Goal: Task Accomplishment & Management: Manage account settings

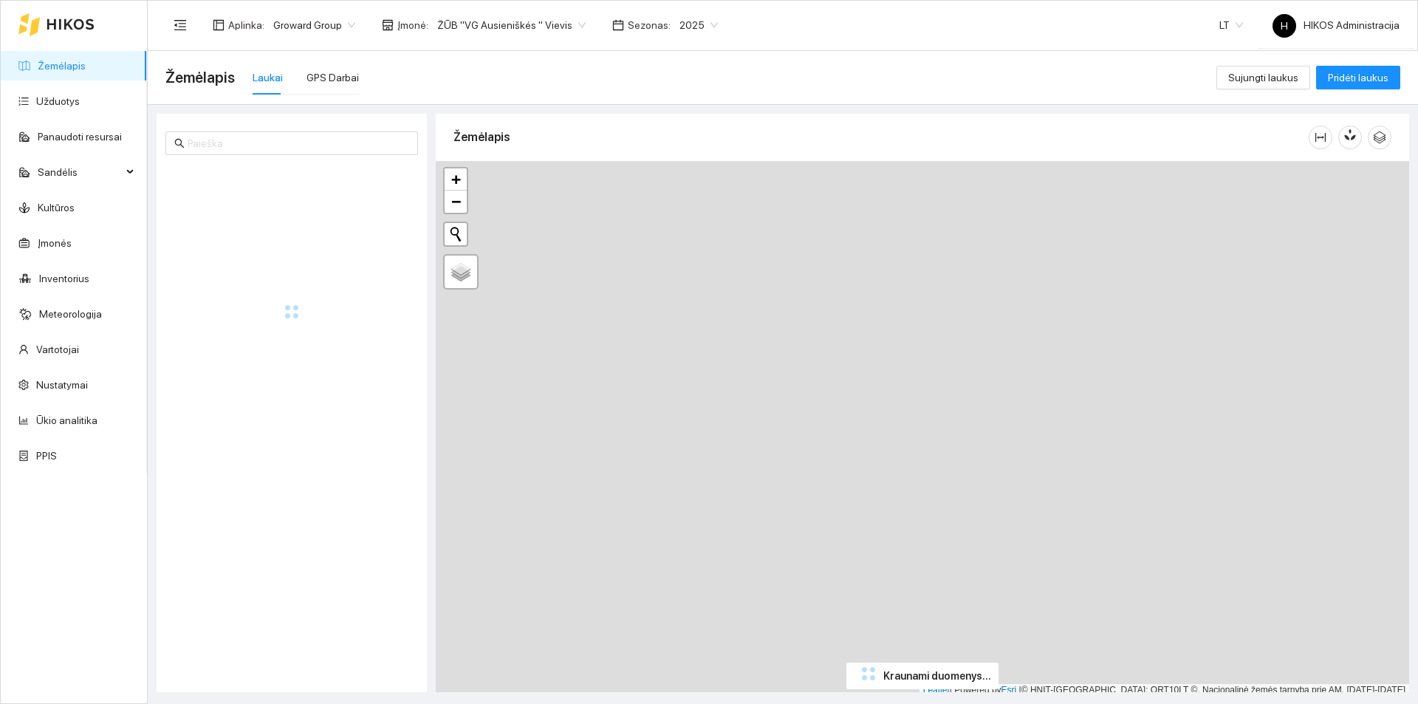
click at [550, 33] on span "ŽŪB "VG Ausieniškės " Vievis" at bounding box center [511, 25] width 148 height 22
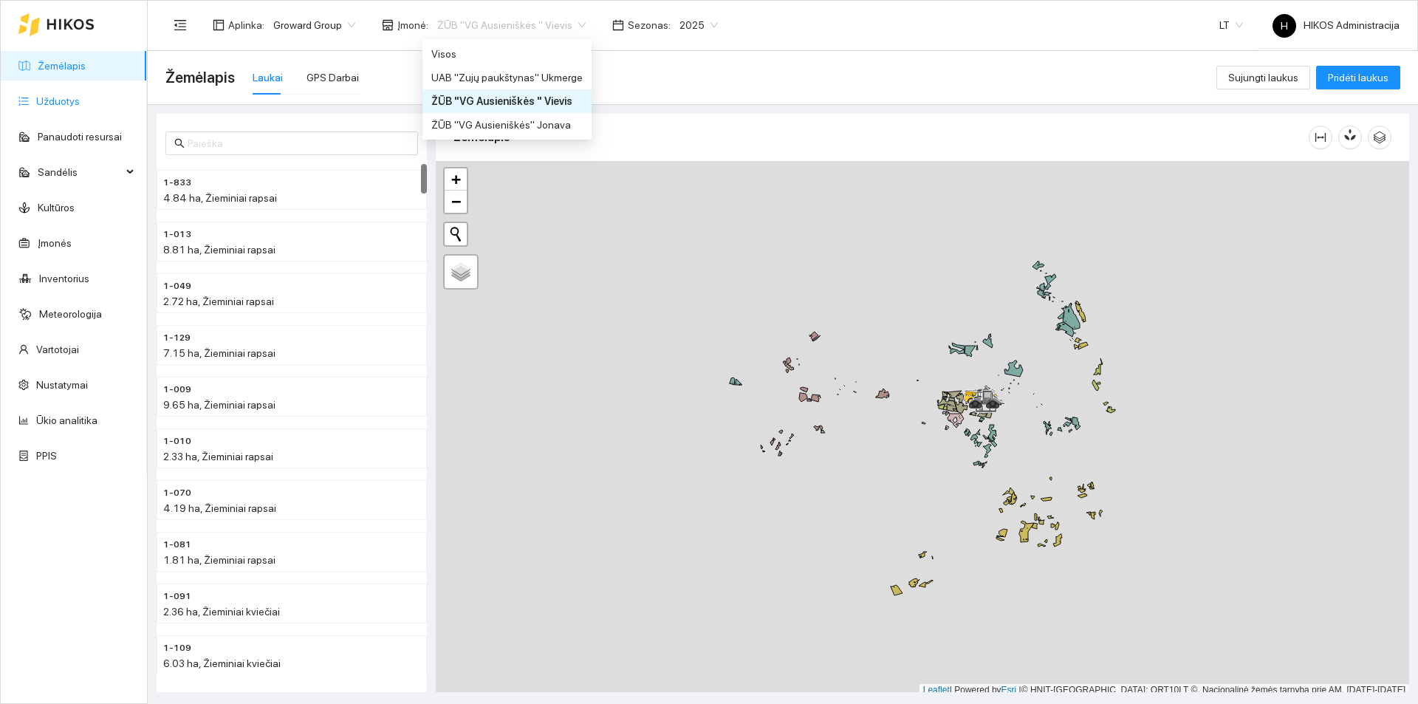
click at [80, 98] on link "Užduotys" at bounding box center [58, 101] width 44 height 12
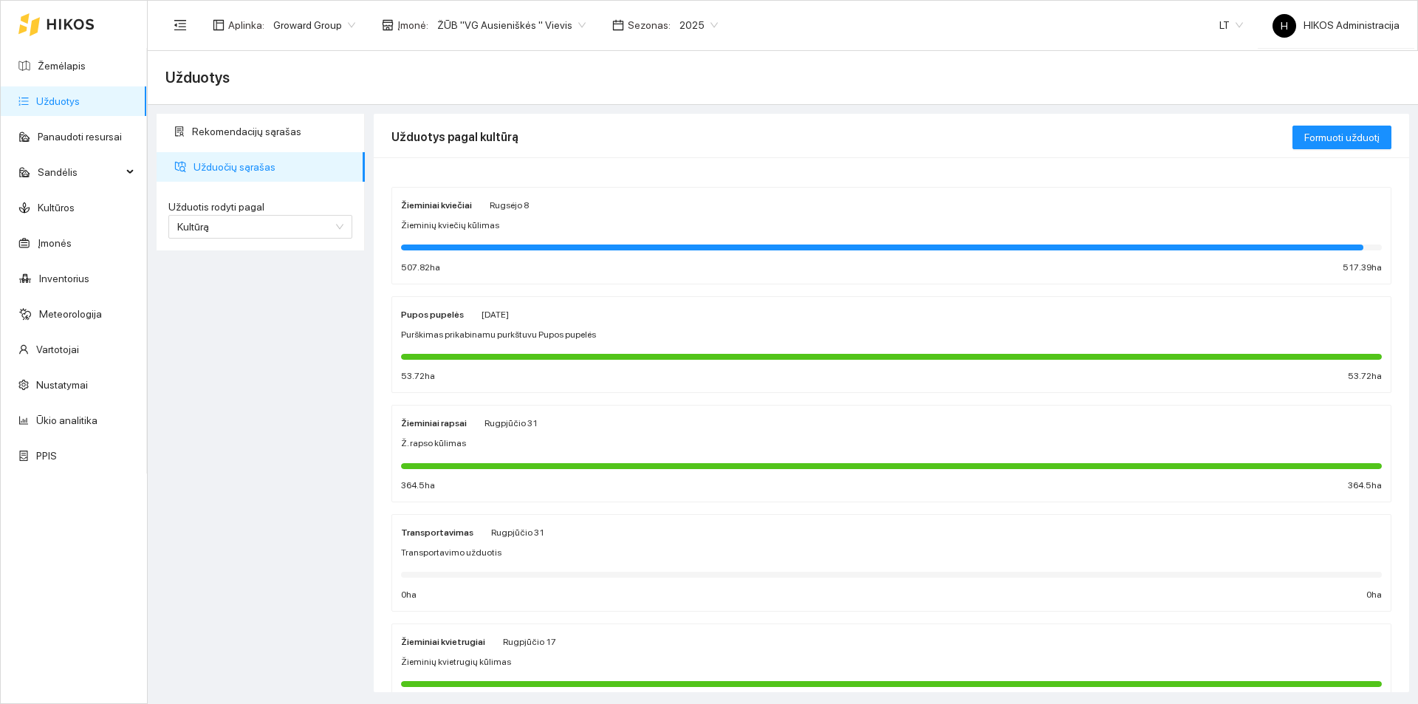
click at [690, 344] on div "Pupos pupelės Rugsėjo 6 Purškimas prikabinamu purkštuvu Pupos pupelės 53.72 ha …" at bounding box center [891, 345] width 981 height 78
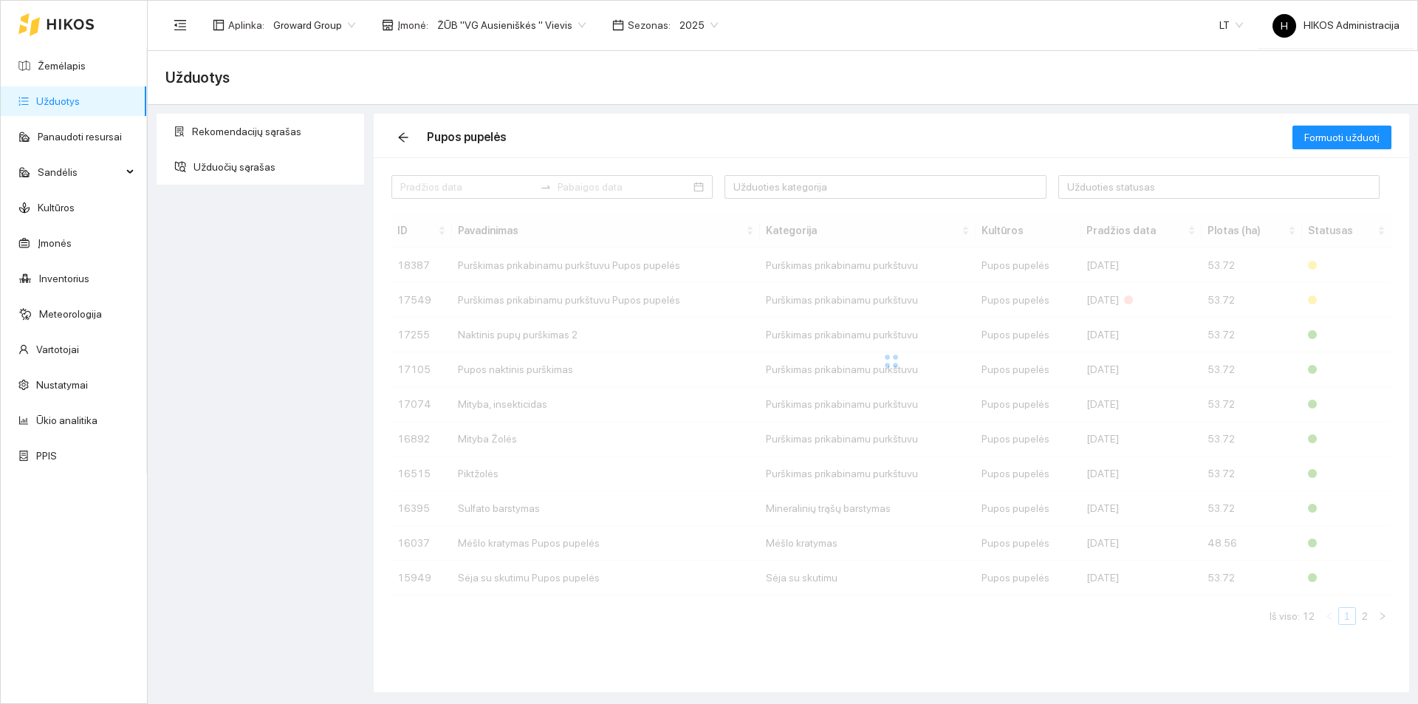
click at [646, 313] on td "Purškimas prikabinamu purkštuvu Pupos pupelės" at bounding box center [606, 300] width 308 height 35
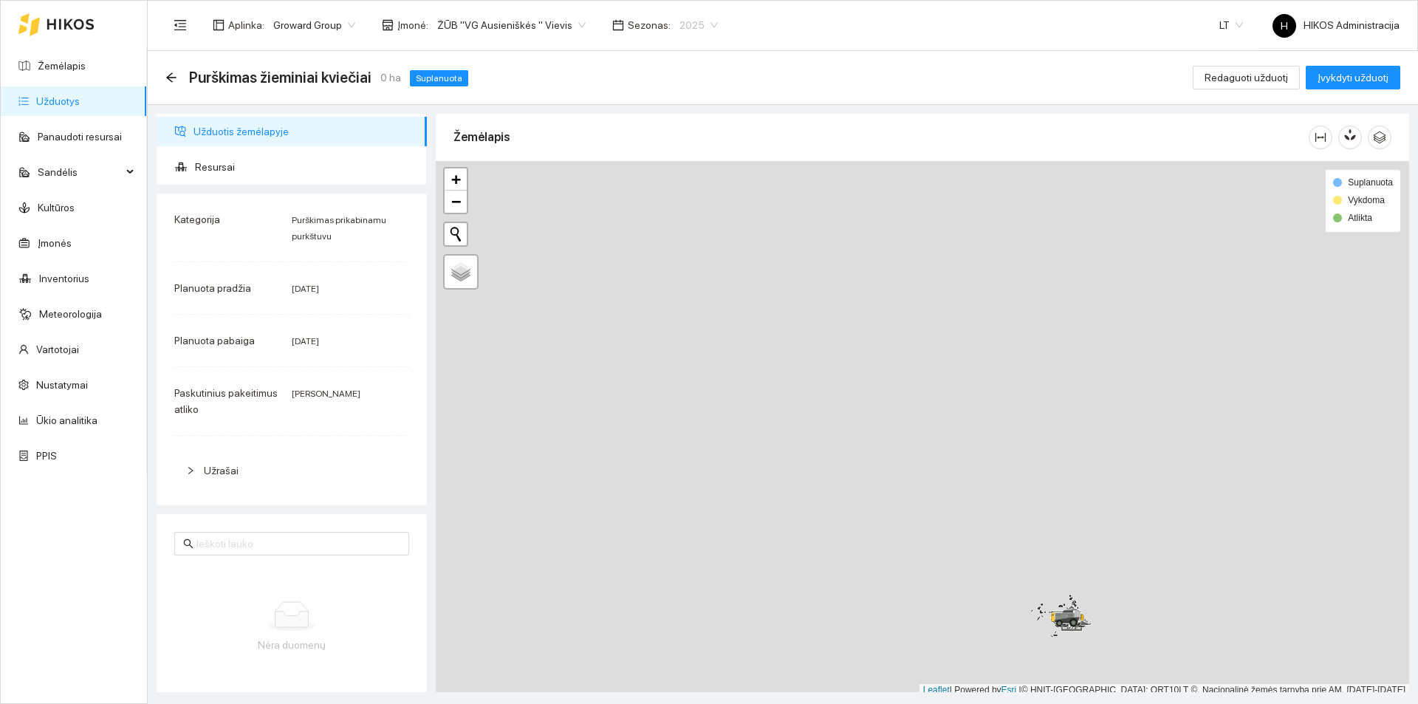
click at [681, 16] on span "2025" at bounding box center [699, 25] width 38 height 22
click at [680, 188] on div "2026" at bounding box center [682, 196] width 38 height 16
click at [281, 156] on span "Resursai" at bounding box center [305, 167] width 220 height 30
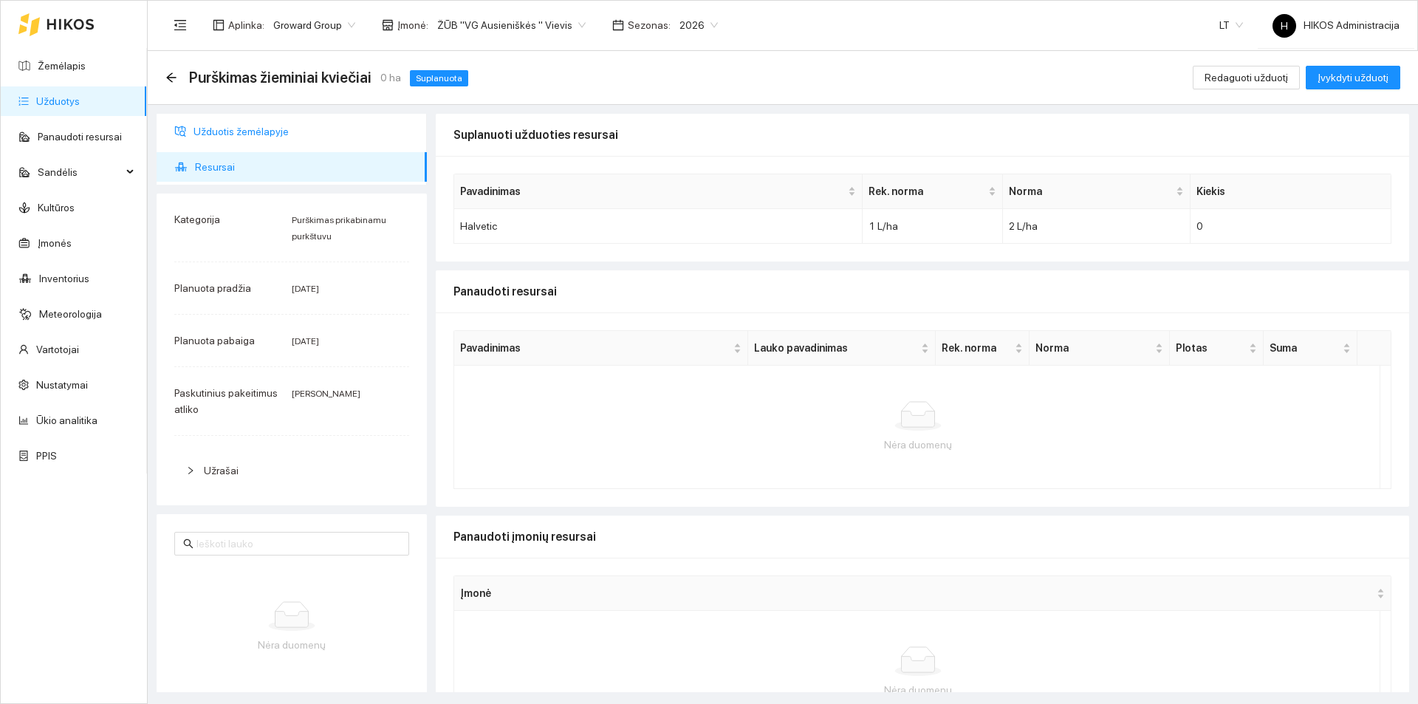
click at [236, 136] on span "Užduotis žemėlapyje" at bounding box center [305, 132] width 222 height 30
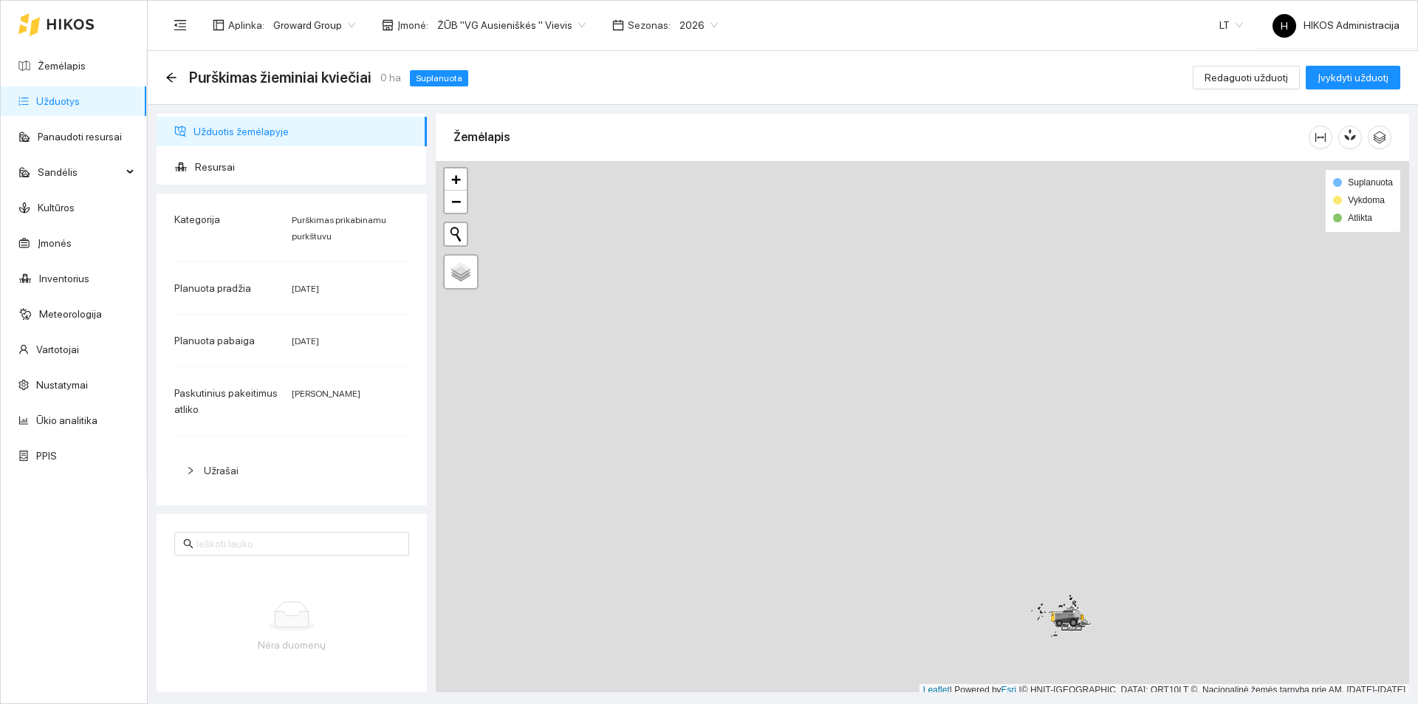
click at [478, 8] on div "Aplinka : Groward Group Įmonė : ŽŪB "VG Ausieniškės " Vievis Sezonas : 2026 LT …" at bounding box center [782, 25] width 1234 height 48
click at [476, 20] on span "ŽŪB "VG Ausieniškės " Vievis" at bounding box center [511, 25] width 148 height 22
click at [498, 41] on body "Žemėlapis Užduotys Panaudoti resursai Sandėlis Kultūros Įmonės Inventorius Mete…" at bounding box center [709, 352] width 1418 height 704
click at [510, 21] on span "ŽŪB "VG Ausieniškės " Vievis" at bounding box center [511, 25] width 148 height 22
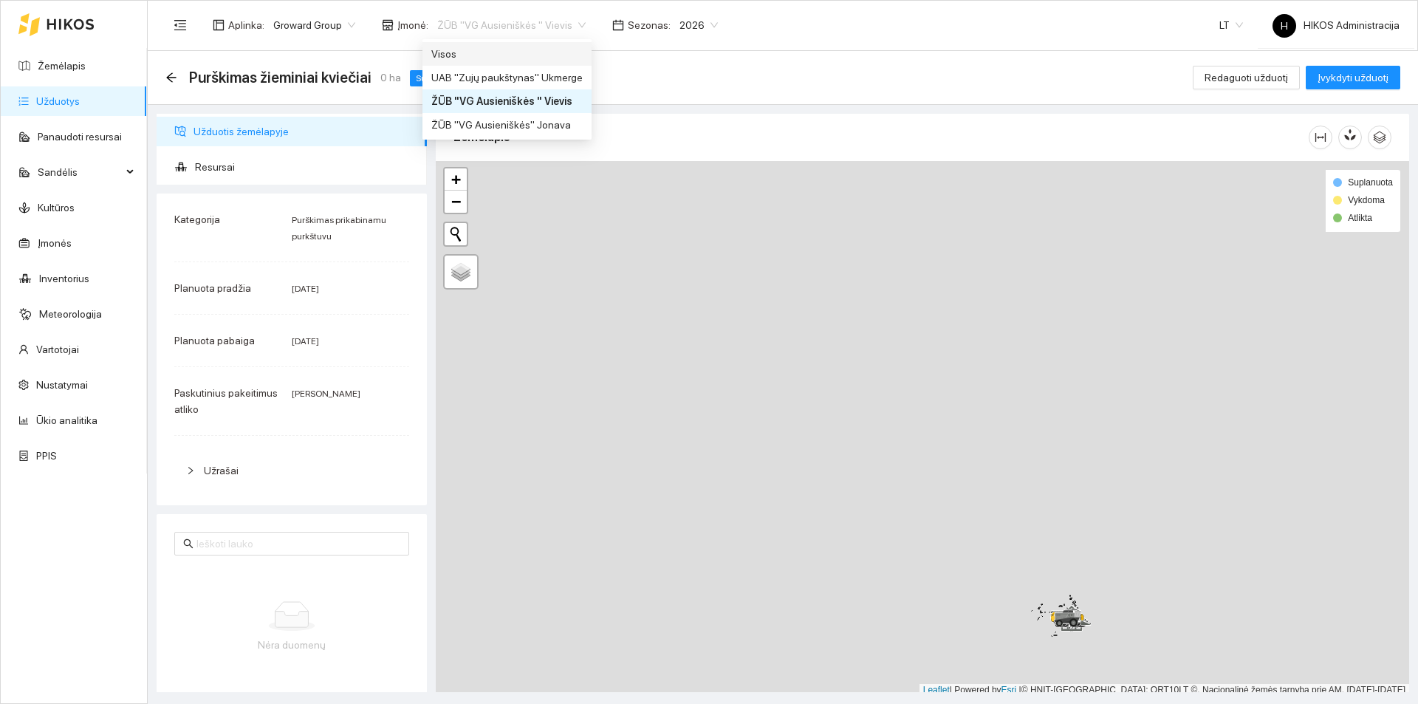
click at [487, 45] on div "Visos" at bounding box center [507, 54] width 169 height 24
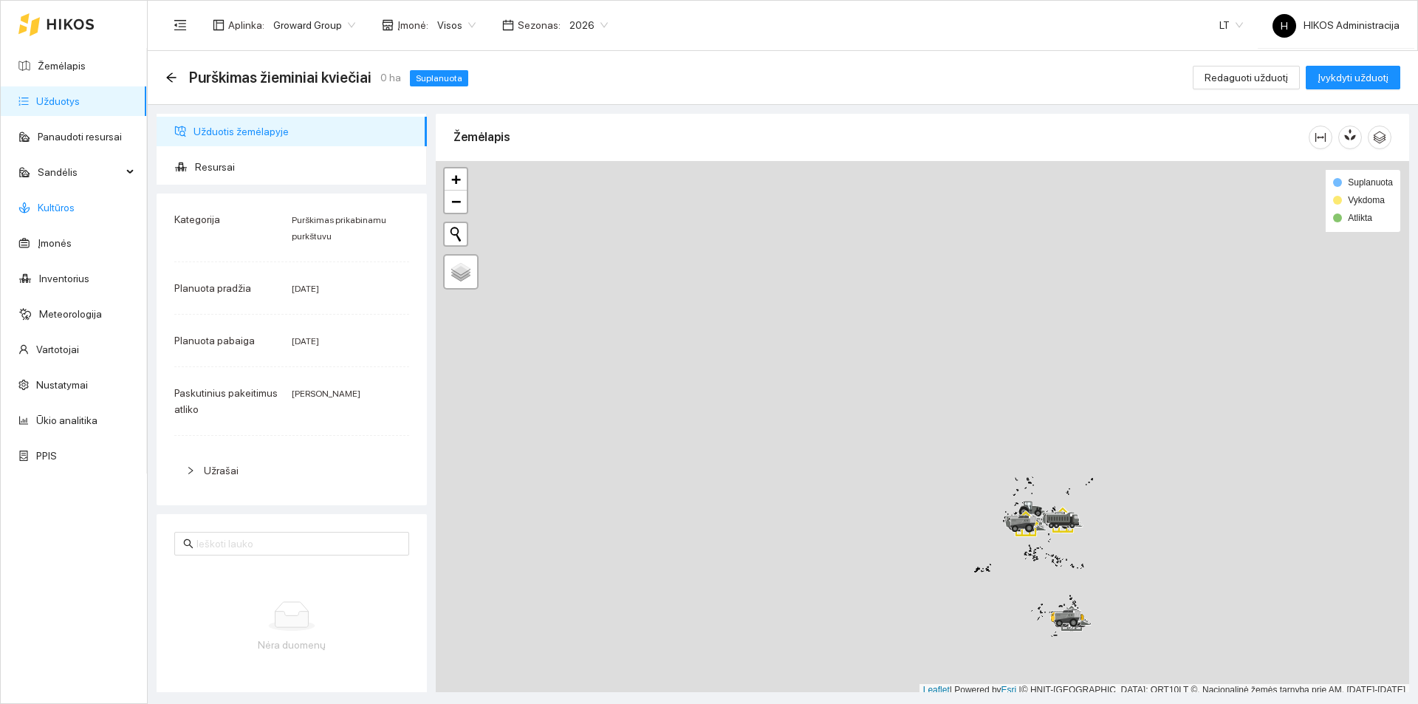
click at [75, 208] on link "Kultūros" at bounding box center [56, 208] width 37 height 12
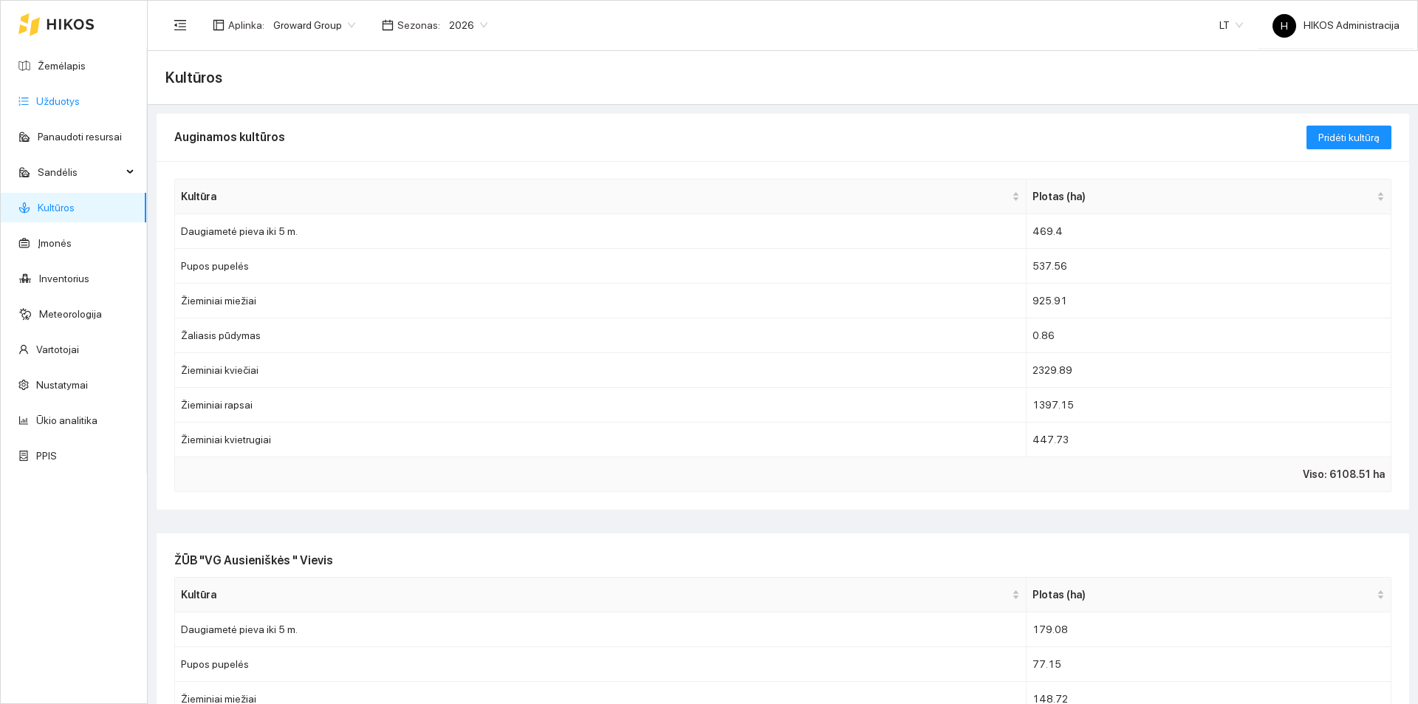
click at [72, 105] on link "Užduotys" at bounding box center [58, 101] width 44 height 12
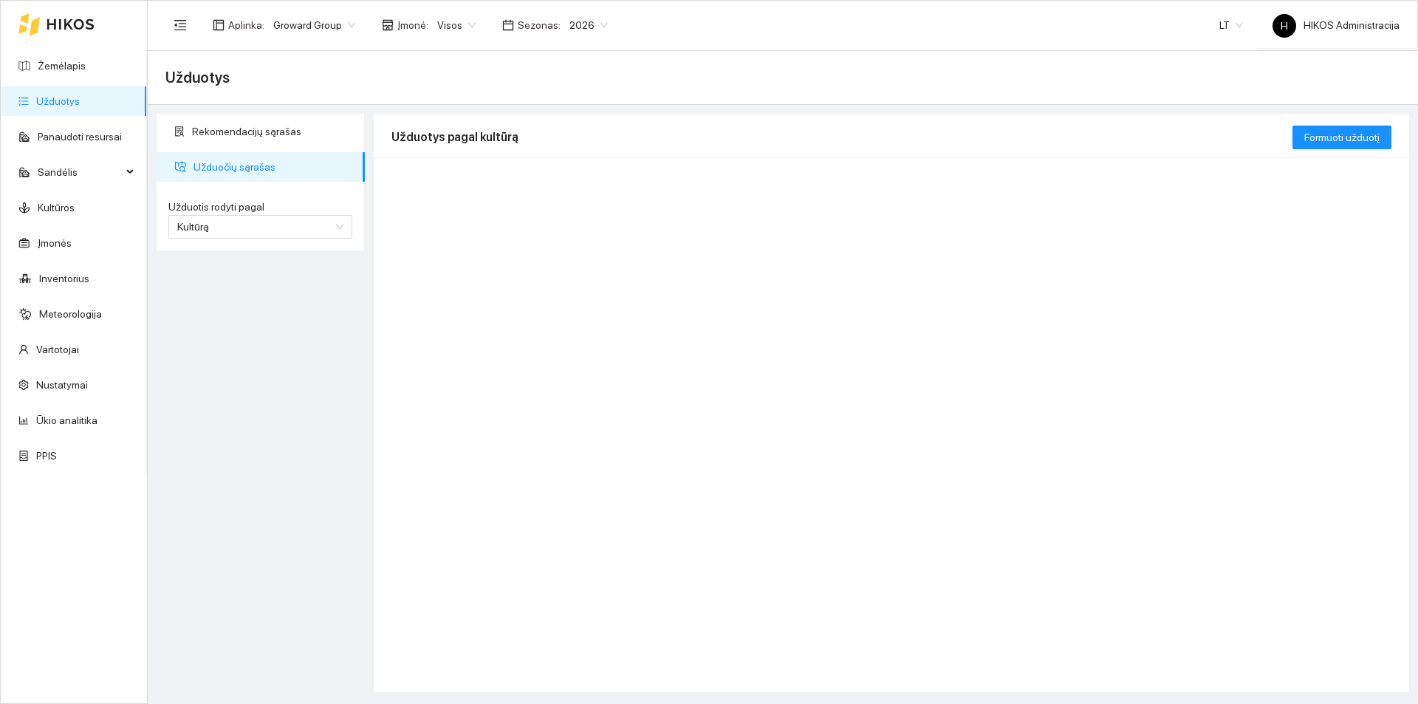
click at [561, 26] on div "2026" at bounding box center [589, 25] width 56 height 24
click at [578, 172] on div "2025" at bounding box center [577, 172] width 38 height 16
click at [186, 165] on li "Užduočių sąrašas" at bounding box center [261, 167] width 208 height 30
click at [86, 131] on link "Panaudoti resursai" at bounding box center [80, 137] width 84 height 12
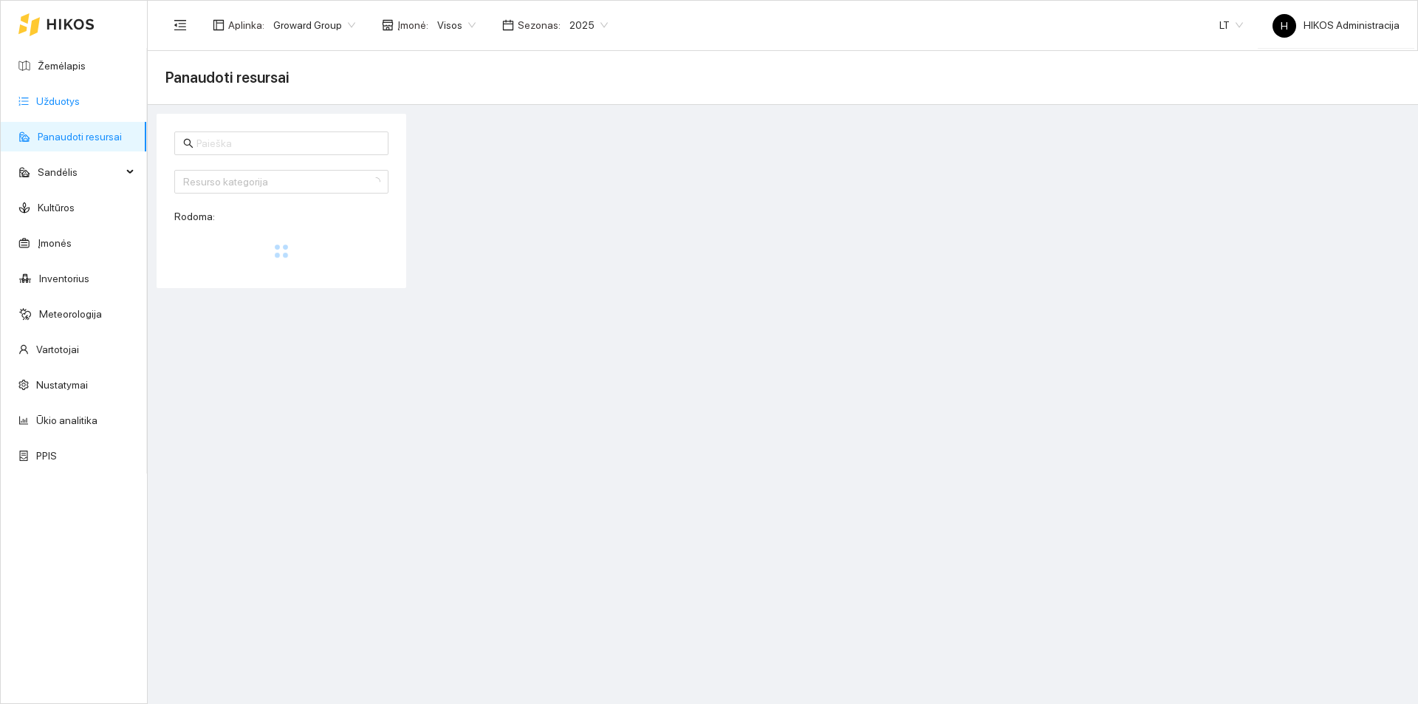
click at [80, 102] on link "Užduotys" at bounding box center [58, 101] width 44 height 12
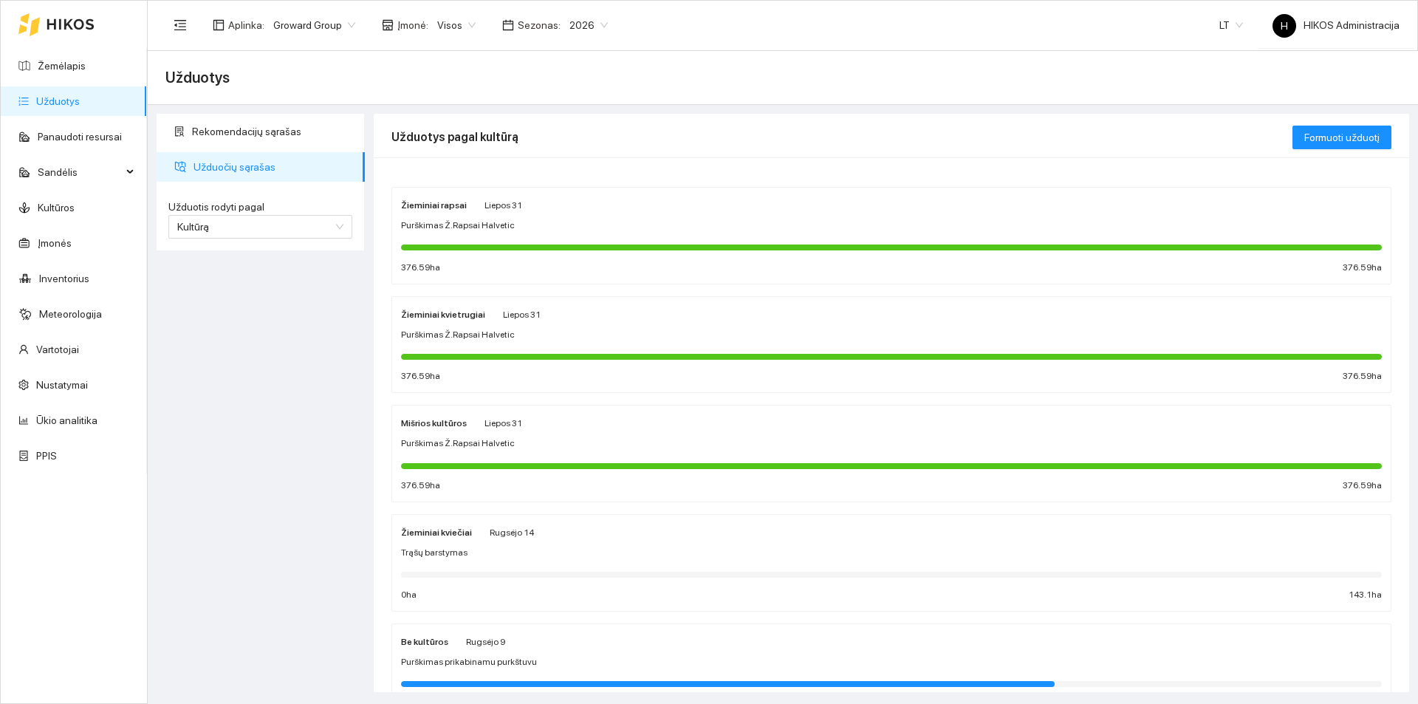
click at [440, 30] on span "Visos" at bounding box center [456, 25] width 38 height 22
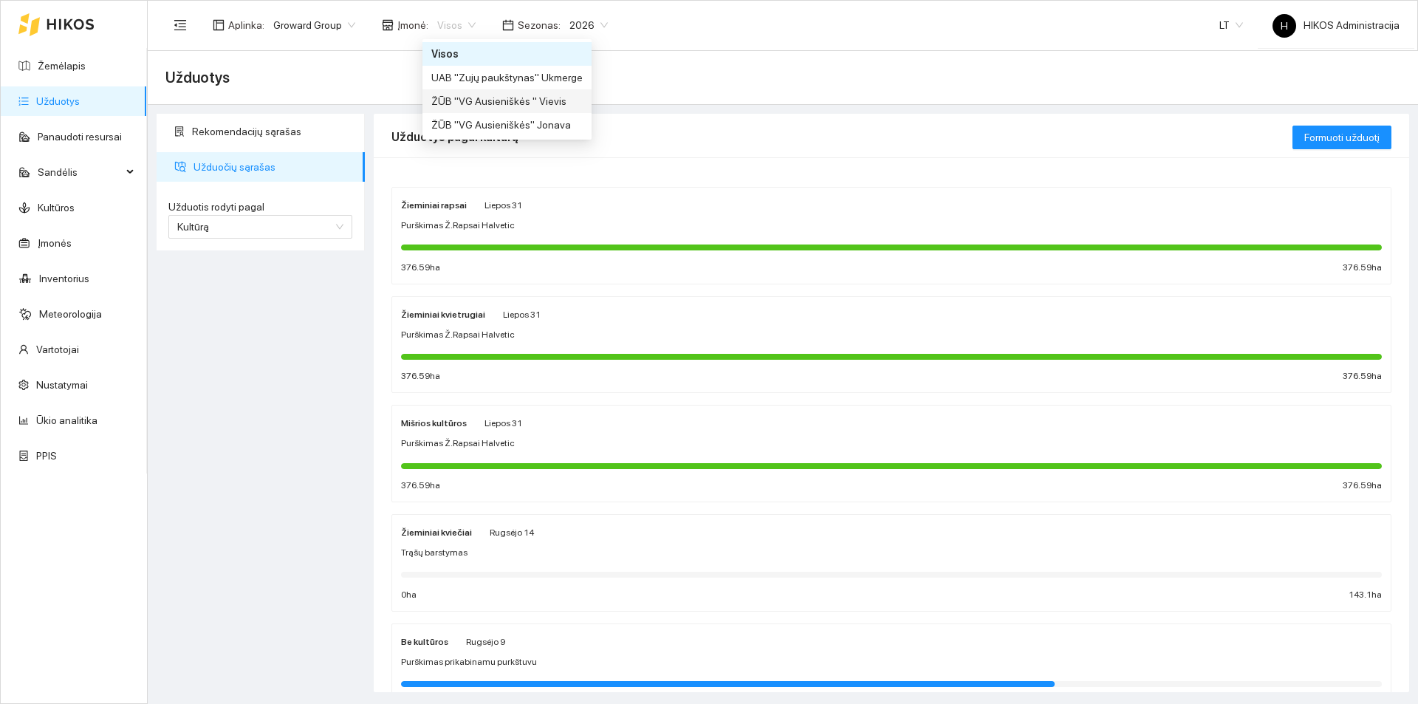
click at [532, 95] on div "ŽŪB "VG Ausieniškės " Vievis" at bounding box center [506, 101] width 151 height 16
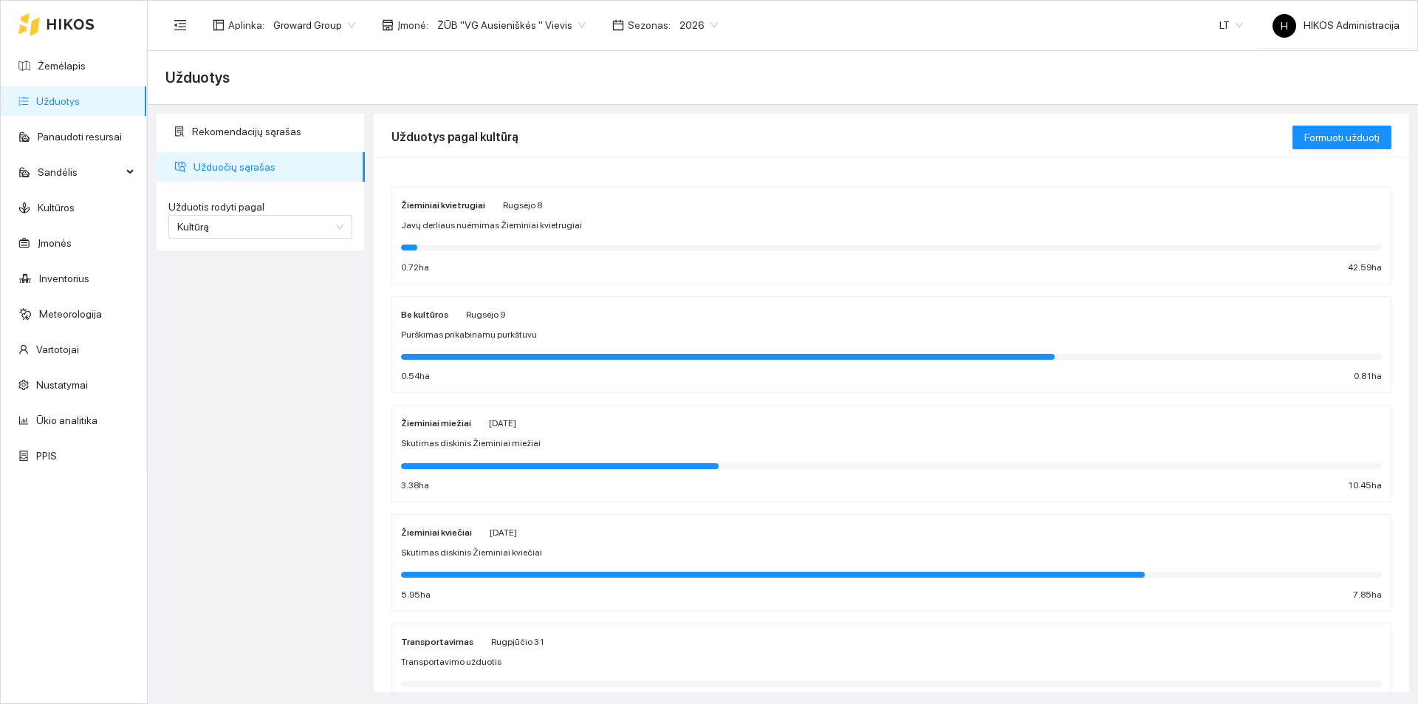
click at [553, 538] on div "Žieminiai kviečiai Rugsėjo 4" at bounding box center [891, 532] width 981 height 16
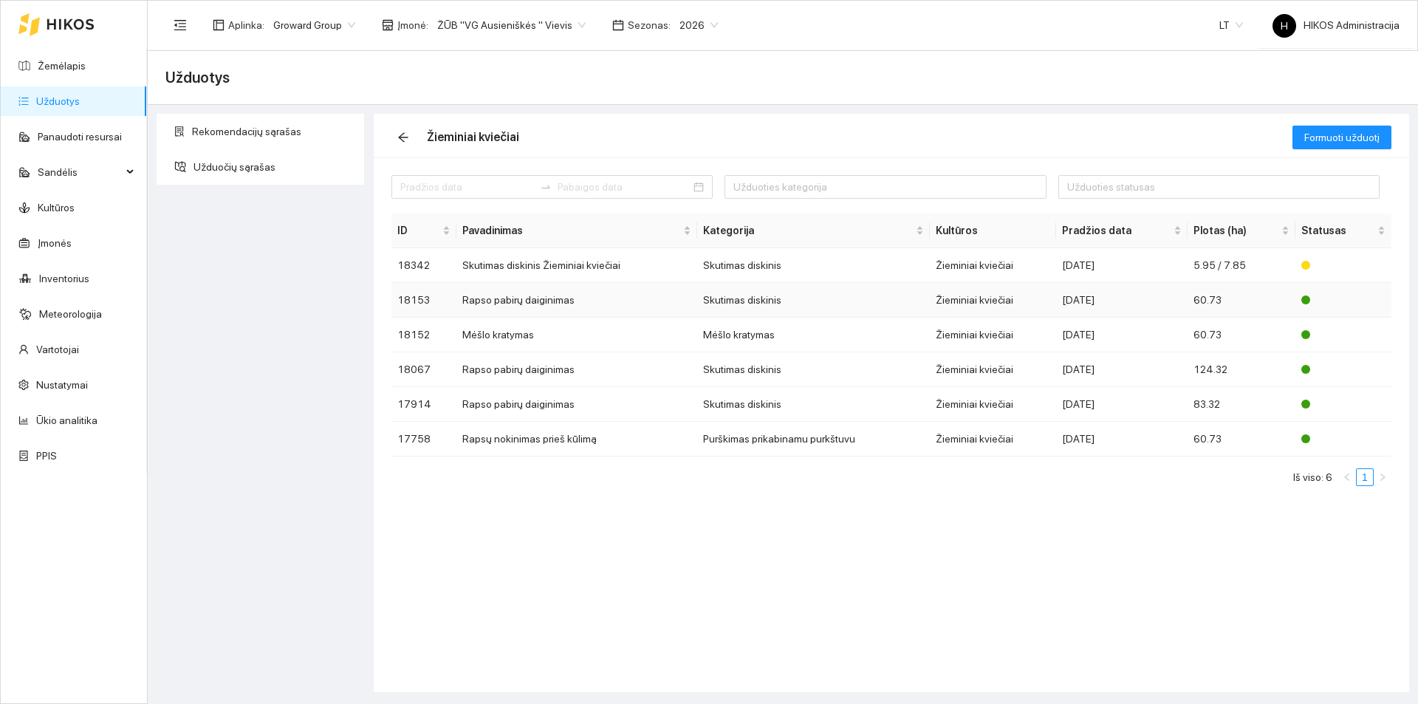
click at [587, 293] on td "Rapso pabirų daiginimas" at bounding box center [576, 300] width 241 height 35
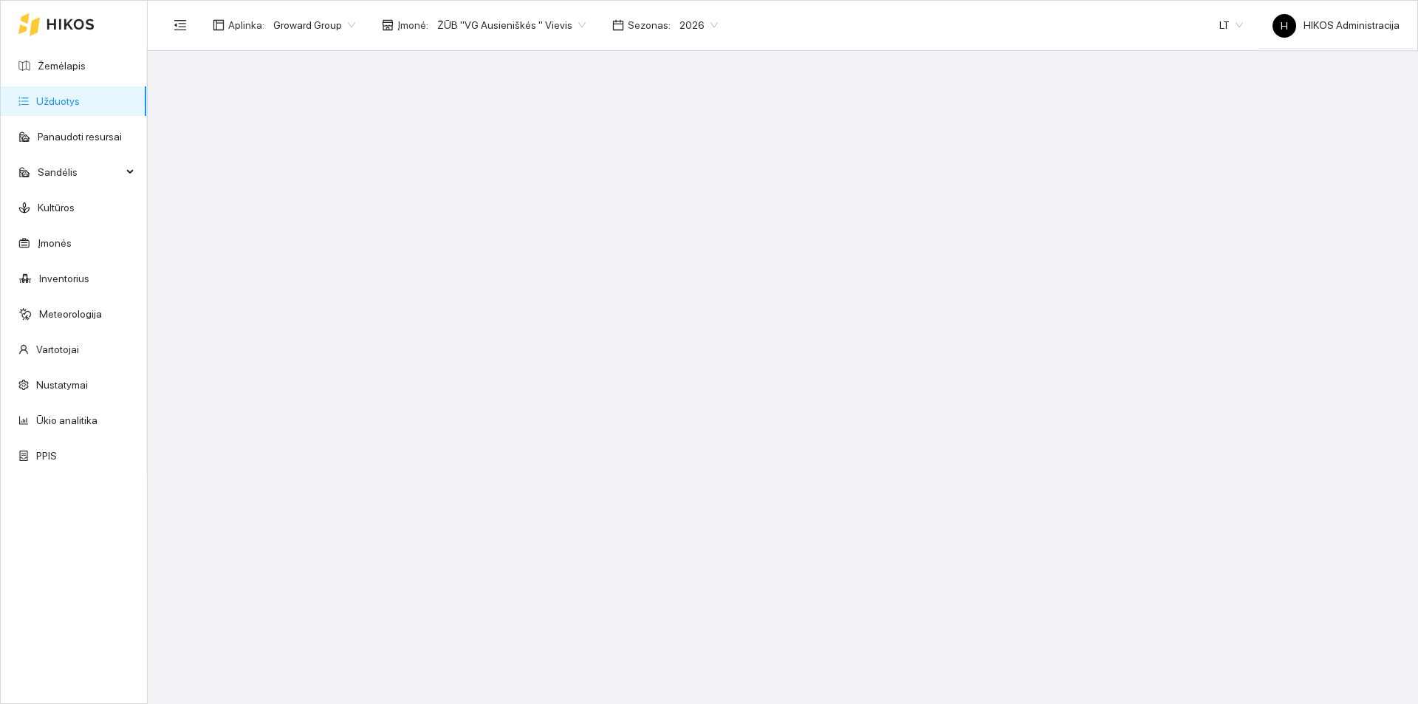
drag, startPoint x: 559, startPoint y: 386, endPoint x: 54, endPoint y: 98, distance: 581.6
click at [54, 98] on link "Užduotys" at bounding box center [58, 101] width 44 height 12
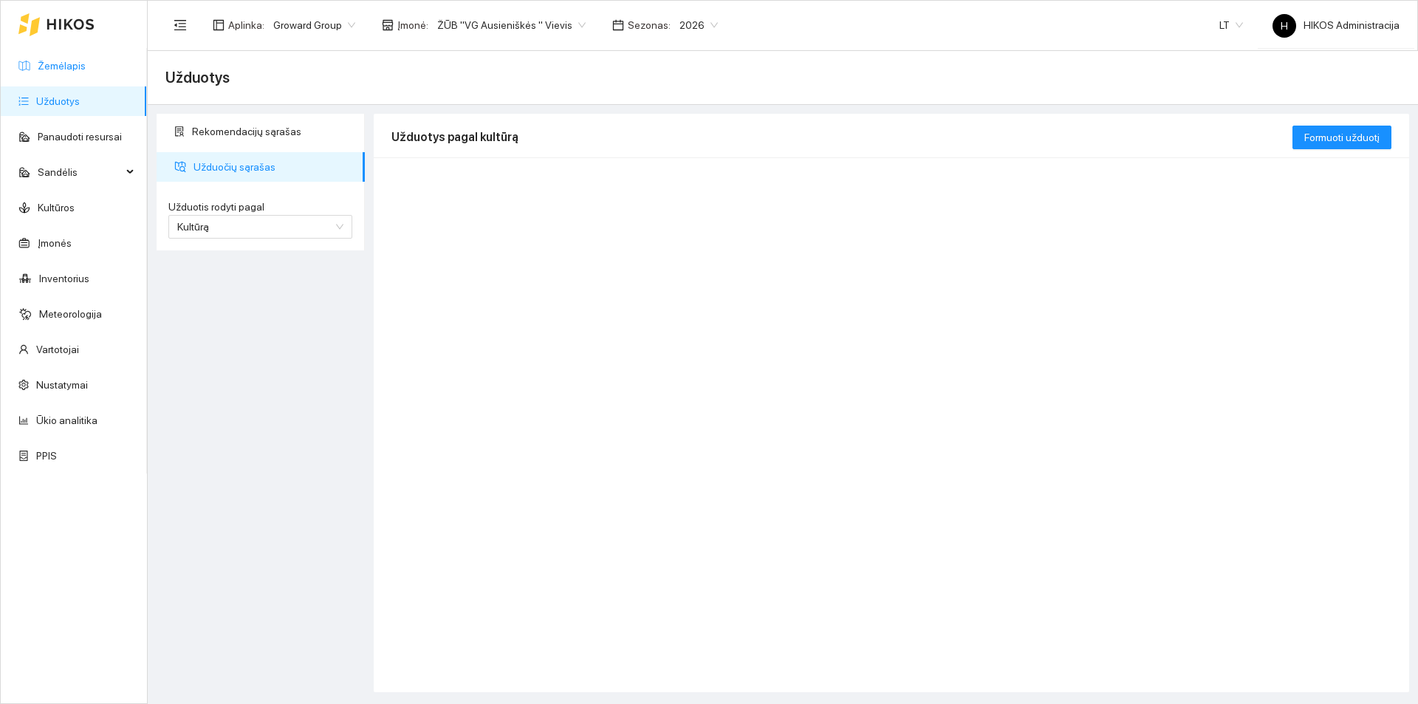
click at [85, 72] on link "Žemėlapis" at bounding box center [62, 66] width 48 height 12
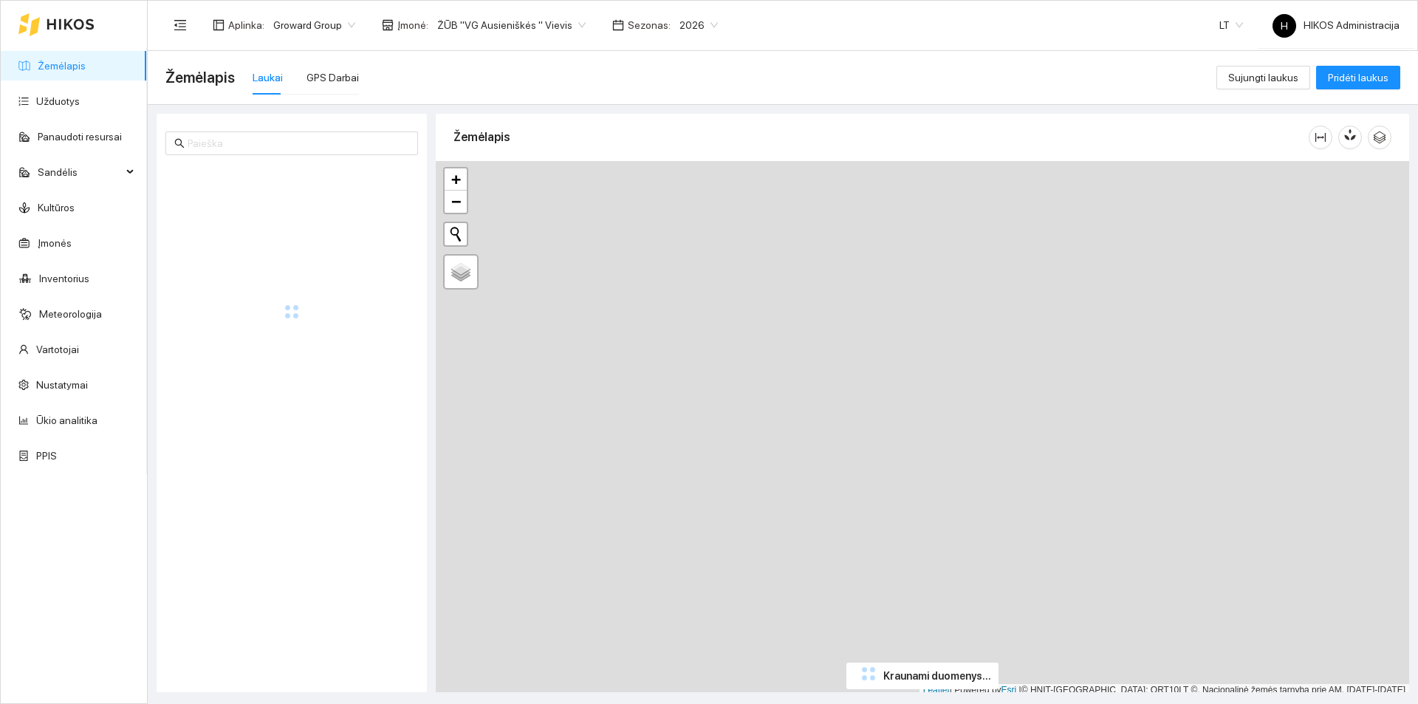
click at [513, 29] on span "ŽŪB "VG Ausieniškės " Vievis" at bounding box center [511, 25] width 148 height 22
click at [680, 30] on span "2026" at bounding box center [699, 25] width 38 height 22
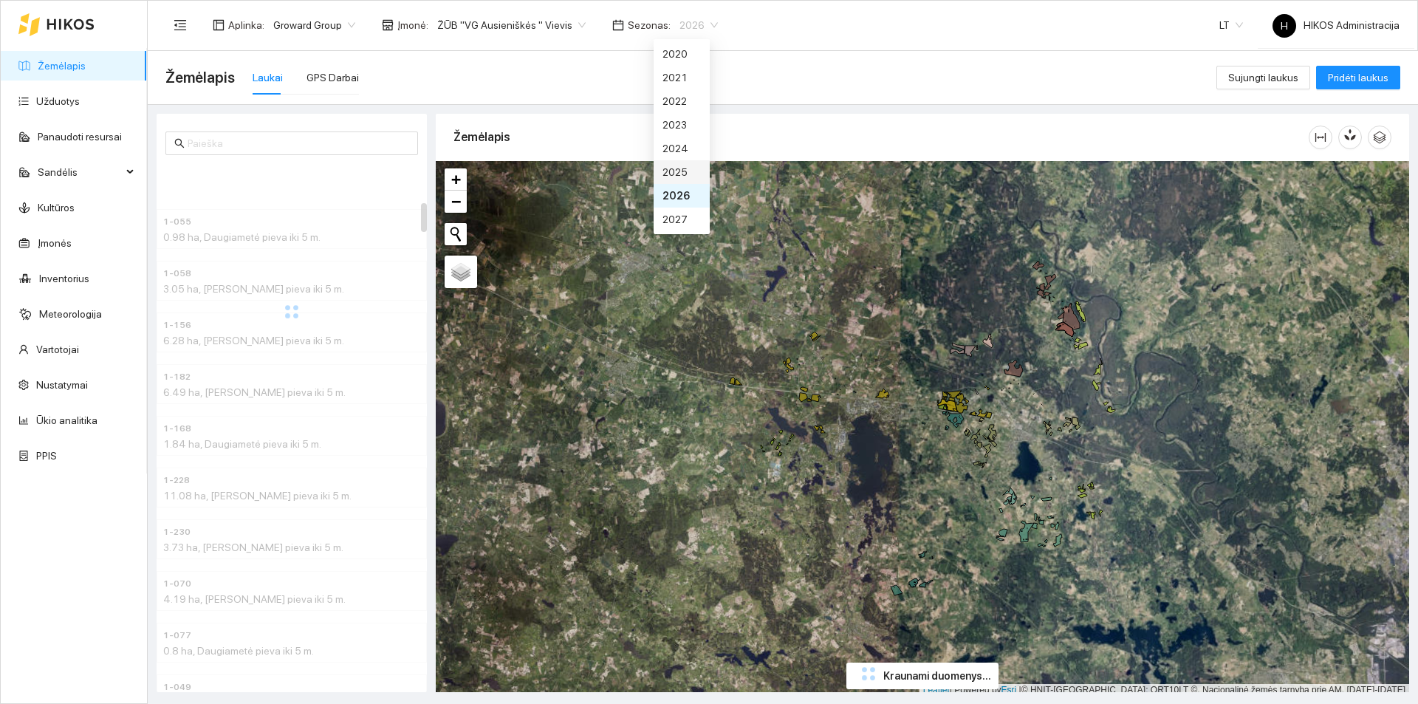
click at [674, 172] on div "2025" at bounding box center [682, 172] width 38 height 16
click at [56, 107] on link "Užduotys" at bounding box center [58, 101] width 44 height 12
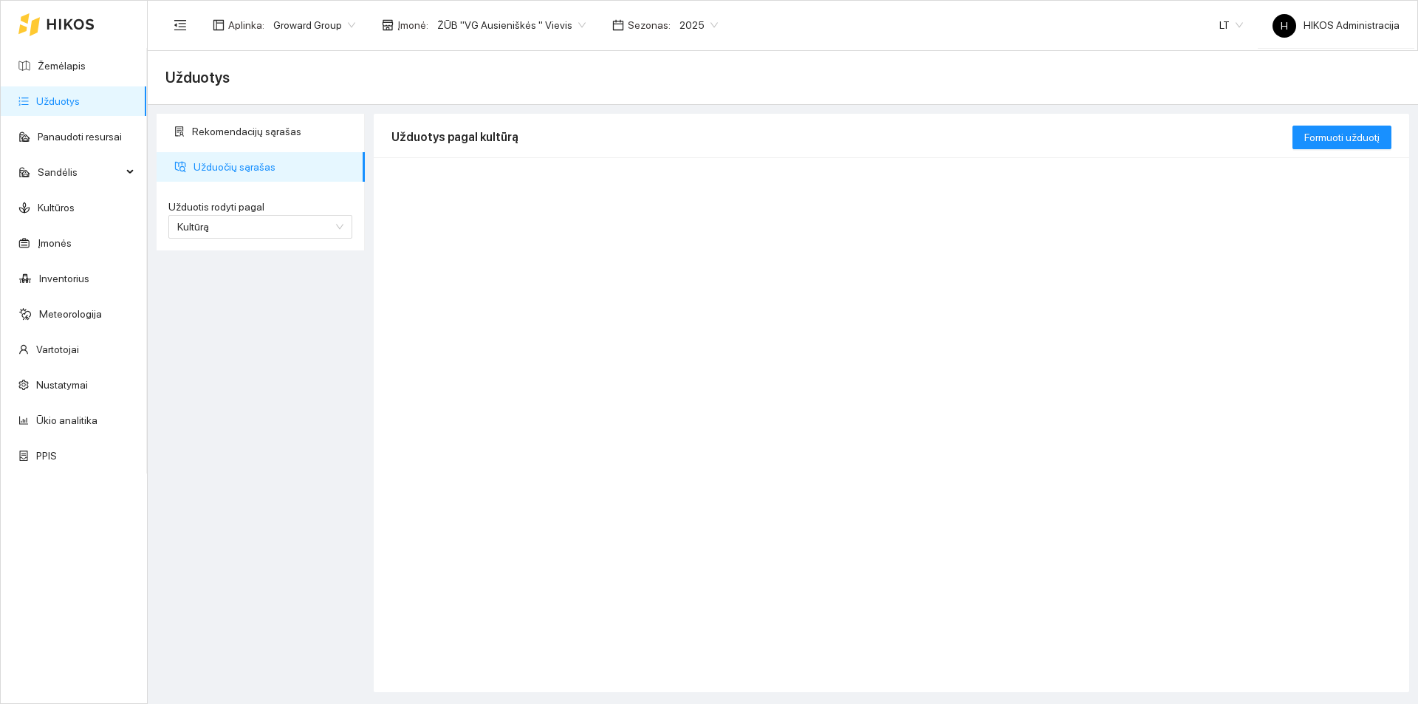
click at [72, 99] on link "Užduotys" at bounding box center [58, 101] width 44 height 12
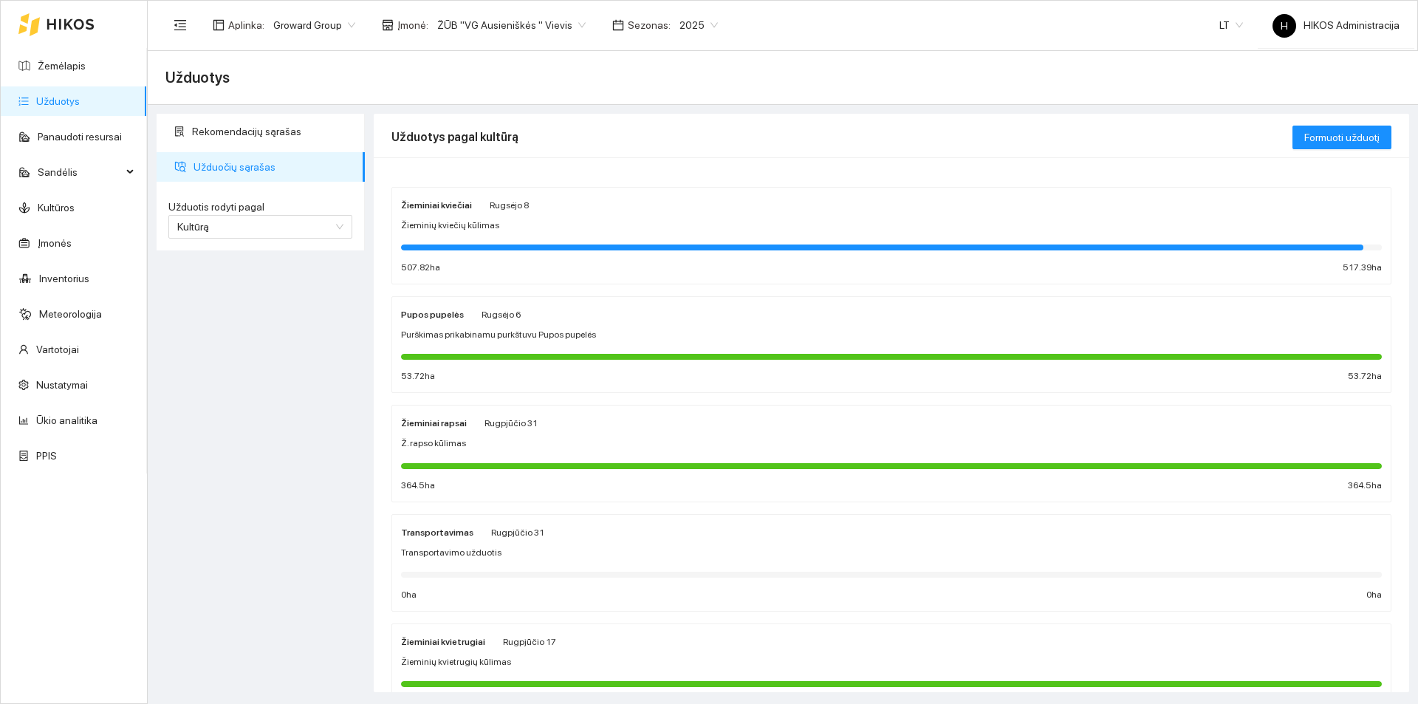
click at [503, 219] on div "Žieminių kviečių kūlimas" at bounding box center [891, 226] width 981 height 14
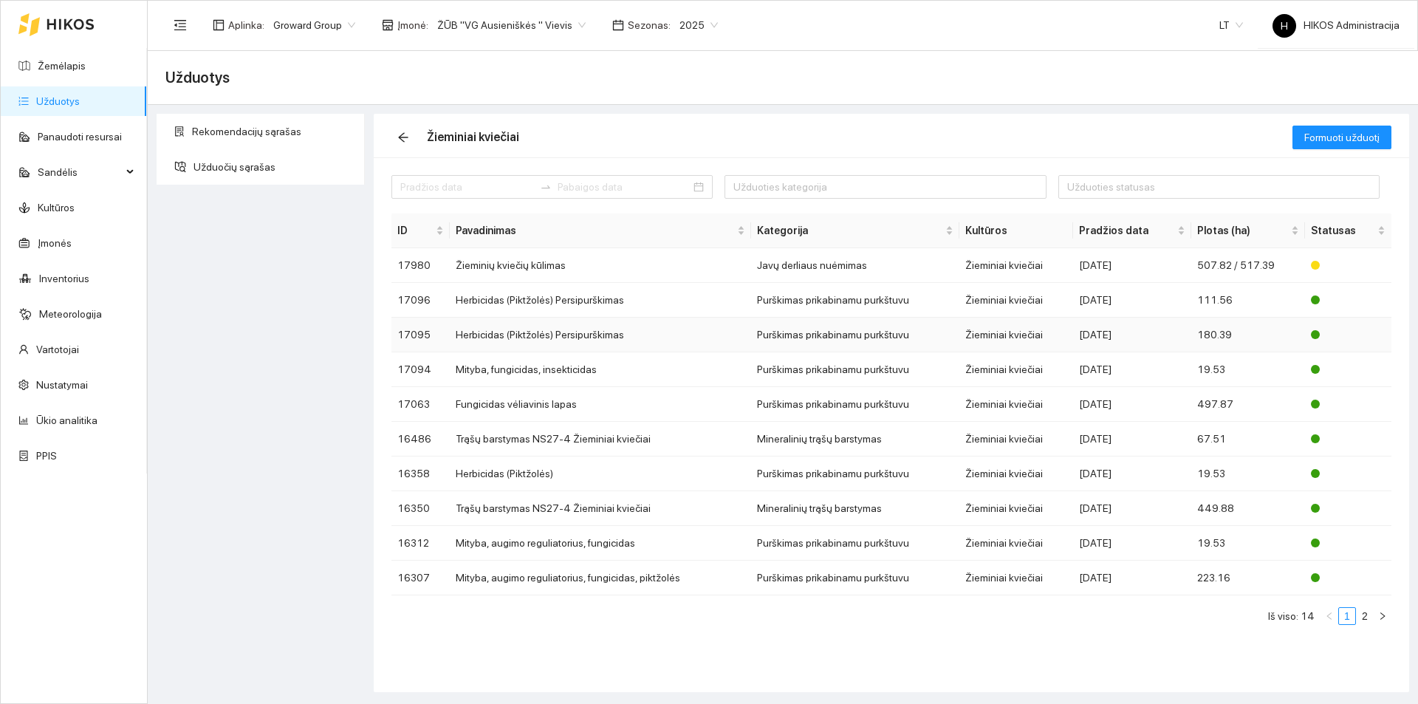
click at [607, 329] on td "Herbicidas (Piktžolės) Persipurškimas" at bounding box center [600, 335] width 301 height 35
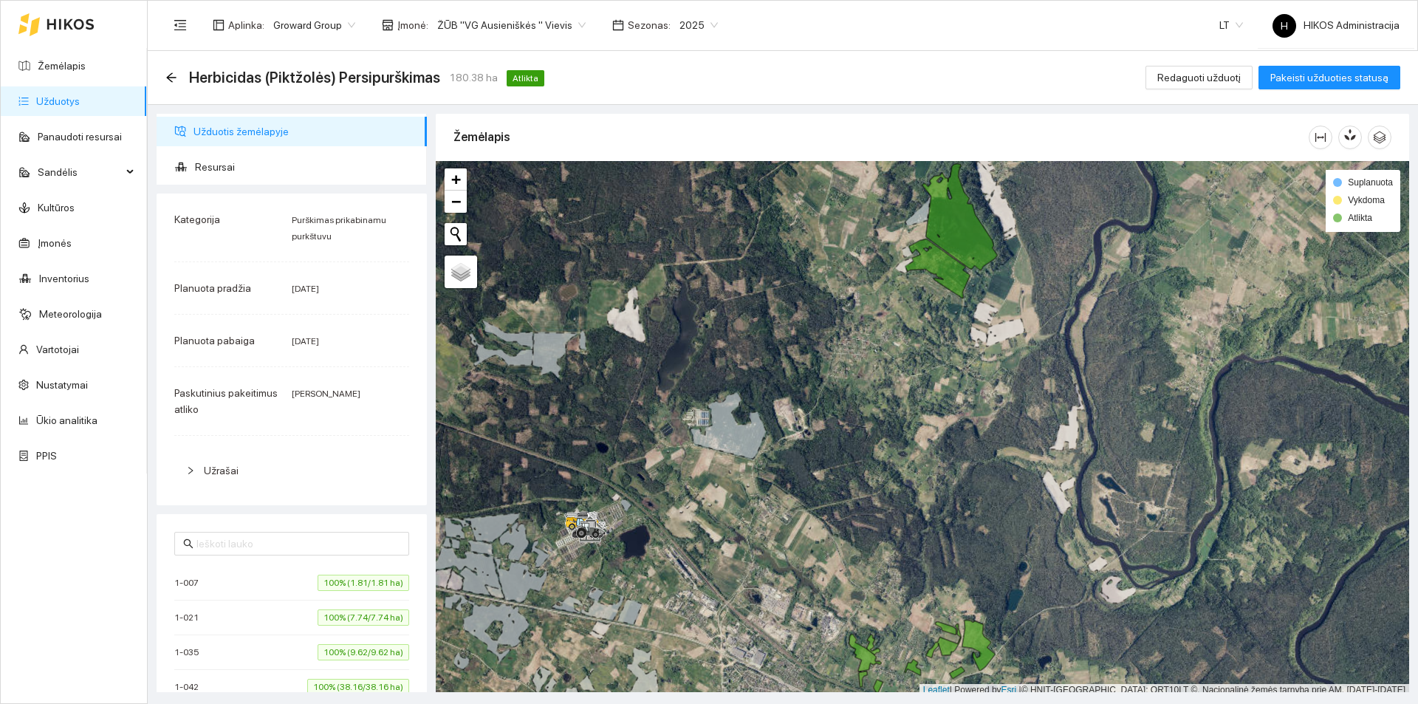
click at [172, 86] on div "Herbicidas (Piktžolės) Persipurškimas 180.38 ha Atlikta" at bounding box center [357, 78] width 385 height 24
click at [172, 84] on div "Herbicidas (Piktžolės) Persipurškimas 180.38 ha Atlikta" at bounding box center [357, 78] width 385 height 24
click at [216, 168] on span "Resursai" at bounding box center [305, 167] width 220 height 30
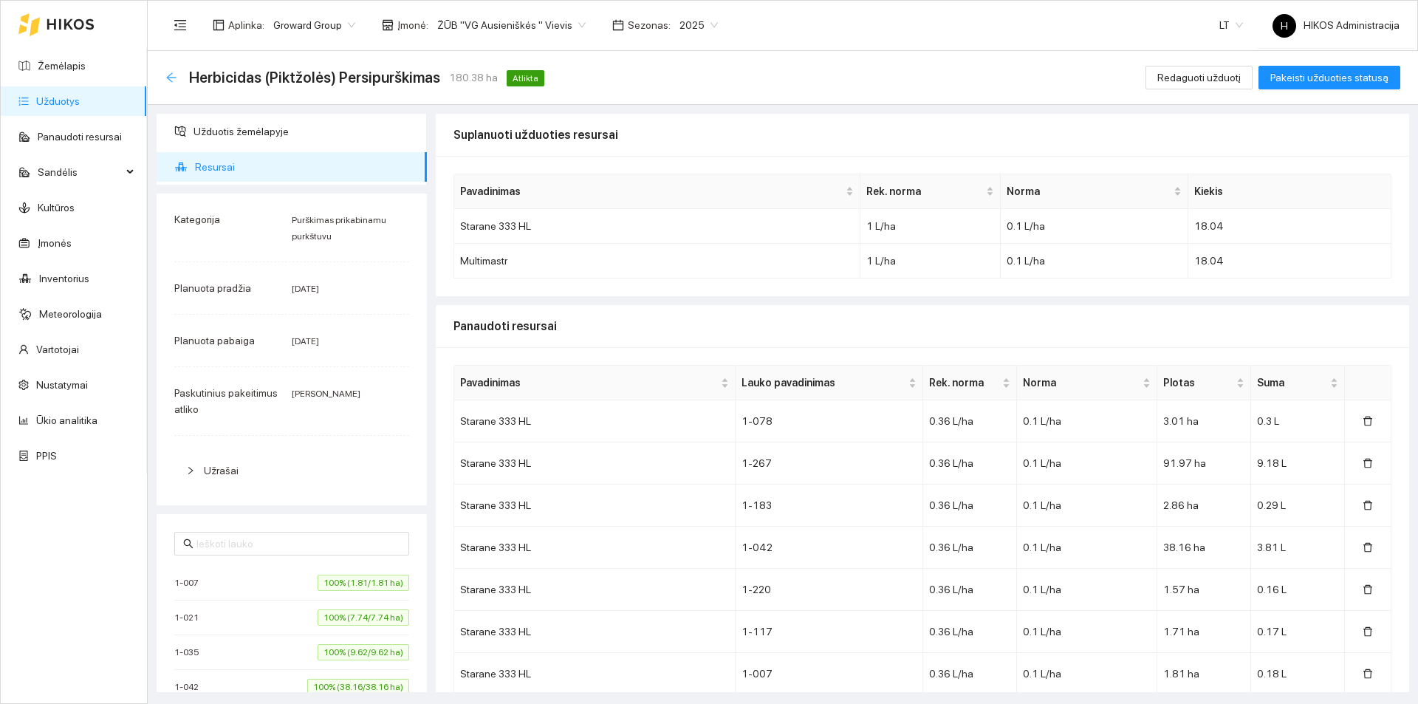
click at [171, 78] on icon "arrow-left" at bounding box center [171, 77] width 10 height 10
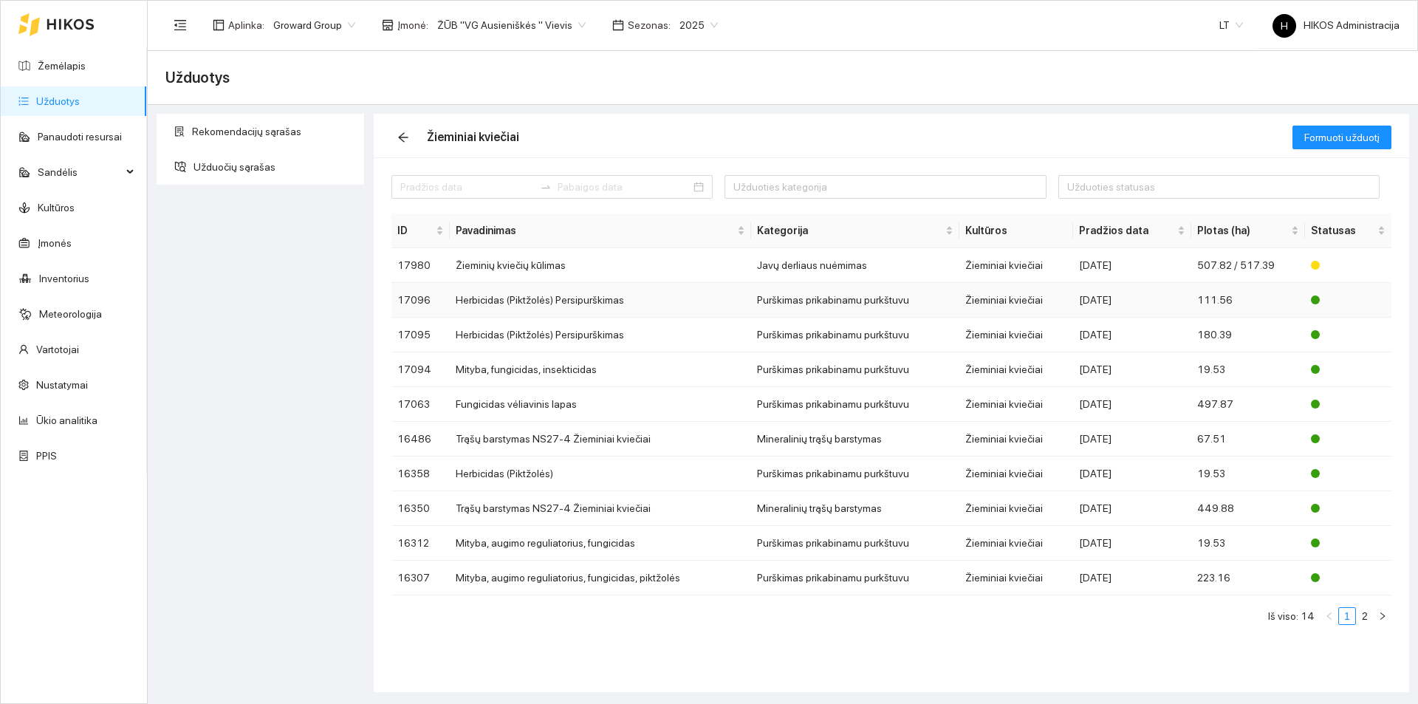
click at [598, 304] on td "Herbicidas (Piktžolės) Persipurškimas" at bounding box center [600, 300] width 301 height 35
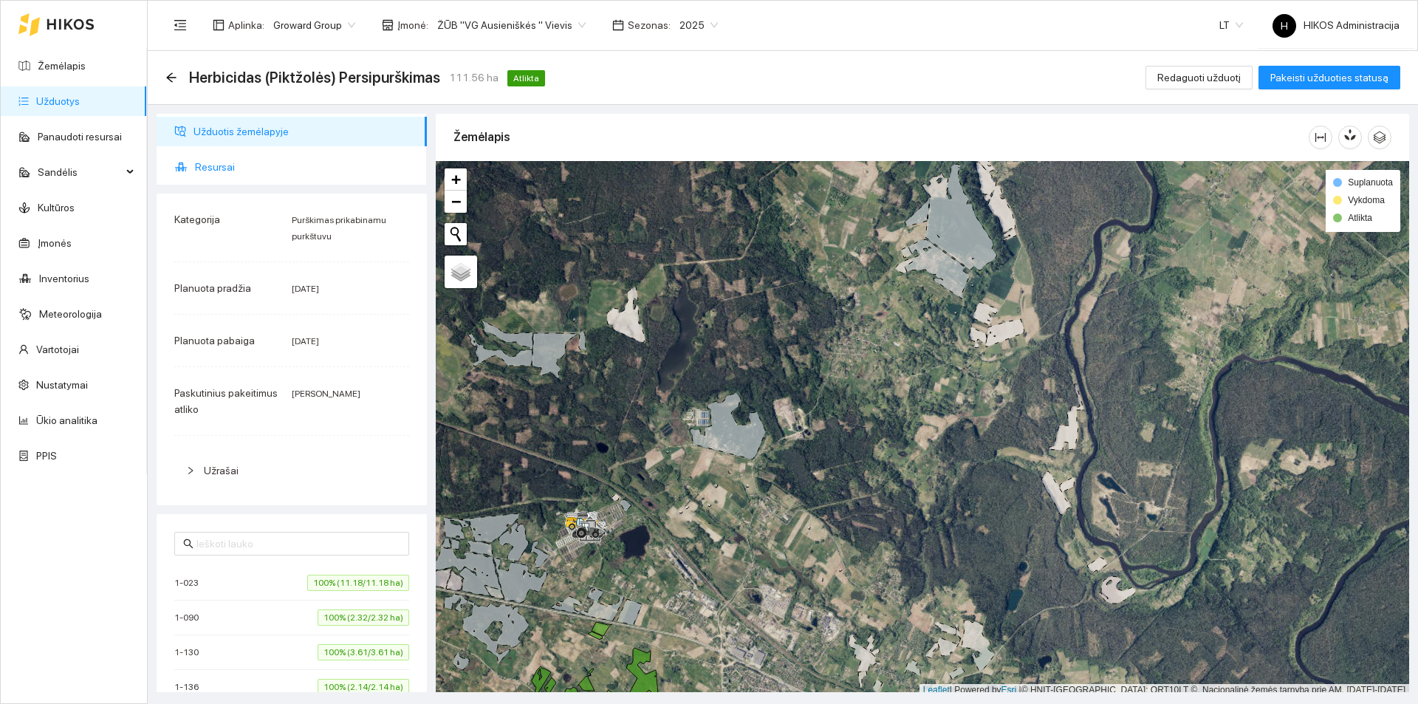
click at [222, 167] on span "Resursai" at bounding box center [305, 167] width 220 height 30
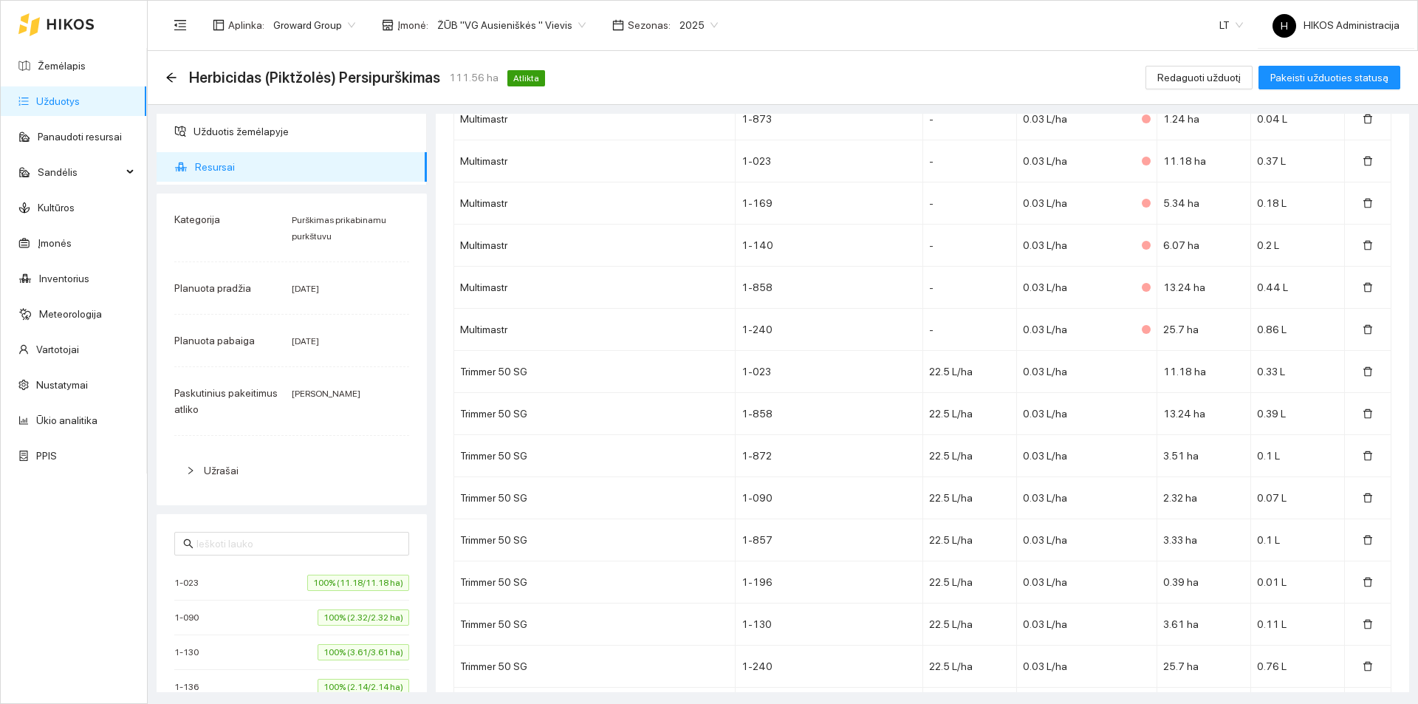
scroll to position [1251, 0]
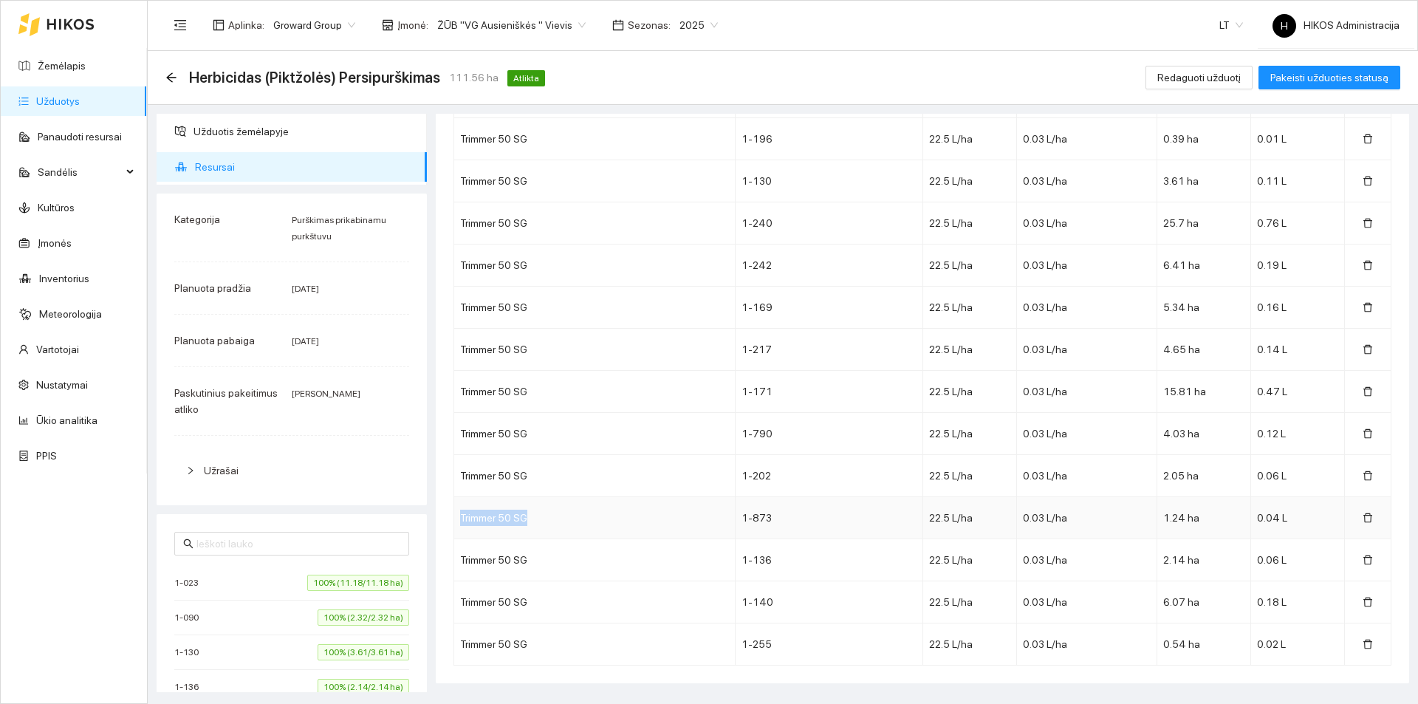
drag, startPoint x: 455, startPoint y: 519, endPoint x: 554, endPoint y: 519, distance: 99.0
click at [554, 519] on td "Trimmer 50 SG" at bounding box center [594, 518] width 281 height 42
click at [507, 31] on span "ŽŪB "VG Ausieniškės " Vievis" at bounding box center [511, 25] width 148 height 22
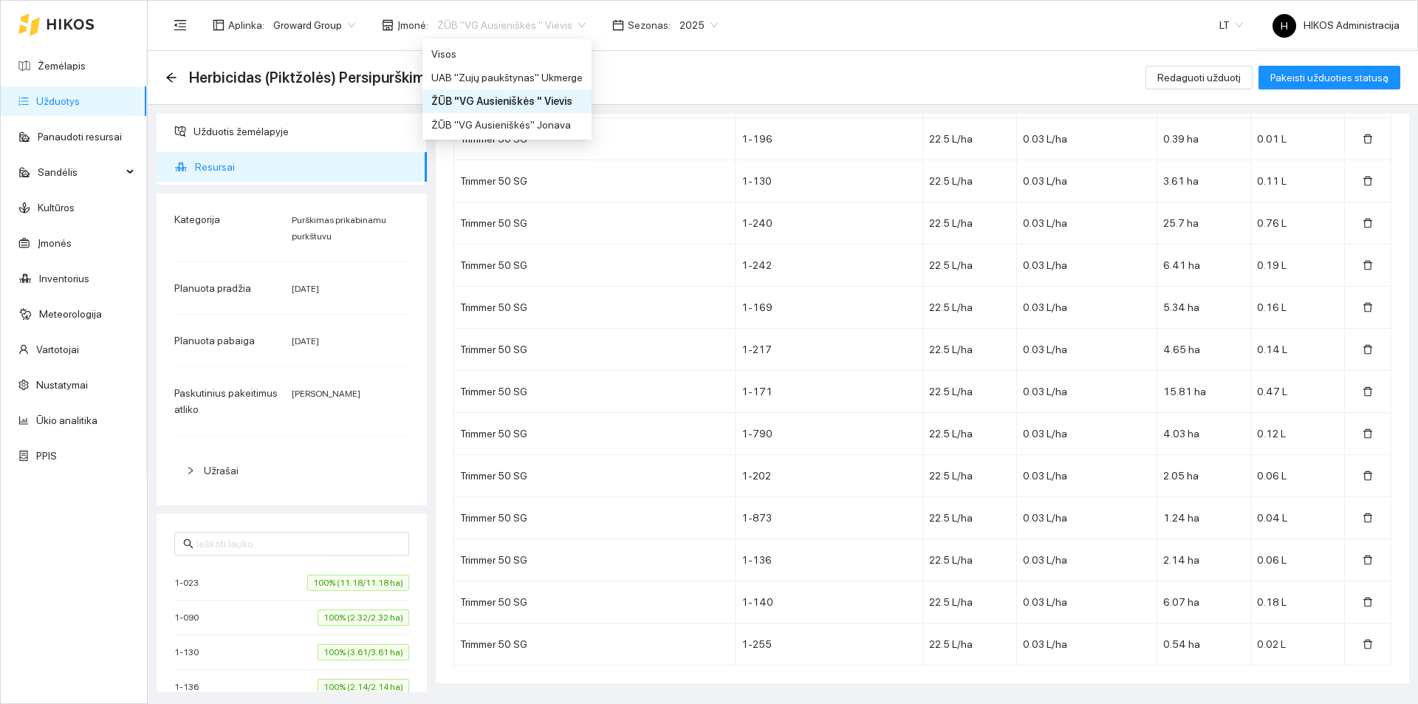
click at [80, 97] on link "Užduotys" at bounding box center [58, 101] width 44 height 12
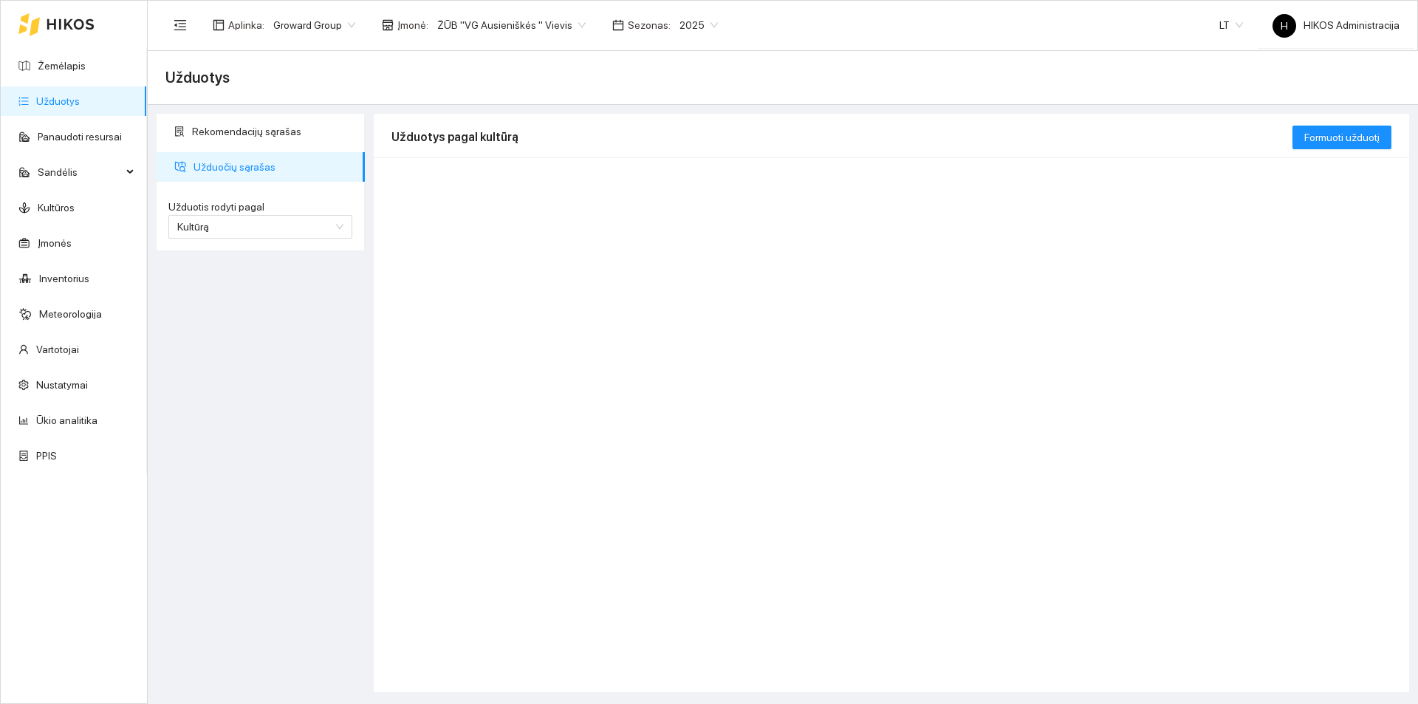
click at [530, 16] on span "ŽŪB "VG Ausieniškės " Vievis" at bounding box center [511, 25] width 148 height 22
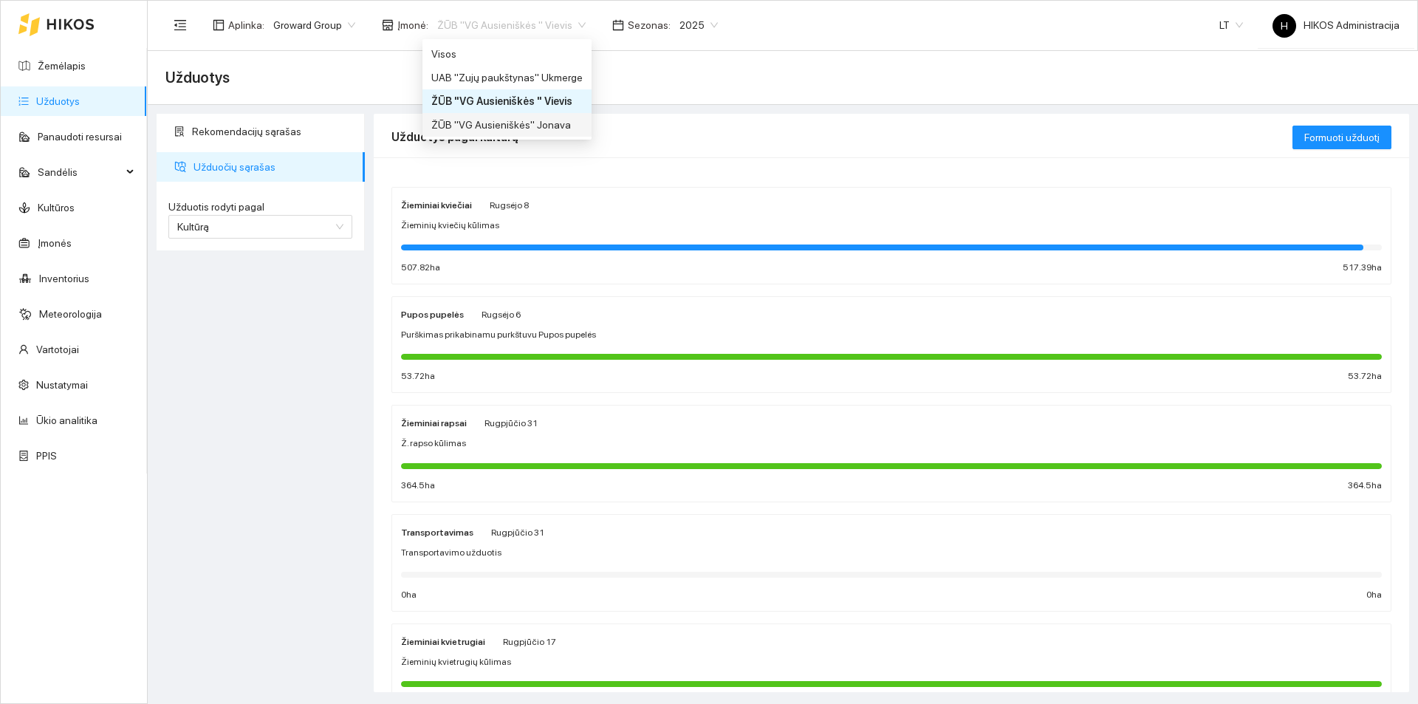
click at [559, 129] on div "ŽŪB "VG Ausieniškės" Jonava" at bounding box center [506, 125] width 151 height 16
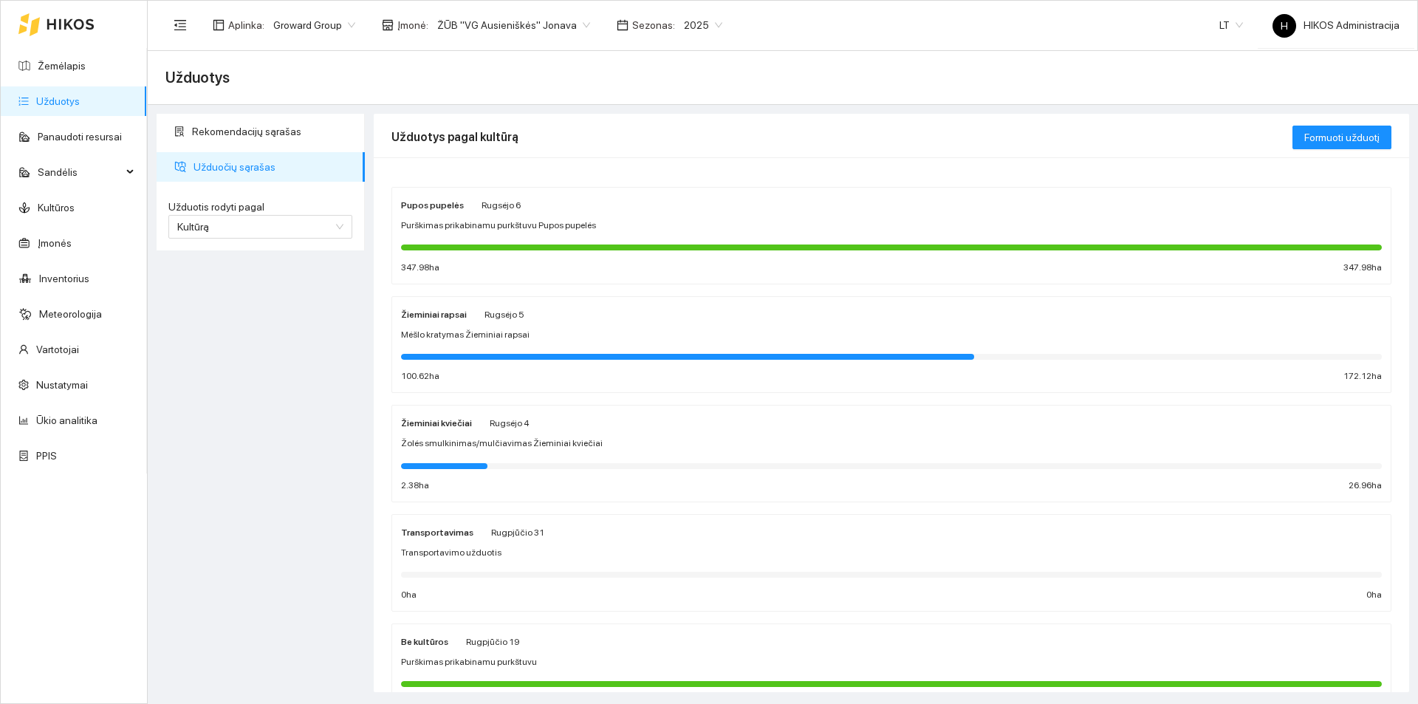
click at [538, 435] on div "Žieminiai kviečiai Rugsėjo 4 Žolės smulkinimas/mulčiavimas Žieminiai kviečiai 2…" at bounding box center [891, 453] width 981 height 78
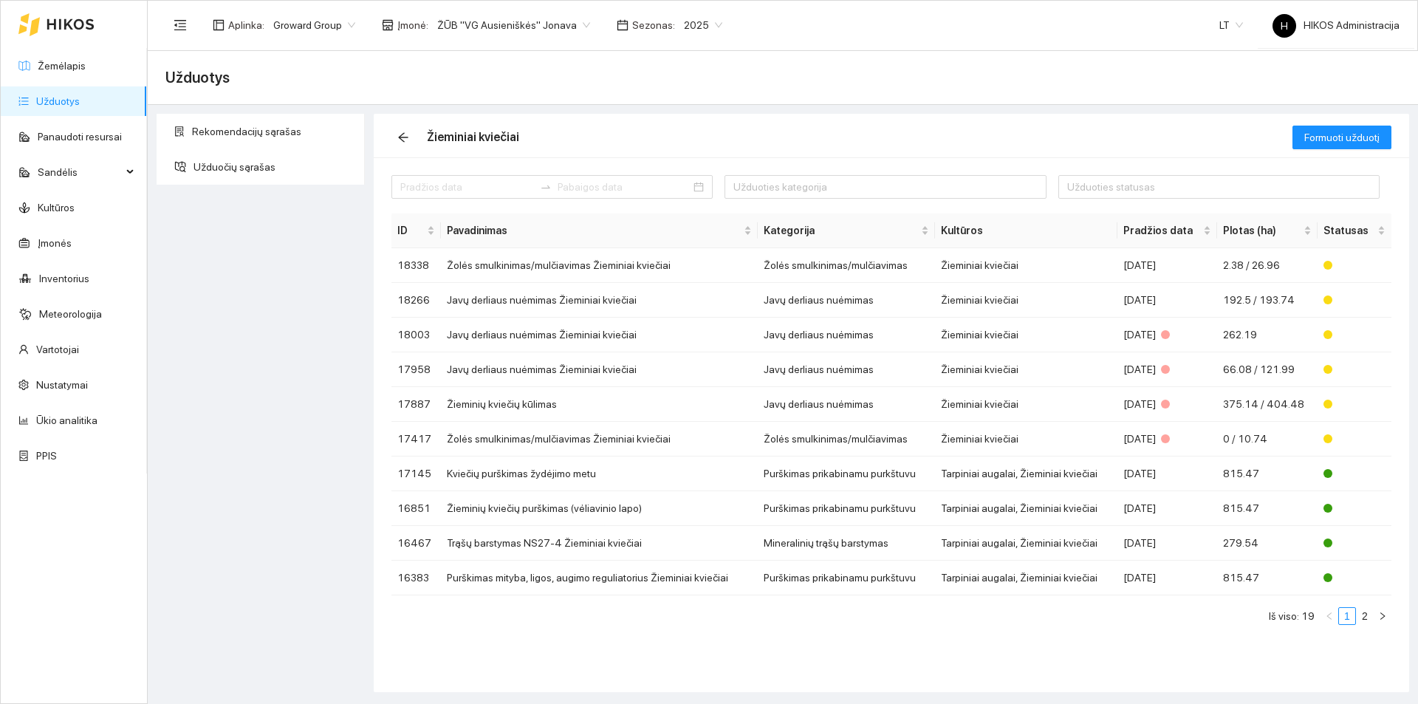
drag, startPoint x: 66, startPoint y: 58, endPoint x: 261, endPoint y: 56, distance: 195.0
click at [66, 60] on link "Žemėlapis" at bounding box center [62, 66] width 48 height 12
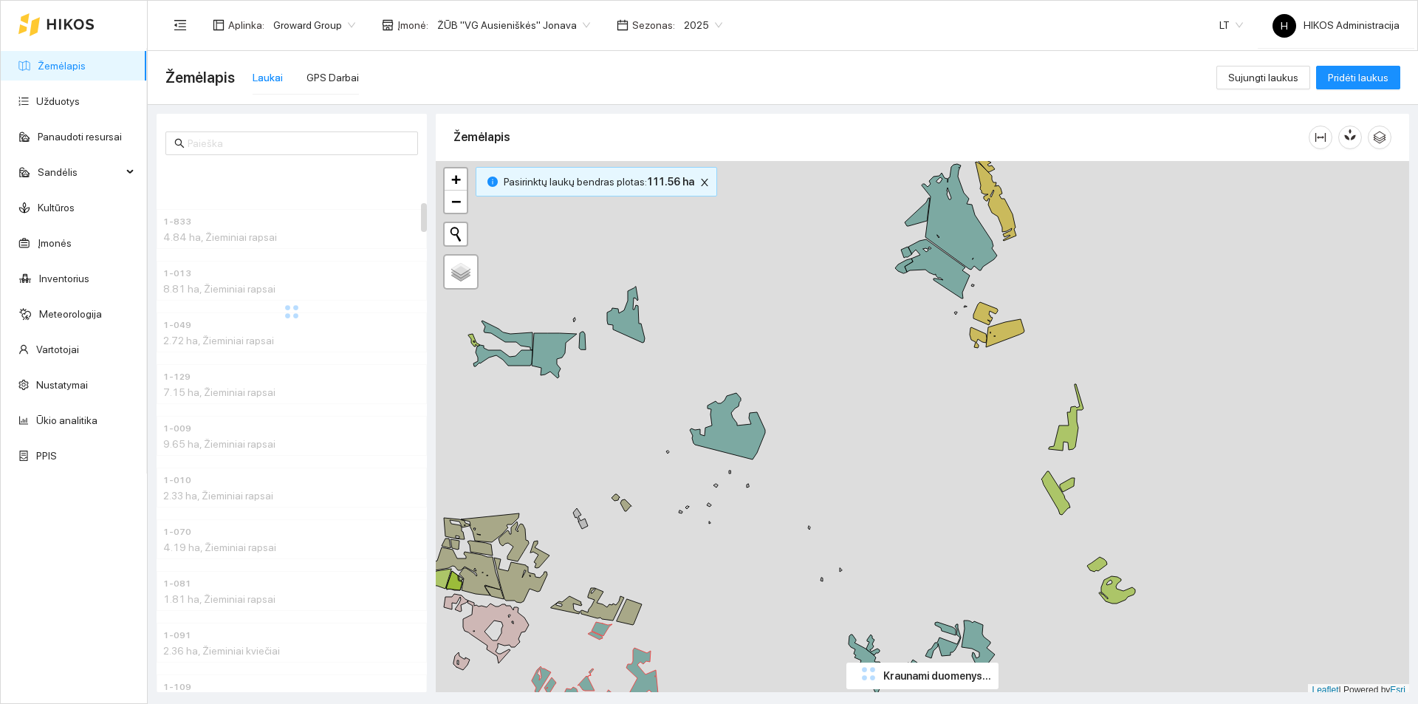
click at [518, 12] on div "Aplinka : Groward Group Įmonė : ŽŪB "VG Ausieniškės" Jonava Sezonas : 2025" at bounding box center [448, 25] width 566 height 30
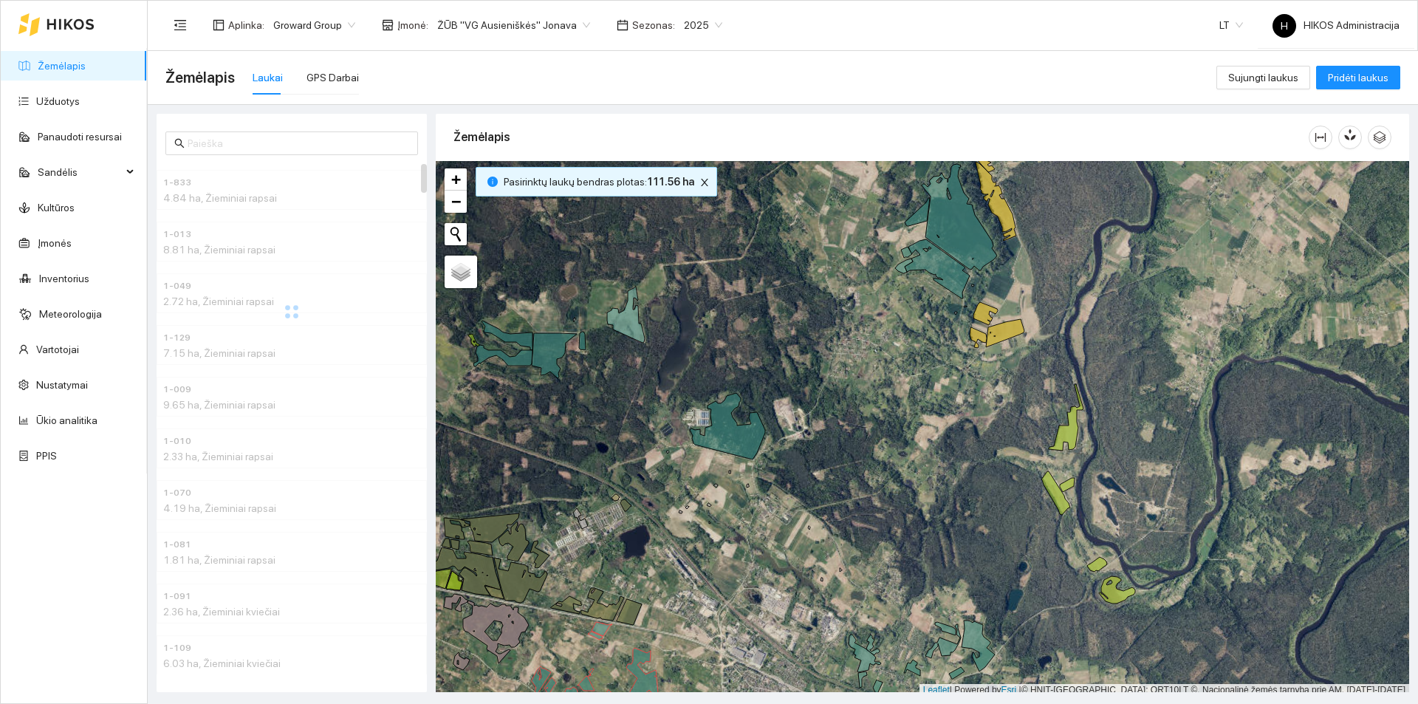
click at [515, 27] on span "ŽŪB "VG Ausieniškės" Jonava" at bounding box center [513, 25] width 153 height 22
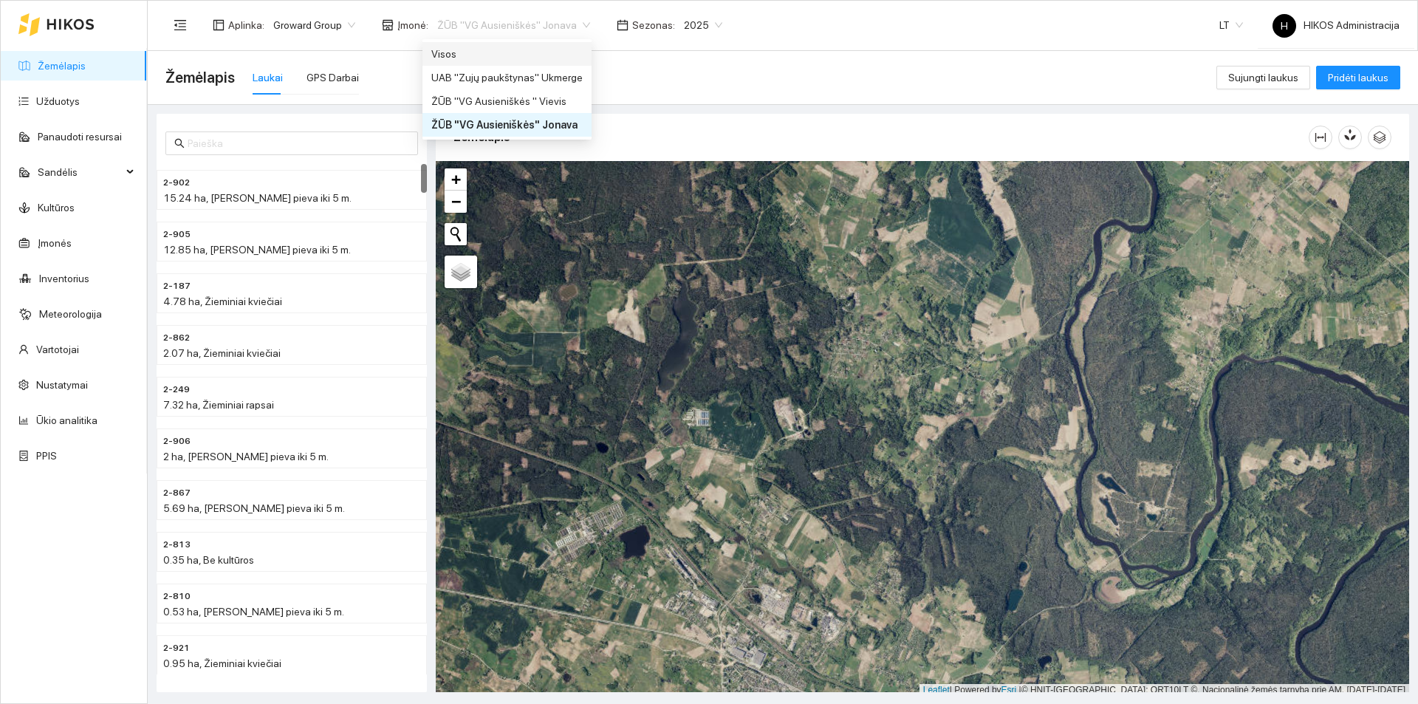
click at [482, 55] on div "Visos" at bounding box center [506, 54] width 151 height 16
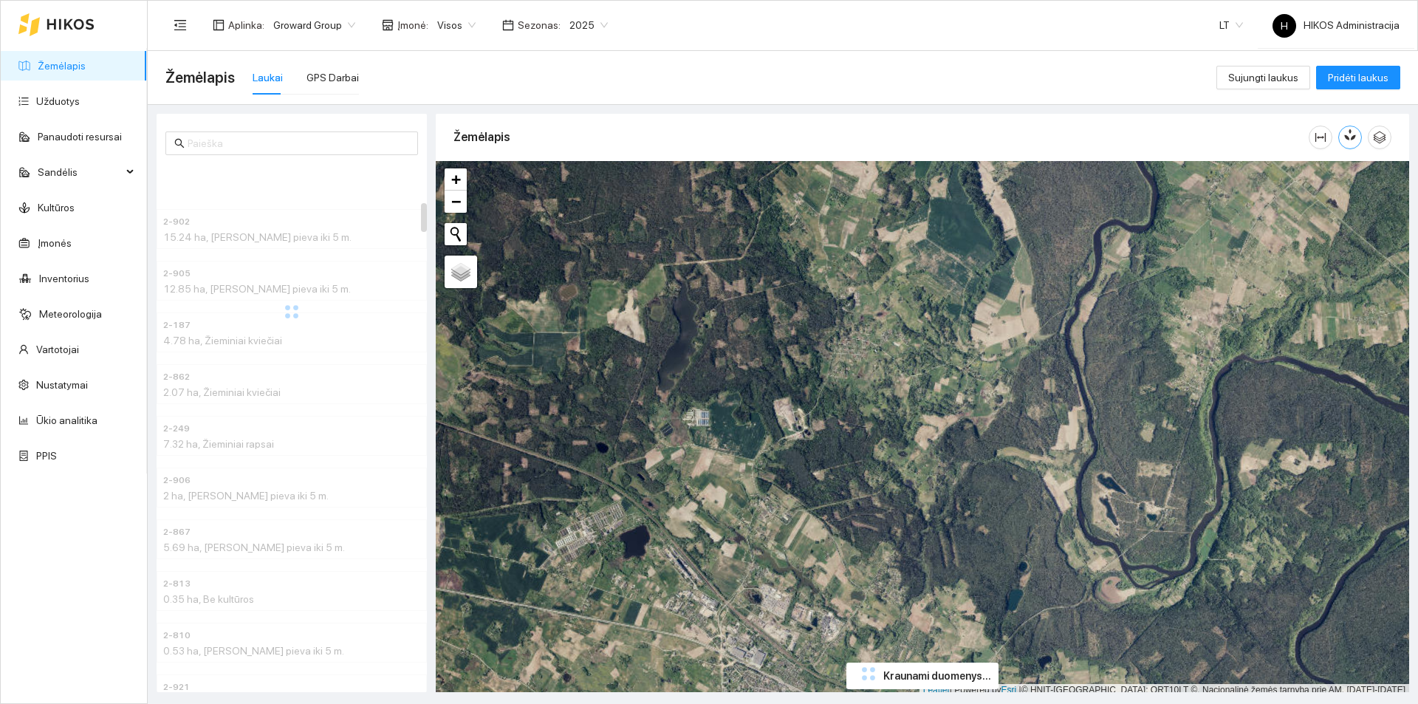
click at [1359, 139] on button "button" at bounding box center [1350, 138] width 24 height 24
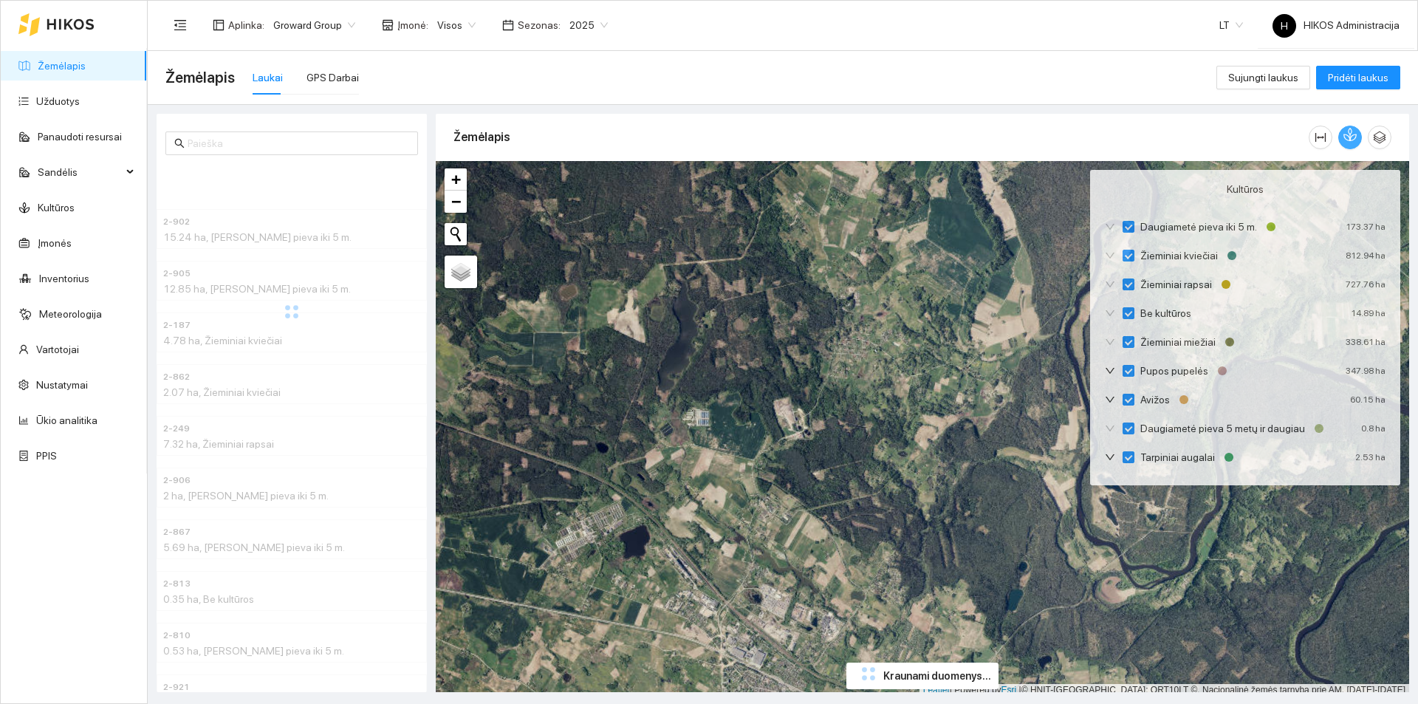
click at [440, 19] on span "Visos" at bounding box center [456, 25] width 38 height 22
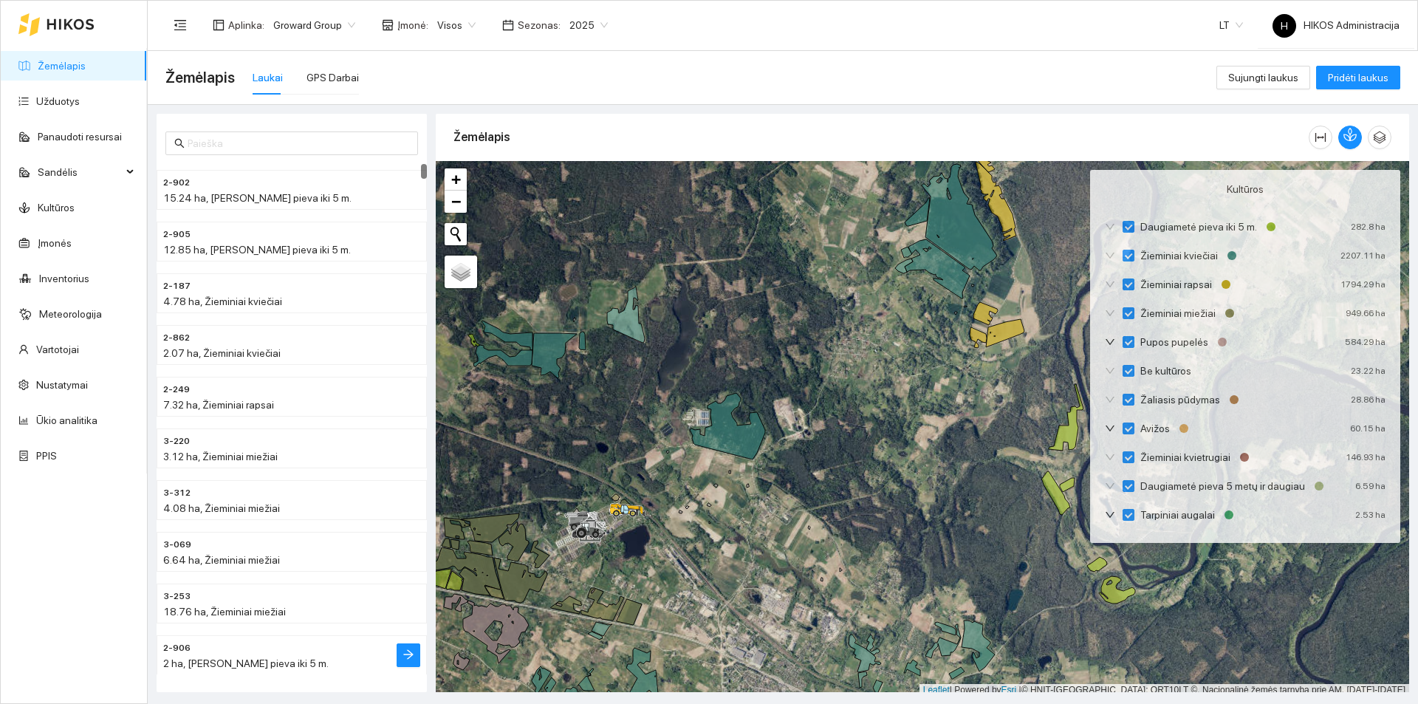
click at [383, 654] on li "2-906 2 ha, Daugiametė pieva iki 5 m." at bounding box center [292, 655] width 270 height 40
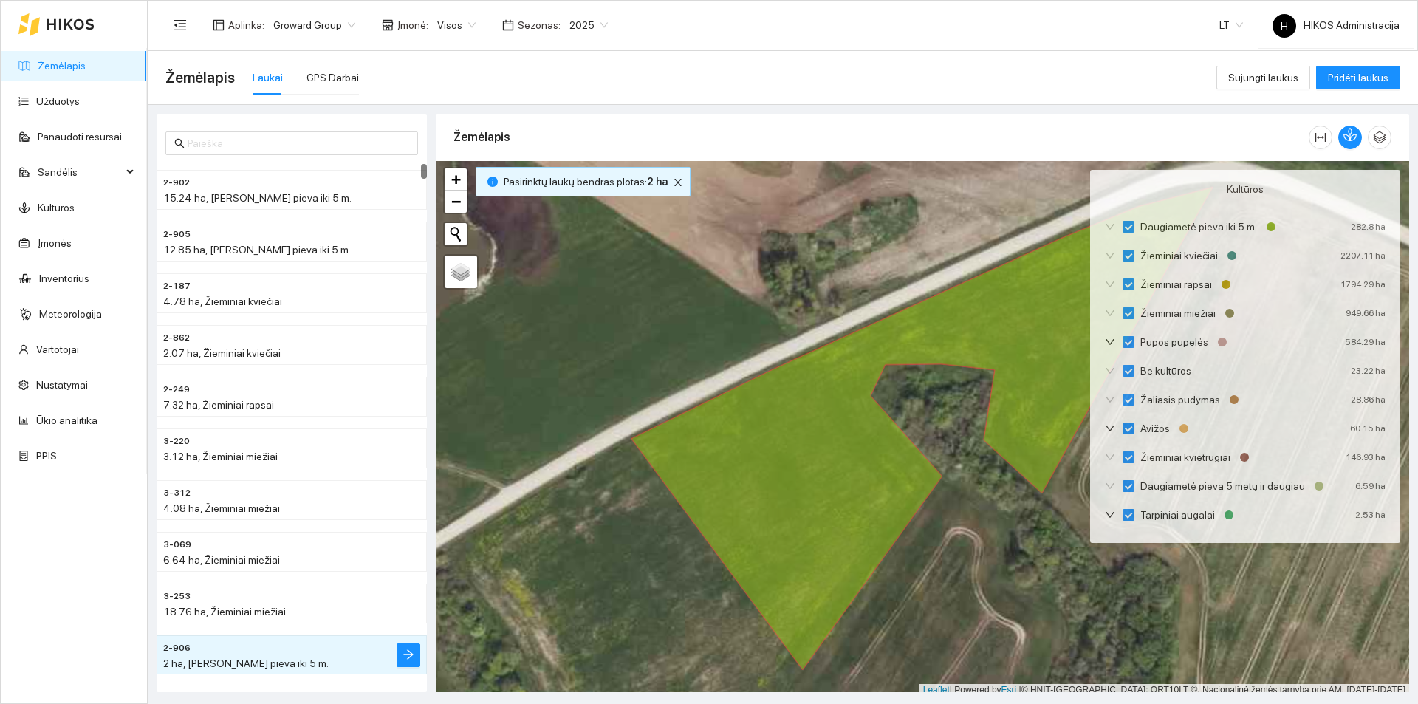
click at [456, 30] on span "Visos" at bounding box center [456, 25] width 38 height 22
click at [542, 85] on div "UAB "Zujų paukštynas" Ukmerge" at bounding box center [506, 77] width 151 height 16
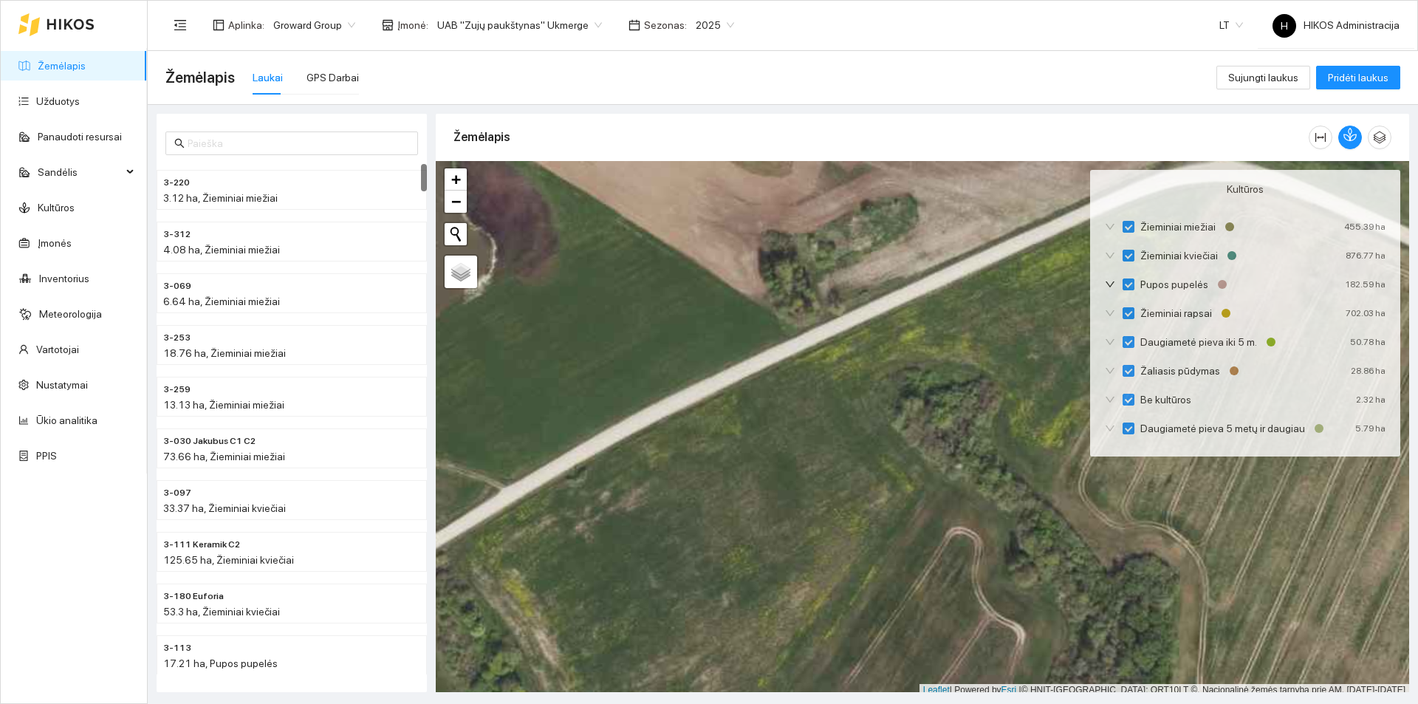
click at [696, 24] on span "2025" at bounding box center [715, 25] width 38 height 22
click at [701, 192] on div "2026" at bounding box center [697, 196] width 38 height 16
click at [534, 33] on span "UAB "Zujų paukštynas" Ukmerge" at bounding box center [519, 25] width 165 height 22
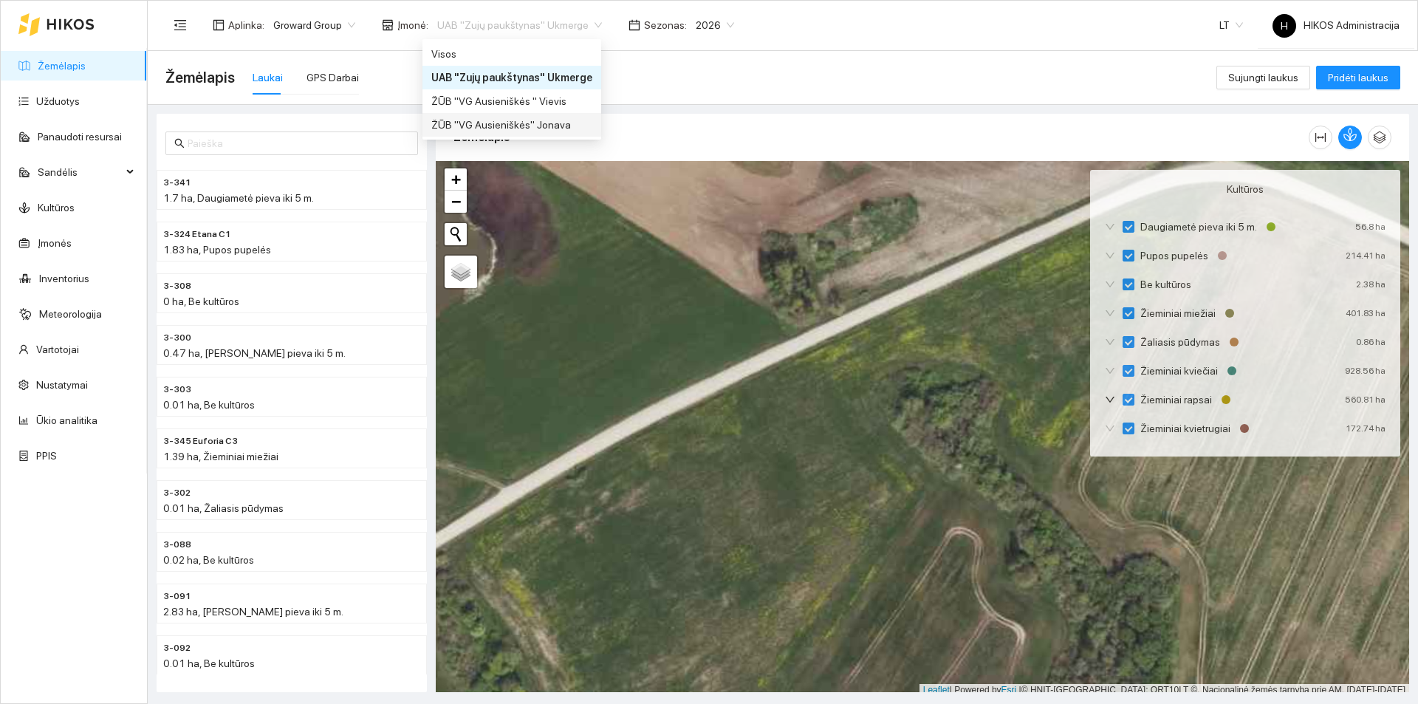
click at [550, 123] on div "ŽŪB "VG Ausieniškės" Jonava" at bounding box center [511, 125] width 161 height 16
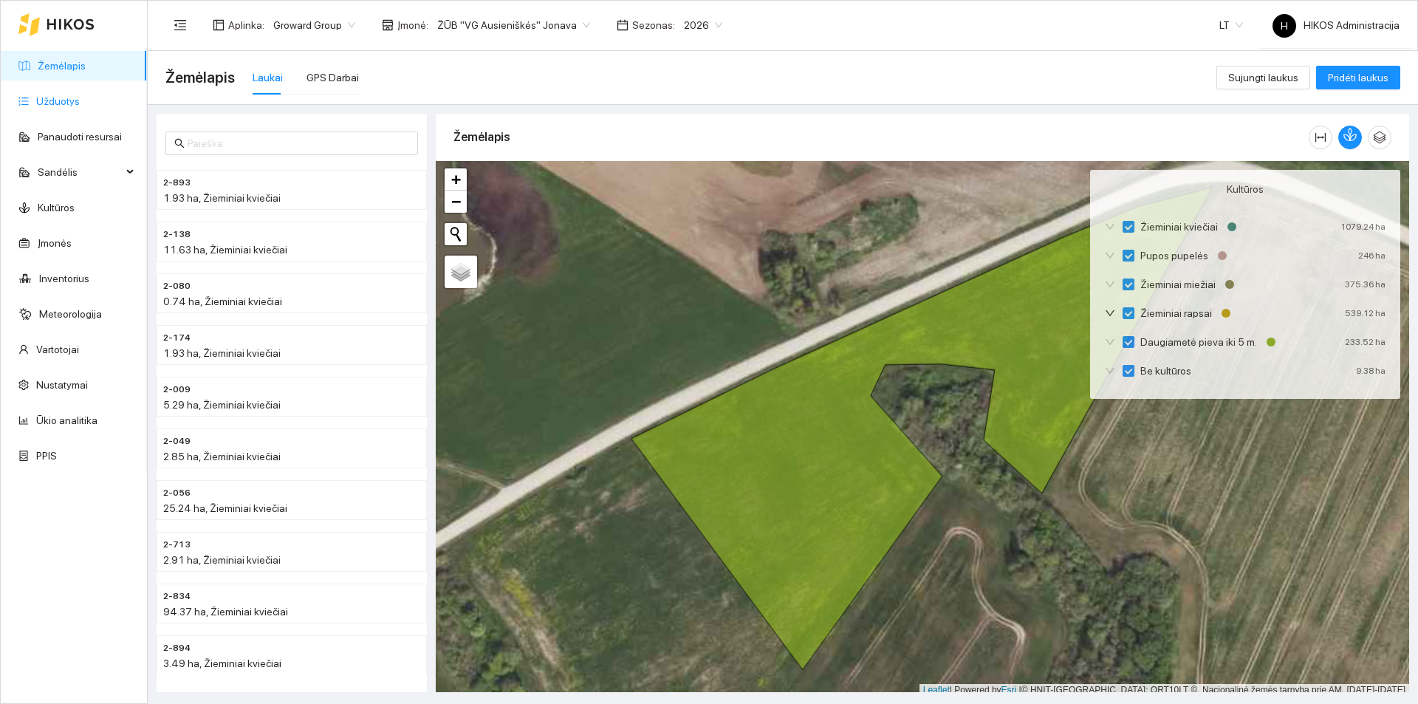
click at [68, 107] on link "Užduotys" at bounding box center [58, 101] width 44 height 12
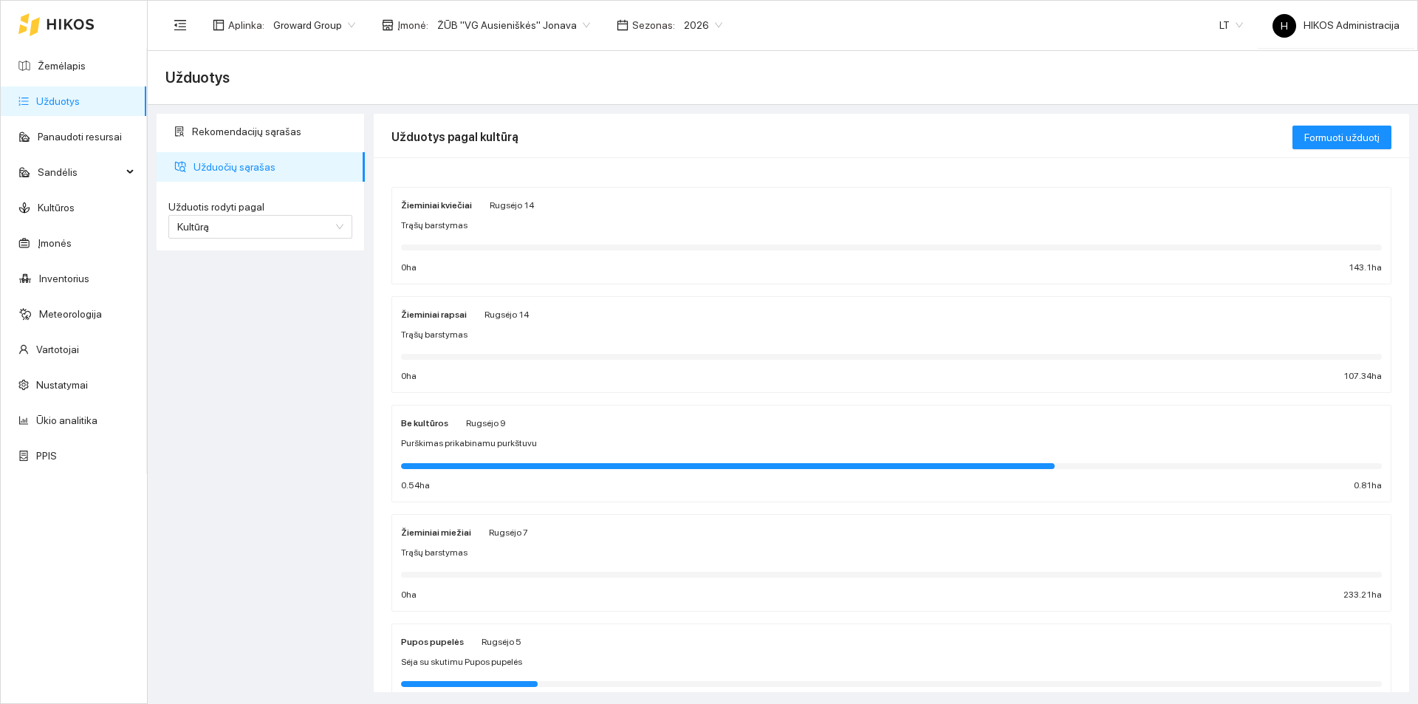
click at [371, 85] on div "Užduotys" at bounding box center [782, 78] width 1235 height 30
click at [463, 227] on div "Trąšų barstymas" at bounding box center [891, 226] width 981 height 14
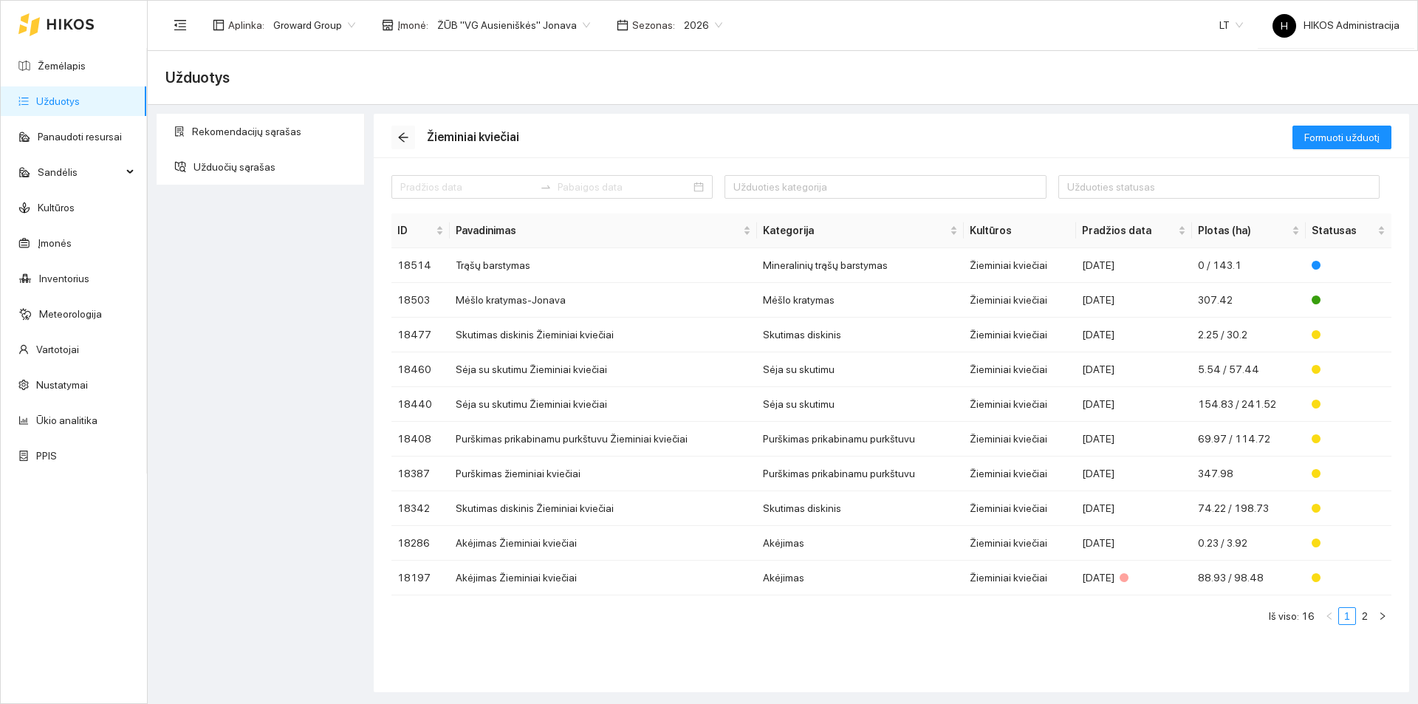
click at [406, 133] on icon "arrow-left" at bounding box center [403, 137] width 12 height 12
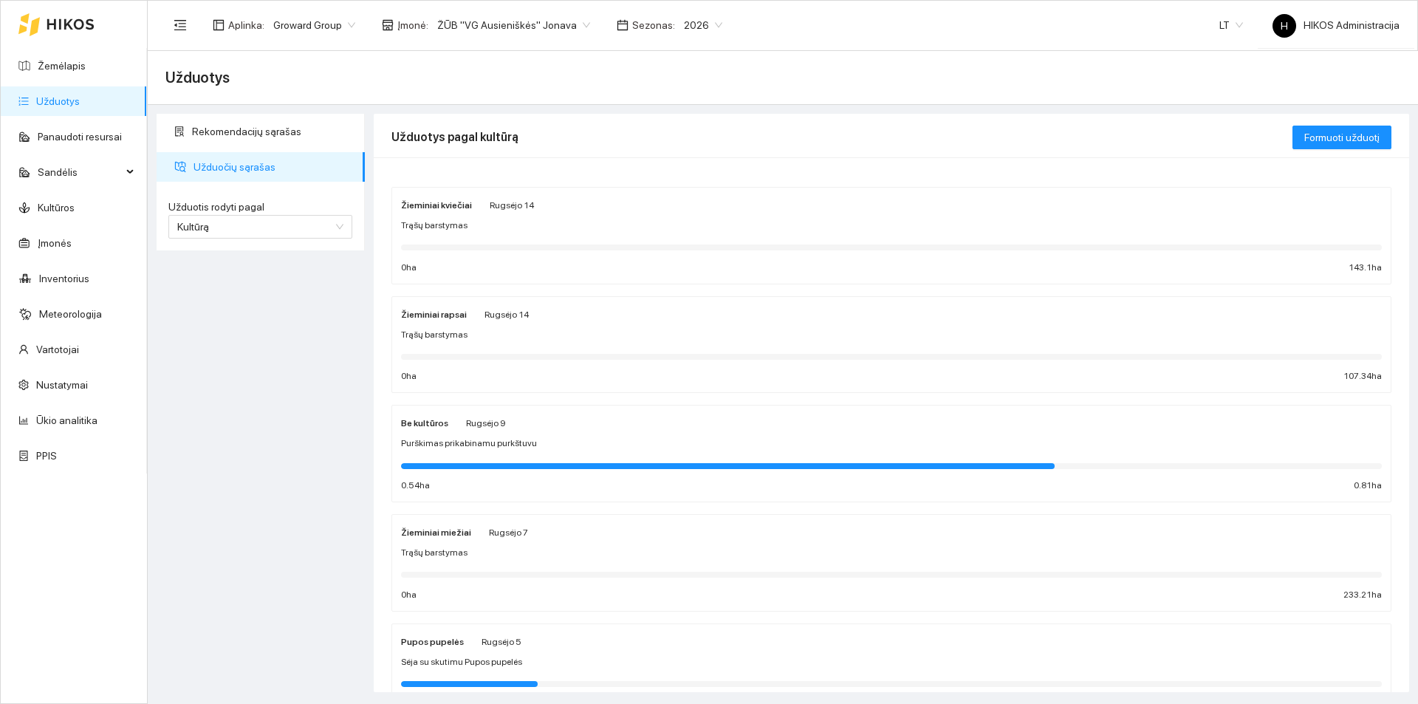
click at [509, 185] on div "Žieminiai kviečiai Rugsėjo 14 Trąšų barstymas 0 ha 143.1 ha Žieminiai rapsai Ru…" at bounding box center [891, 623] width 1000 height 897
click at [521, 226] on div "Trąšų barstymas" at bounding box center [891, 226] width 981 height 14
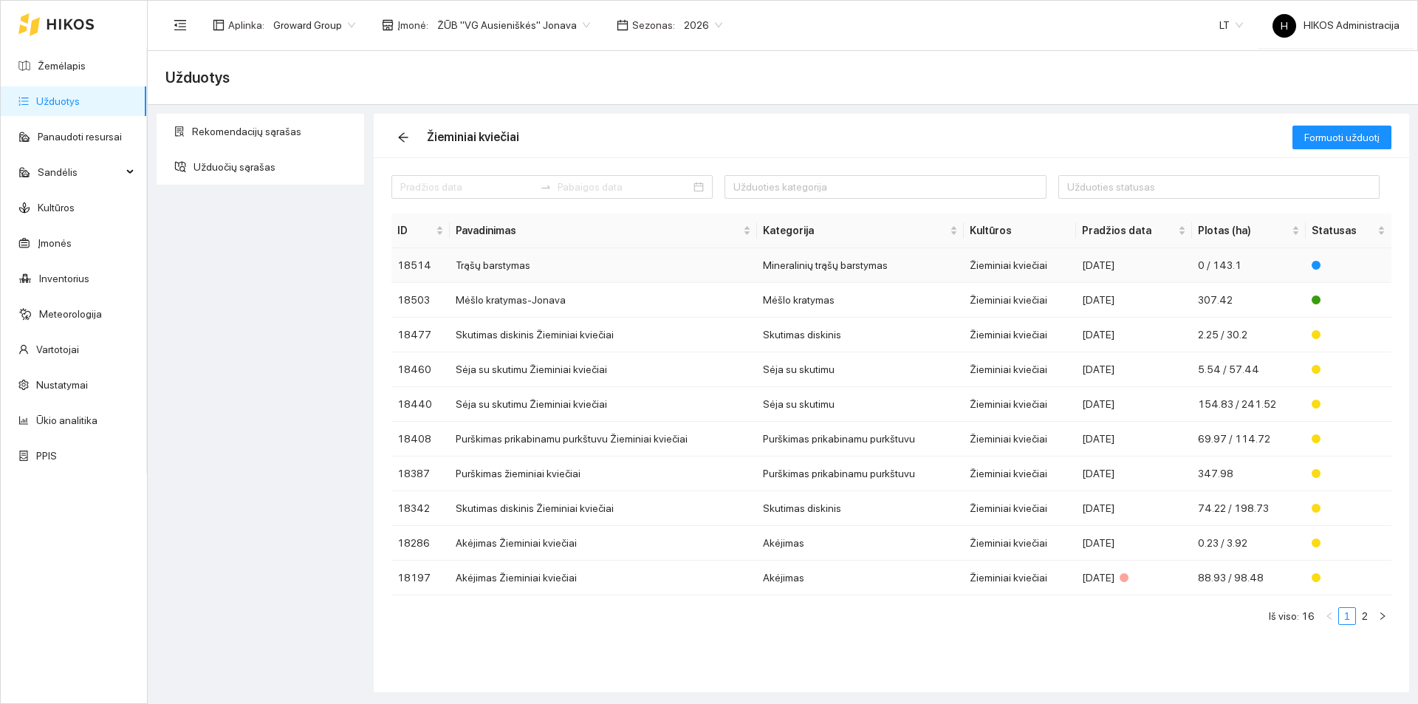
click at [515, 276] on td "Trąšų barstymas" at bounding box center [603, 265] width 307 height 35
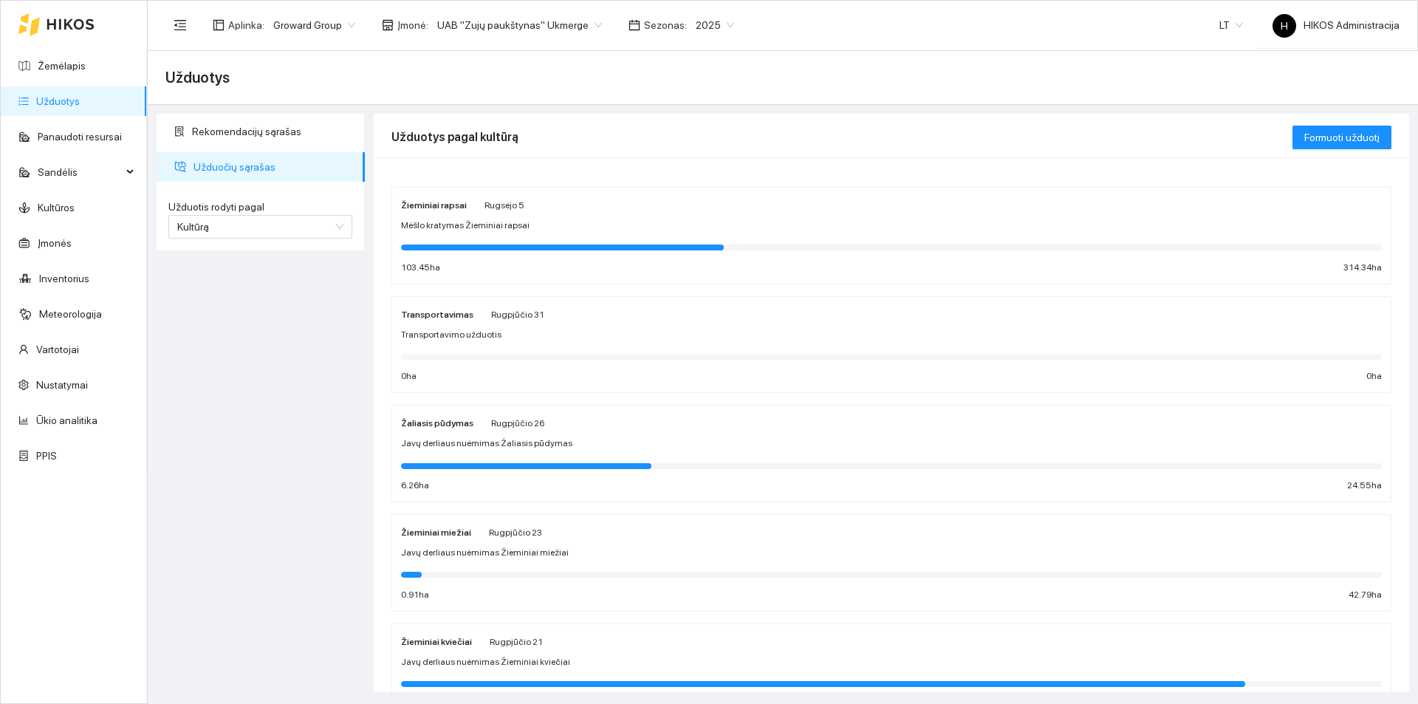
click at [516, 28] on span "UAB "Zujų paukštynas" Ukmerge" at bounding box center [519, 25] width 165 height 22
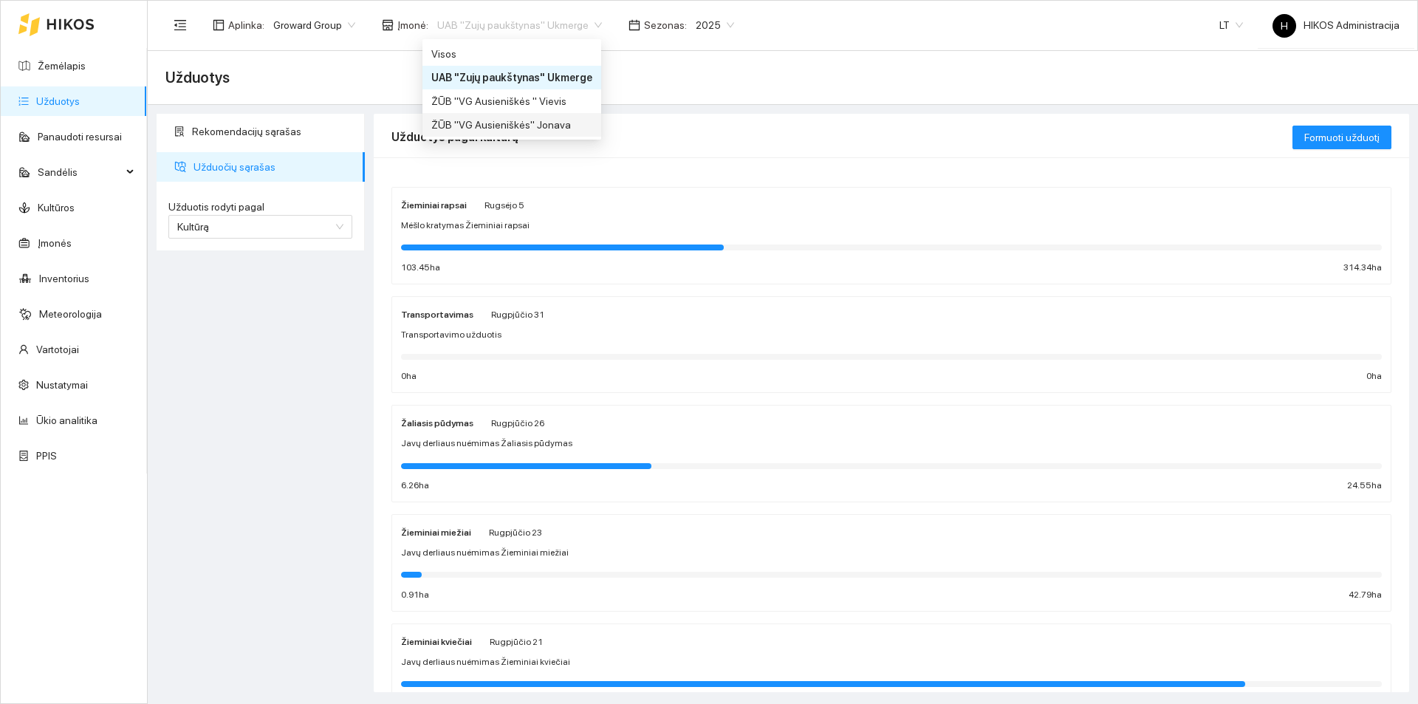
click at [561, 121] on div "ŽŪB "VG Ausieniškės" Jonava" at bounding box center [511, 125] width 161 height 16
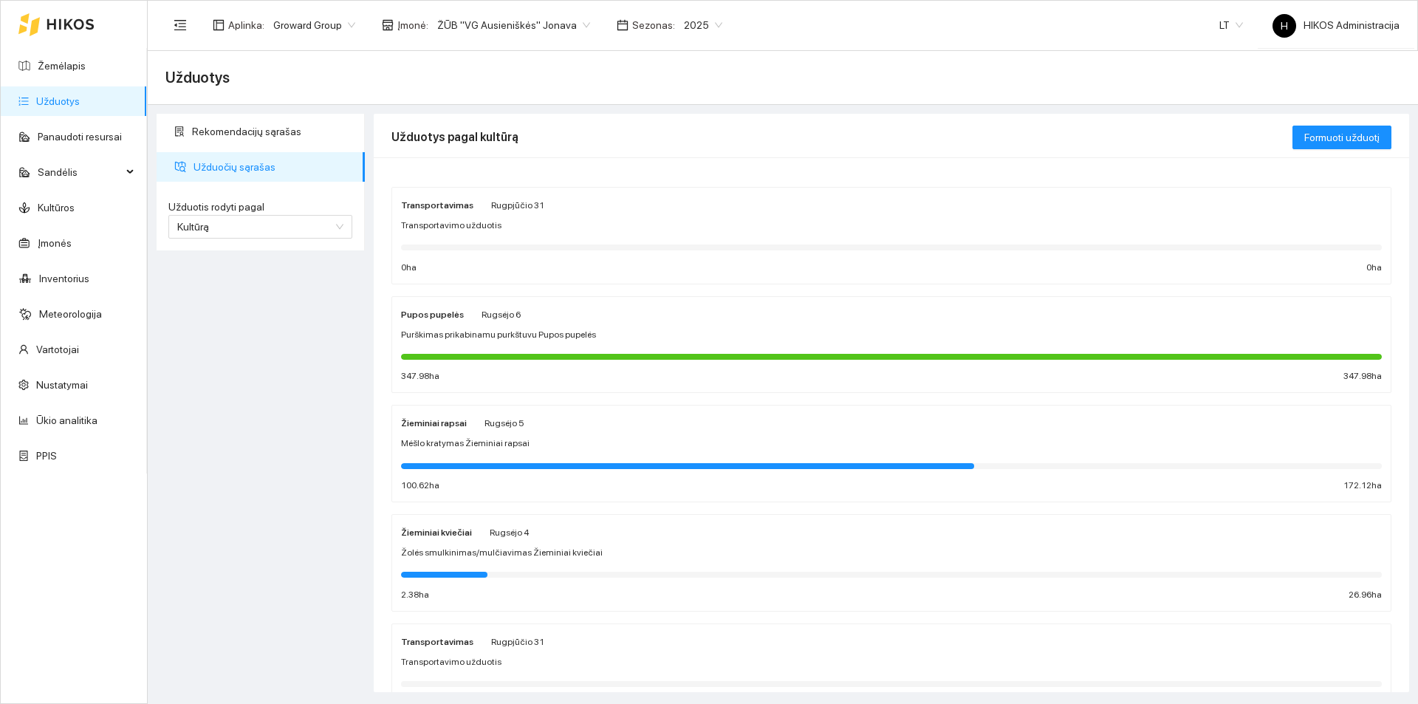
click at [530, 547] on span "Žolės smulkinimas/mulčiavimas Žieminiai kviečiai" at bounding box center [502, 553] width 202 height 14
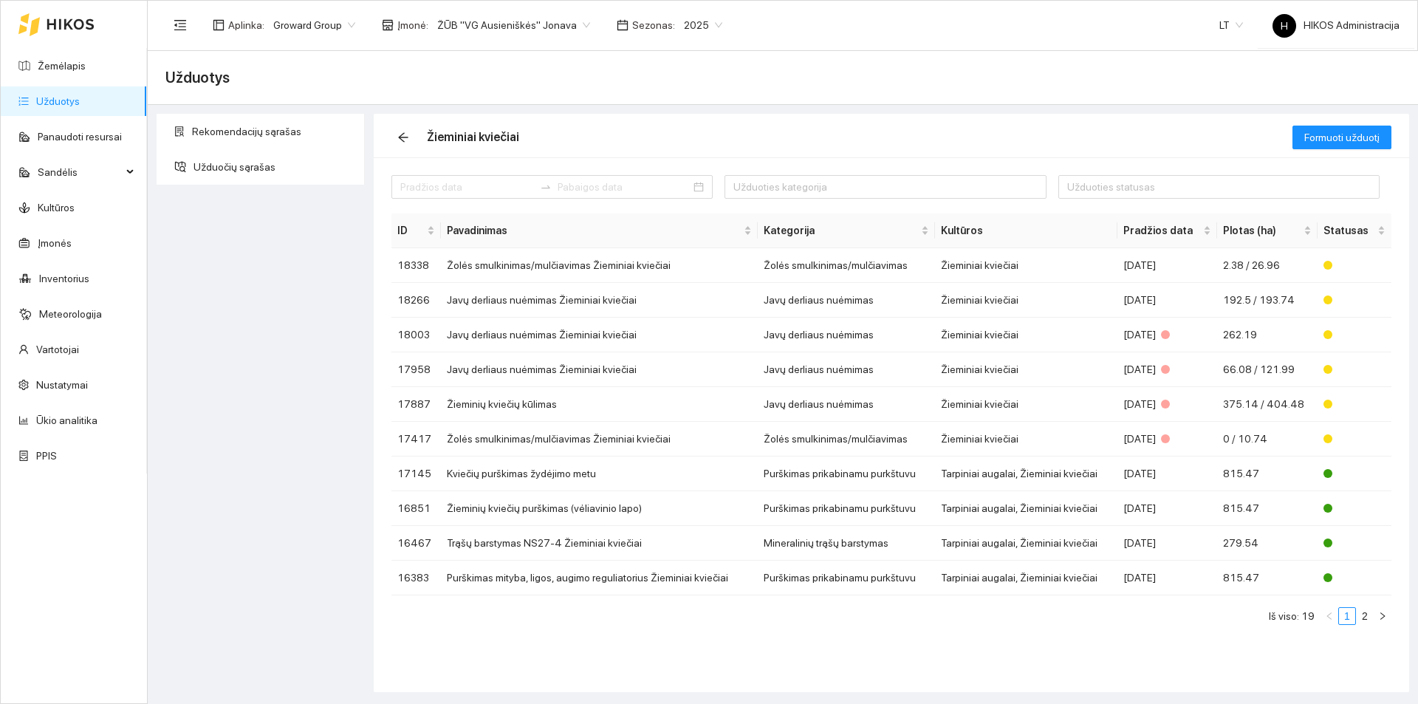
click at [523, 15] on span "ŽŪB "VG Ausieniškės" Jonava" at bounding box center [513, 25] width 153 height 22
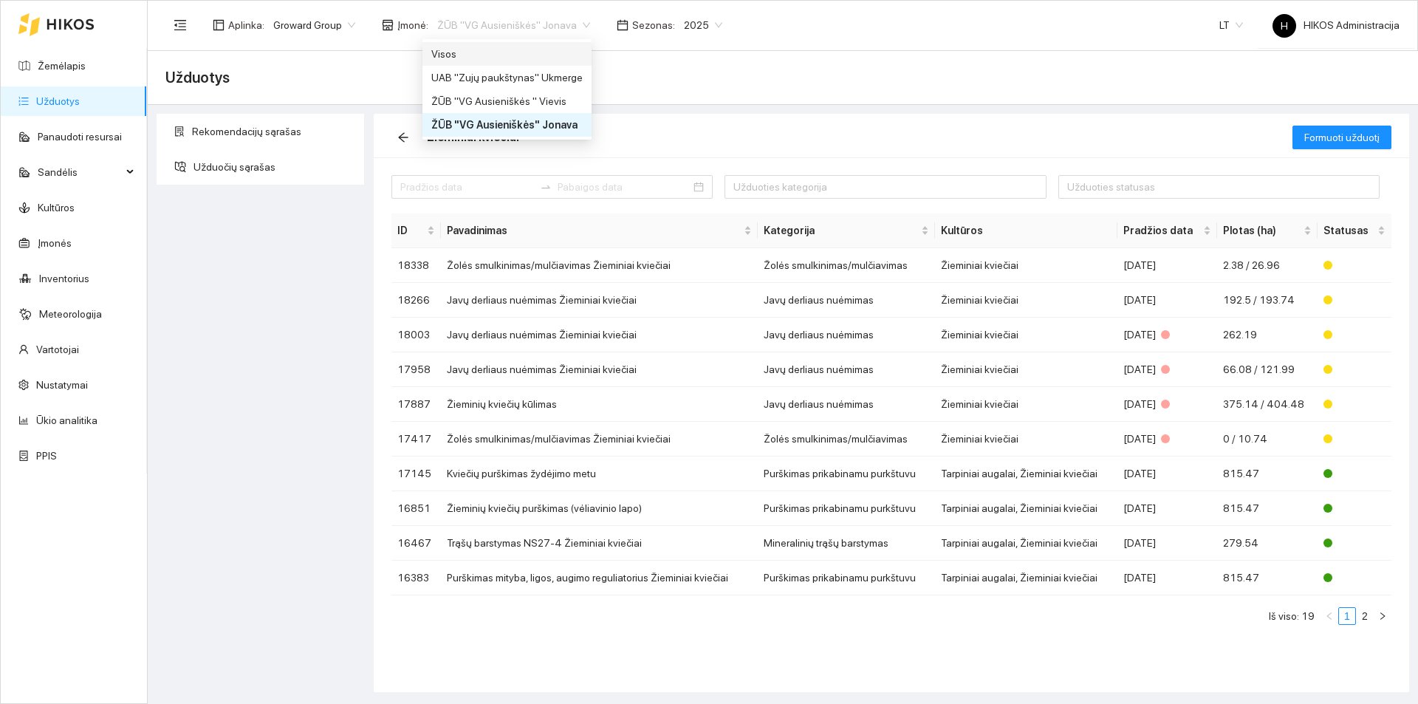
click at [690, 15] on span "2025" at bounding box center [703, 25] width 38 height 22
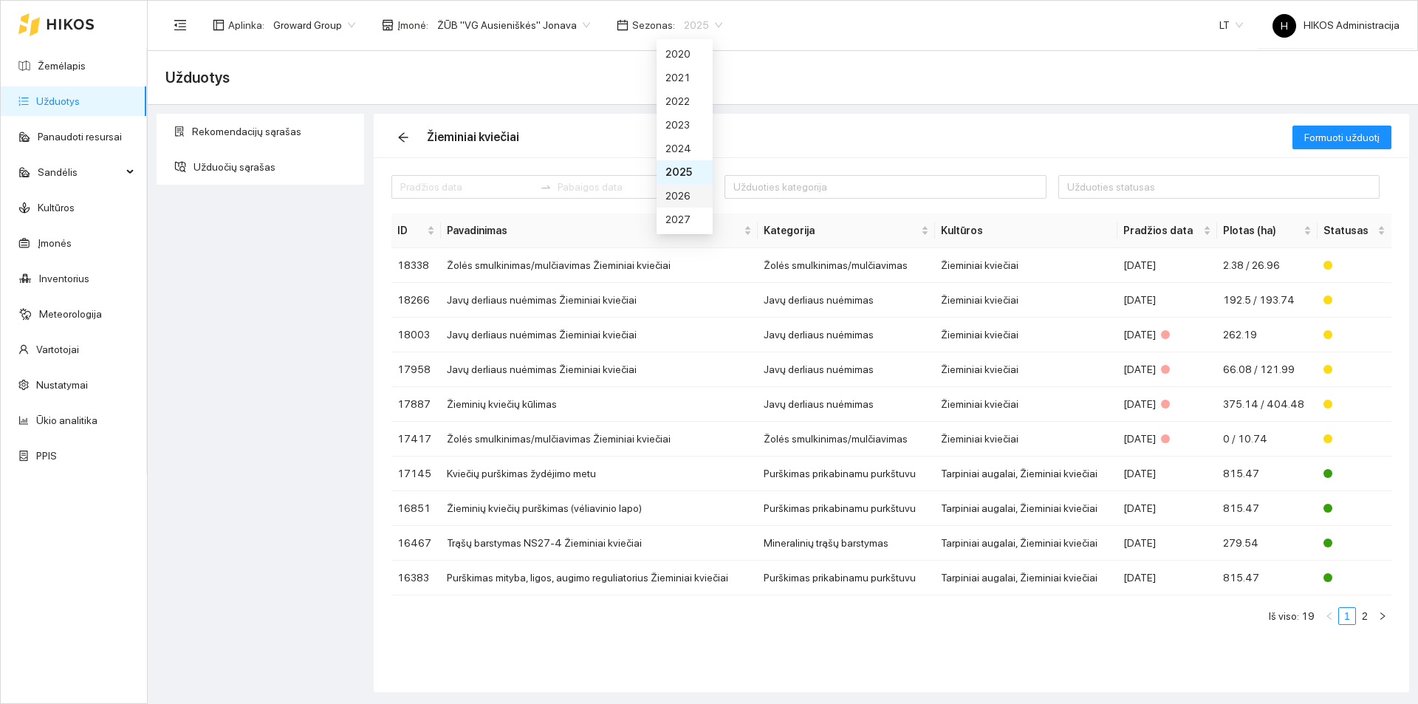
click at [686, 190] on div "2026" at bounding box center [685, 196] width 38 height 16
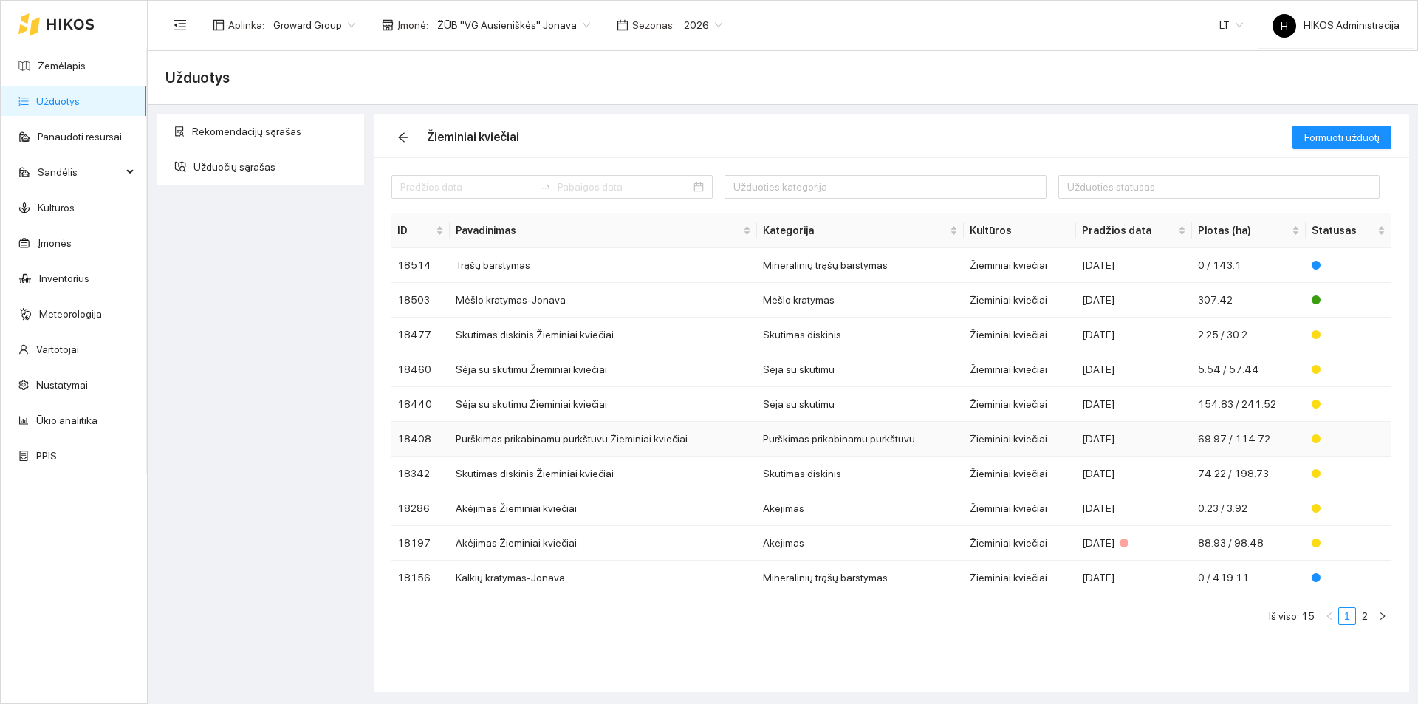
click at [1137, 437] on div "[DATE]" at bounding box center [1134, 439] width 104 height 16
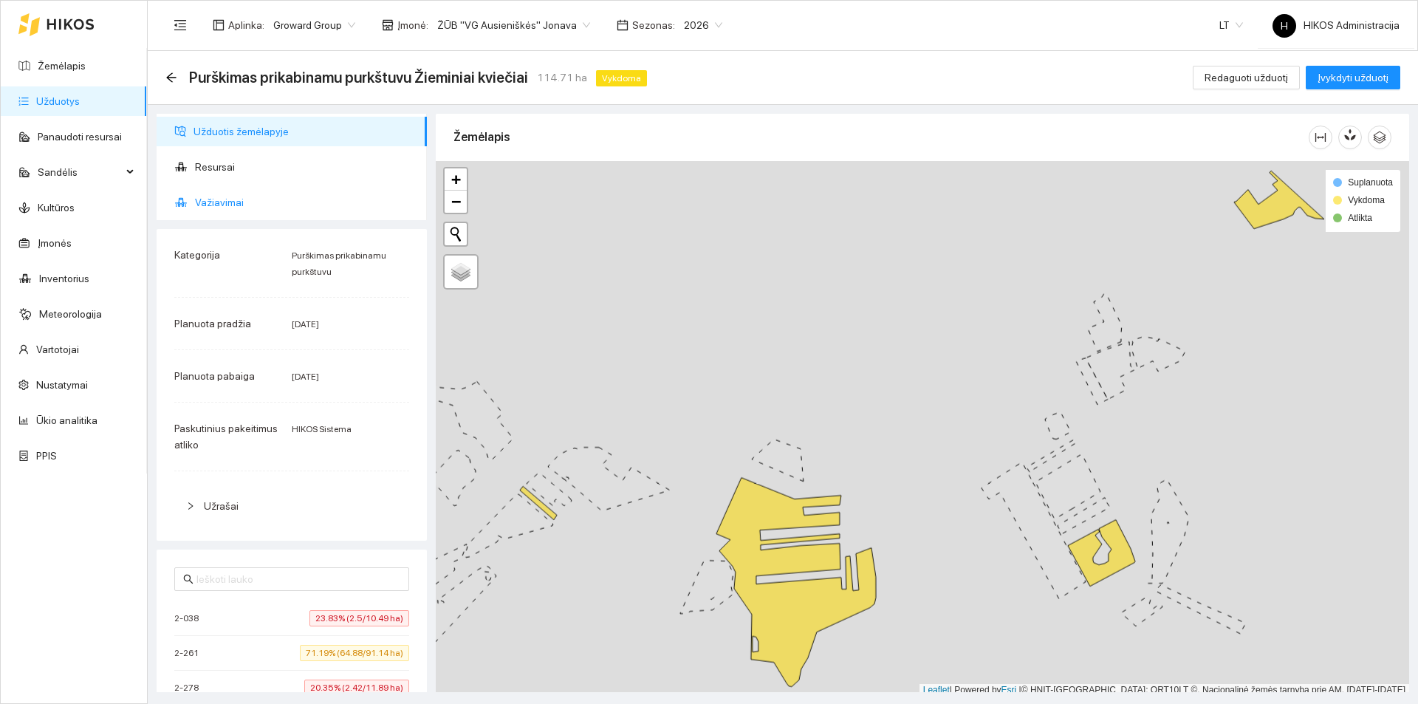
click at [239, 193] on span "Važiavimai" at bounding box center [305, 203] width 220 height 30
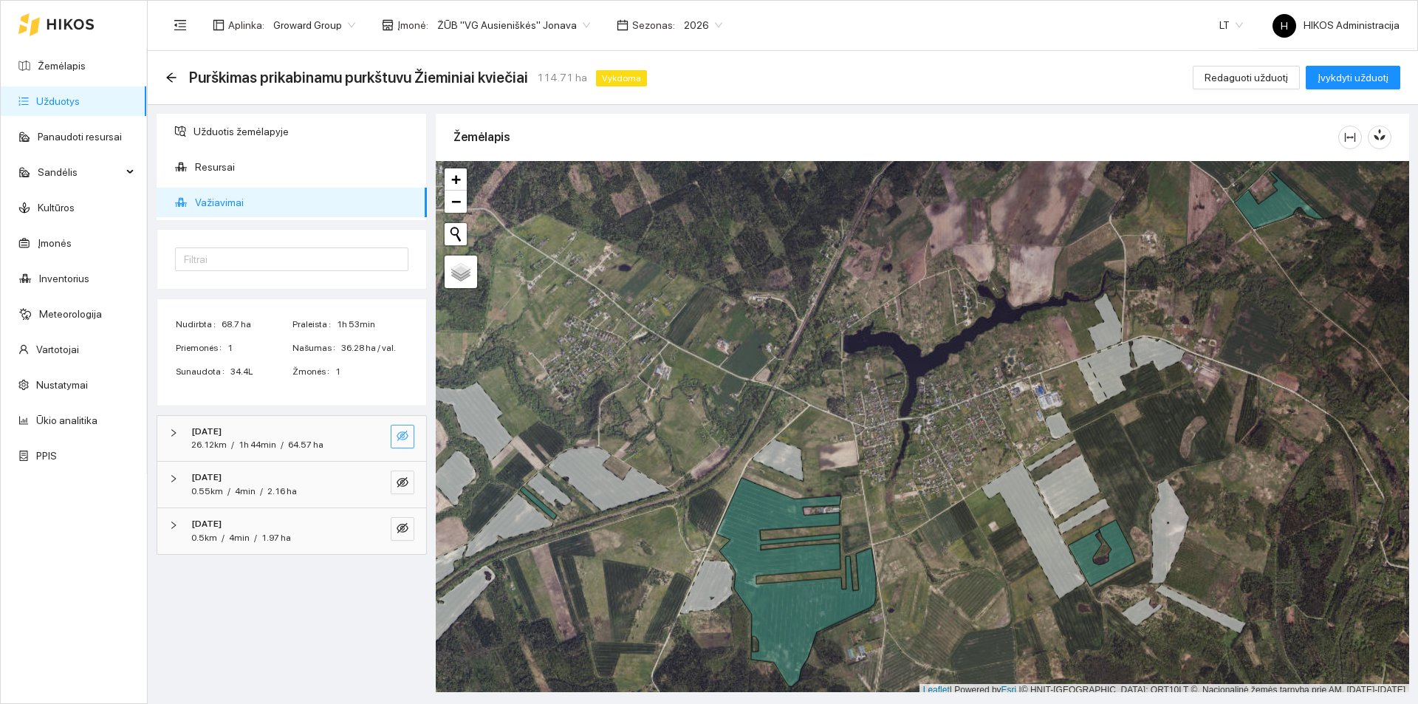
click at [398, 442] on span "eye-invisible" at bounding box center [403, 437] width 12 height 14
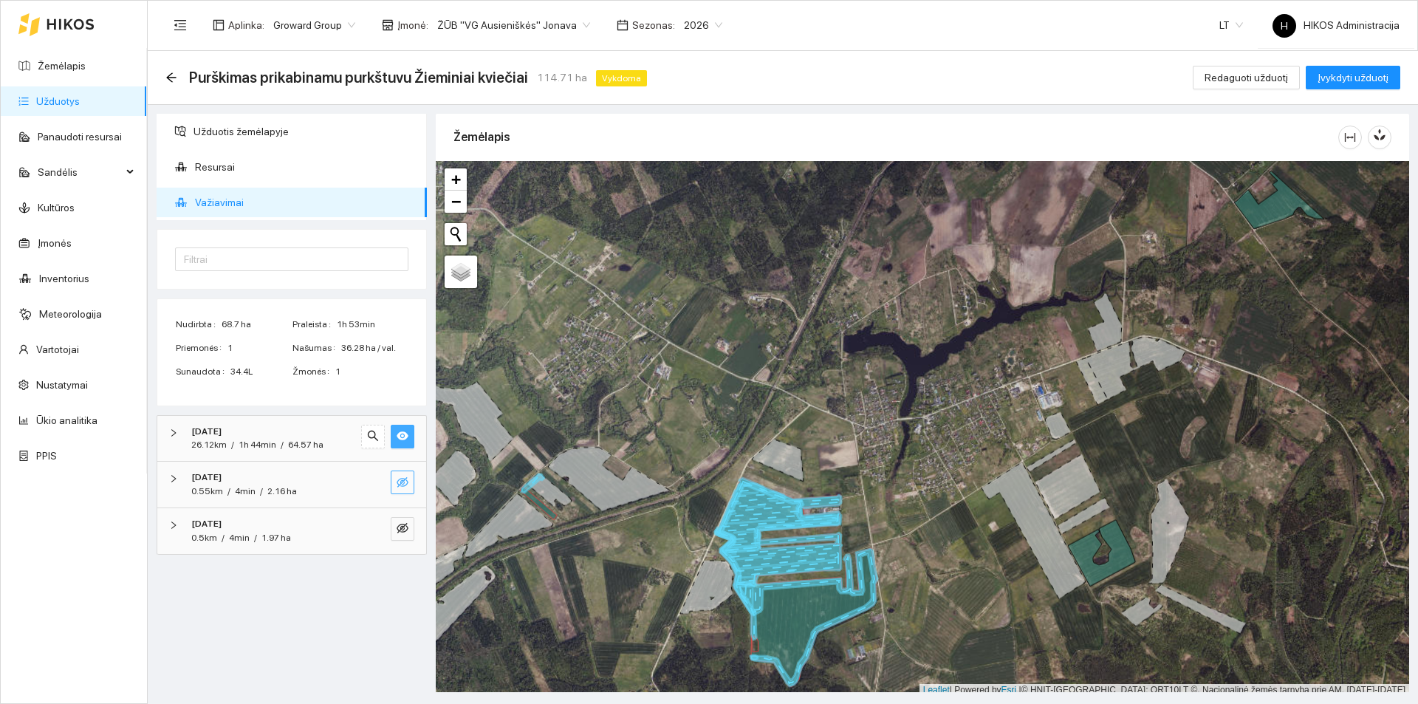
click at [413, 485] on button "button" at bounding box center [403, 483] width 24 height 24
click at [407, 536] on span "eye-invisible" at bounding box center [403, 529] width 12 height 14
click at [383, 531] on button "button" at bounding box center [373, 529] width 24 height 24
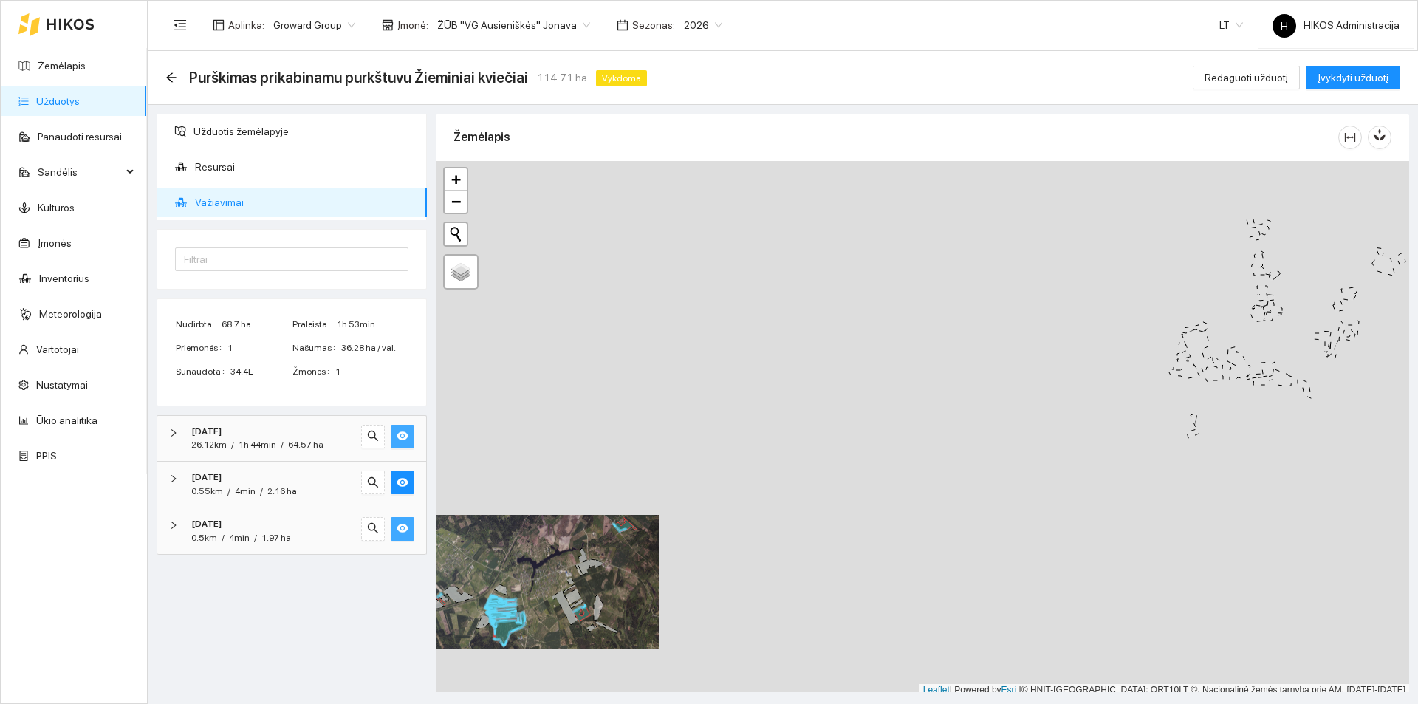
scroll to position [4, 0]
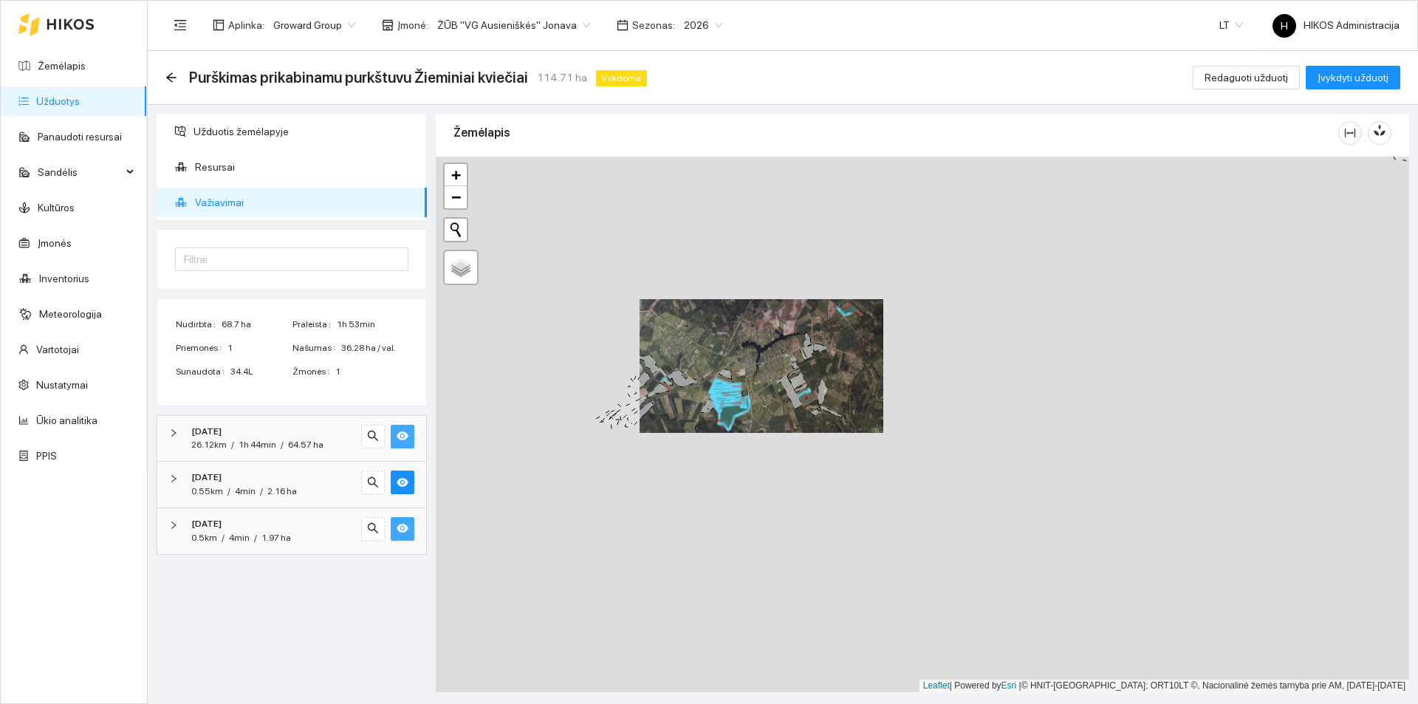
drag, startPoint x: 623, startPoint y: 601, endPoint x: 852, endPoint y: 386, distance: 313.0
click at [852, 386] on div at bounding box center [923, 425] width 974 height 536
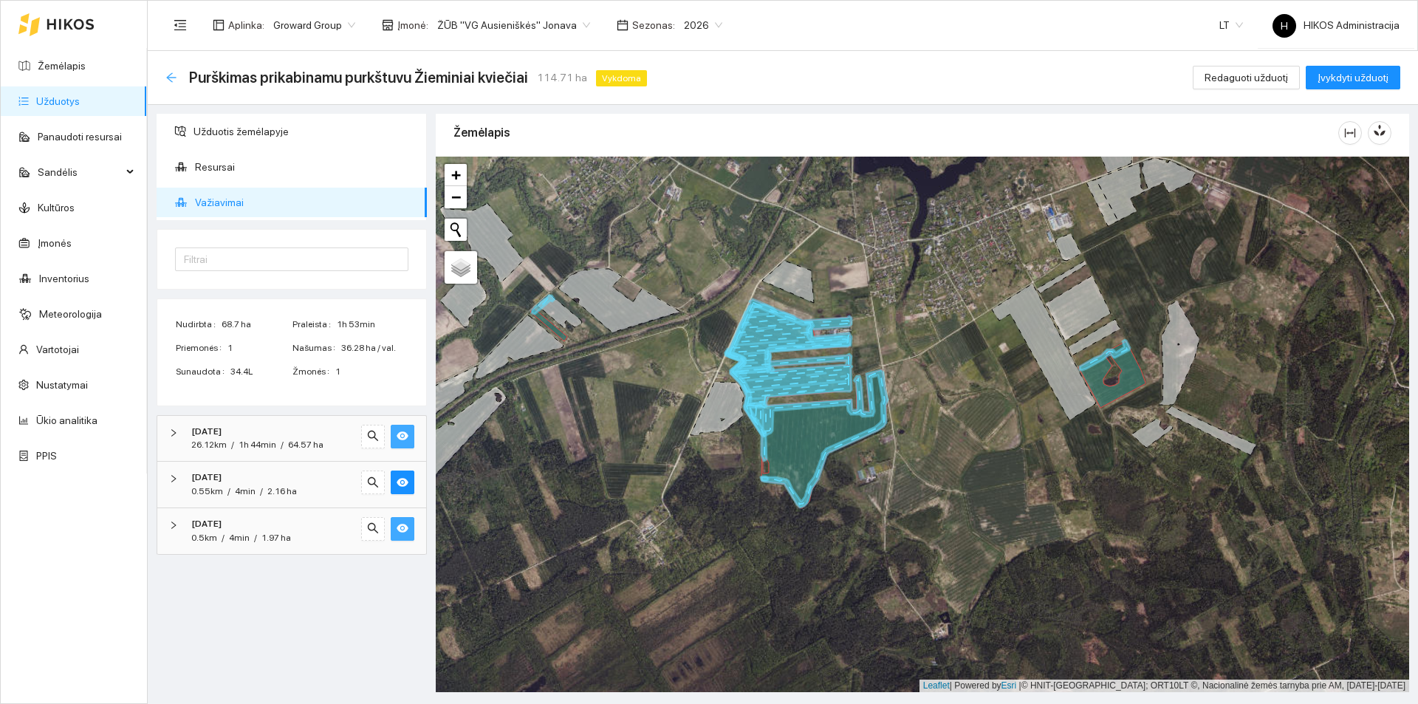
click at [169, 81] on icon "arrow-left" at bounding box center [171, 78] width 12 height 12
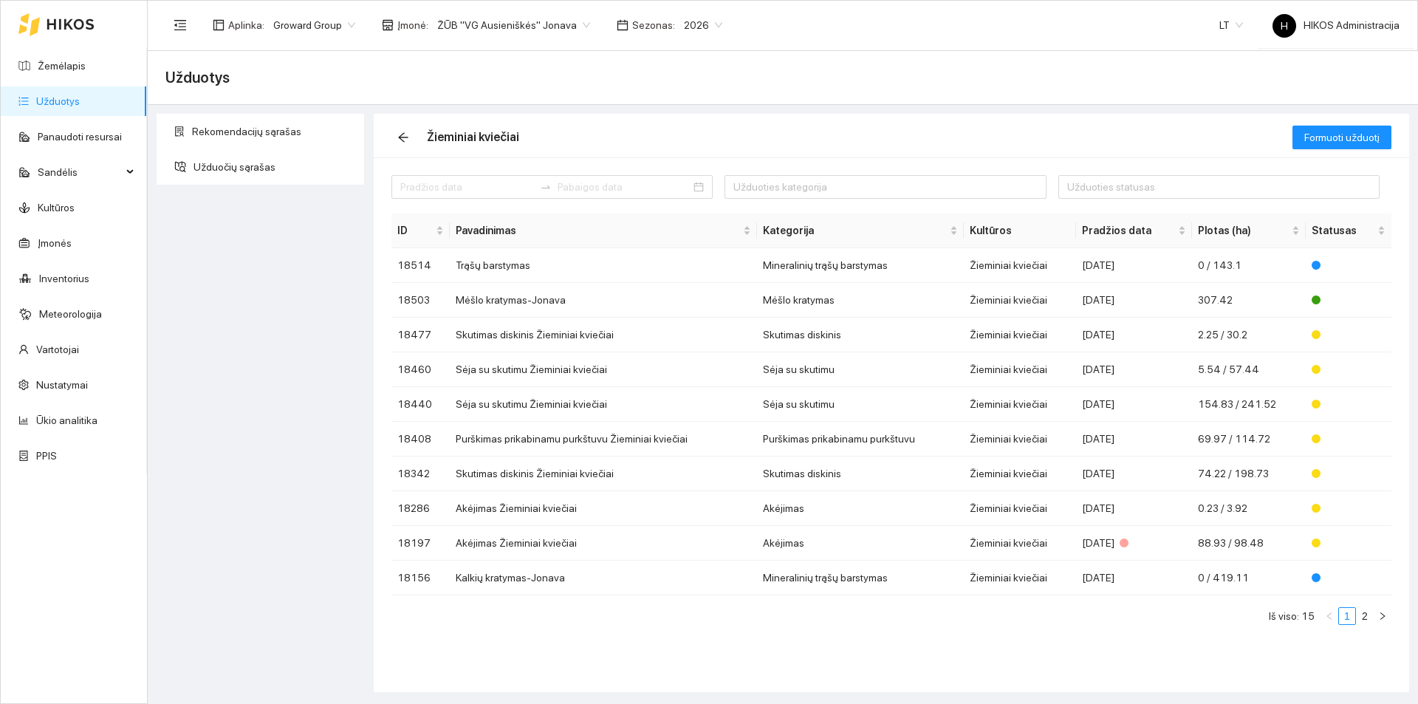
click at [80, 105] on link "Užduotys" at bounding box center [58, 101] width 44 height 12
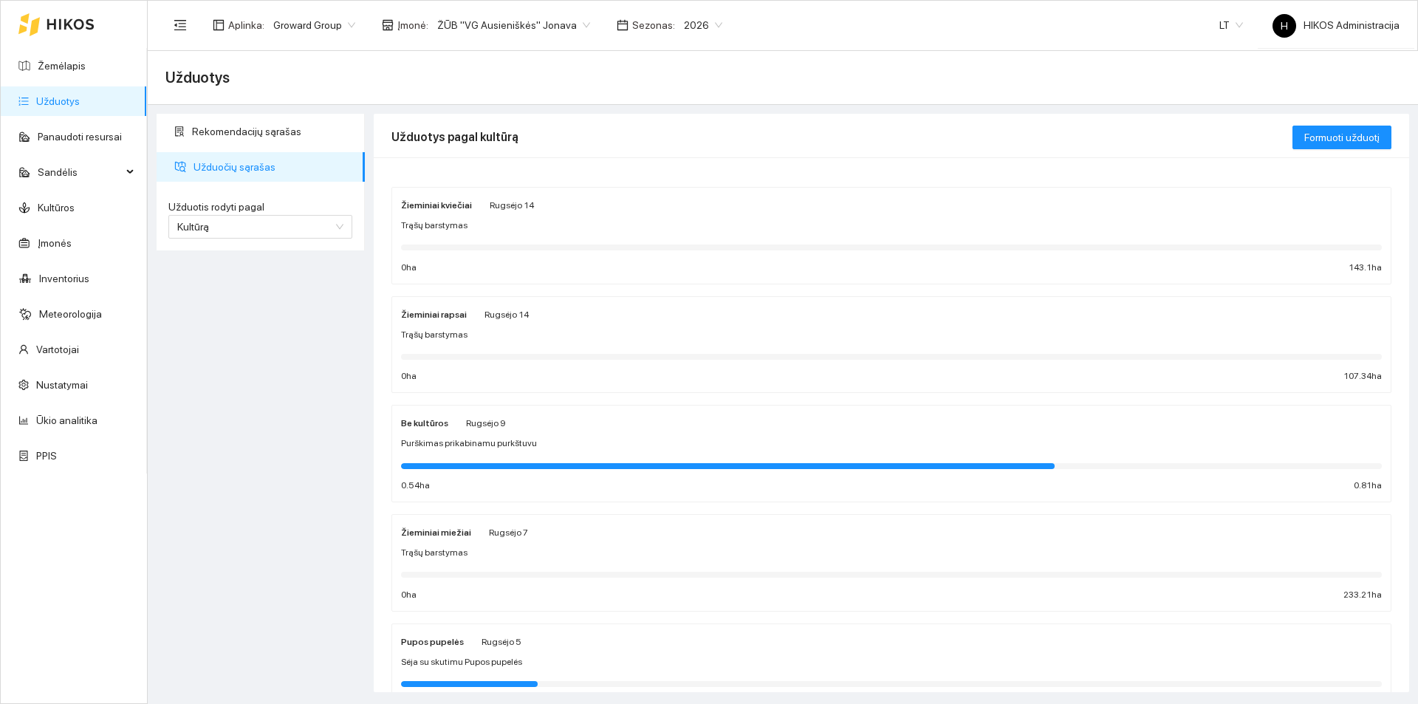
click at [530, 26] on span "ŽŪB "VG Ausieniškės" Jonava" at bounding box center [513, 25] width 153 height 22
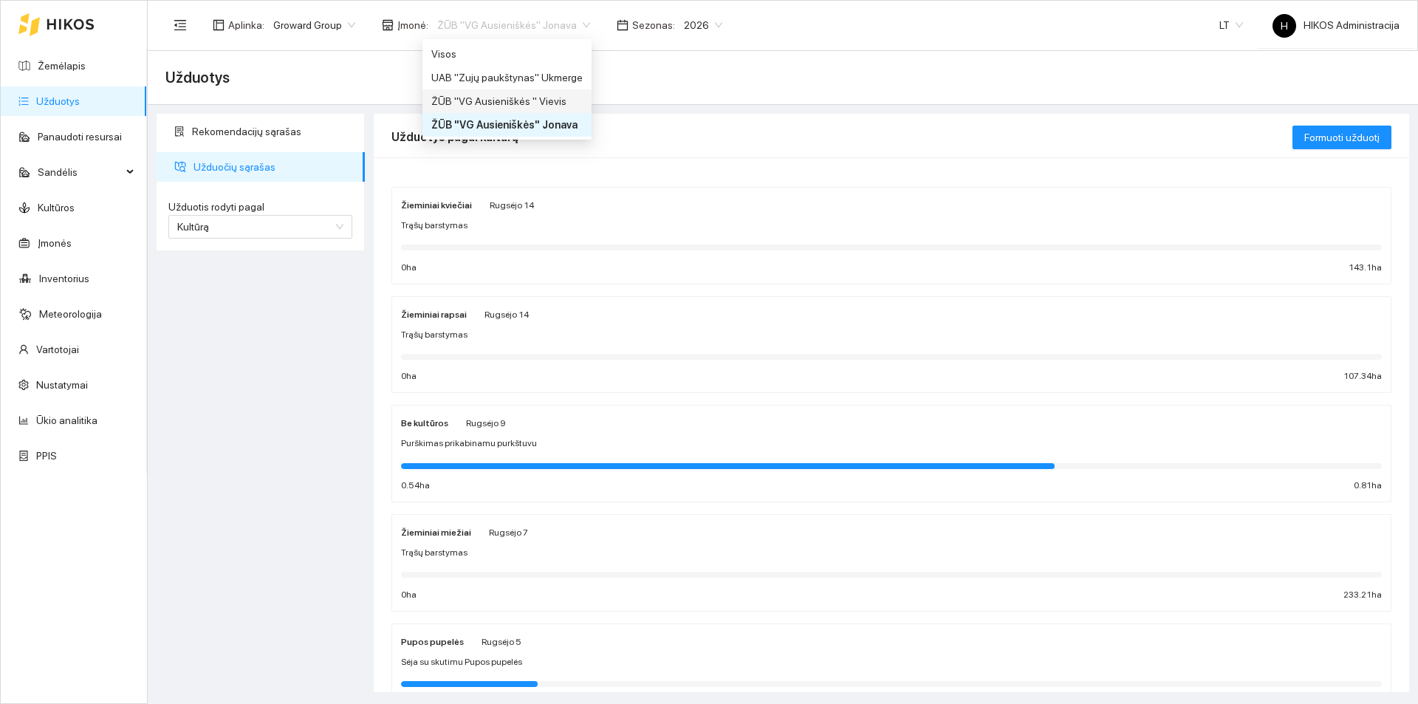
click at [251, 473] on div "Rekomendacijų sąrašas Užduočių sąrašas Užduotis rodyti pagal Kultūrą Užduotis r…" at bounding box center [260, 403] width 217 height 578
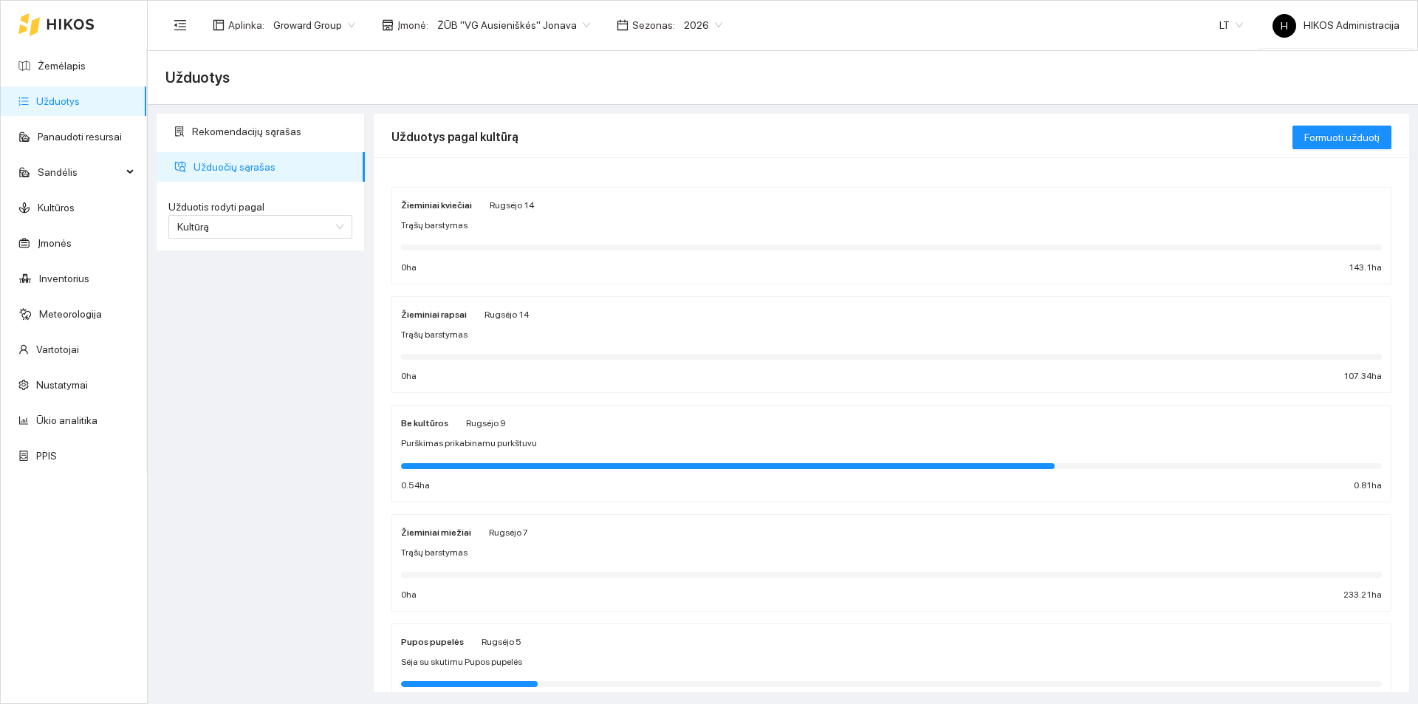
click at [472, 338] on div "Trąšų barstymas" at bounding box center [891, 335] width 981 height 14
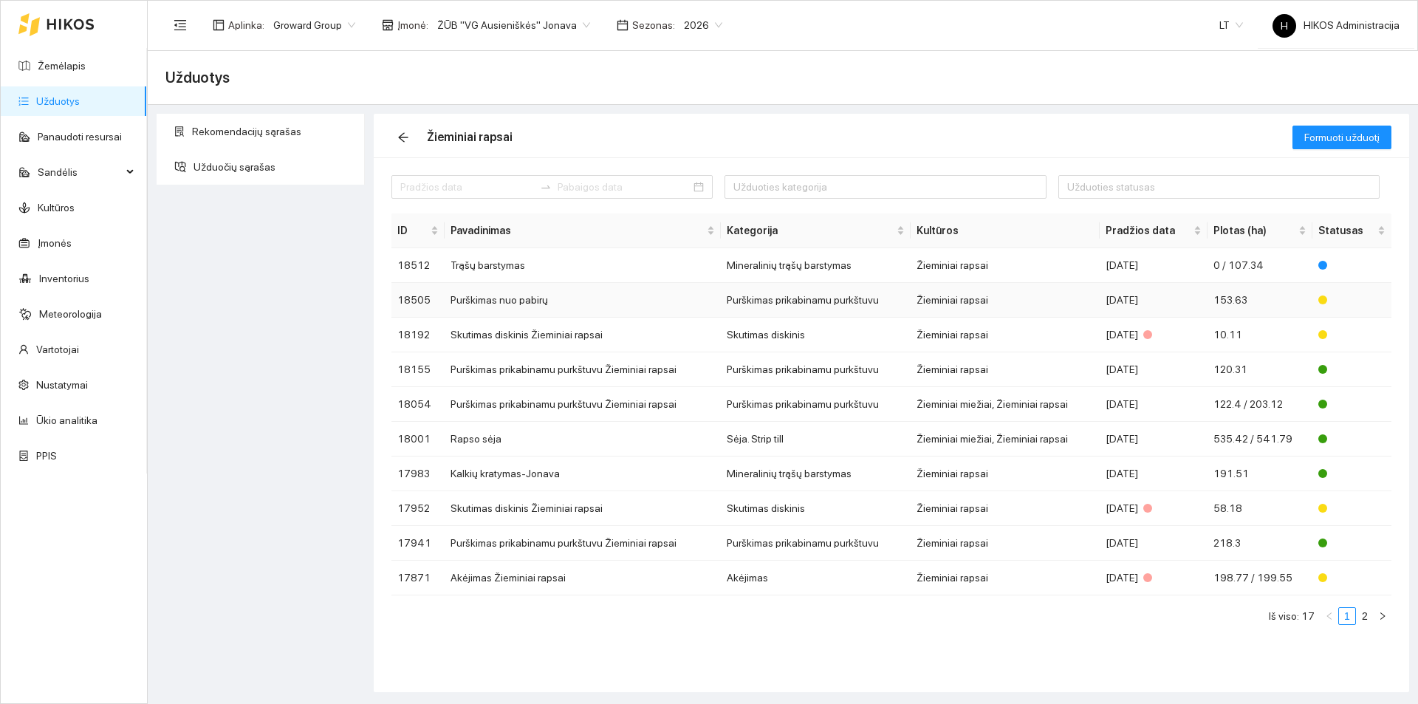
click at [563, 300] on td "Purškimas nuo pabirų" at bounding box center [583, 300] width 276 height 35
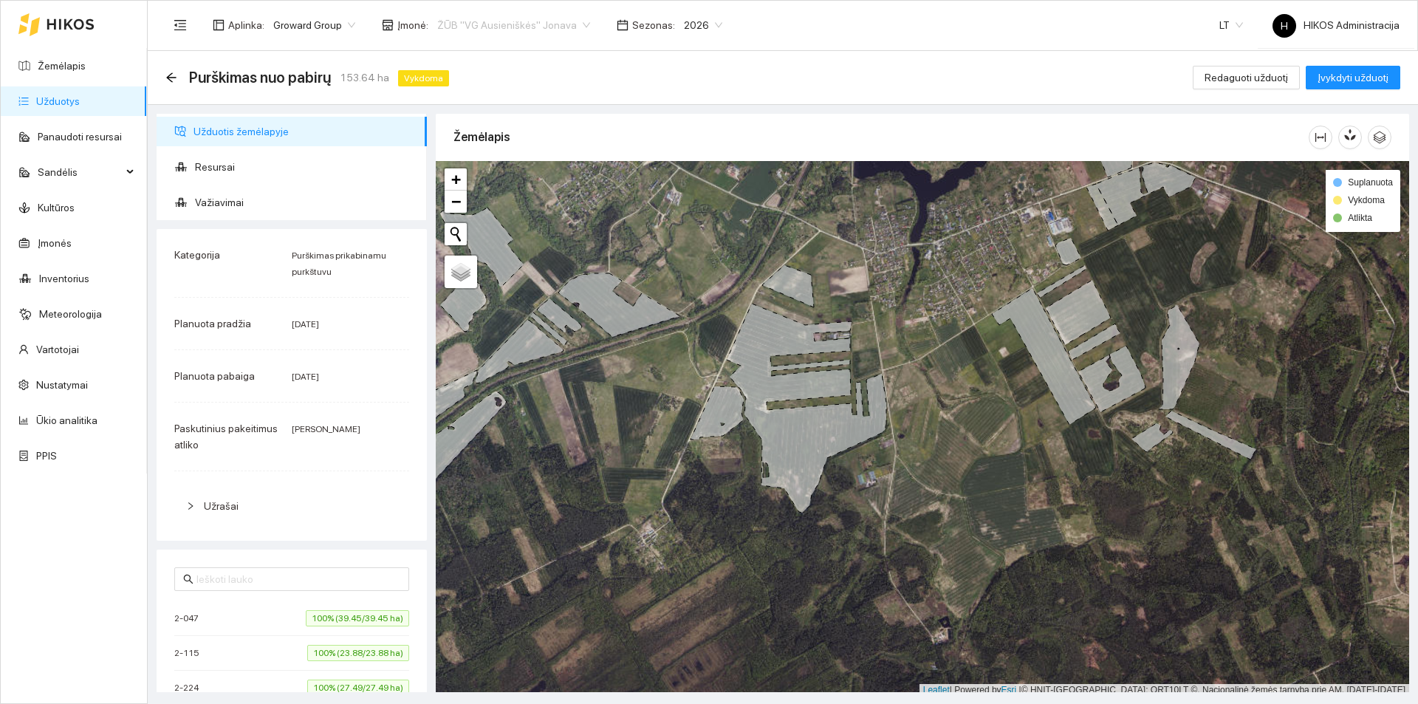
click at [513, 28] on span "ŽŪB "VG Ausieniškės" Jonava" at bounding box center [513, 25] width 153 height 22
click at [509, 49] on div "Visos" at bounding box center [506, 54] width 151 height 16
click at [287, 199] on span "Važiavimai" at bounding box center [305, 203] width 220 height 30
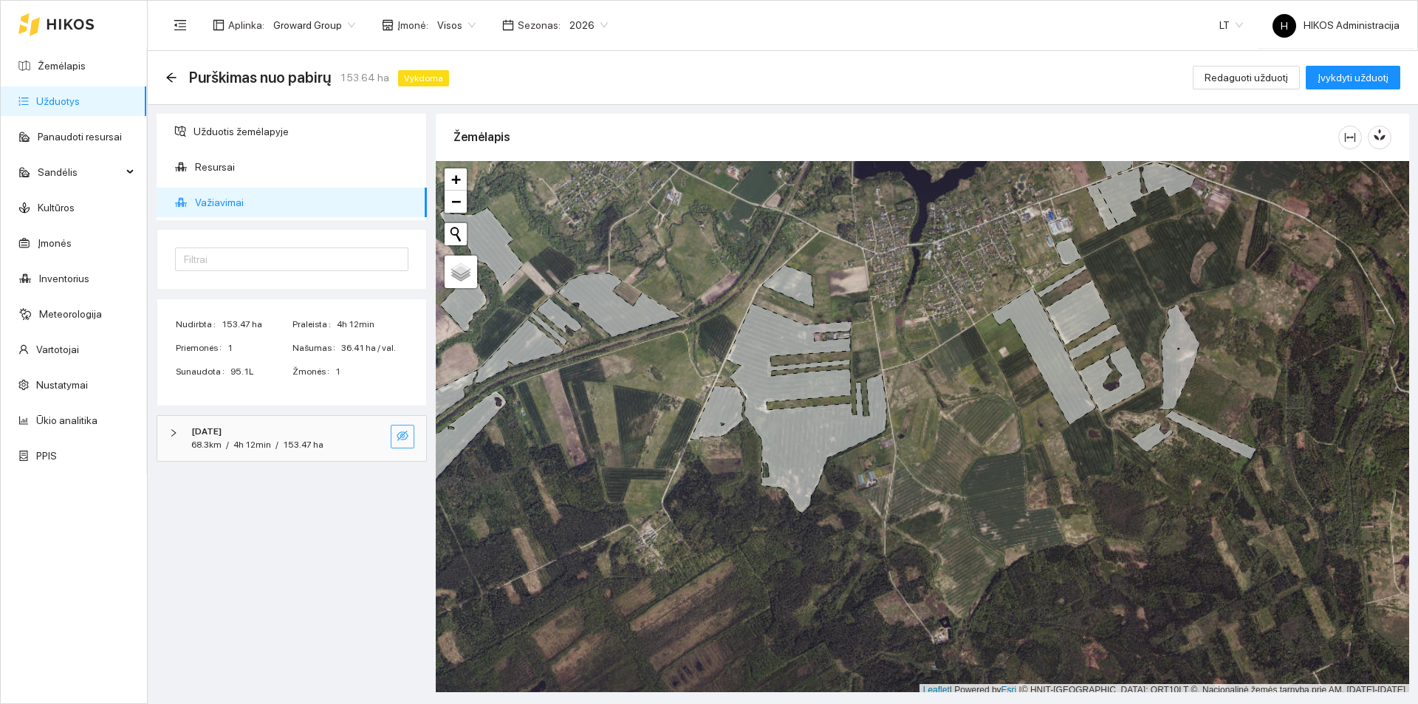
click at [395, 437] on button "button" at bounding box center [403, 437] width 24 height 24
click at [375, 437] on icon "search" at bounding box center [373, 436] width 10 height 10
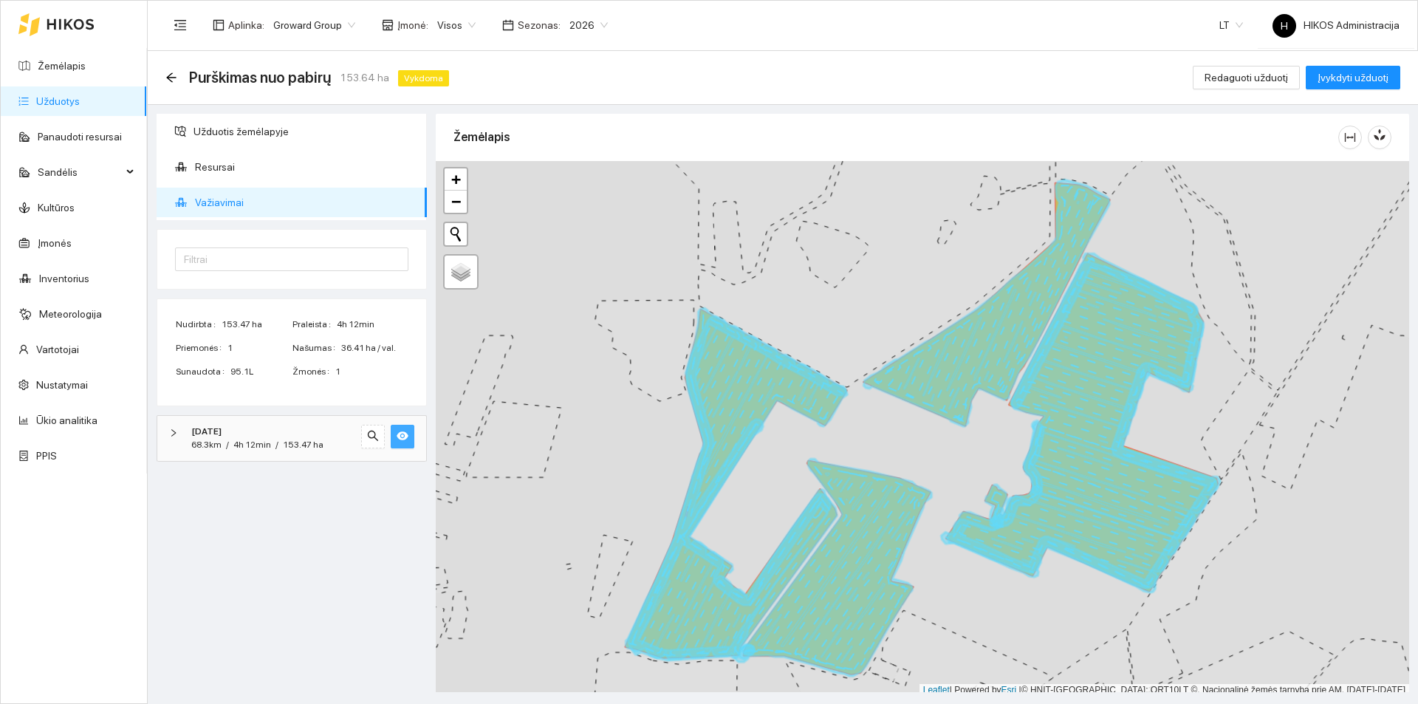
click at [410, 435] on button "button" at bounding box center [403, 437] width 24 height 24
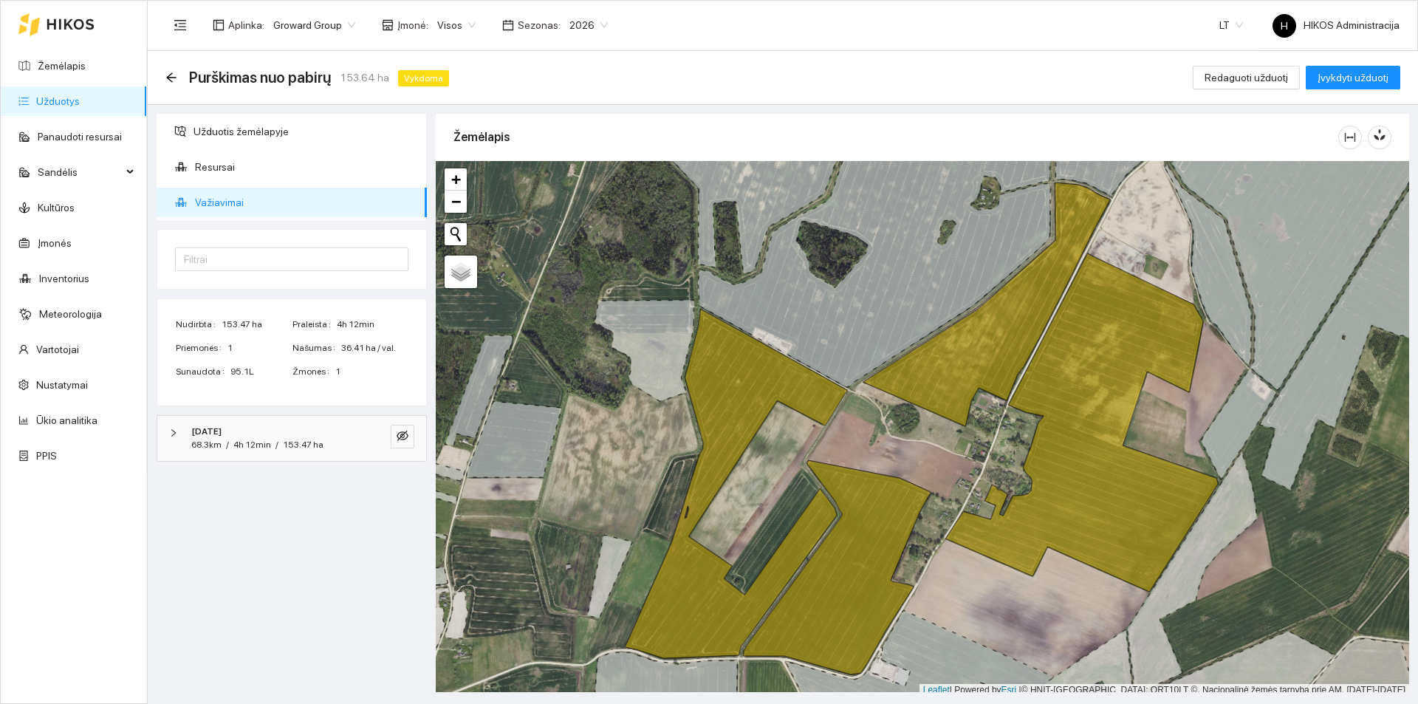
drag, startPoint x: 44, startPoint y: 95, endPoint x: 418, endPoint y: 9, distance: 383.5
click at [46, 95] on link "Užduotys" at bounding box center [58, 101] width 44 height 12
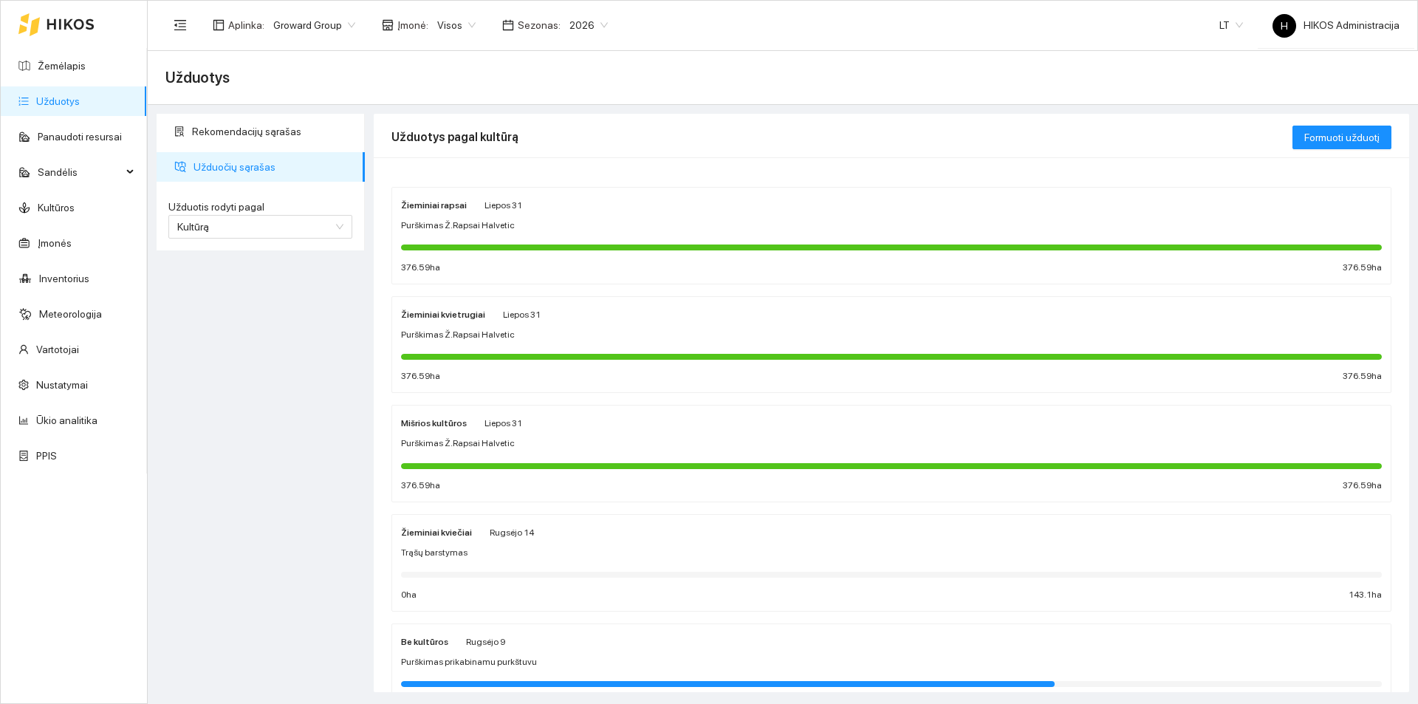
click at [570, 16] on span "2026" at bounding box center [589, 25] width 38 height 22
click at [581, 163] on div "2025" at bounding box center [578, 172] width 56 height 24
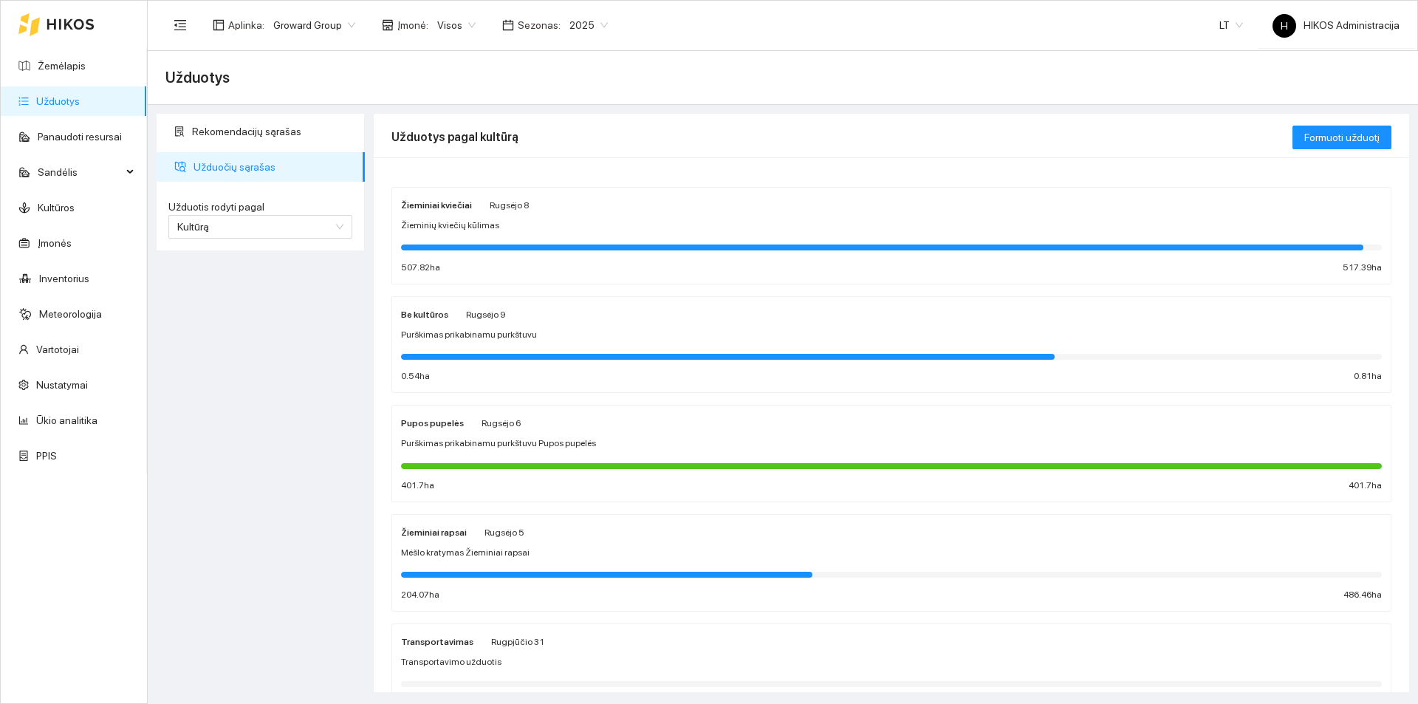
click at [502, 550] on span "Mėšlo kratymas Žieminiai rapsai" at bounding box center [465, 553] width 129 height 14
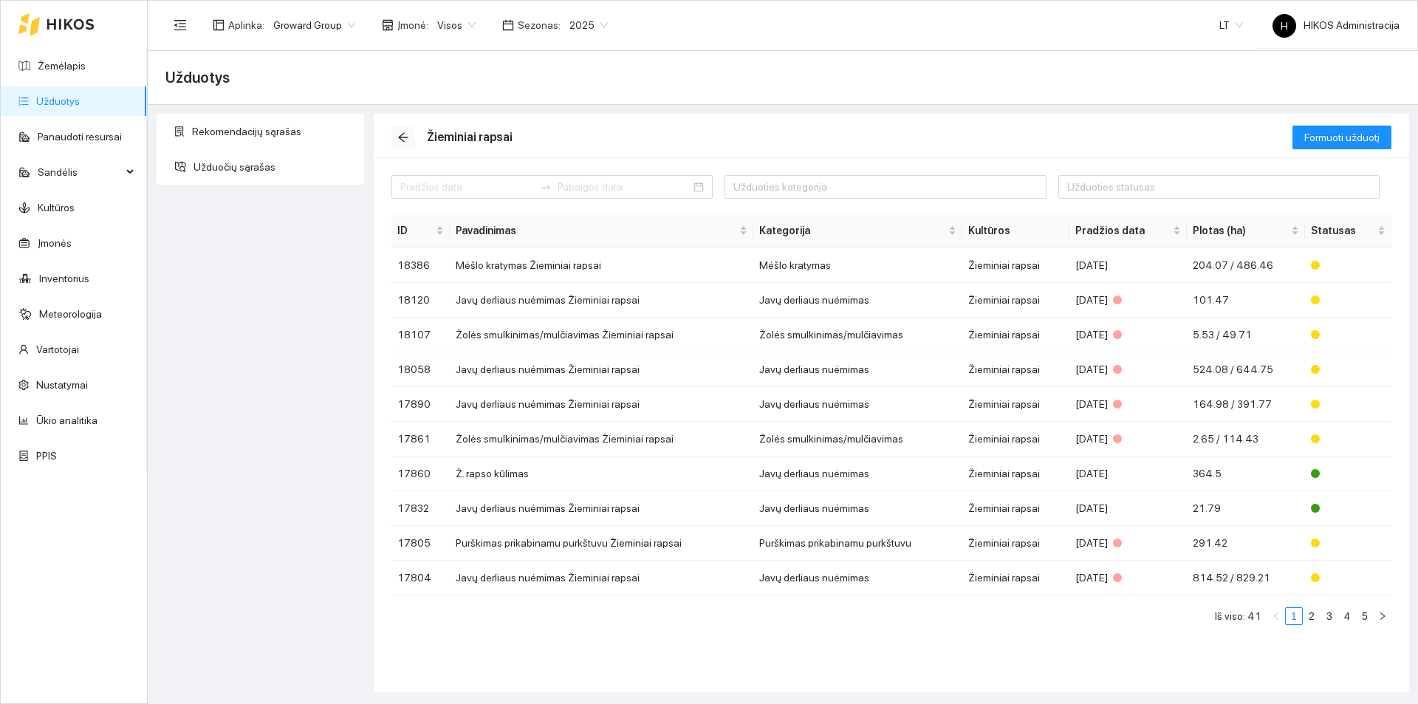
click at [401, 129] on button "button" at bounding box center [403, 138] width 24 height 24
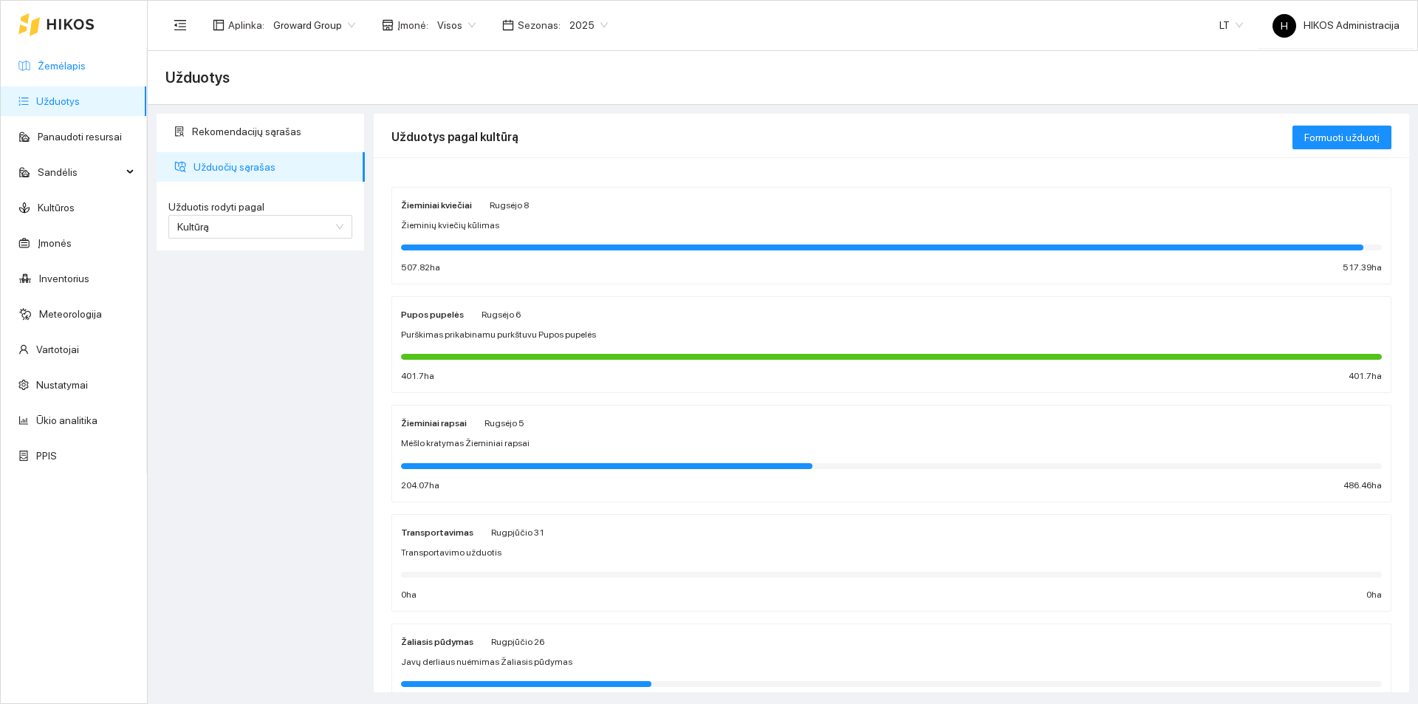
click at [86, 67] on link "Žemėlapis" at bounding box center [62, 66] width 48 height 12
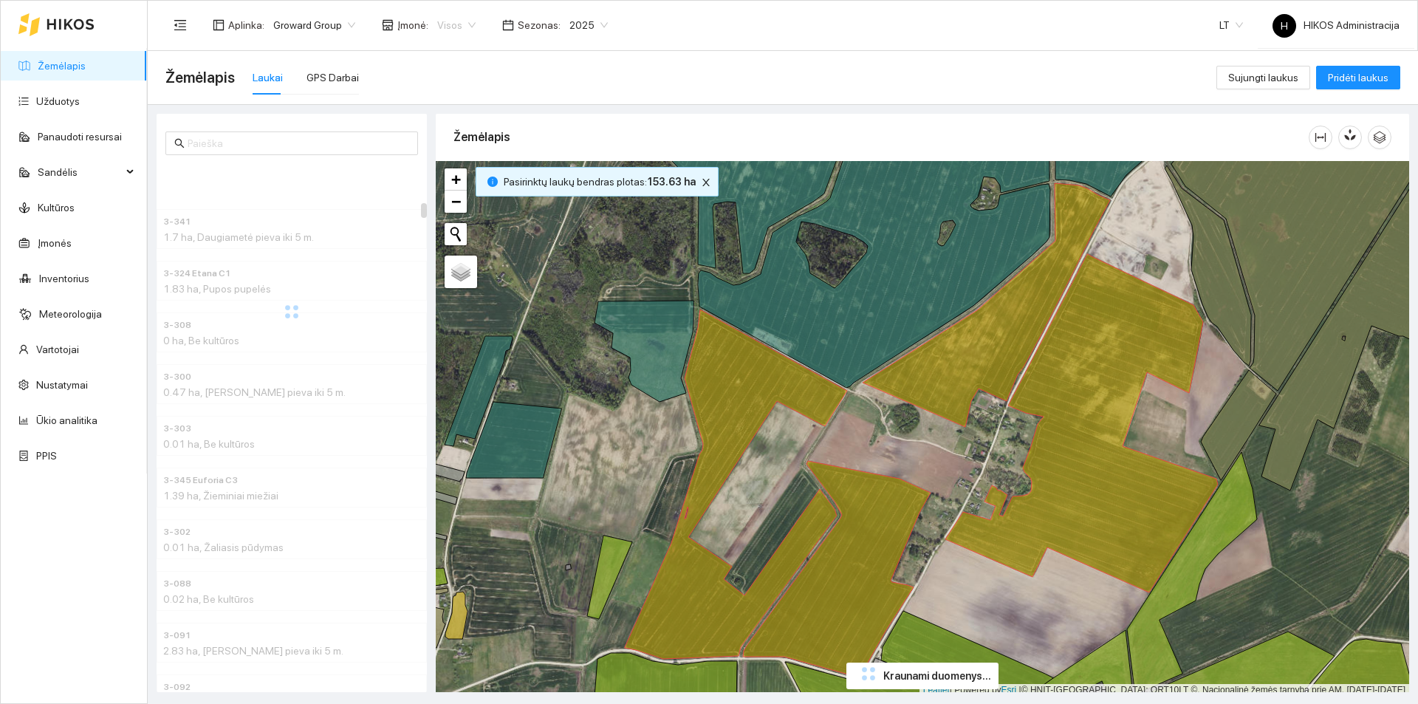
click at [447, 27] on span "Visos" at bounding box center [456, 25] width 38 height 22
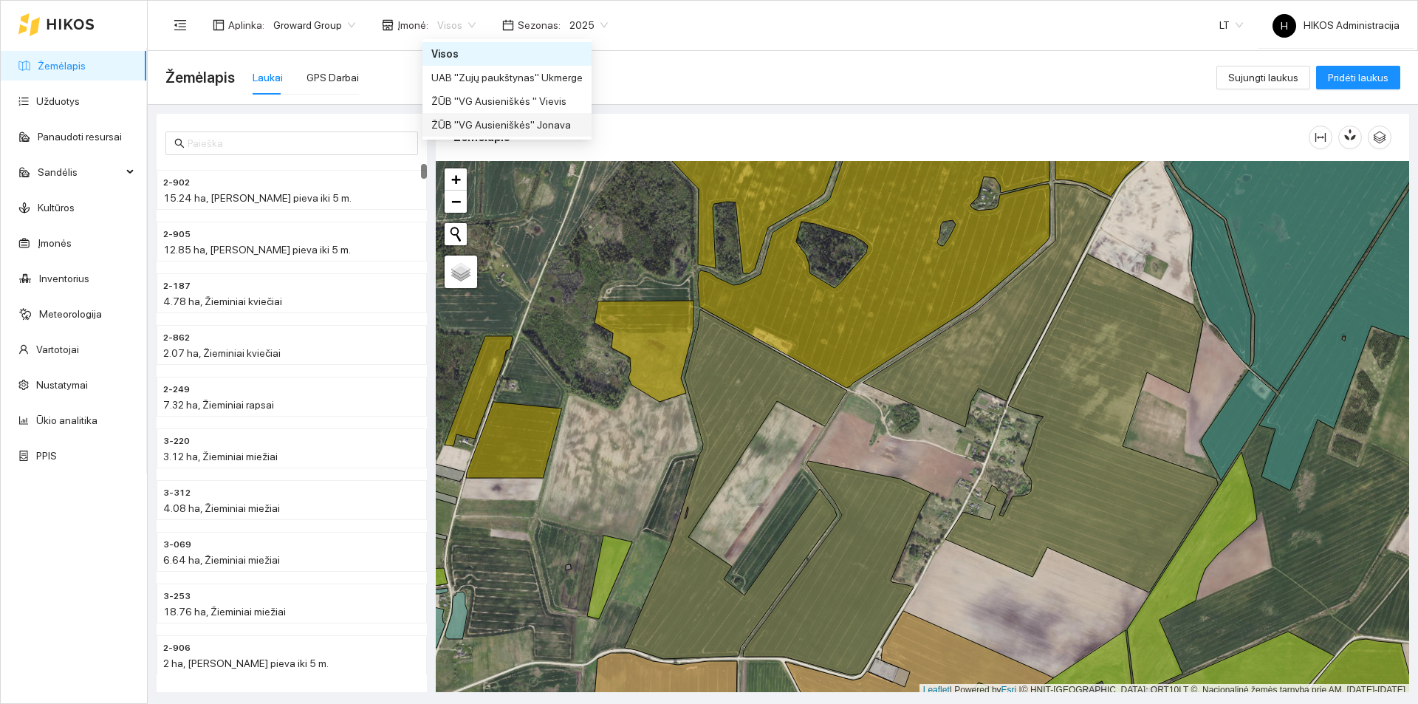
click at [538, 114] on div "ŽŪB "VG Ausieniškės" Jonava" at bounding box center [507, 125] width 169 height 24
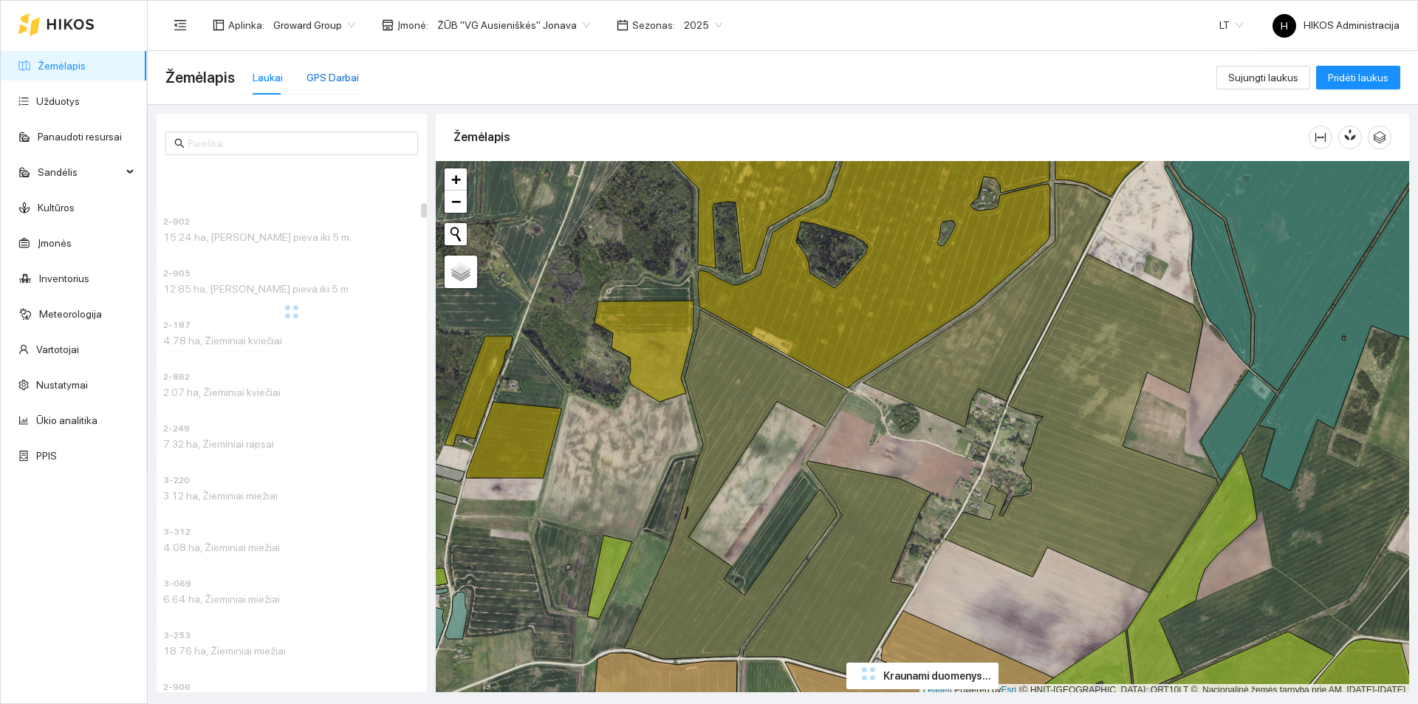
click at [347, 81] on div "GPS Darbai" at bounding box center [333, 77] width 52 height 16
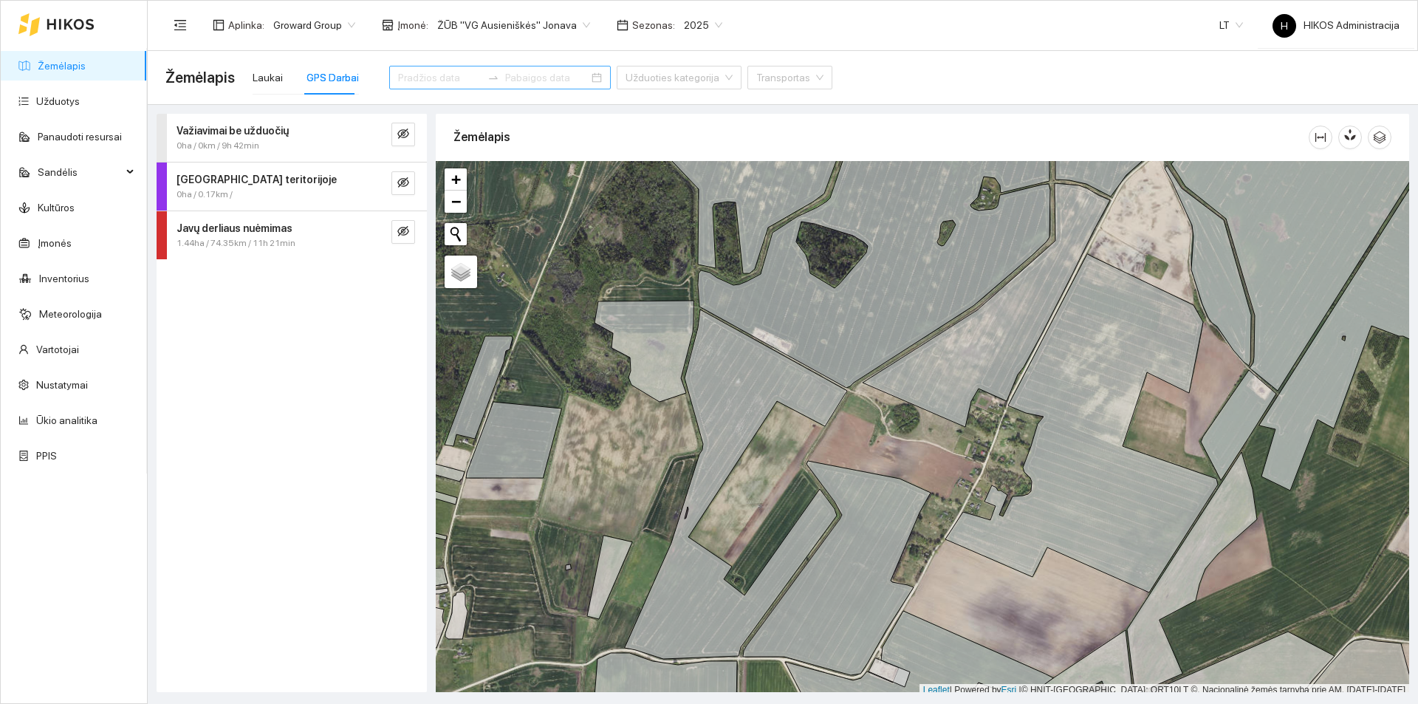
click at [429, 80] on input at bounding box center [439, 77] width 83 height 16
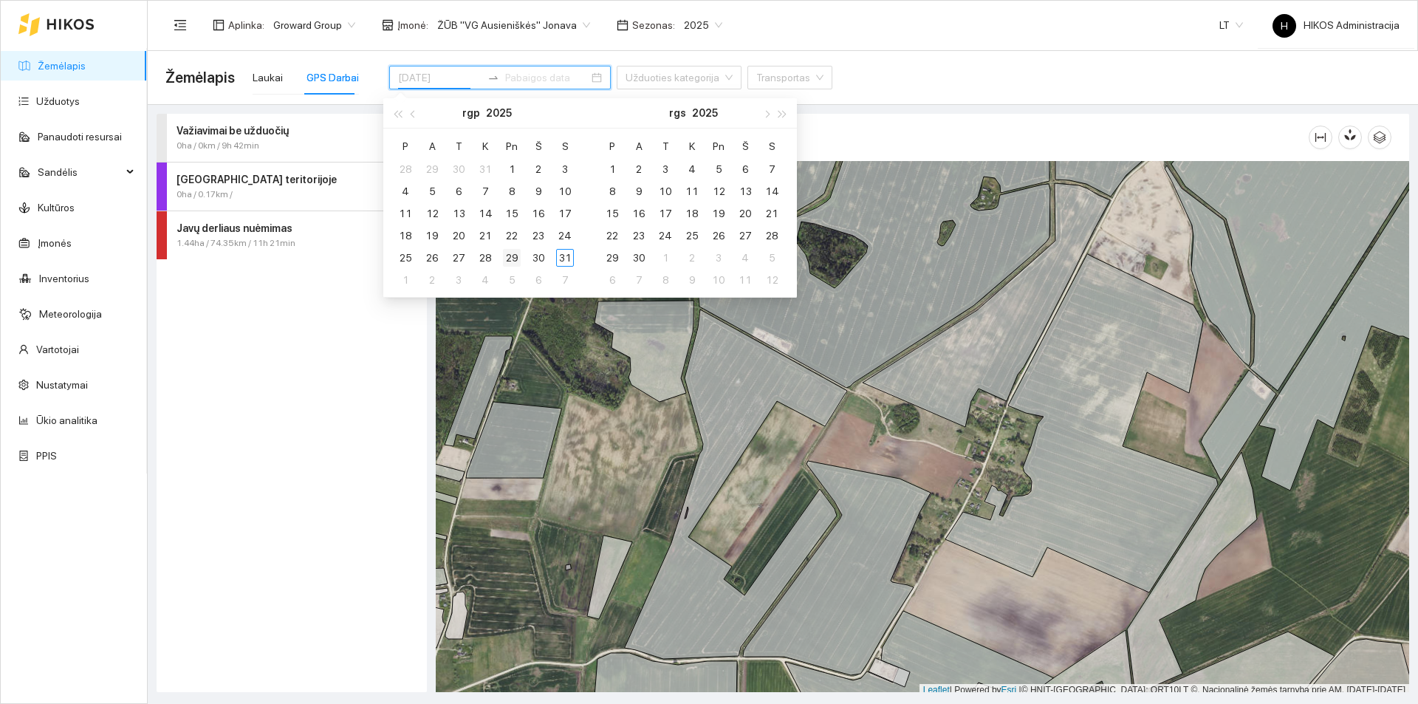
type input "[DATE]"
click at [513, 259] on div "29" at bounding box center [512, 258] width 18 height 18
type input "[DATE]"
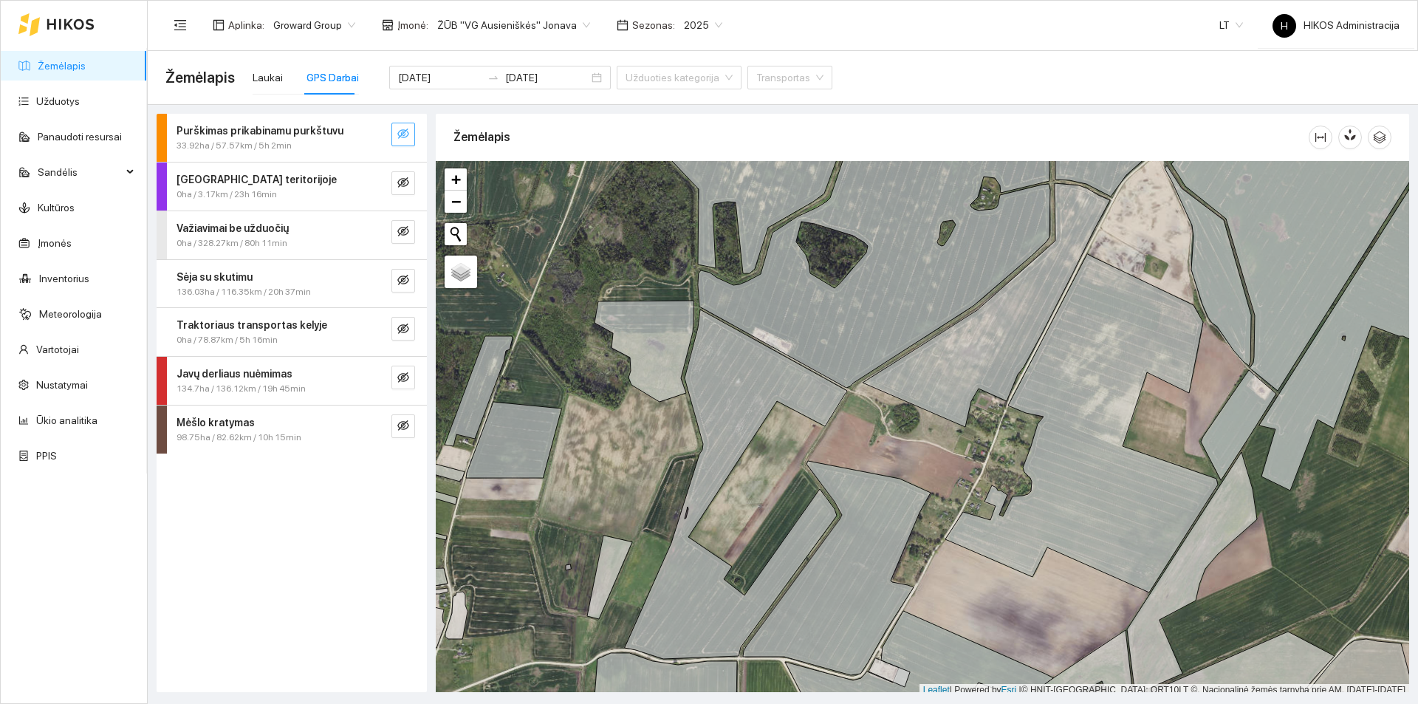
click at [399, 132] on icon "eye-invisible" at bounding box center [403, 134] width 12 height 10
click at [375, 133] on icon "search" at bounding box center [374, 134] width 12 height 12
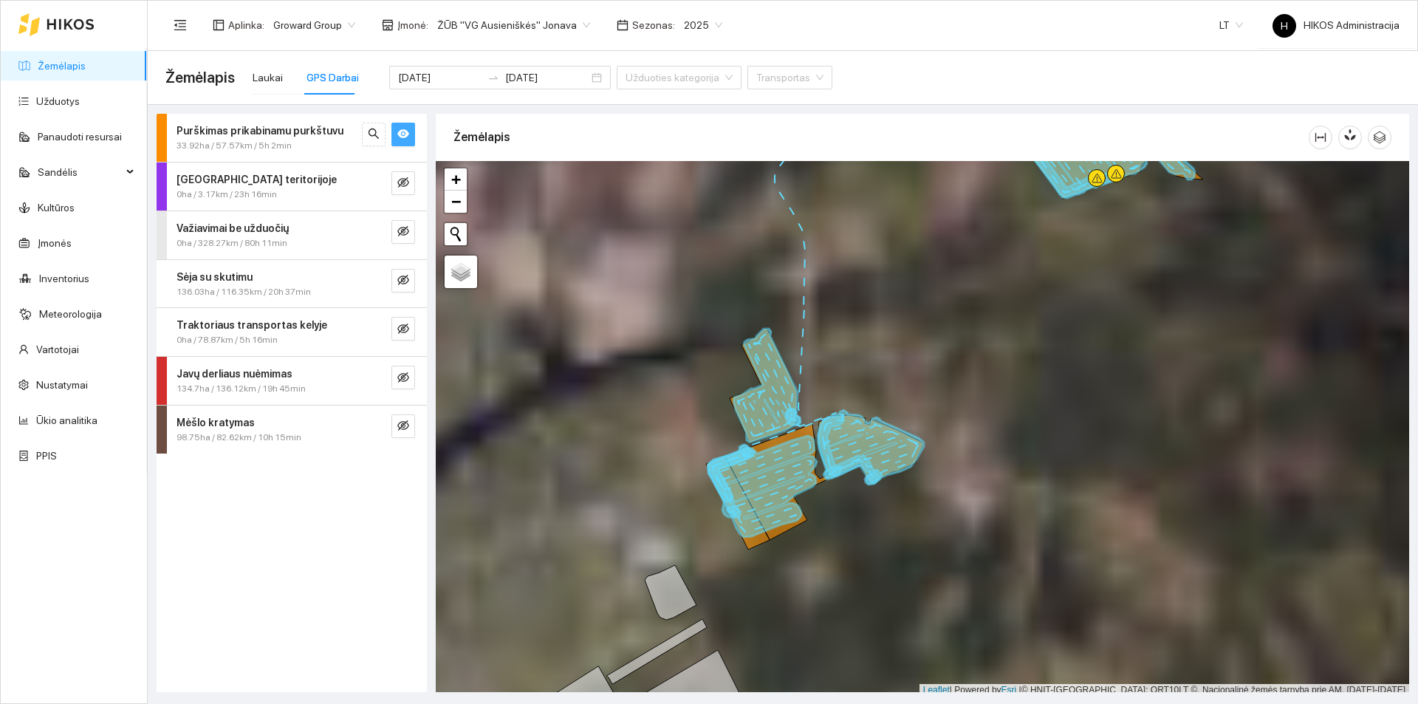
scroll to position [4, 0]
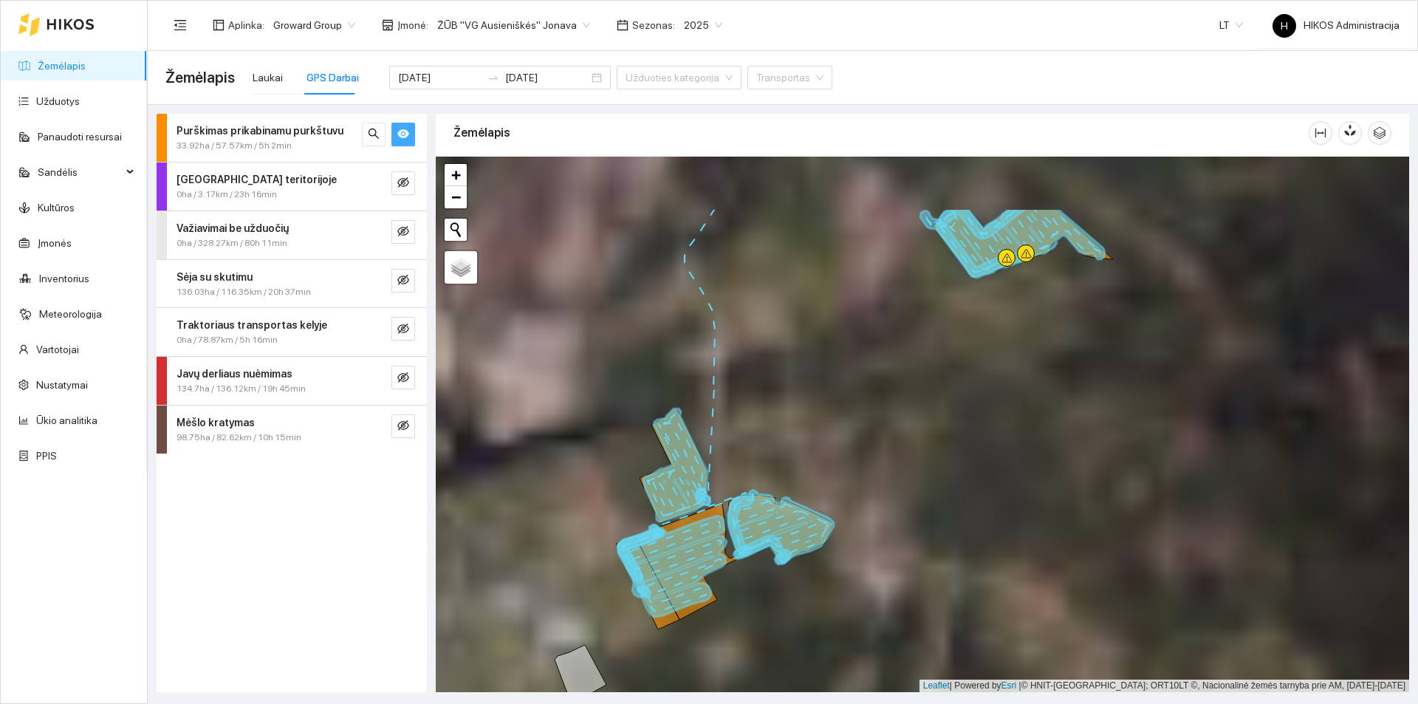
drag, startPoint x: 835, startPoint y: 527, endPoint x: 745, endPoint y: 612, distance: 123.3
click at [745, 612] on div at bounding box center [923, 425] width 974 height 536
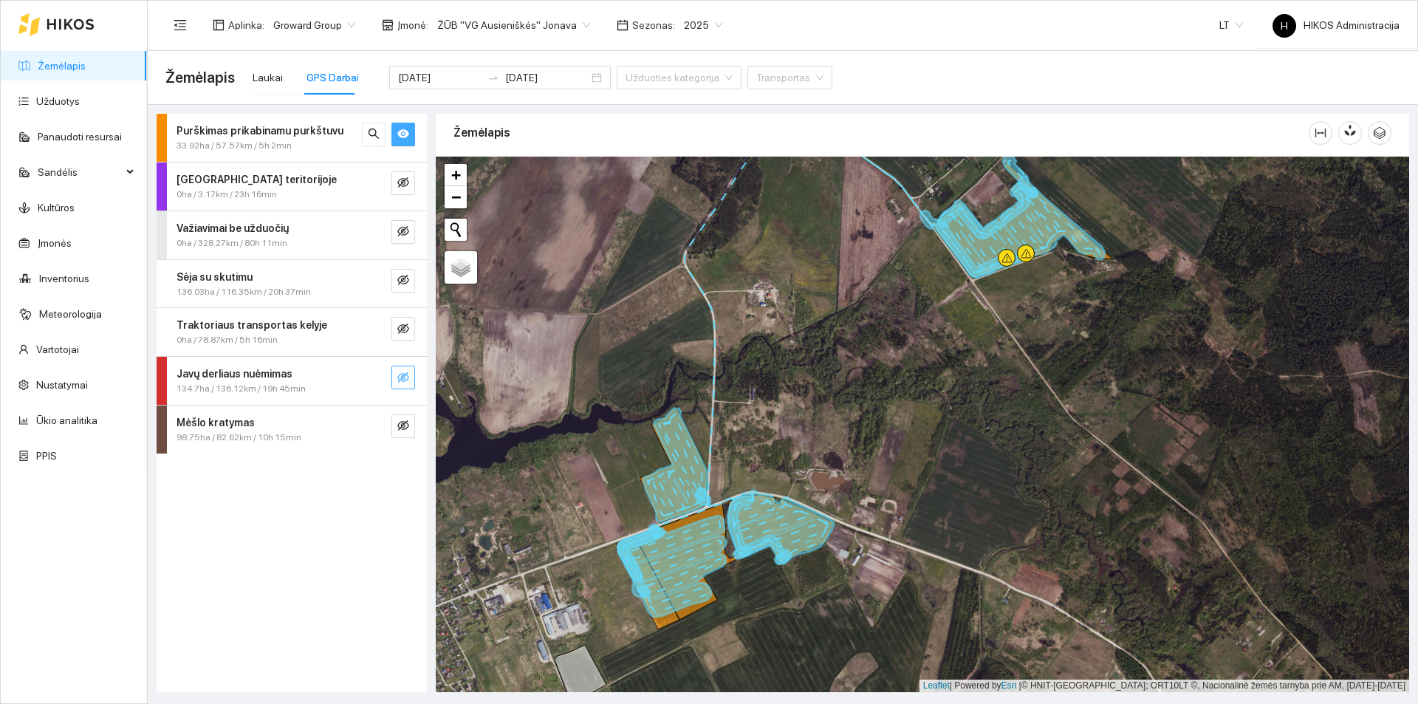
click at [403, 375] on icon "eye-invisible" at bounding box center [403, 377] width 12 height 10
click at [403, 375] on icon "eye" at bounding box center [403, 378] width 12 height 12
click at [266, 80] on div "Laukai" at bounding box center [268, 77] width 30 height 16
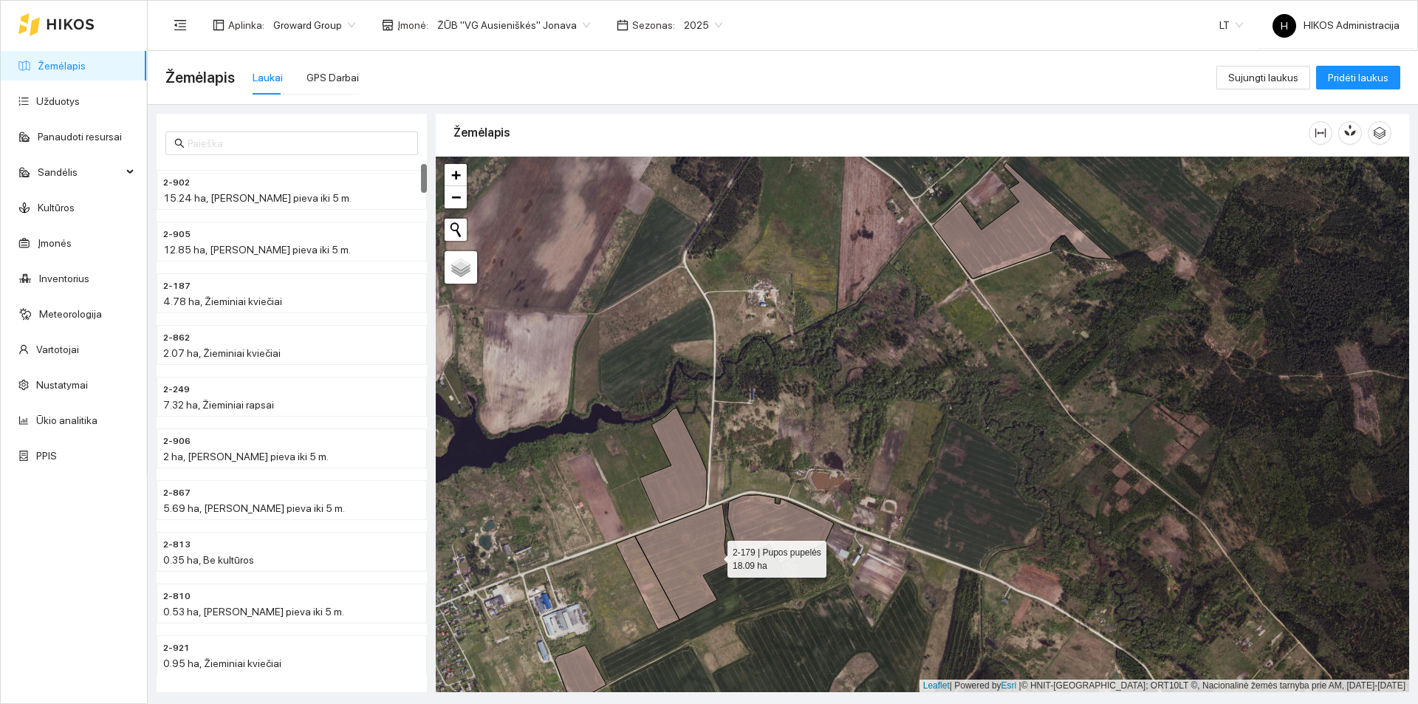
click at [709, 553] on icon at bounding box center [725, 562] width 218 height 134
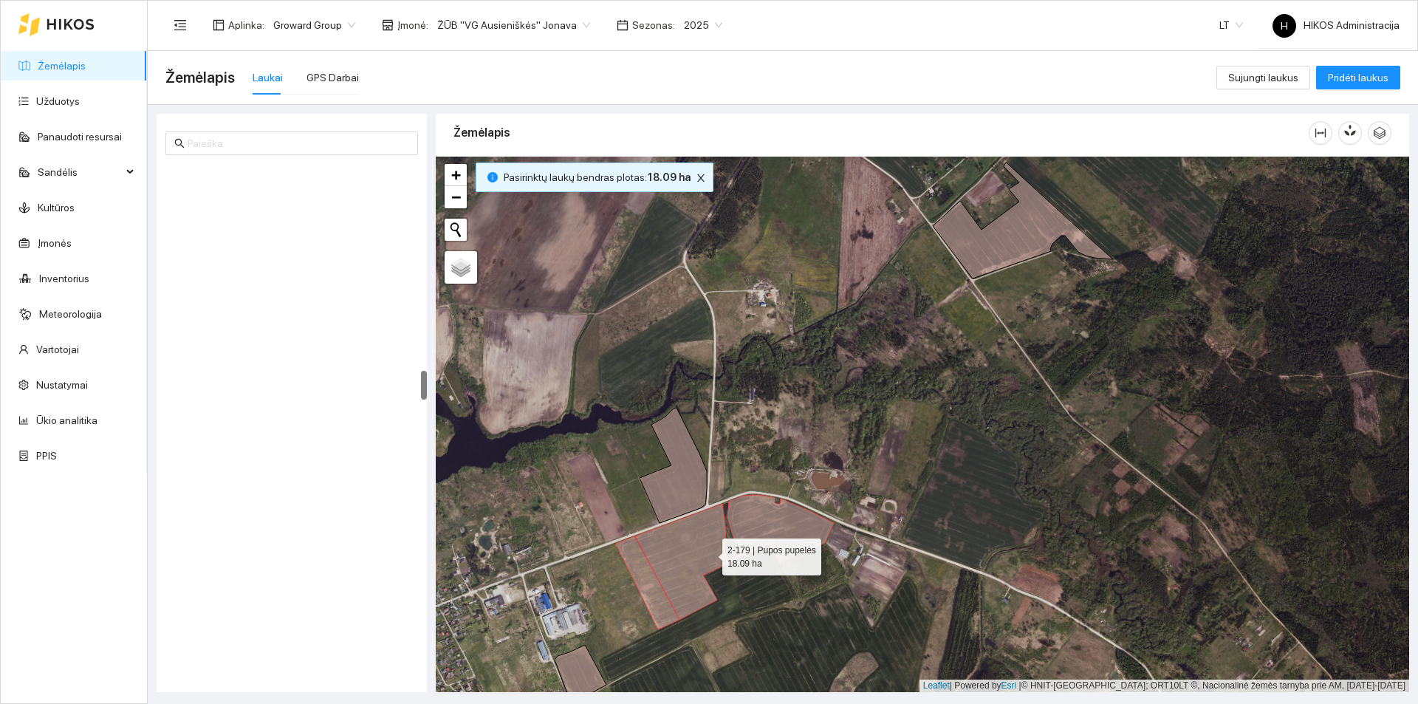
scroll to position [3662, 0]
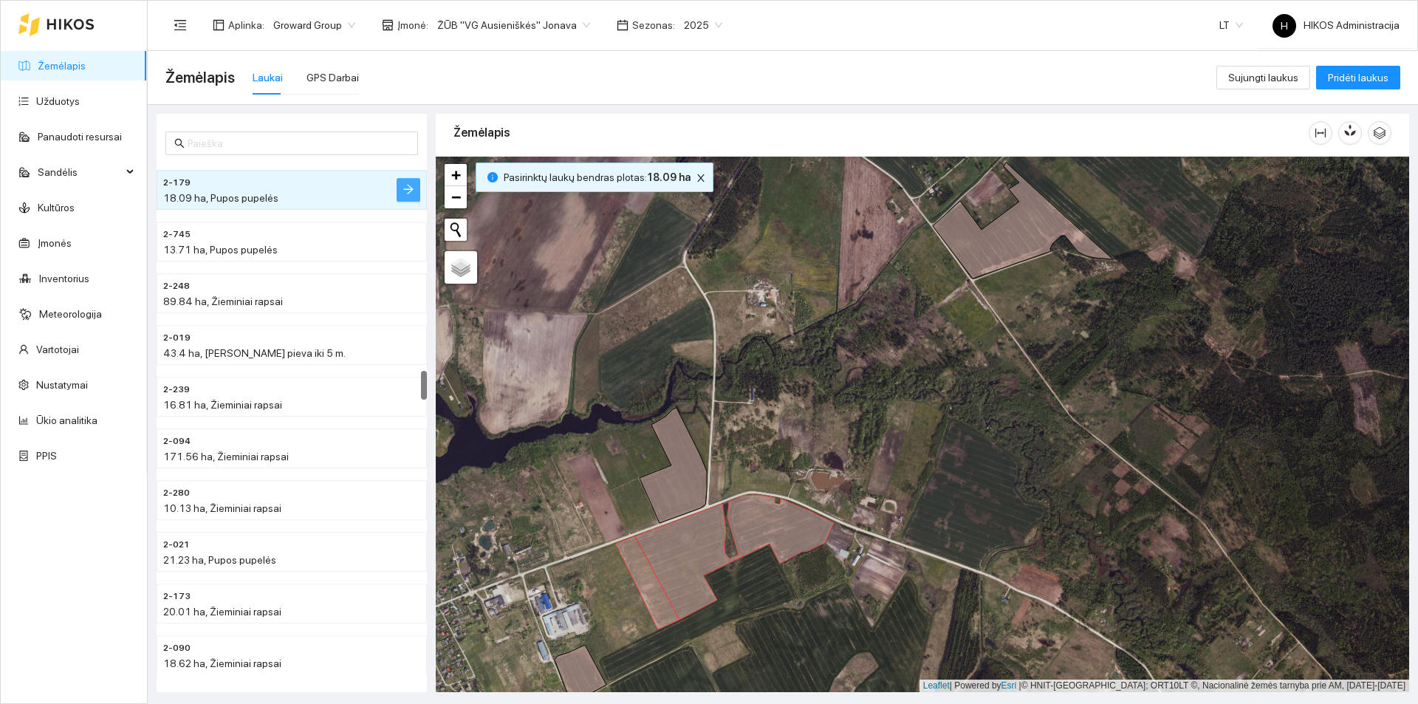
click at [406, 185] on icon "arrow-right" at bounding box center [409, 189] width 12 height 12
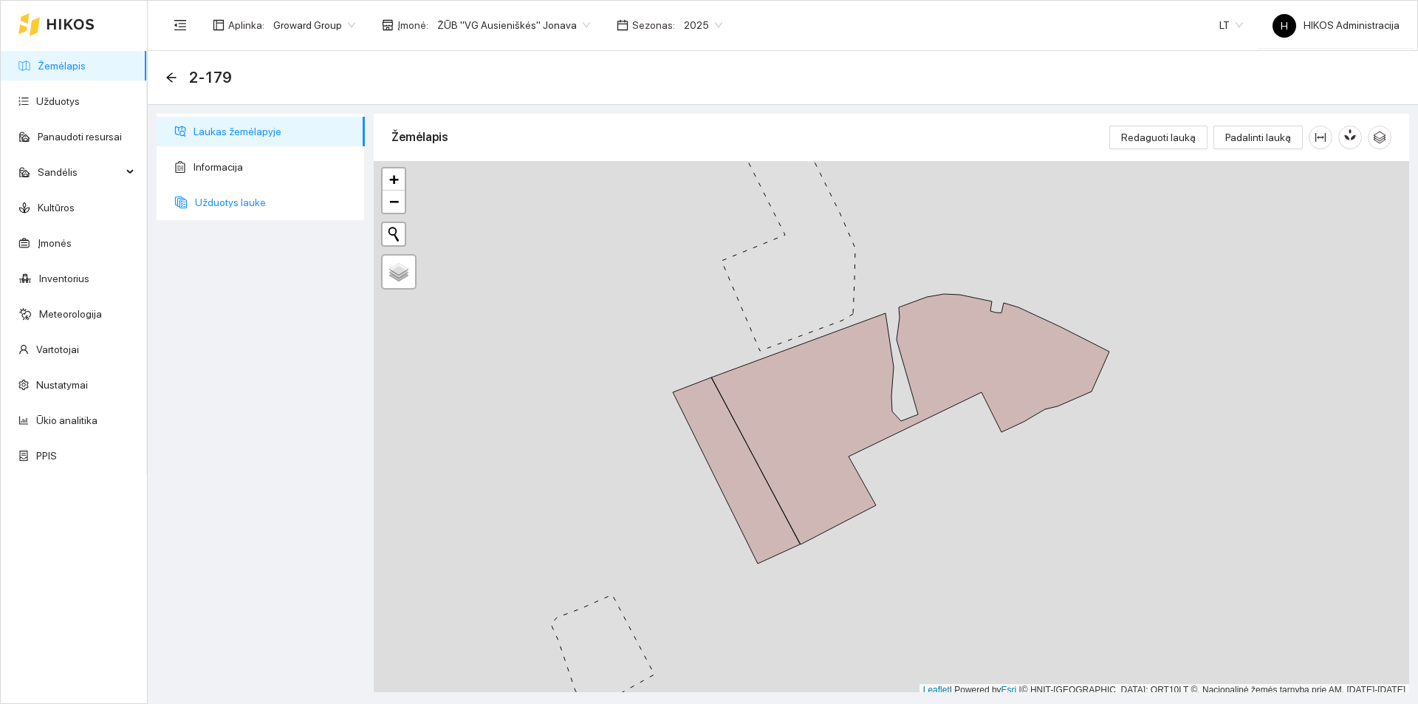
click at [295, 203] on span "Užduotys lauke" at bounding box center [274, 203] width 158 height 30
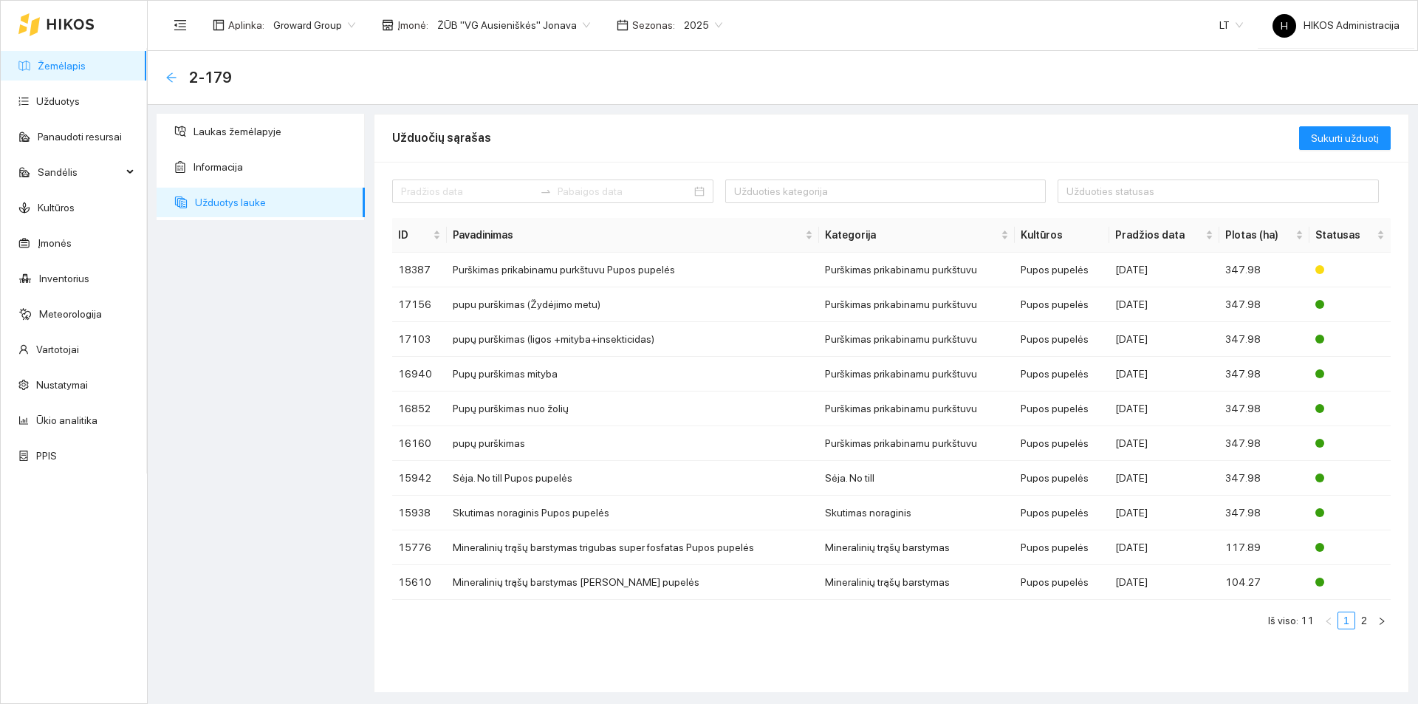
click at [175, 76] on icon "arrow-left" at bounding box center [171, 78] width 12 height 12
click at [754, 270] on td "Purškimas prikabinamu purkštuvu Pupos pupelės" at bounding box center [633, 270] width 373 height 35
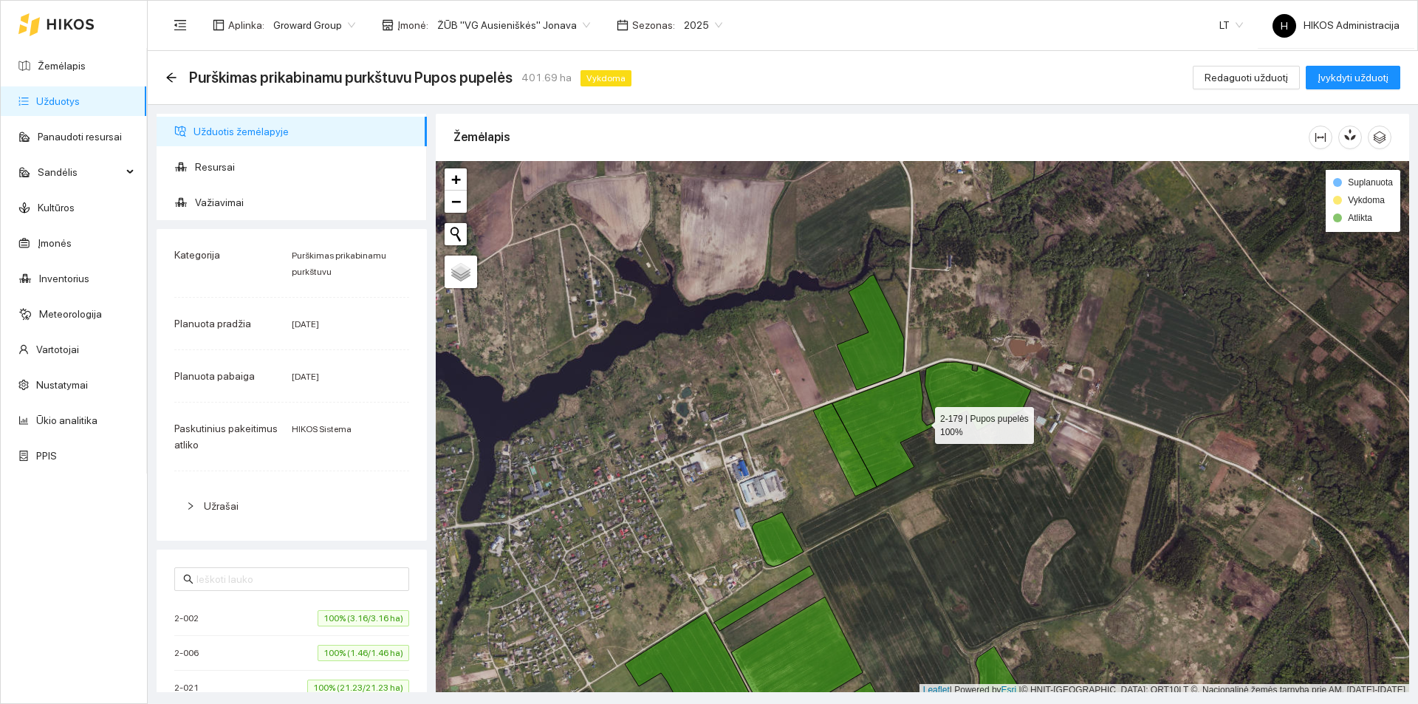
click at [906, 412] on icon at bounding box center [922, 429] width 218 height 134
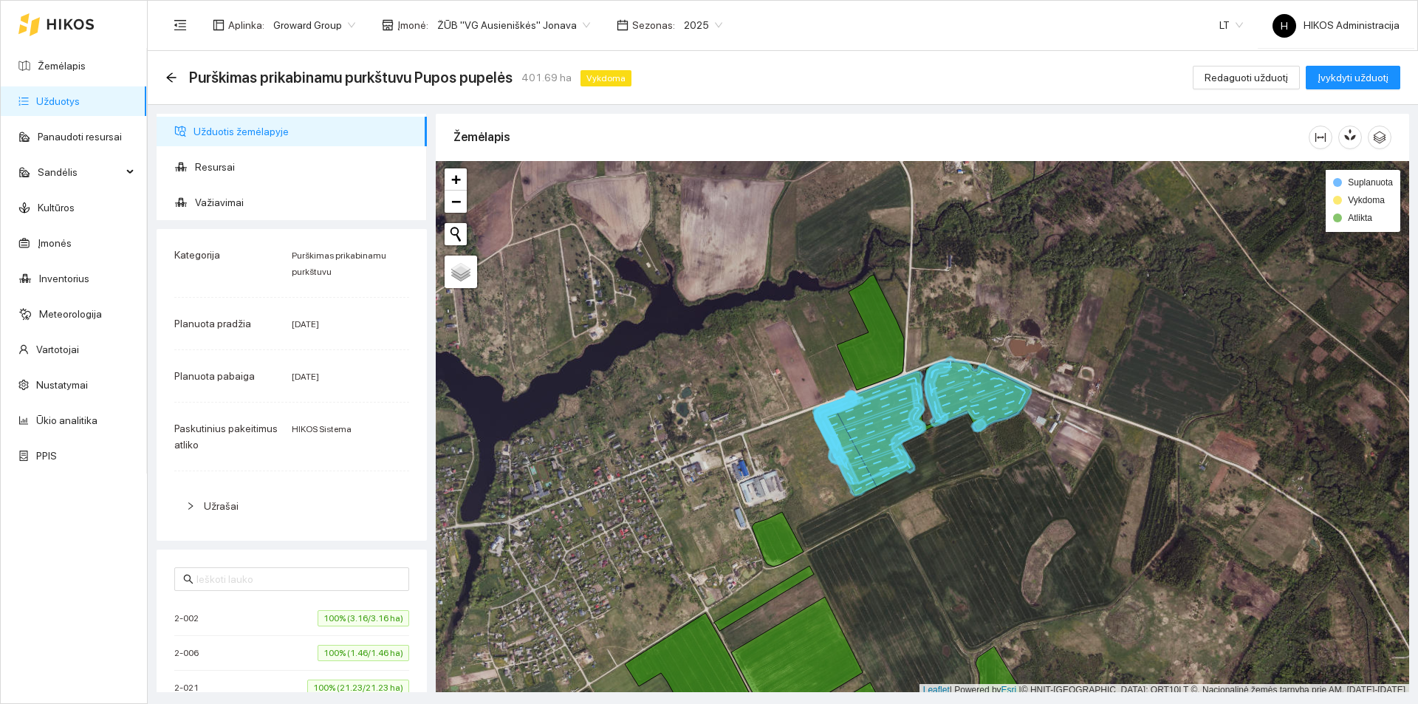
scroll to position [4, 0]
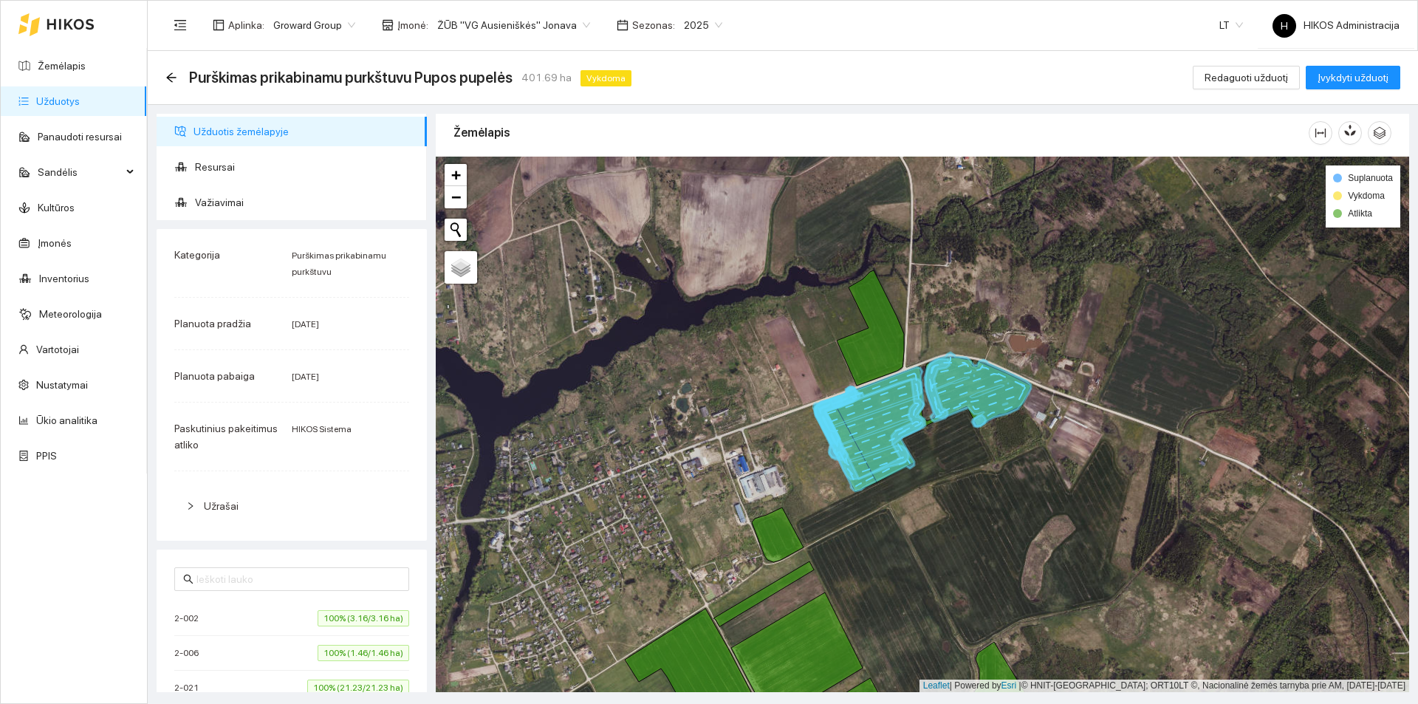
click at [906, 412] on icon at bounding box center [869, 428] width 109 height 101
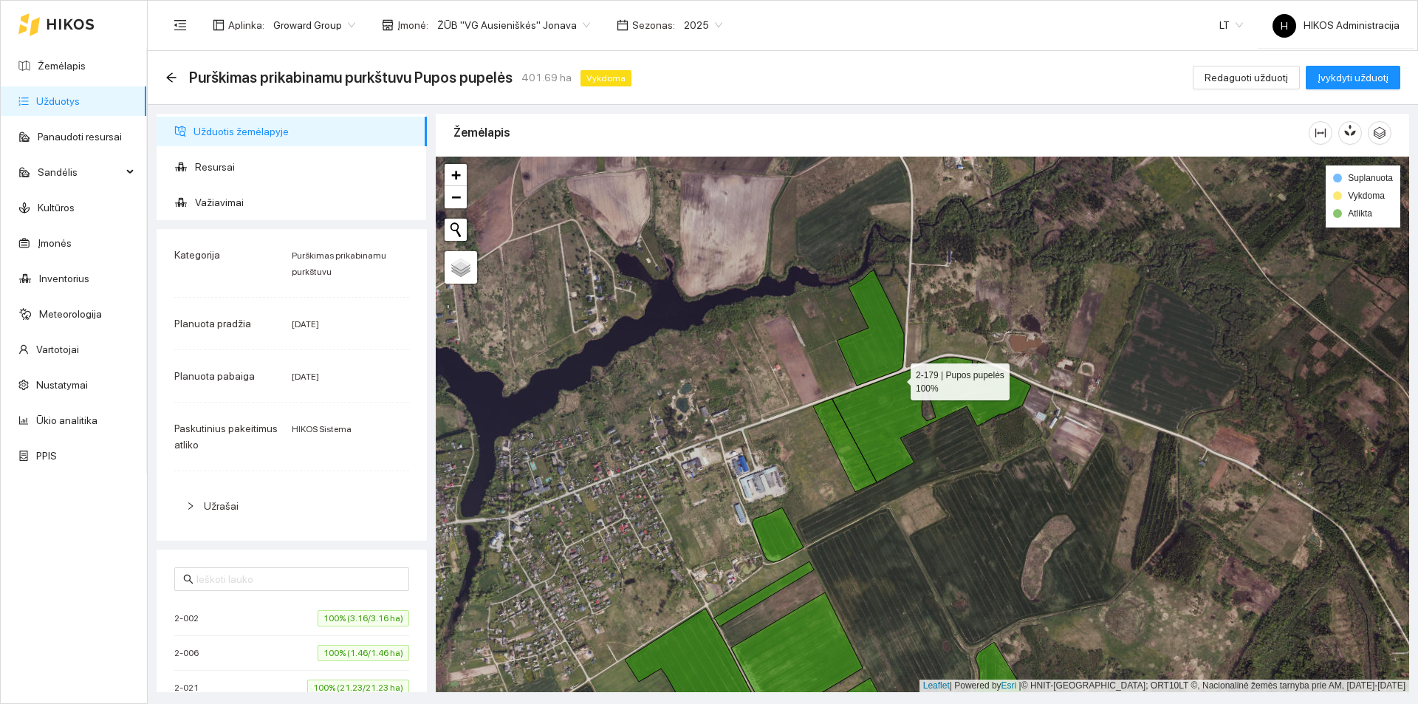
click at [894, 359] on icon at bounding box center [870, 327] width 67 height 115
click at [894, 359] on icon at bounding box center [899, 357] width 10 height 10
click at [223, 211] on span "Važiavimai" at bounding box center [305, 203] width 220 height 30
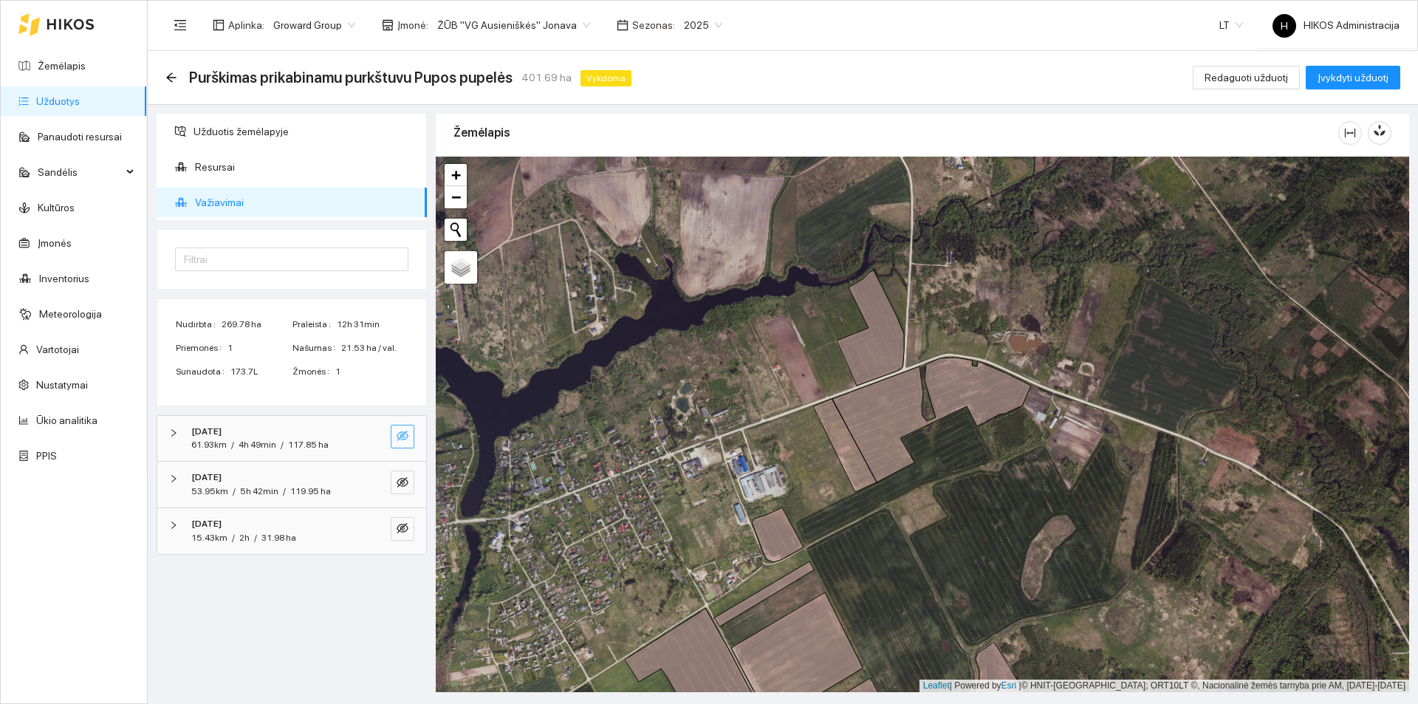
click at [407, 435] on icon "eye-invisible" at bounding box center [403, 436] width 12 height 10
click at [398, 487] on icon "eye-invisible" at bounding box center [403, 482] width 12 height 10
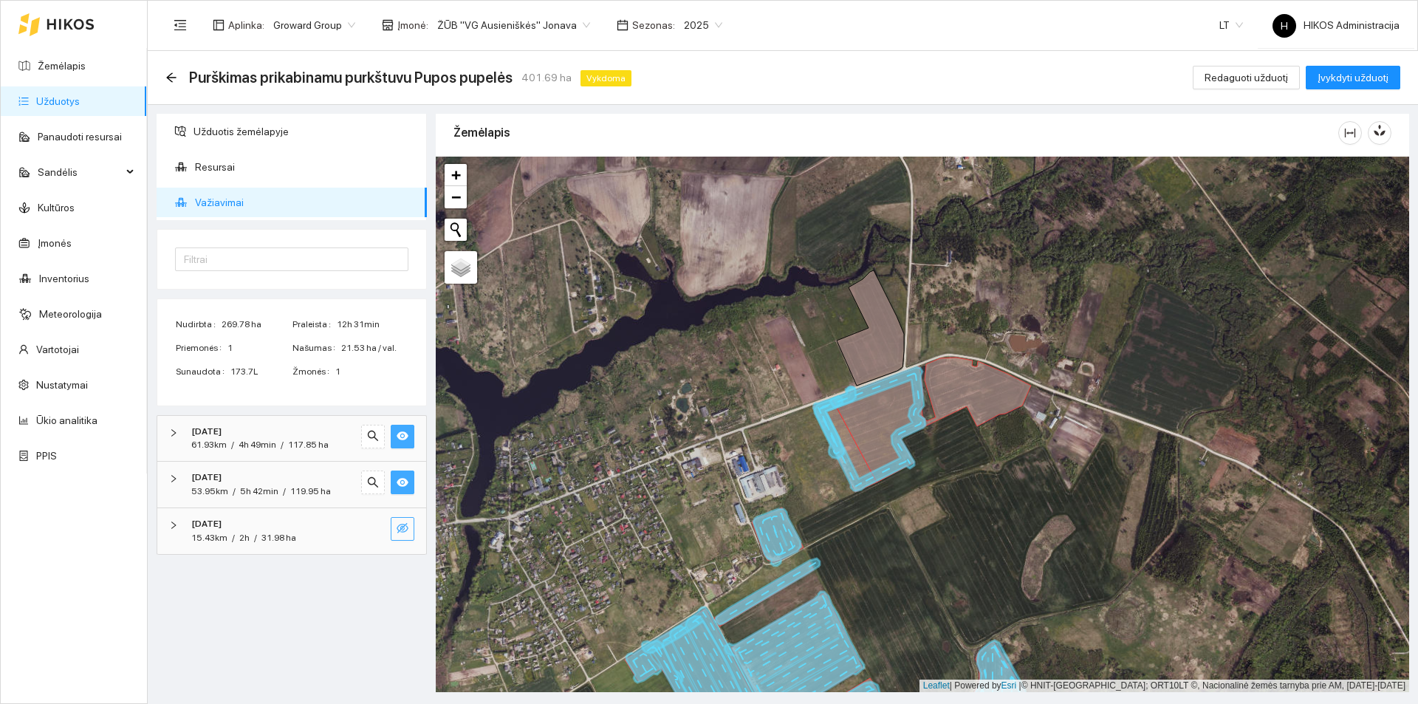
click at [405, 524] on icon "eye-invisible" at bounding box center [403, 528] width 12 height 12
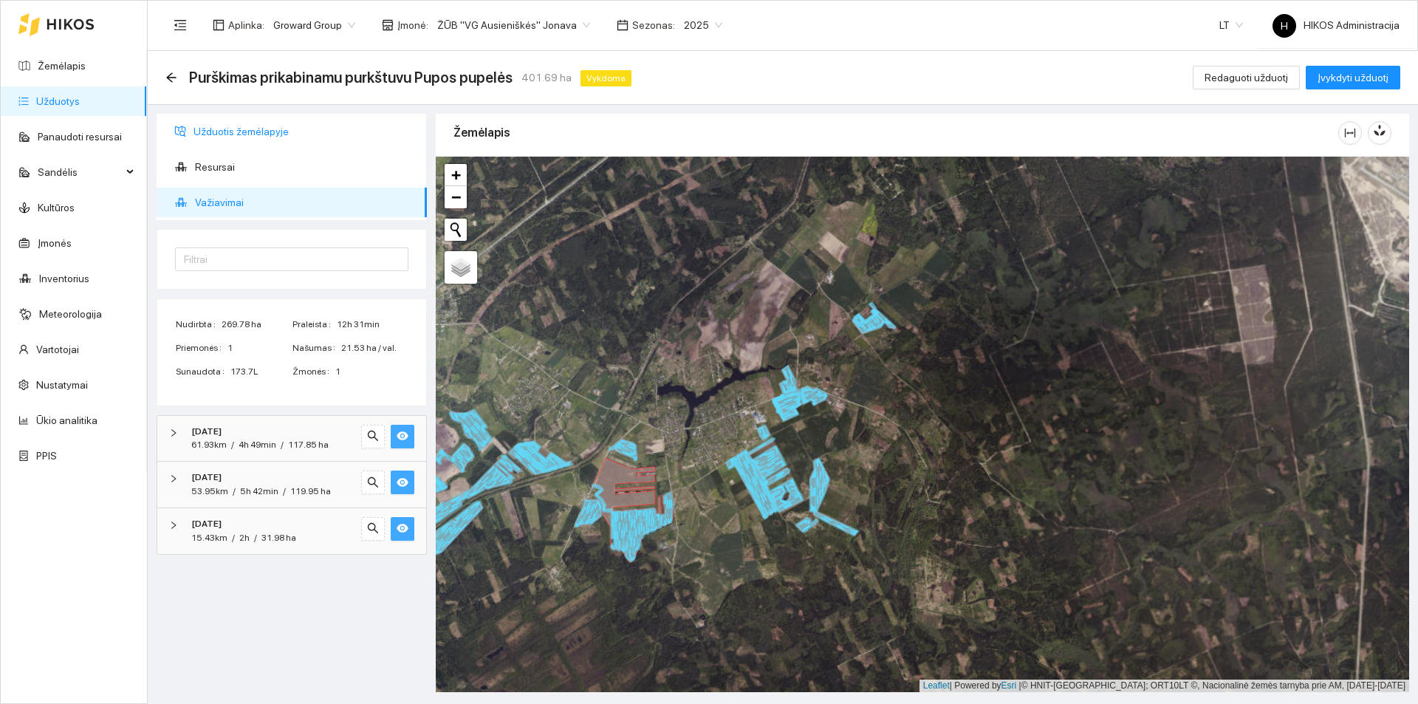
click at [248, 137] on span "Užduotis žemėlapyje" at bounding box center [305, 132] width 222 height 30
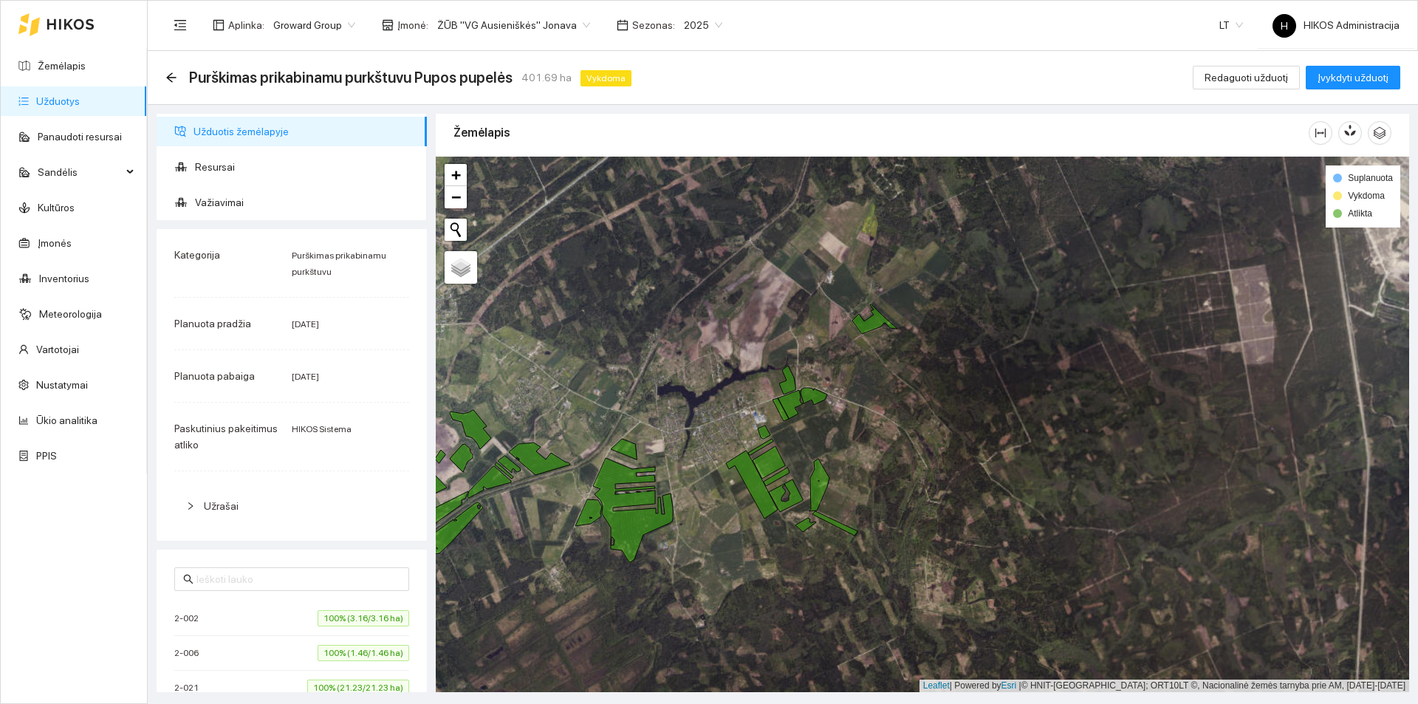
click at [546, 24] on span "ŽŪB "VG Ausieniškės" Jonava" at bounding box center [513, 25] width 153 height 22
click at [518, 49] on div "Visos" at bounding box center [506, 54] width 151 height 16
click at [450, 26] on span "Visos" at bounding box center [456, 25] width 38 height 22
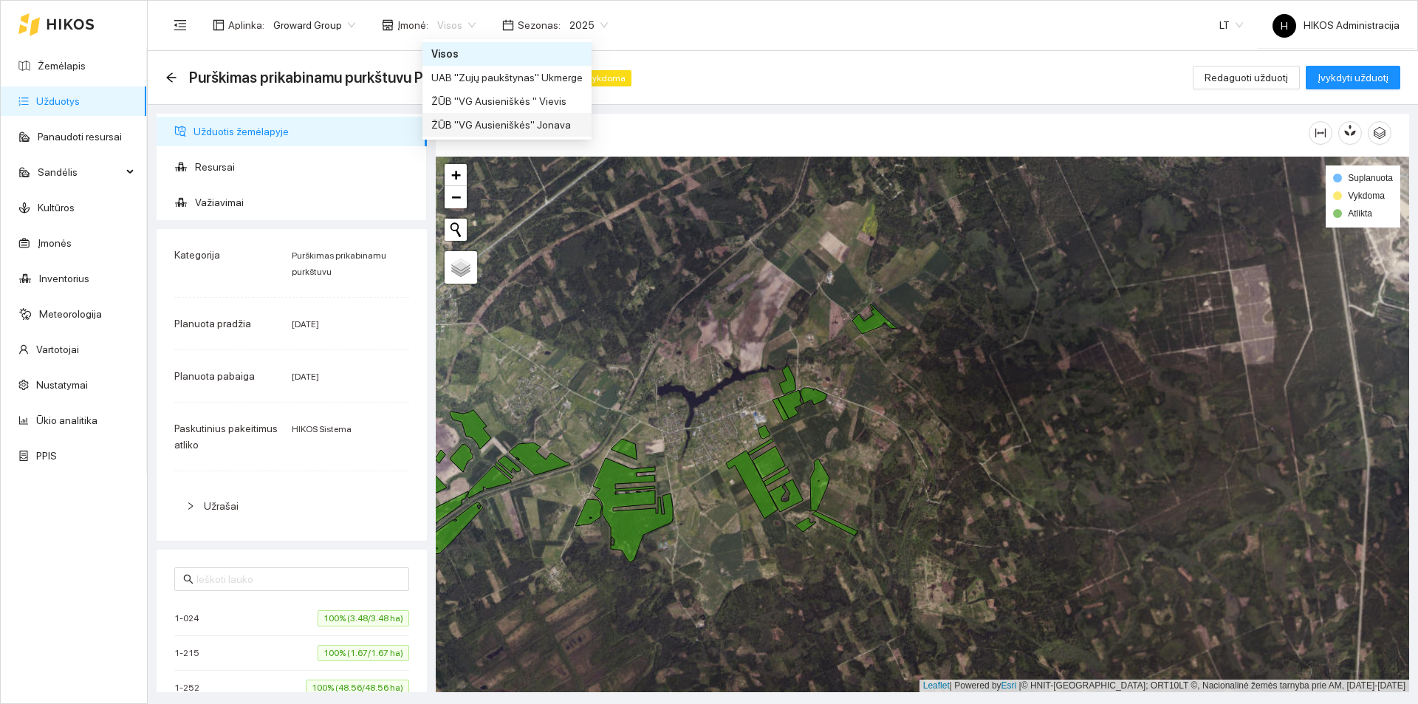
click at [488, 124] on div "ŽŪB "VG Ausieniškės" Jonava" at bounding box center [506, 125] width 151 height 16
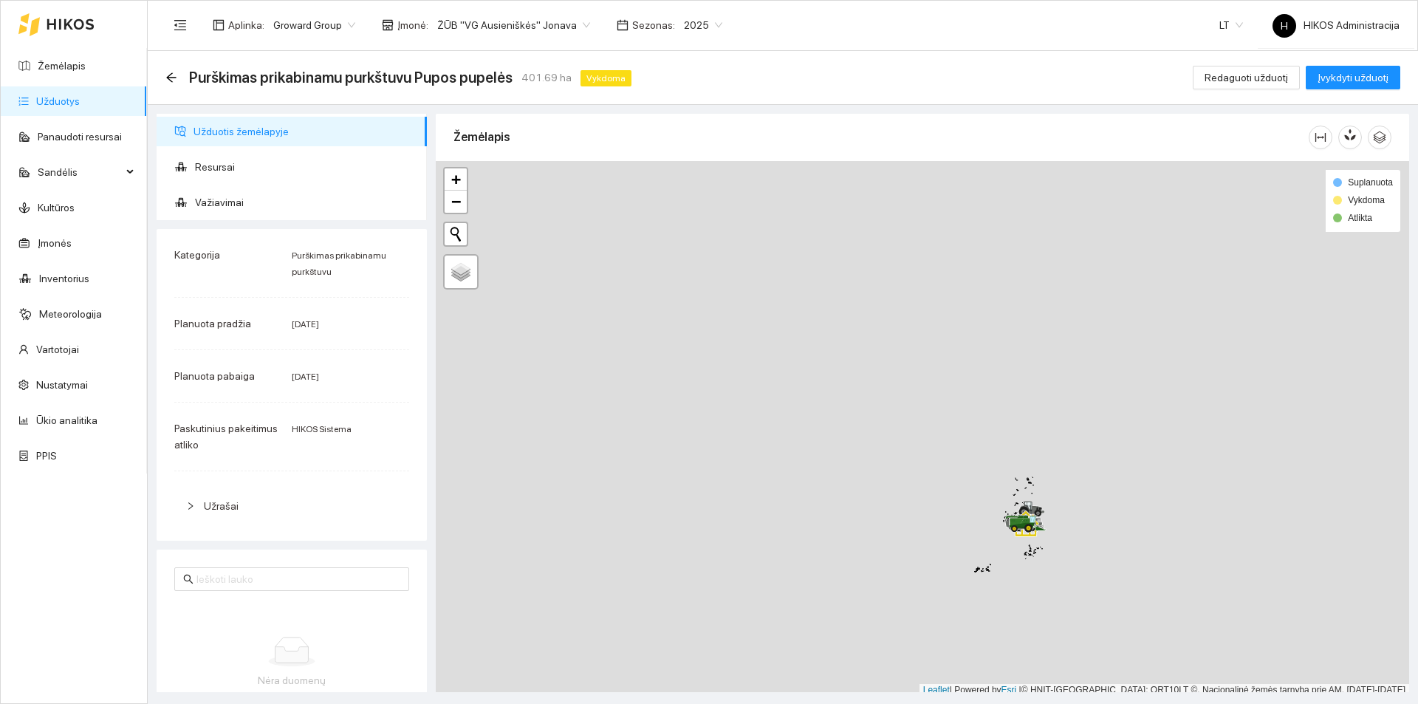
click at [684, 24] on span "2025" at bounding box center [703, 25] width 38 height 22
click at [688, 196] on div "2026" at bounding box center [685, 196] width 38 height 16
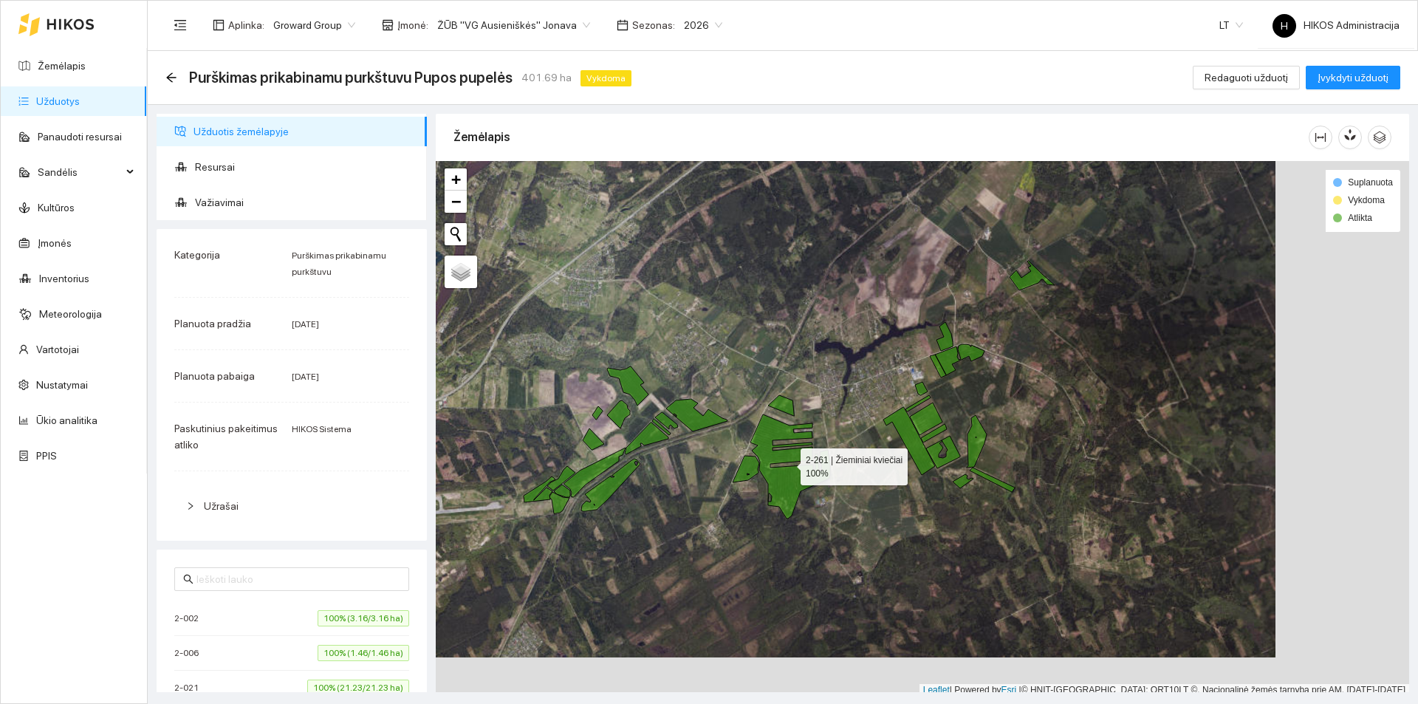
scroll to position [4, 0]
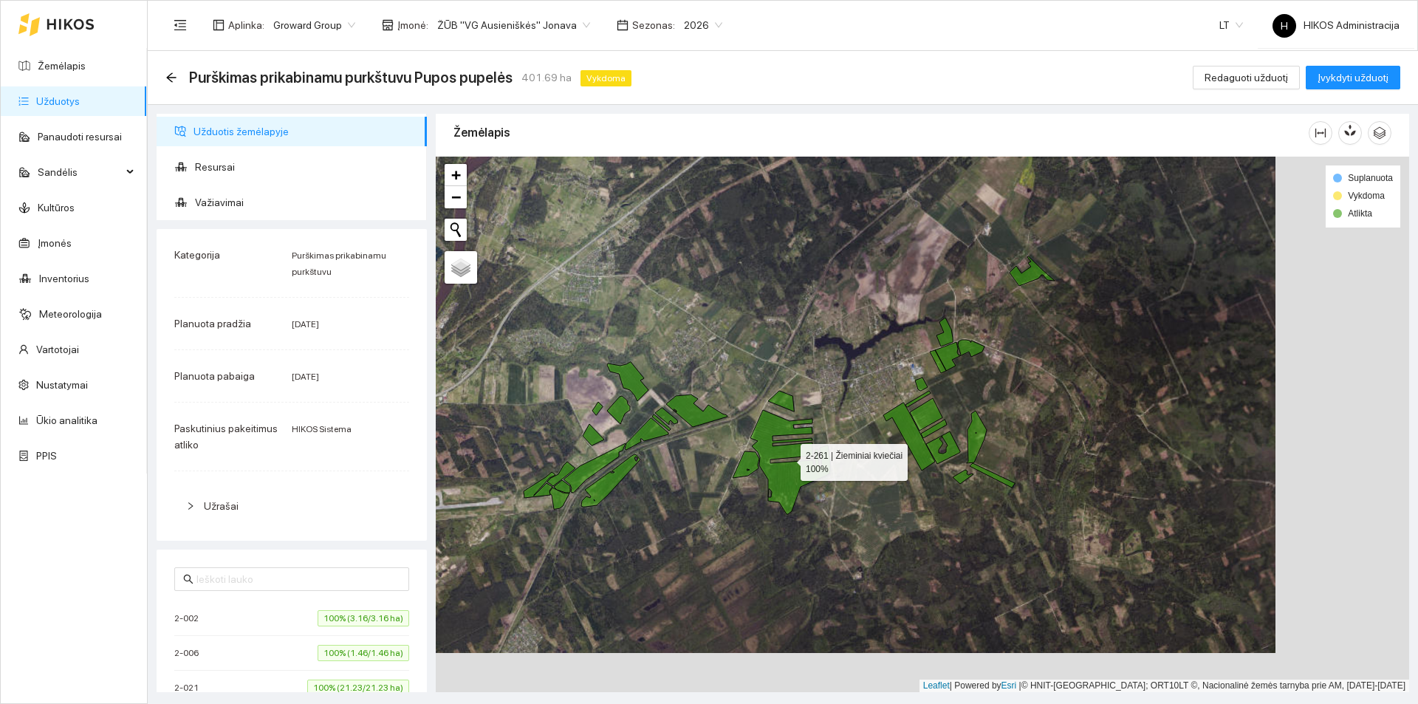
click at [772, 463] on icon at bounding box center [790, 462] width 80 height 104
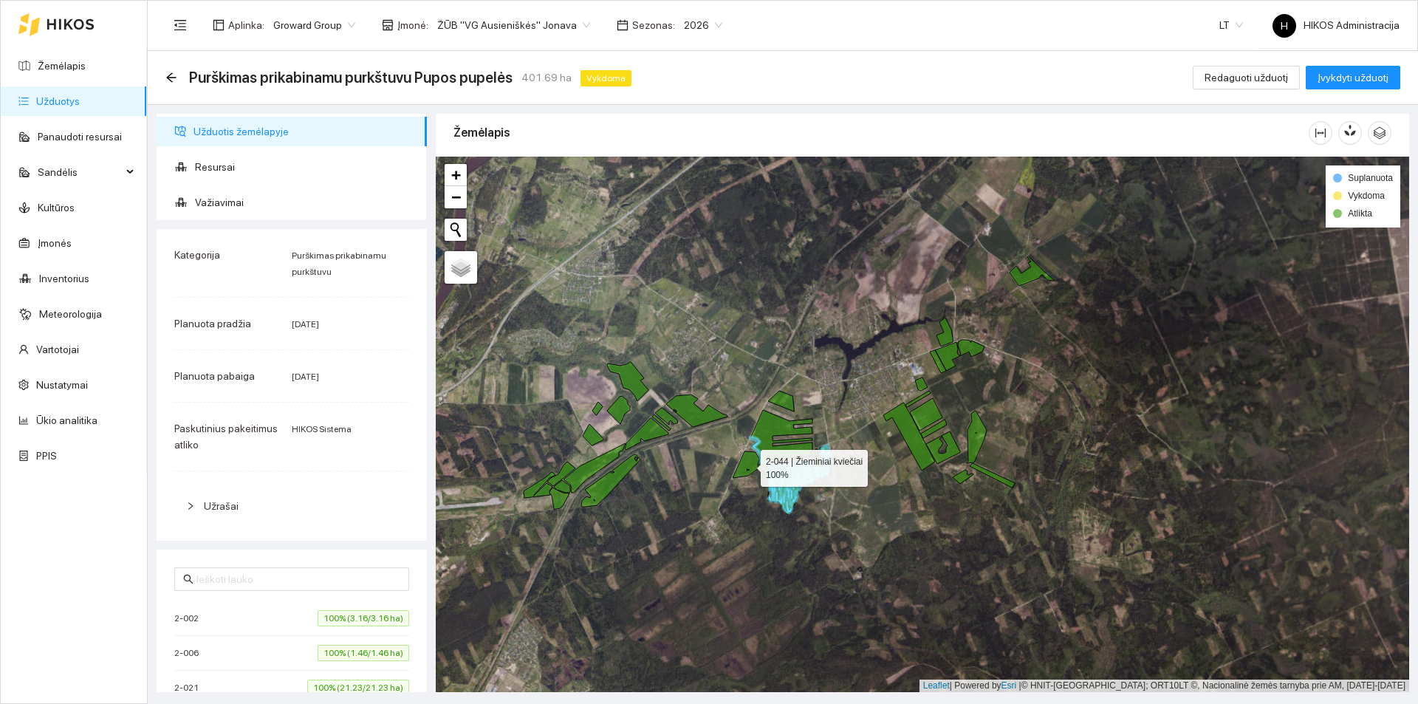
click at [750, 462] on icon at bounding box center [746, 464] width 27 height 27
click at [702, 423] on icon at bounding box center [696, 410] width 61 height 33
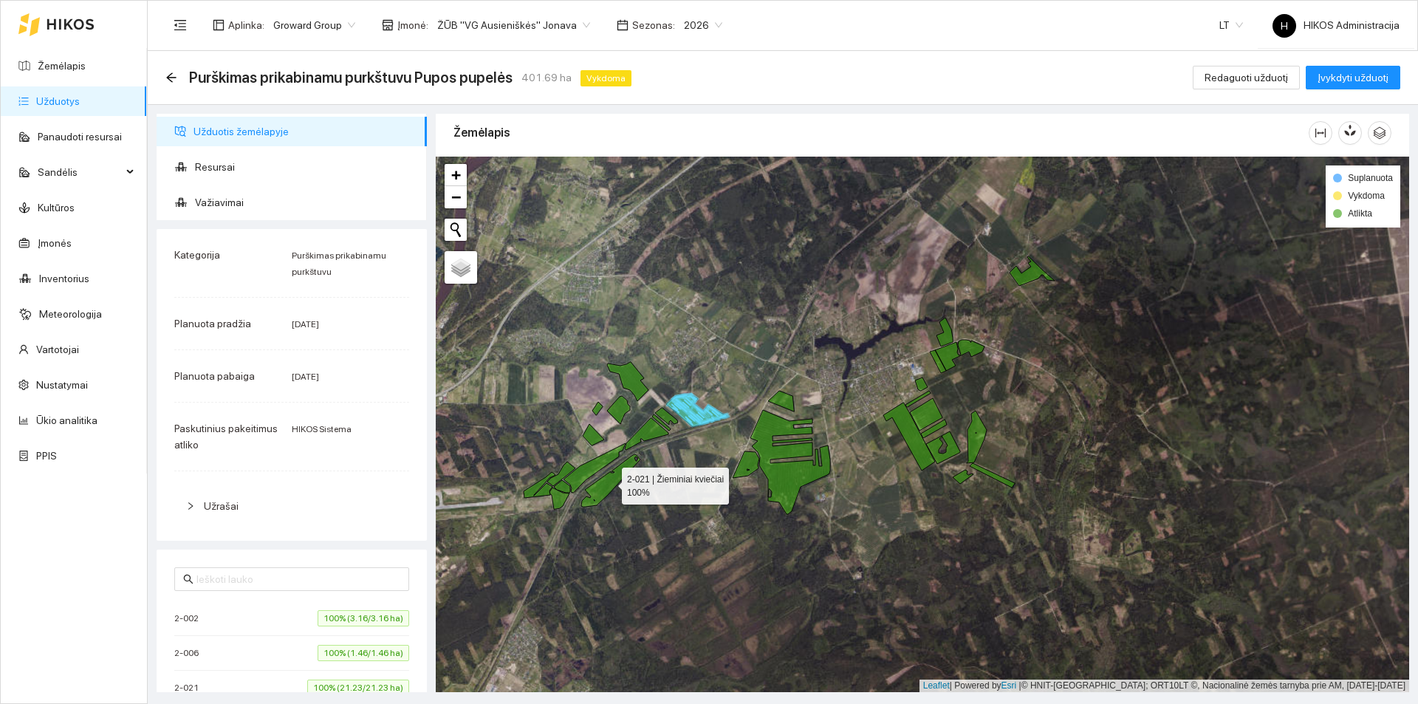
click at [613, 476] on icon at bounding box center [610, 480] width 59 height 52
click at [601, 467] on icon at bounding box center [595, 467] width 62 height 49
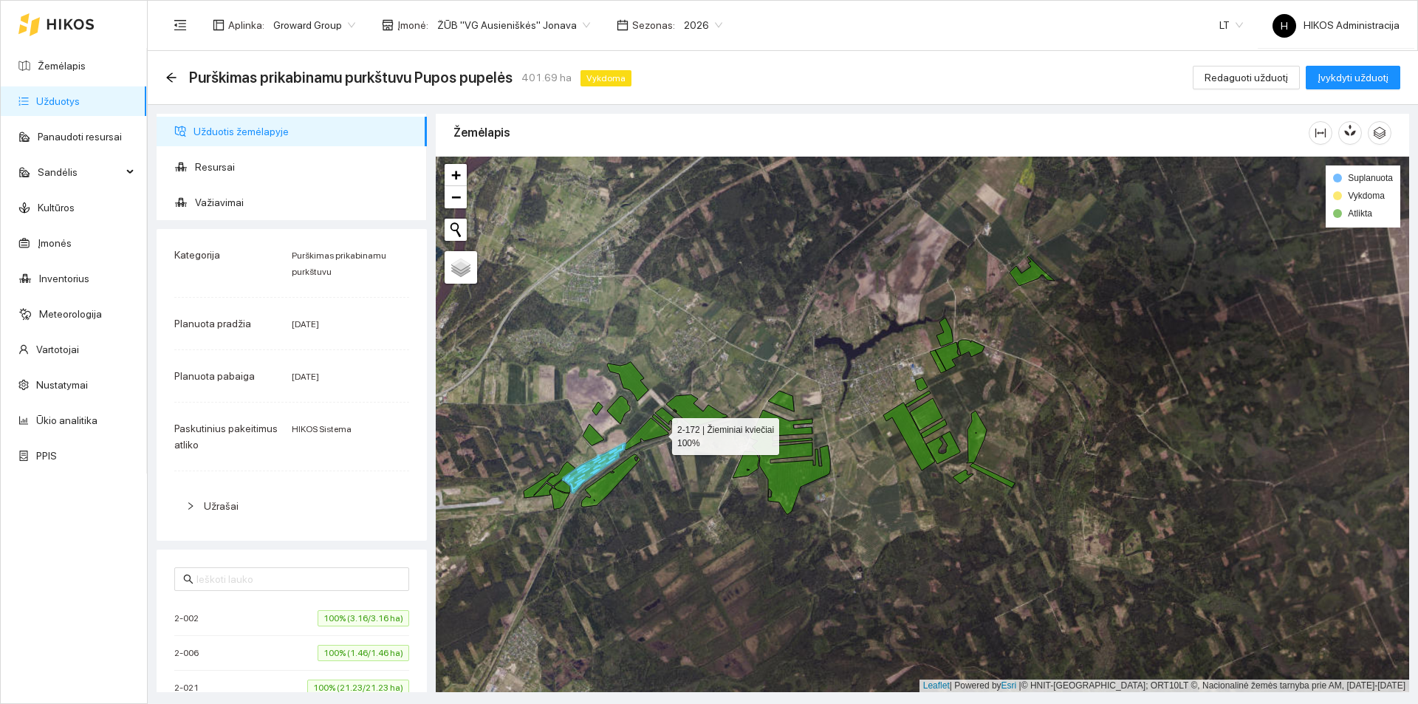
click at [654, 427] on icon at bounding box center [647, 434] width 44 height 32
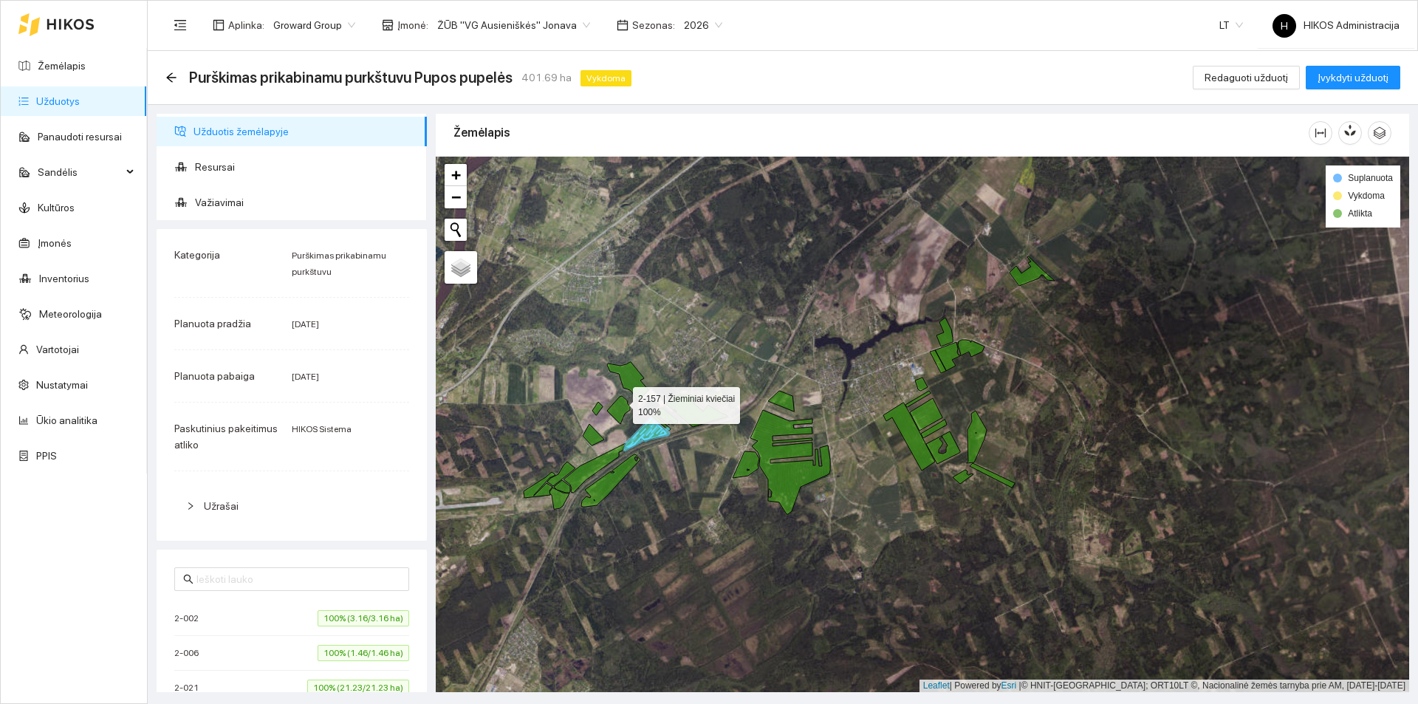
drag, startPoint x: 620, startPoint y: 402, endPoint x: 632, endPoint y: 394, distance: 13.9
click at [621, 402] on icon at bounding box center [618, 410] width 23 height 28
click at [633, 370] on icon at bounding box center [627, 381] width 41 height 39
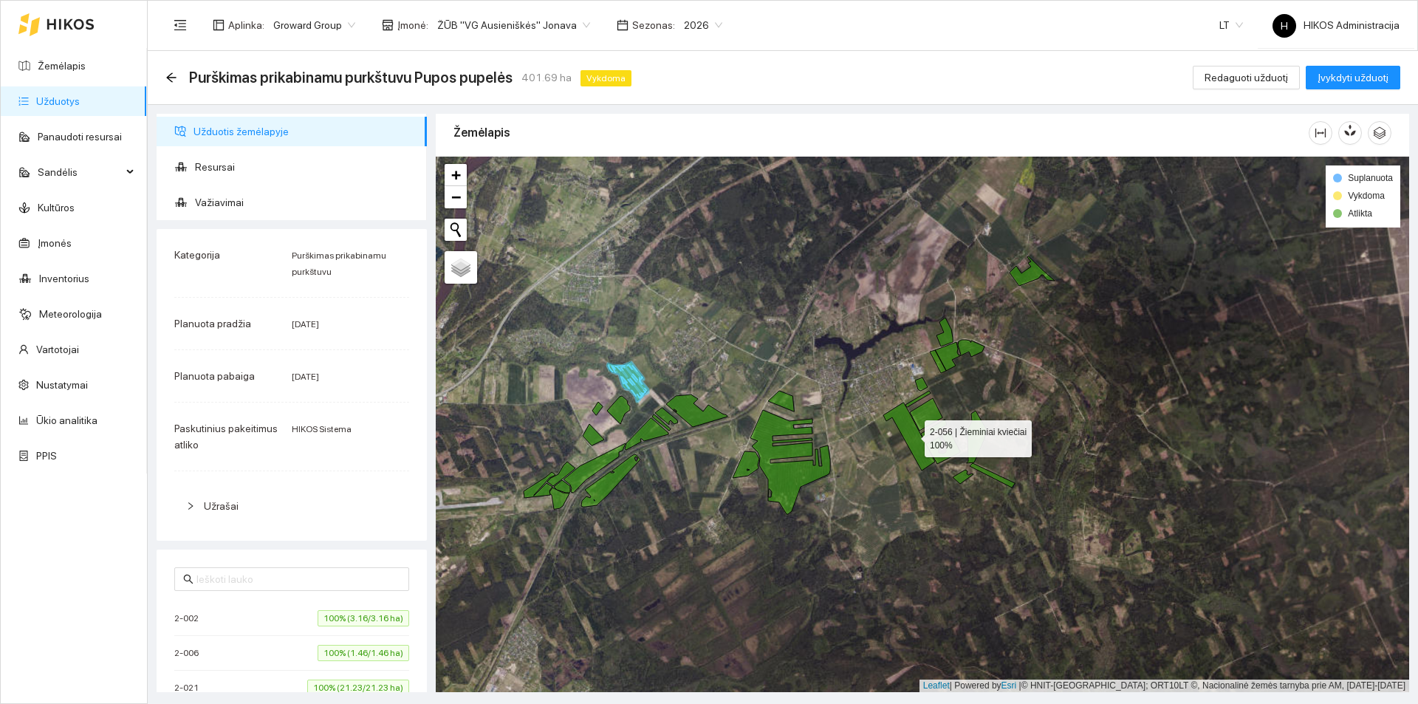
click at [918, 437] on icon at bounding box center [909, 437] width 52 height 68
click at [926, 418] on icon at bounding box center [926, 414] width 33 height 33
click at [945, 442] on icon at bounding box center [943, 447] width 34 height 33
click at [976, 434] on icon at bounding box center [977, 437] width 20 height 52
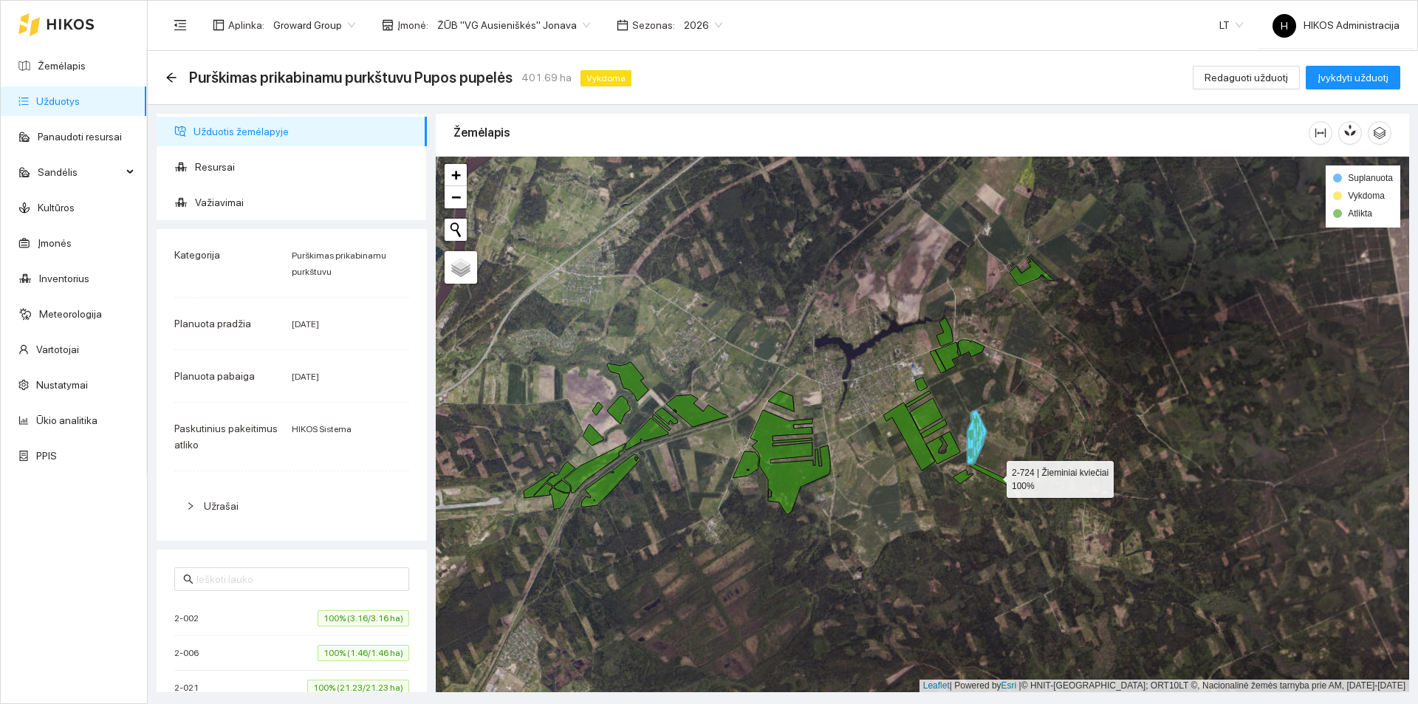
click at [1002, 482] on icon at bounding box center [992, 475] width 45 height 24
click at [960, 366] on div at bounding box center [923, 425] width 974 height 536
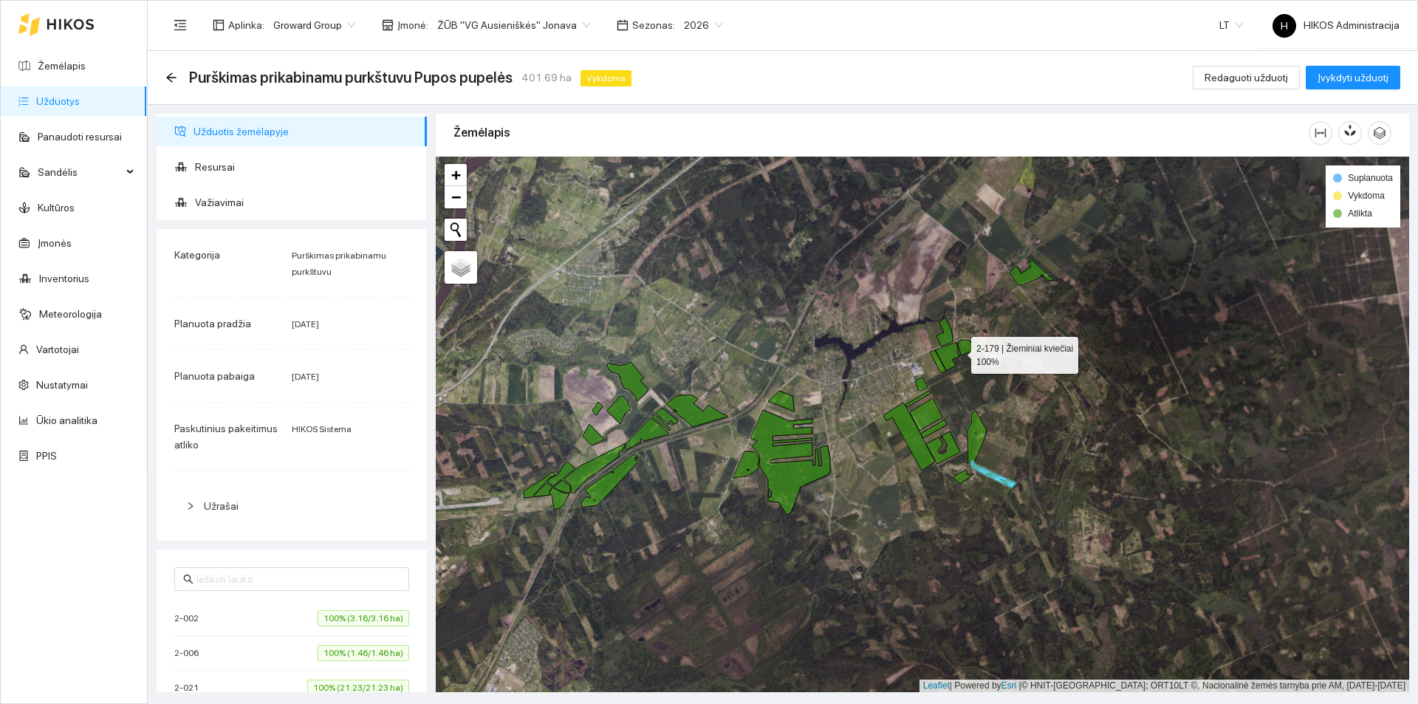
click at [952, 356] on icon at bounding box center [957, 356] width 55 height 33
click at [965, 346] on icon at bounding box center [971, 347] width 27 height 18
click at [945, 332] on icon at bounding box center [945, 332] width 16 height 29
click at [1021, 266] on div at bounding box center [923, 425] width 974 height 536
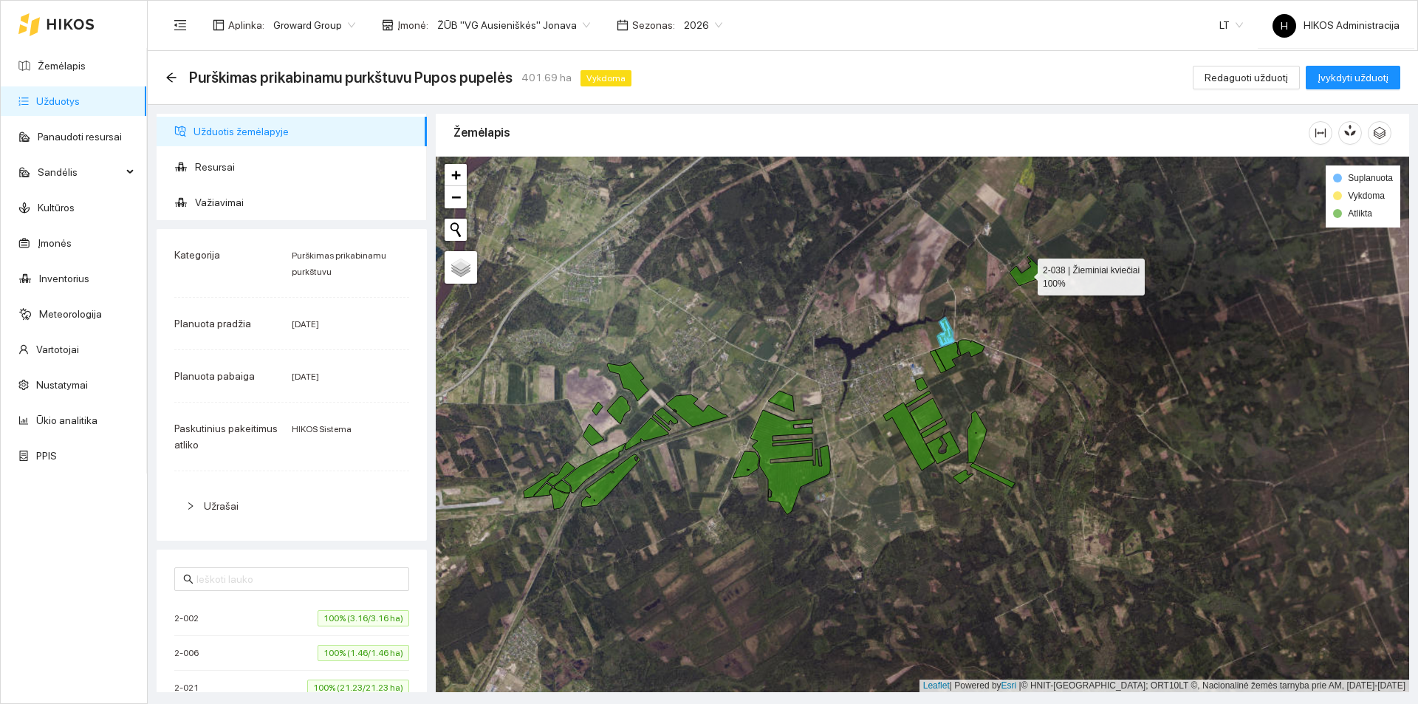
click at [1025, 273] on icon at bounding box center [1032, 271] width 45 height 30
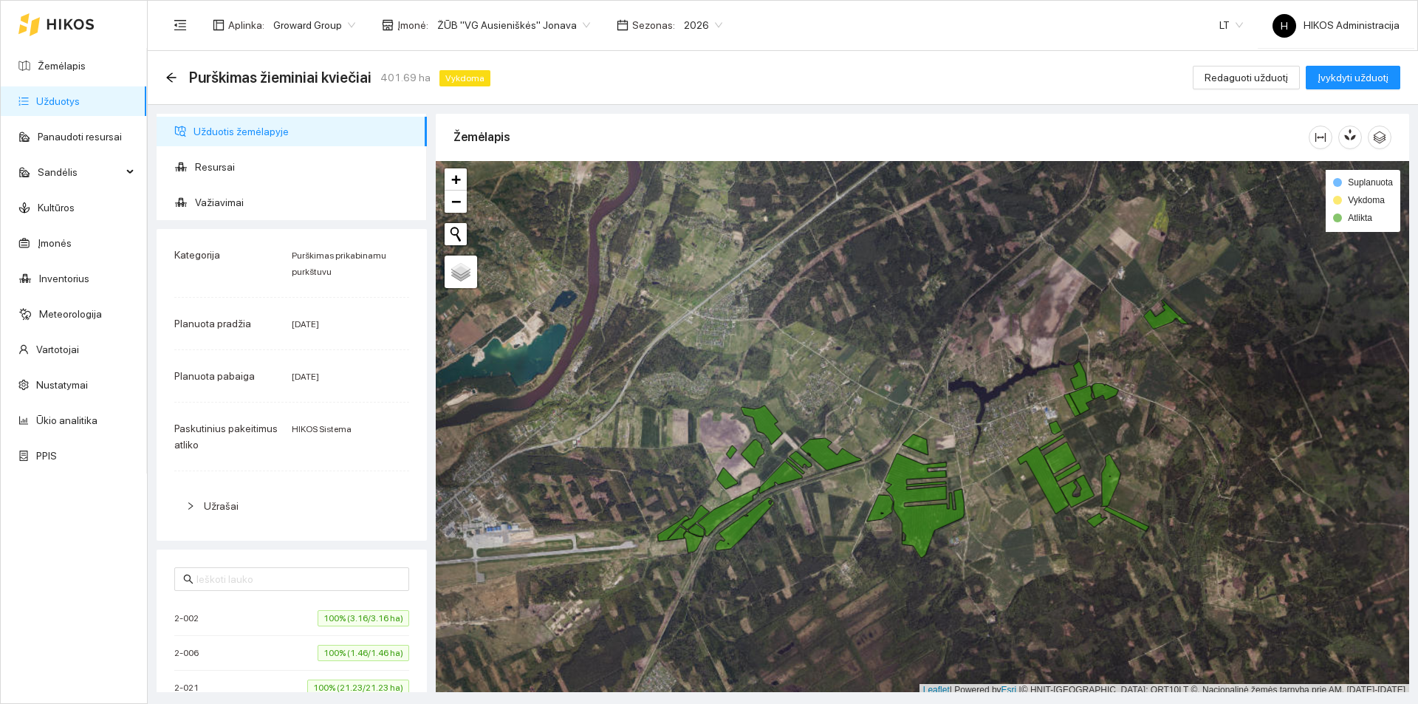
click at [80, 100] on link "Užduotys" at bounding box center [58, 101] width 44 height 12
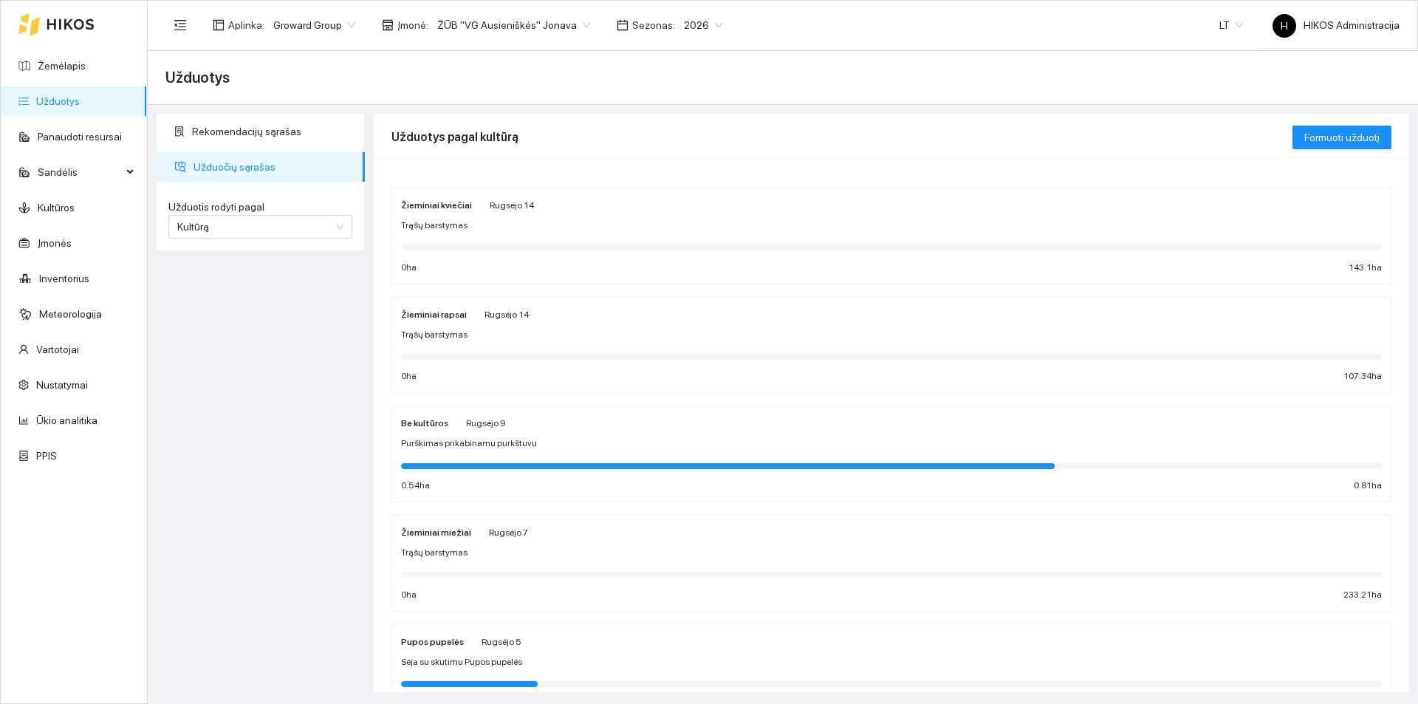
click at [488, 228] on div "Trąšų barstymas" at bounding box center [891, 226] width 981 height 14
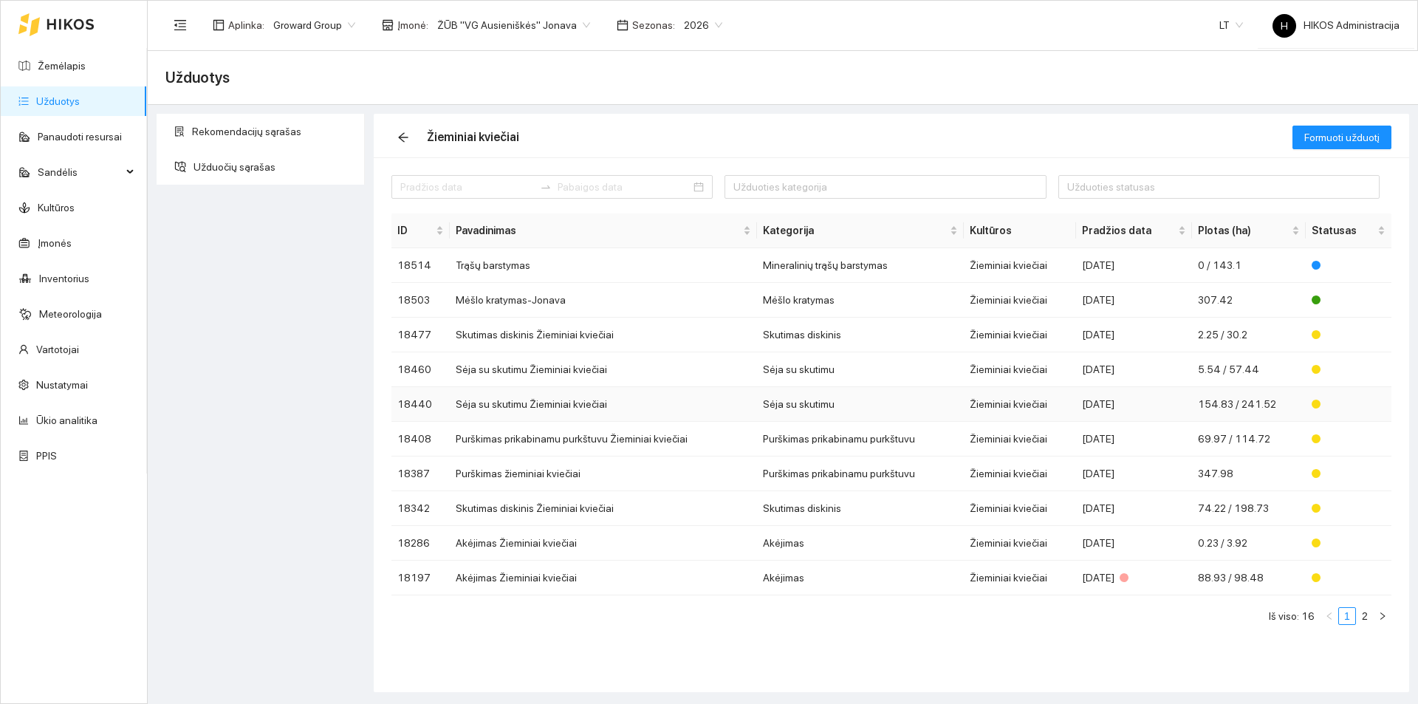
click at [558, 400] on td "Sėja su skutimu Žieminiai kviečiai" at bounding box center [603, 404] width 307 height 35
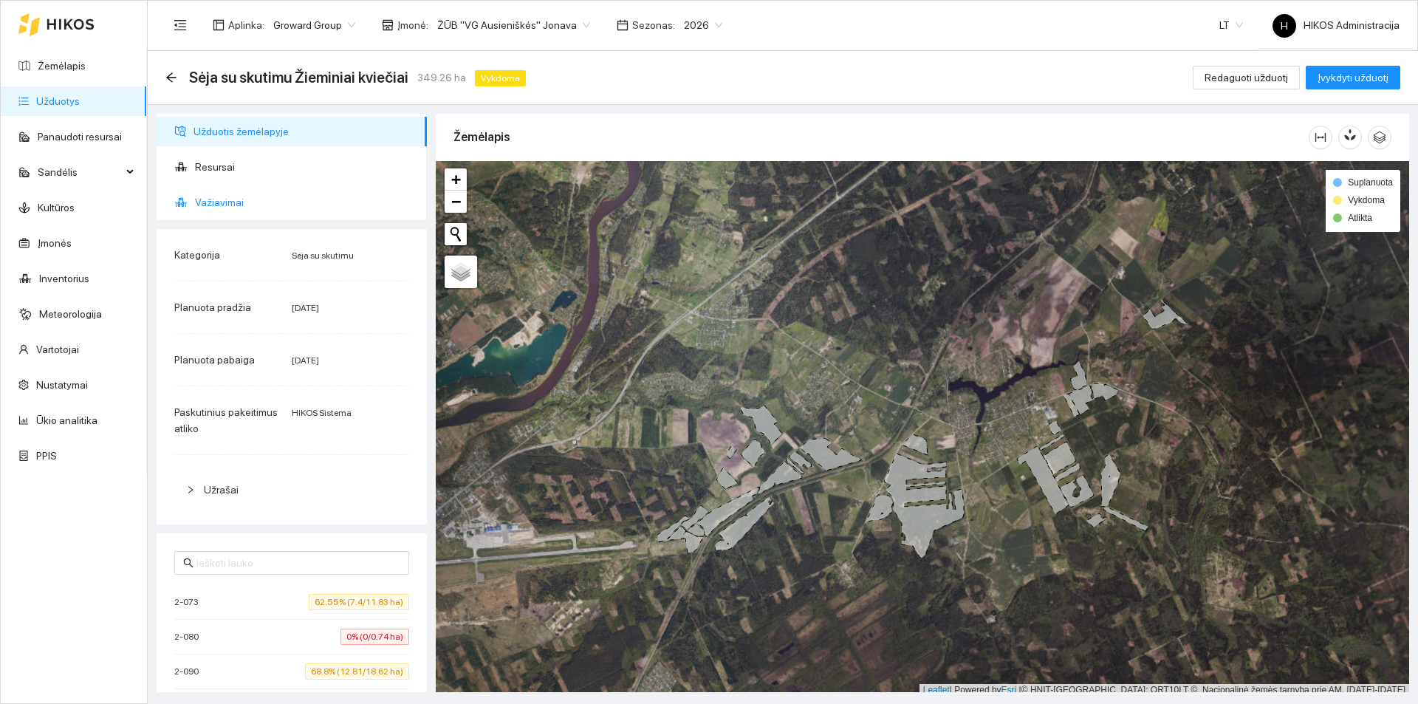
click at [237, 209] on span "Važiavimai" at bounding box center [305, 203] width 220 height 30
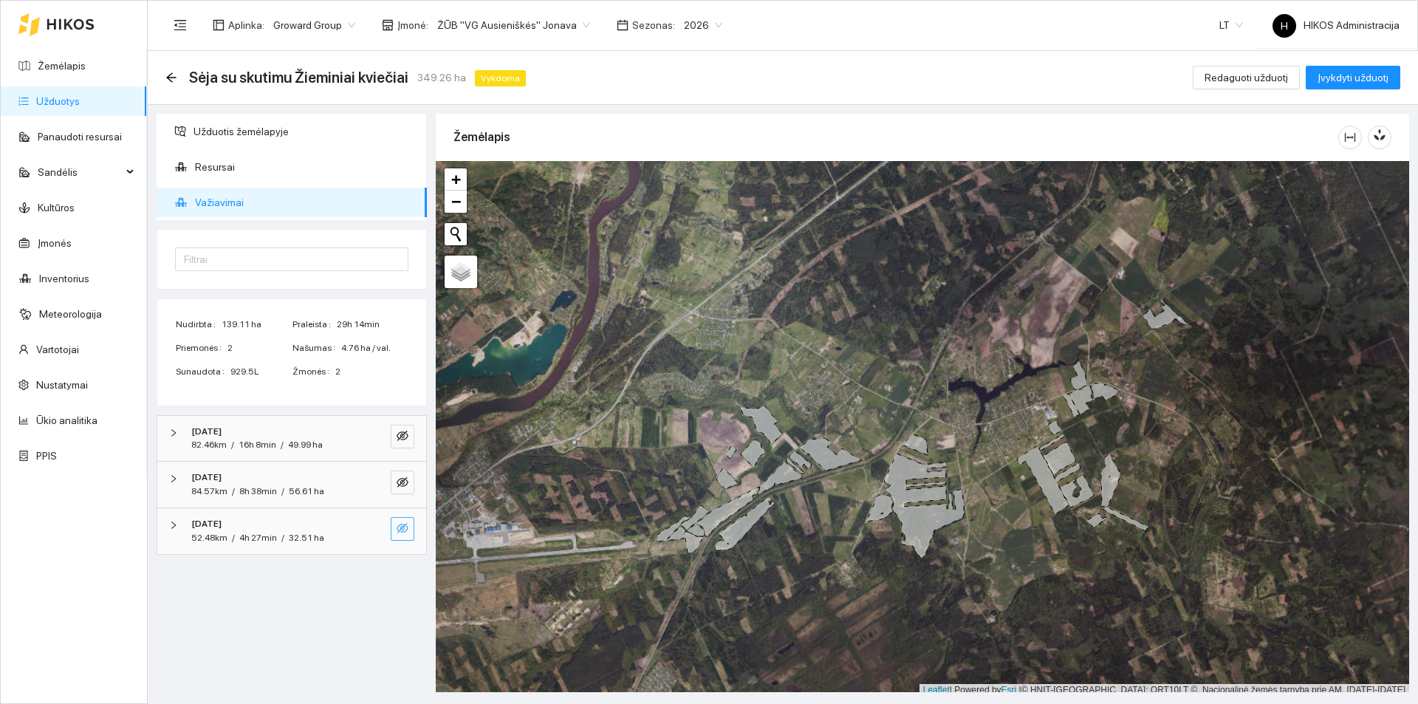
click at [400, 531] on icon "eye-invisible" at bounding box center [403, 528] width 12 height 12
click at [375, 528] on icon "search" at bounding box center [373, 528] width 10 height 10
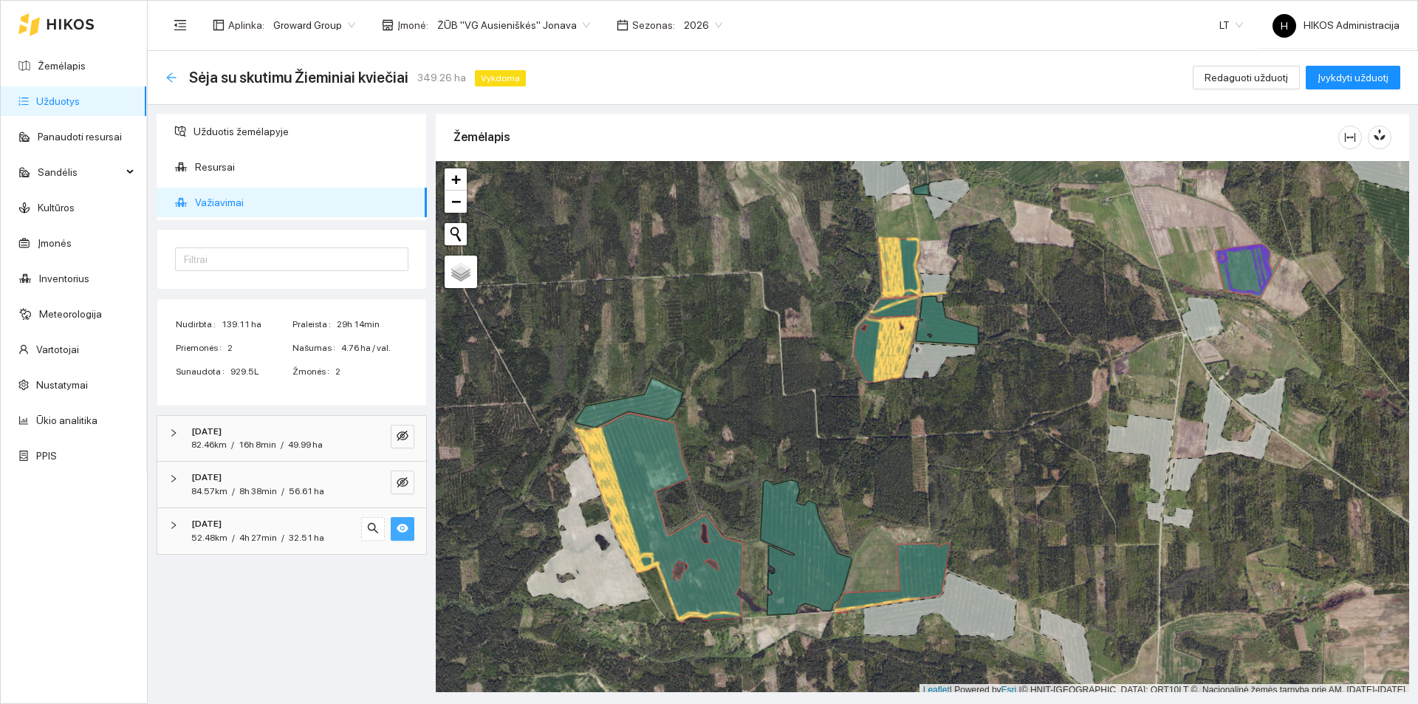
click at [168, 76] on icon "arrow-left" at bounding box center [171, 77] width 10 height 10
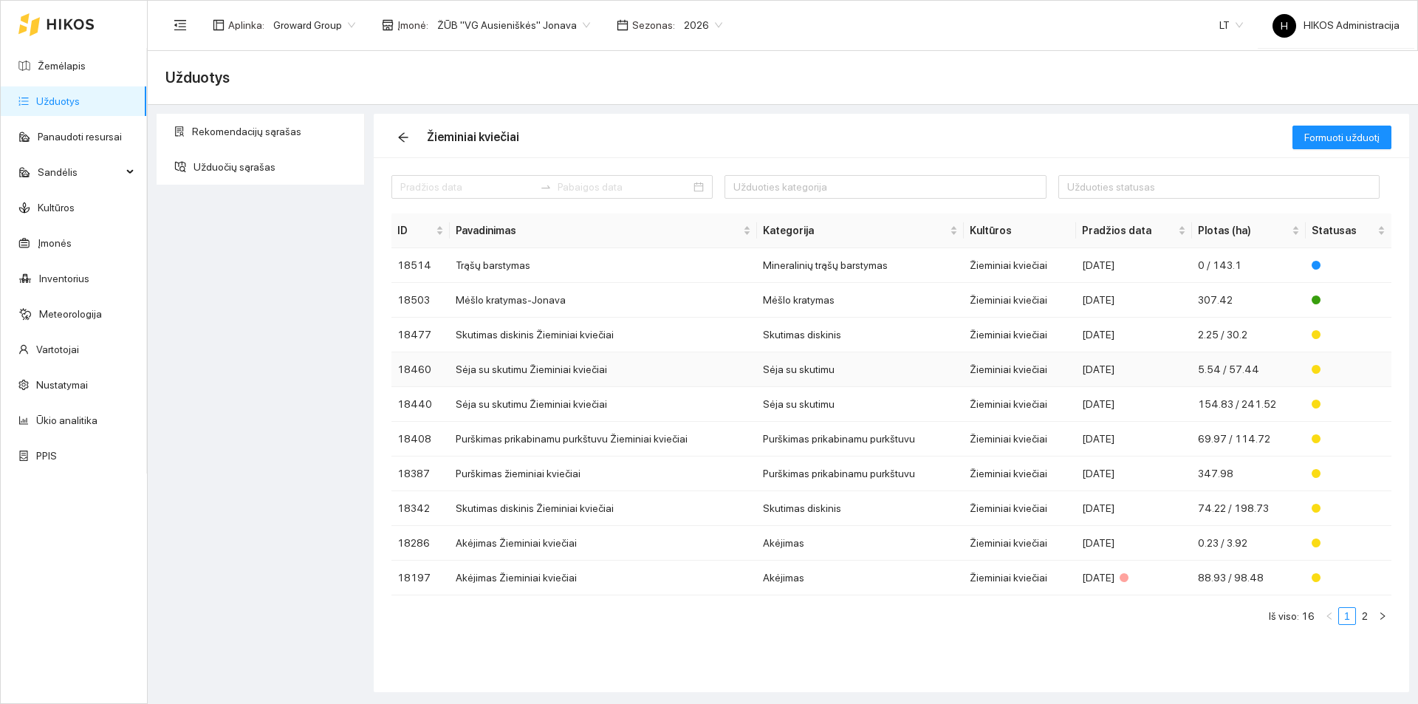
click at [661, 369] on td "Sėja su skutimu Žieminiai kviečiai" at bounding box center [603, 369] width 307 height 35
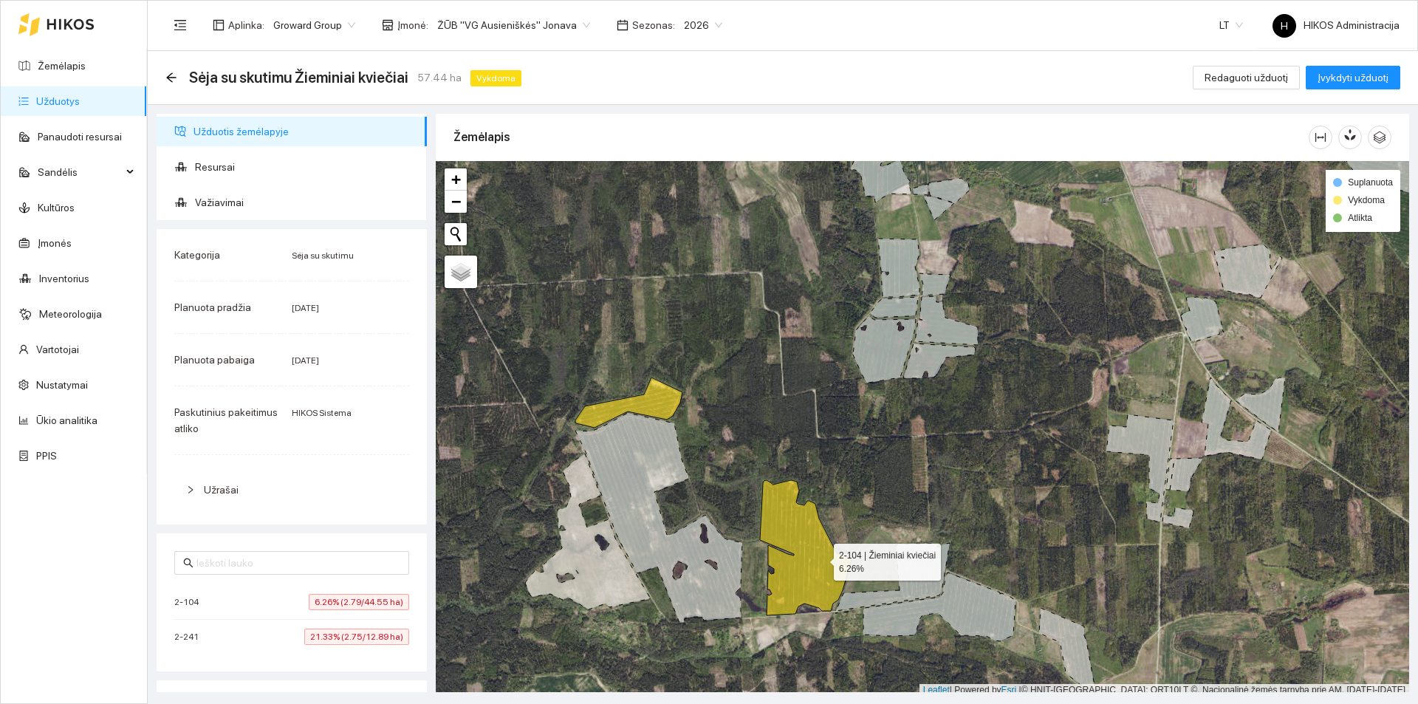
click at [821, 554] on icon at bounding box center [806, 547] width 92 height 135
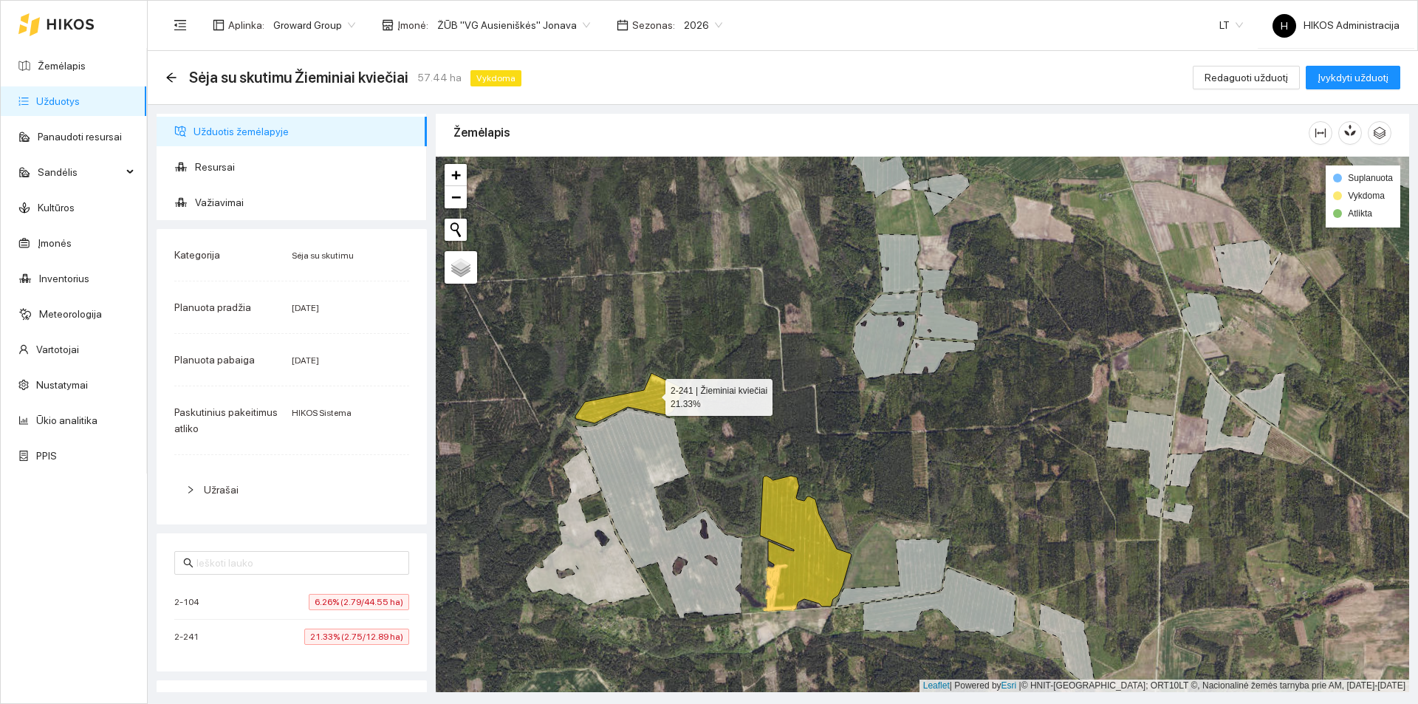
click at [652, 394] on icon at bounding box center [628, 398] width 107 height 50
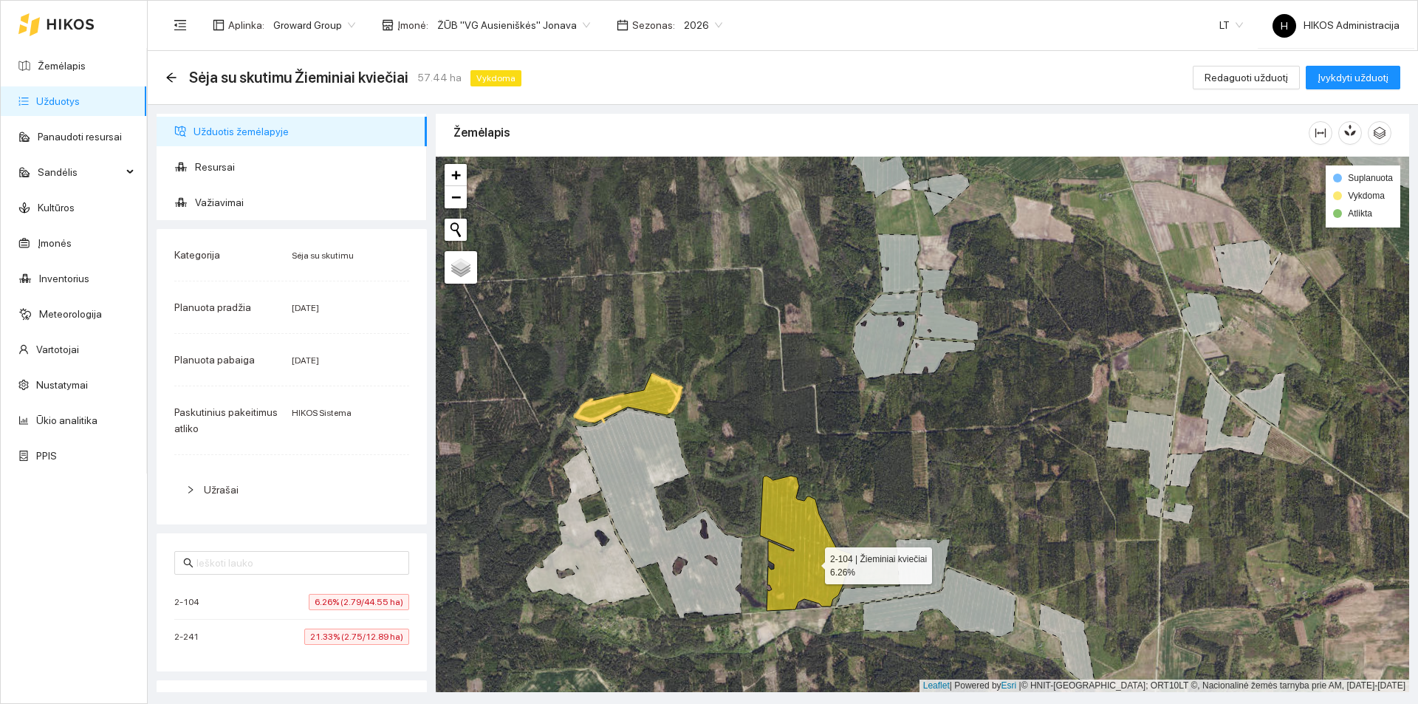
click at [812, 562] on icon at bounding box center [806, 543] width 92 height 135
click at [238, 211] on span "Važiavimai" at bounding box center [305, 203] width 220 height 30
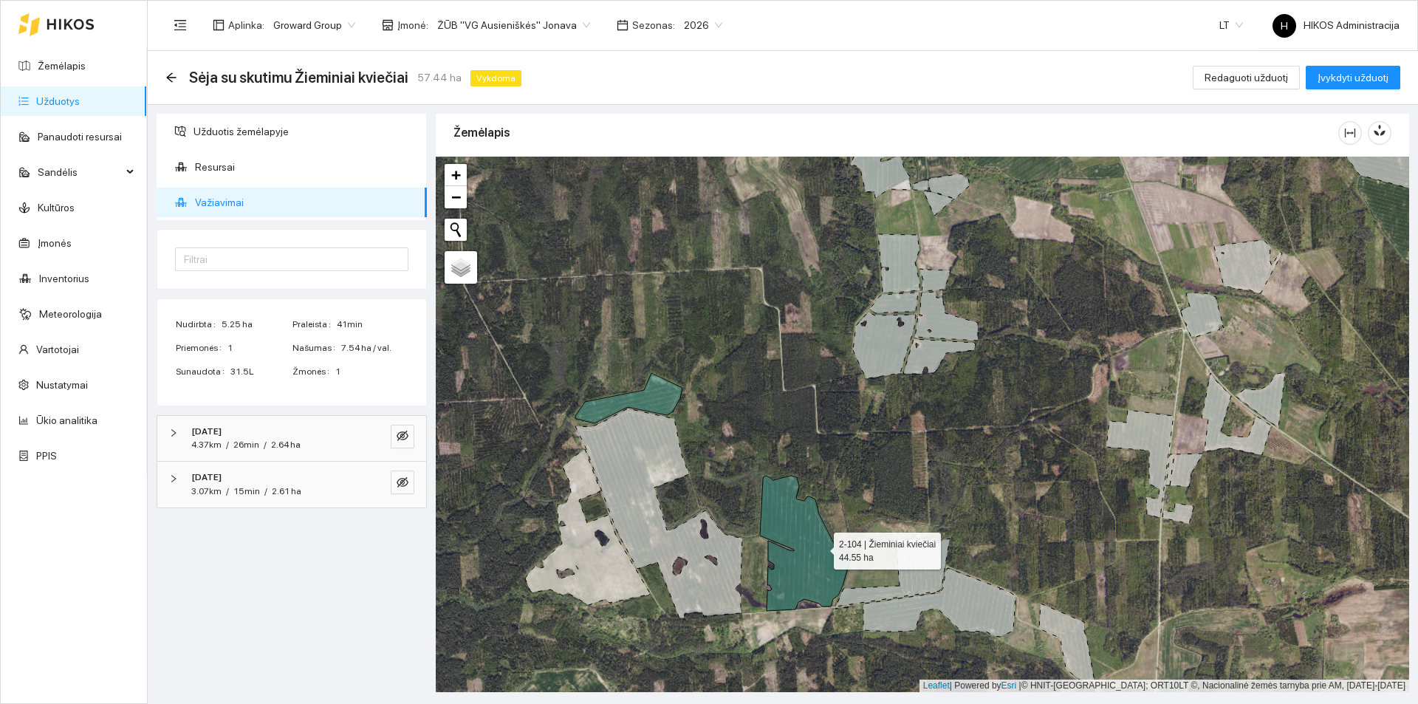
click at [821, 547] on icon at bounding box center [806, 543] width 92 height 135
click at [174, 83] on icon "arrow-left" at bounding box center [171, 78] width 12 height 12
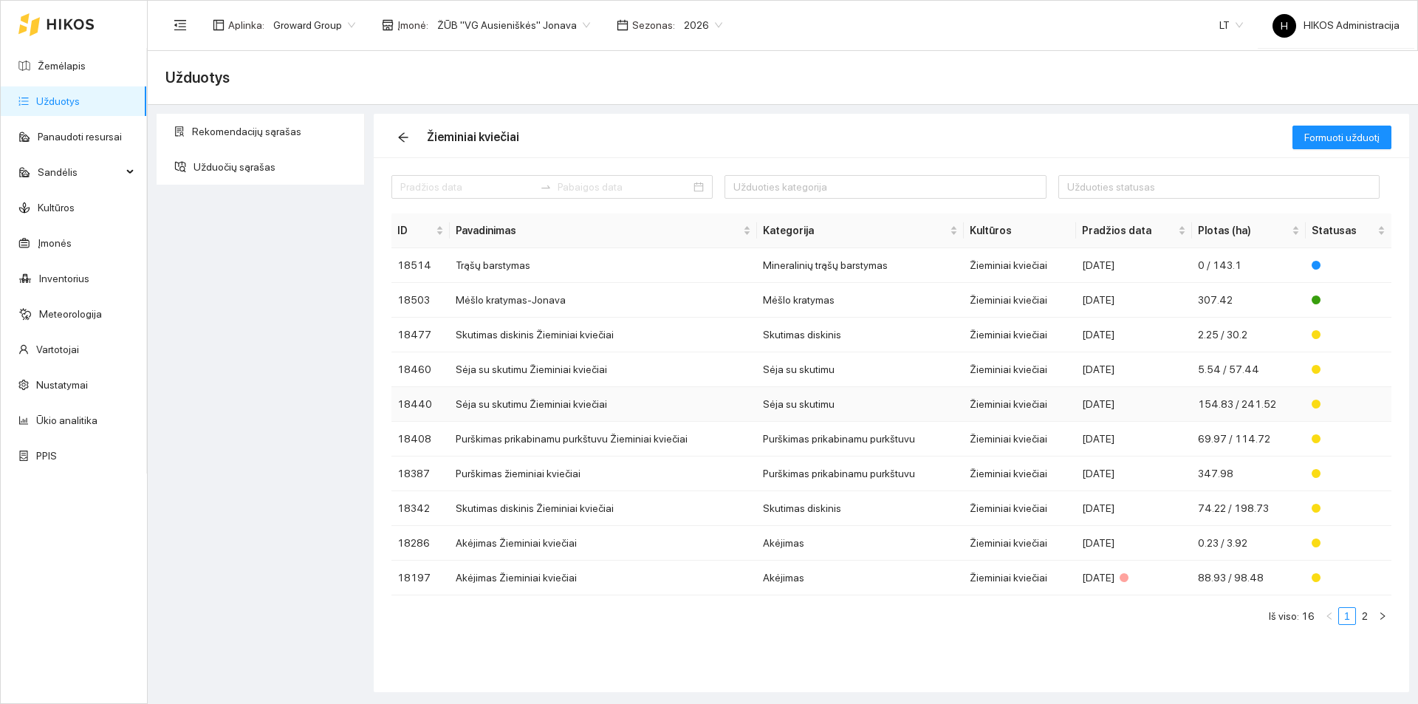
click at [634, 408] on td "Sėja su skutimu Žieminiai kviečiai" at bounding box center [603, 404] width 307 height 35
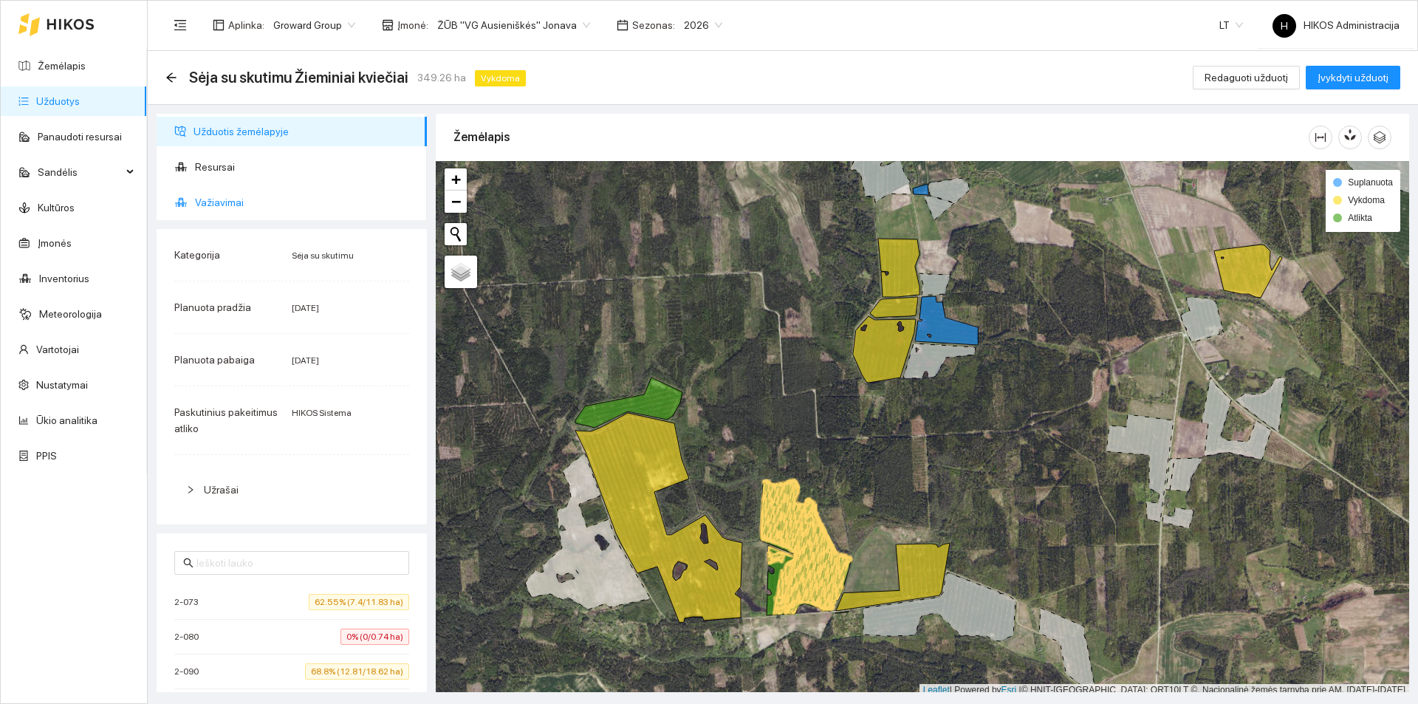
click at [219, 201] on span "Važiavimai" at bounding box center [305, 203] width 220 height 30
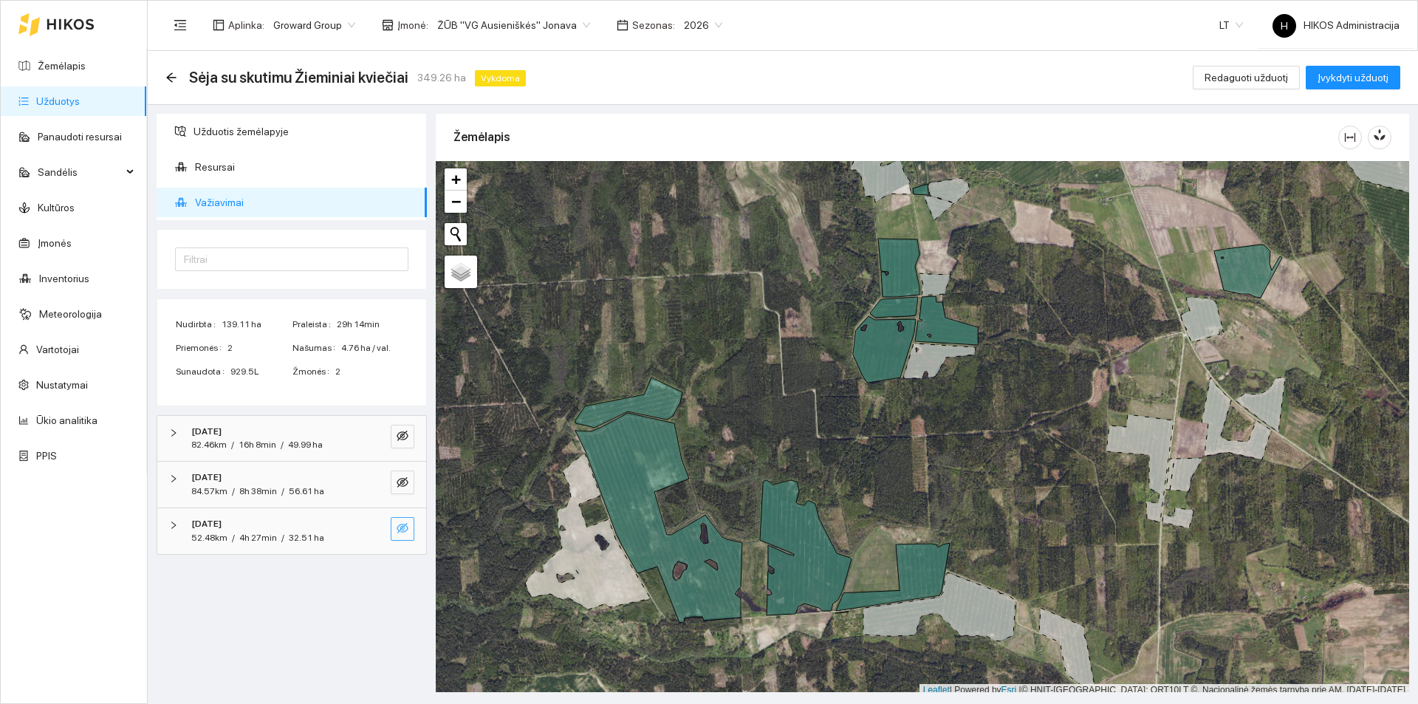
click at [408, 527] on icon "eye-invisible" at bounding box center [403, 528] width 12 height 10
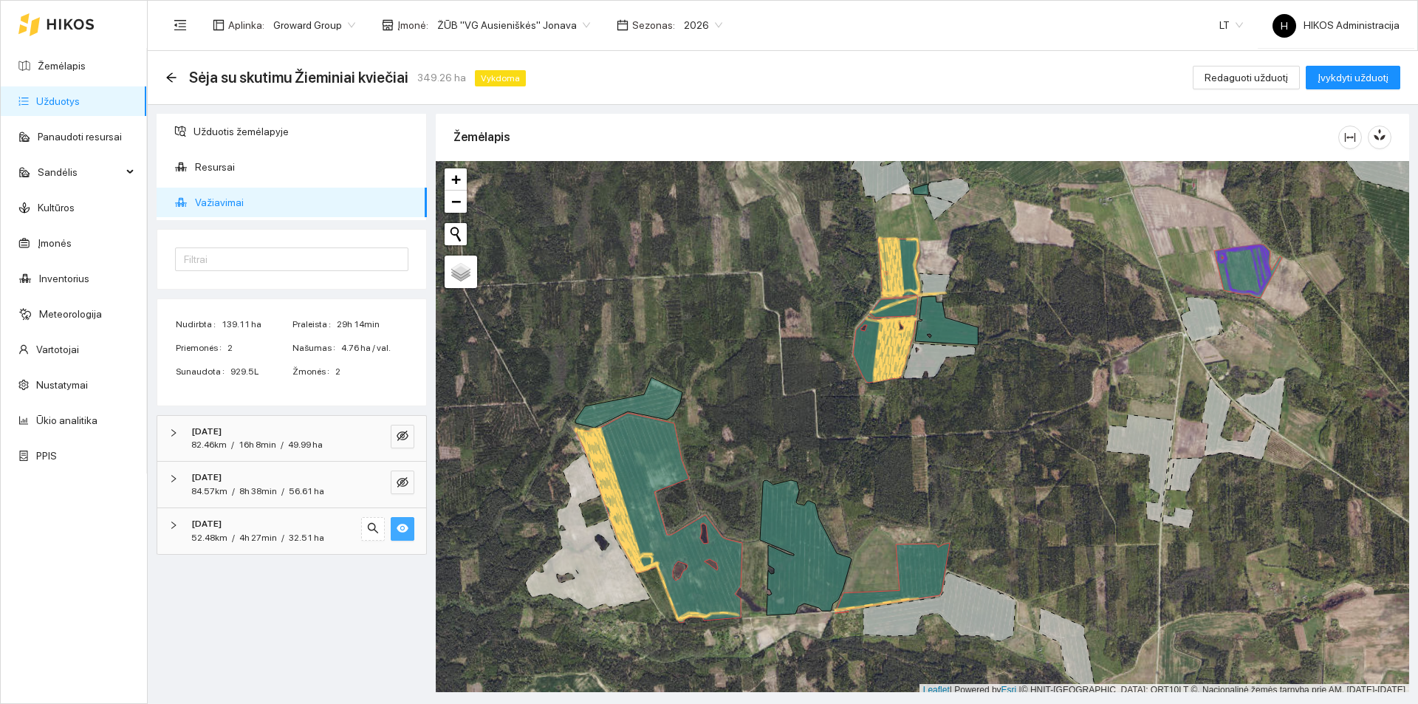
click at [407, 527] on icon "eye" at bounding box center [403, 528] width 12 height 9
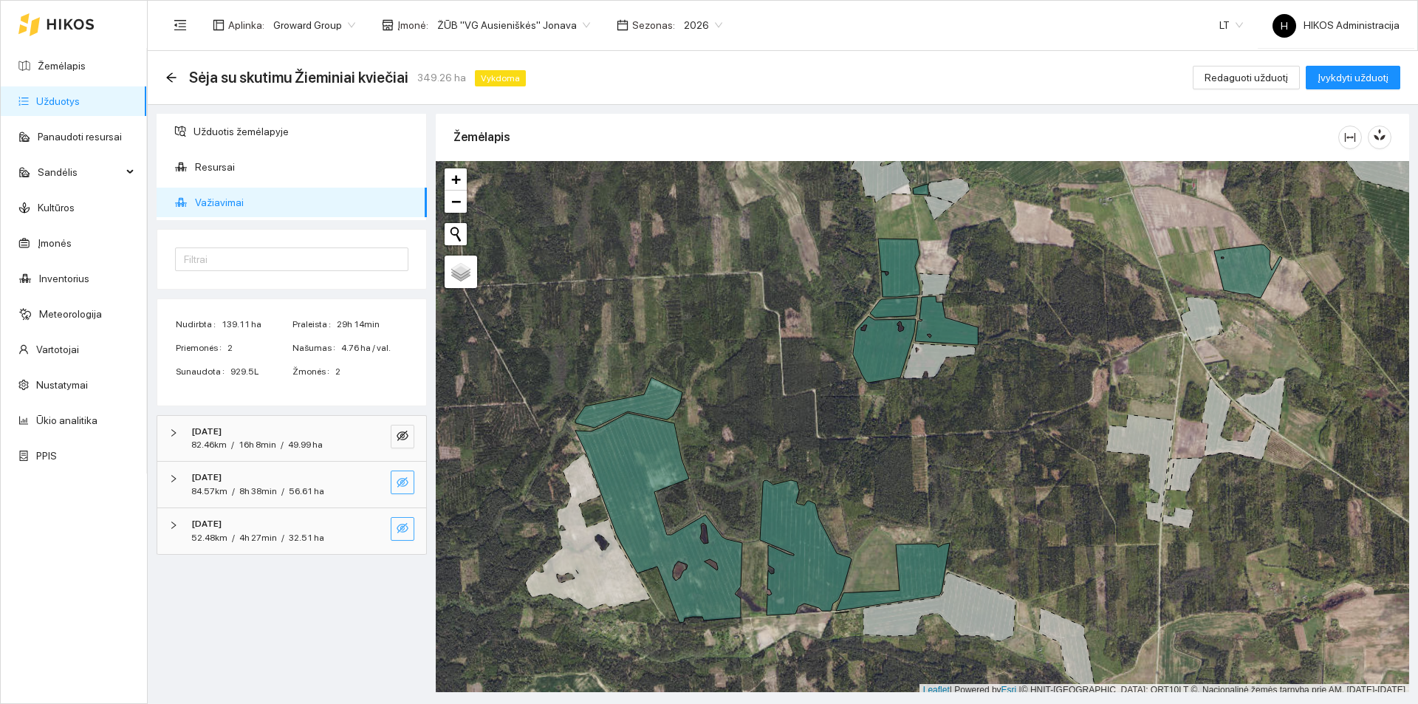
click at [404, 478] on icon "eye-invisible" at bounding box center [403, 482] width 12 height 12
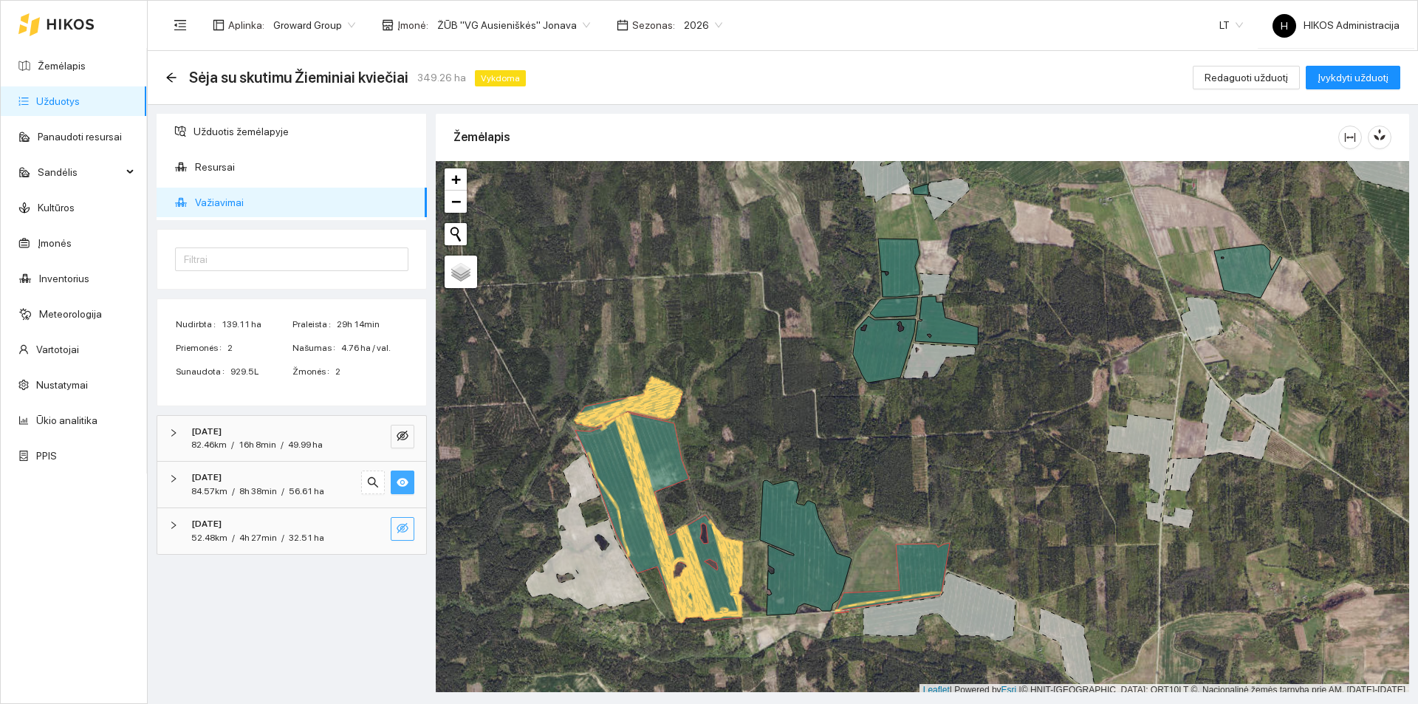
click at [404, 478] on icon "eye" at bounding box center [403, 482] width 12 height 12
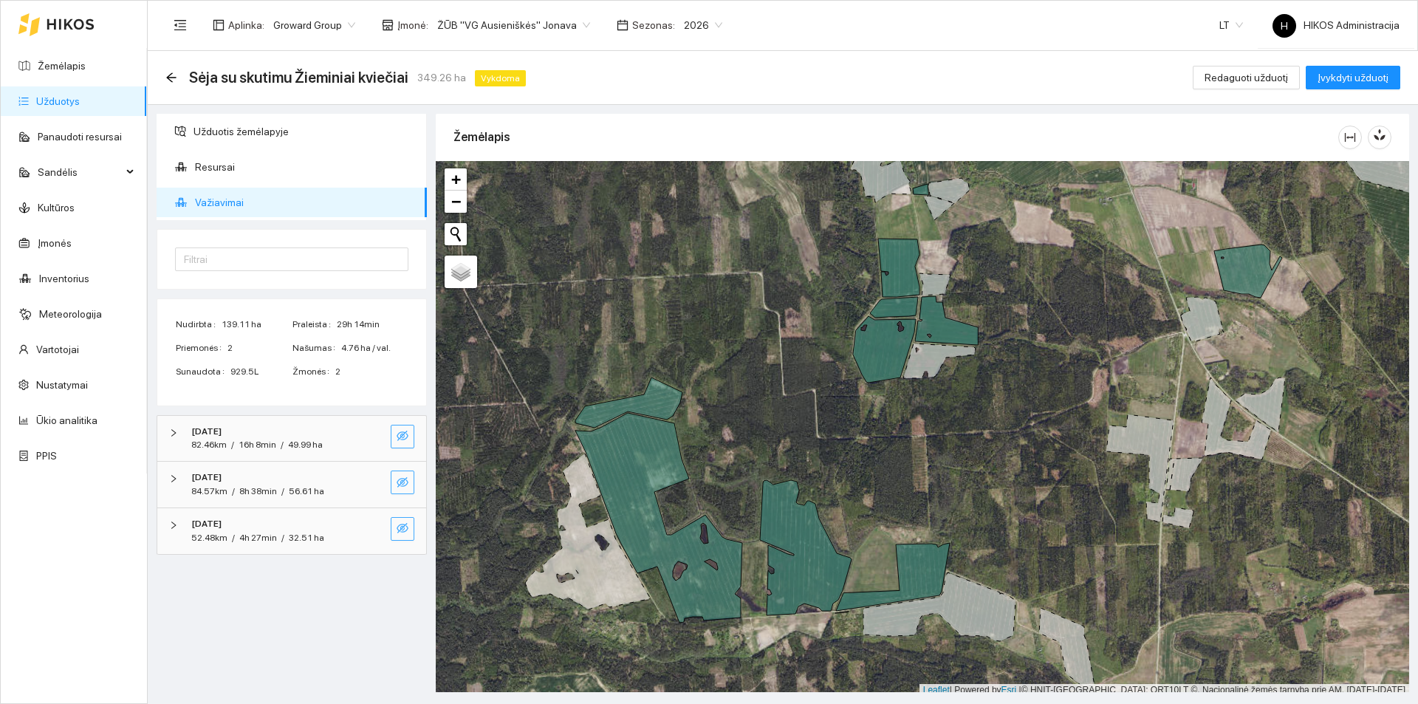
click at [397, 434] on icon "eye-invisible" at bounding box center [403, 436] width 12 height 12
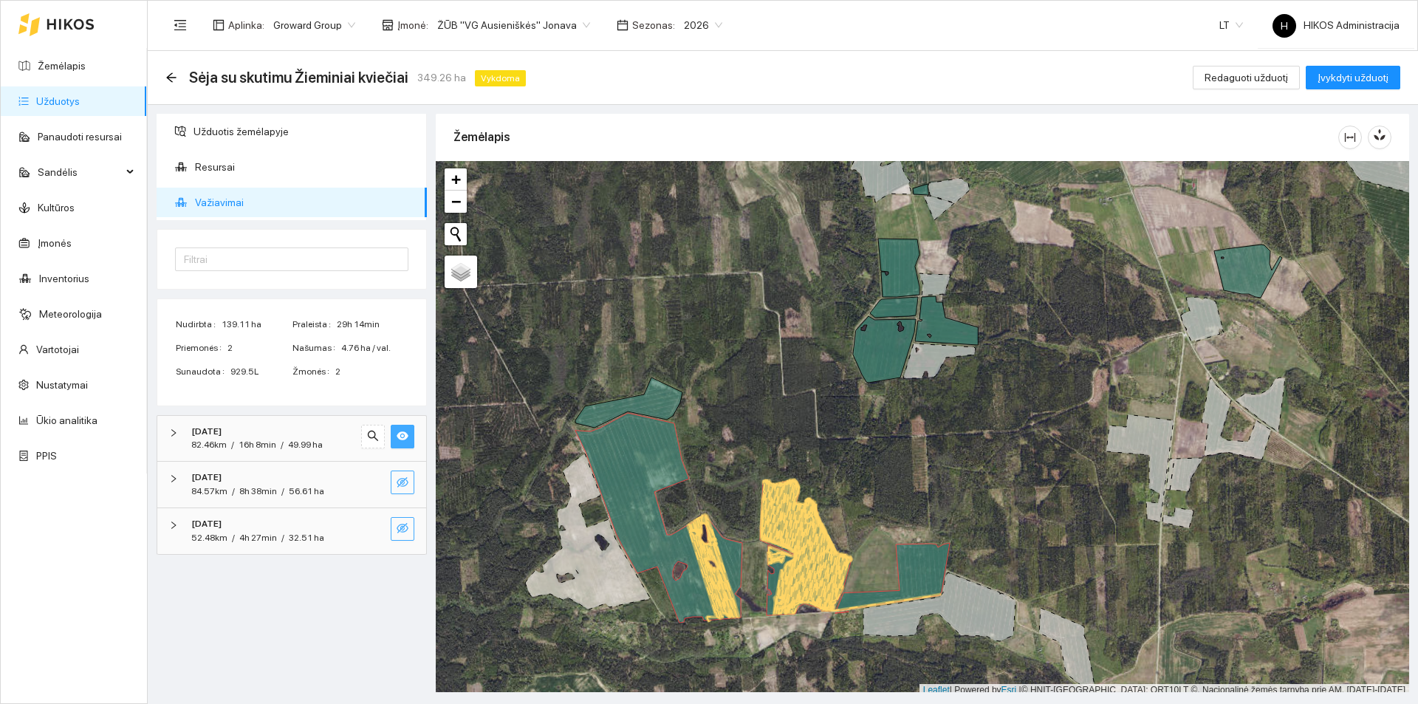
click at [397, 434] on icon "eye" at bounding box center [403, 436] width 12 height 12
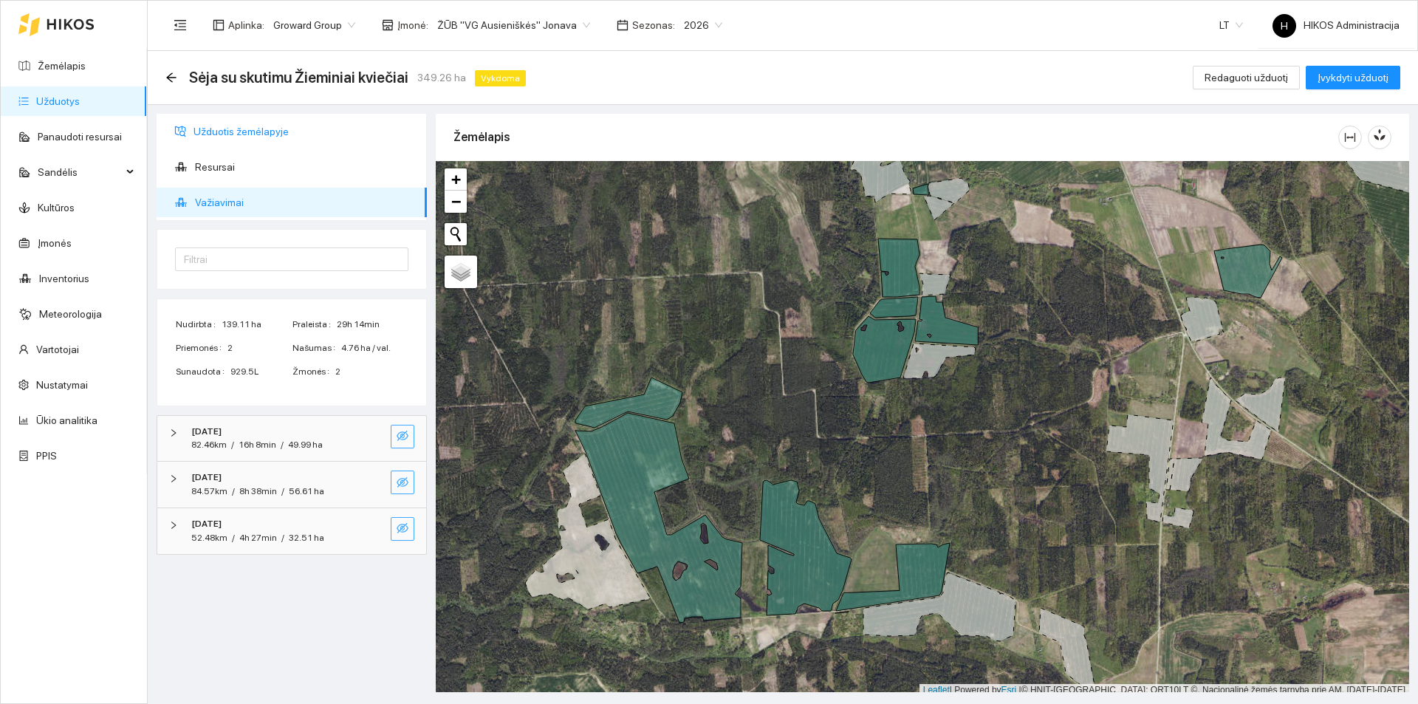
click at [218, 123] on span "Užduotis žemėlapyje" at bounding box center [305, 132] width 222 height 30
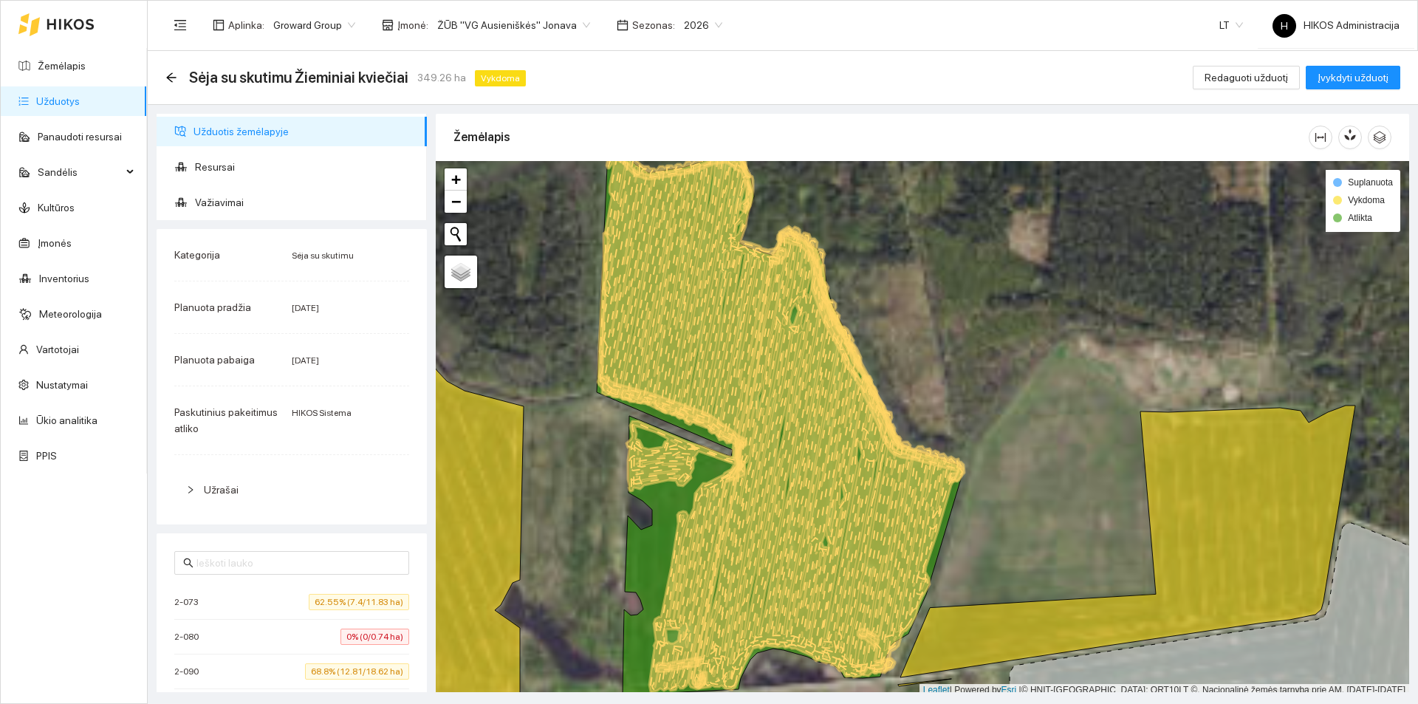
scroll to position [4, 0]
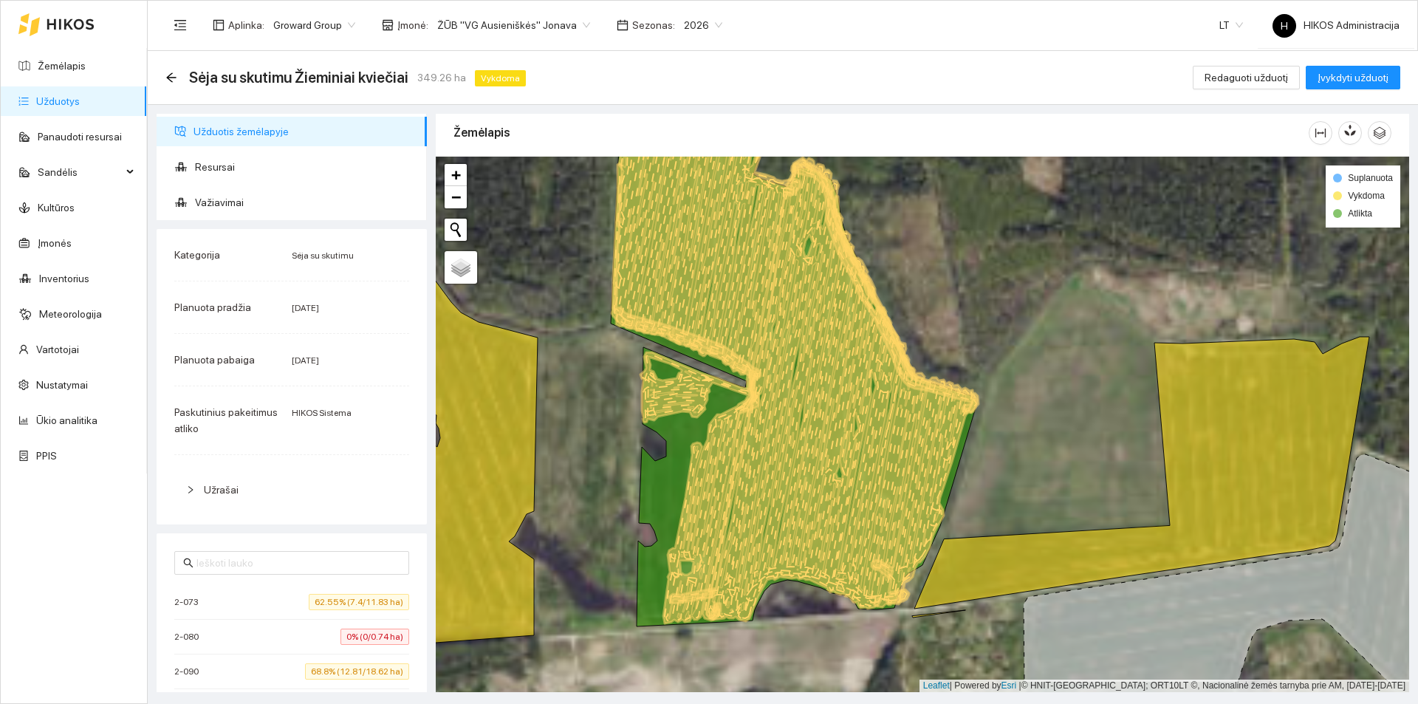
drag, startPoint x: 756, startPoint y: 596, endPoint x: 770, endPoint y: 485, distance: 111.7
click at [770, 485] on icon at bounding box center [798, 389] width 259 height 464
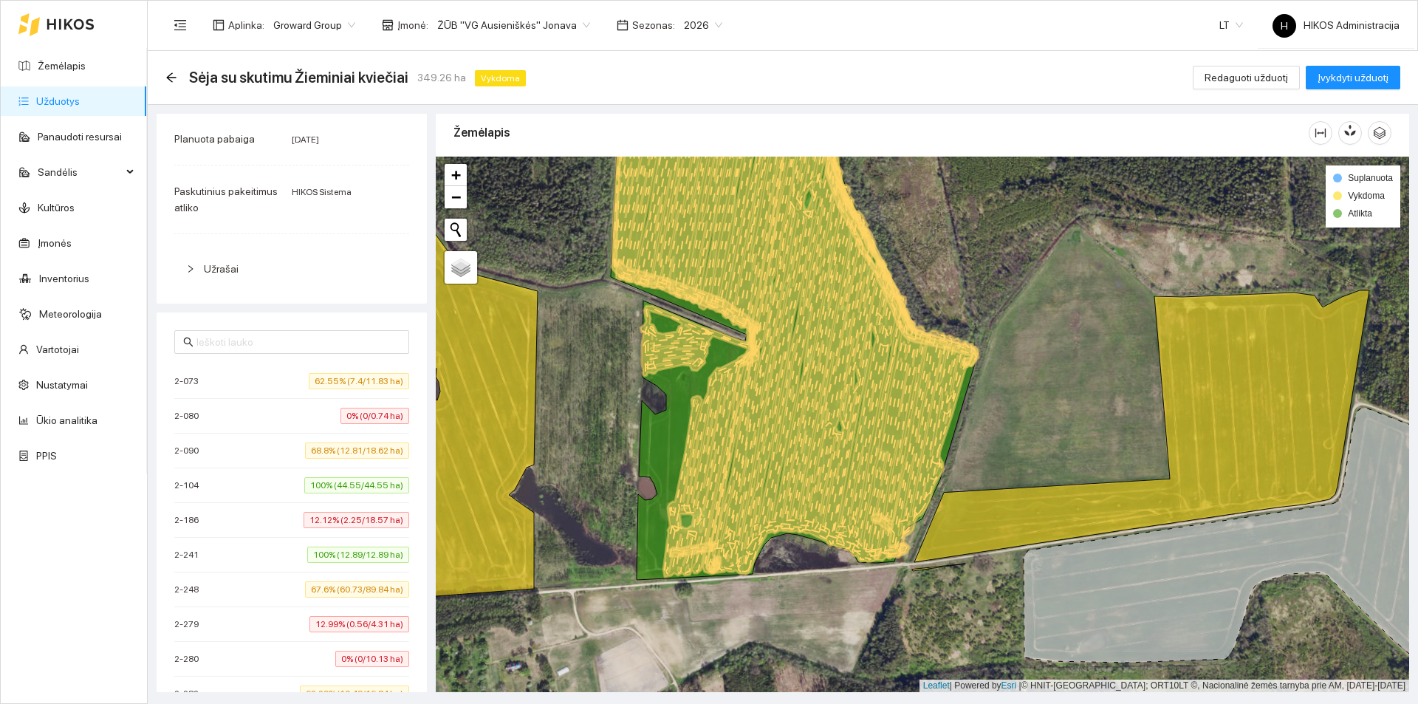
scroll to position [222, 0]
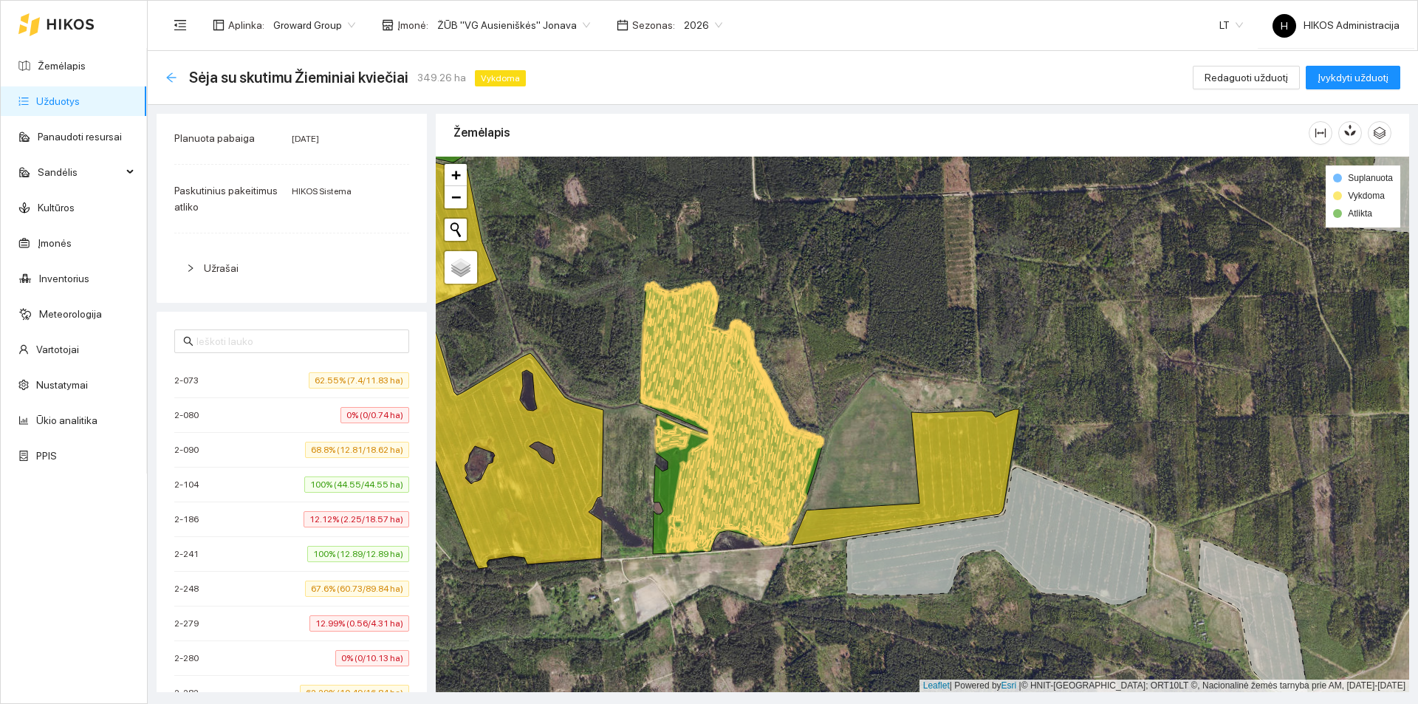
click at [167, 74] on icon "arrow-left" at bounding box center [171, 78] width 12 height 12
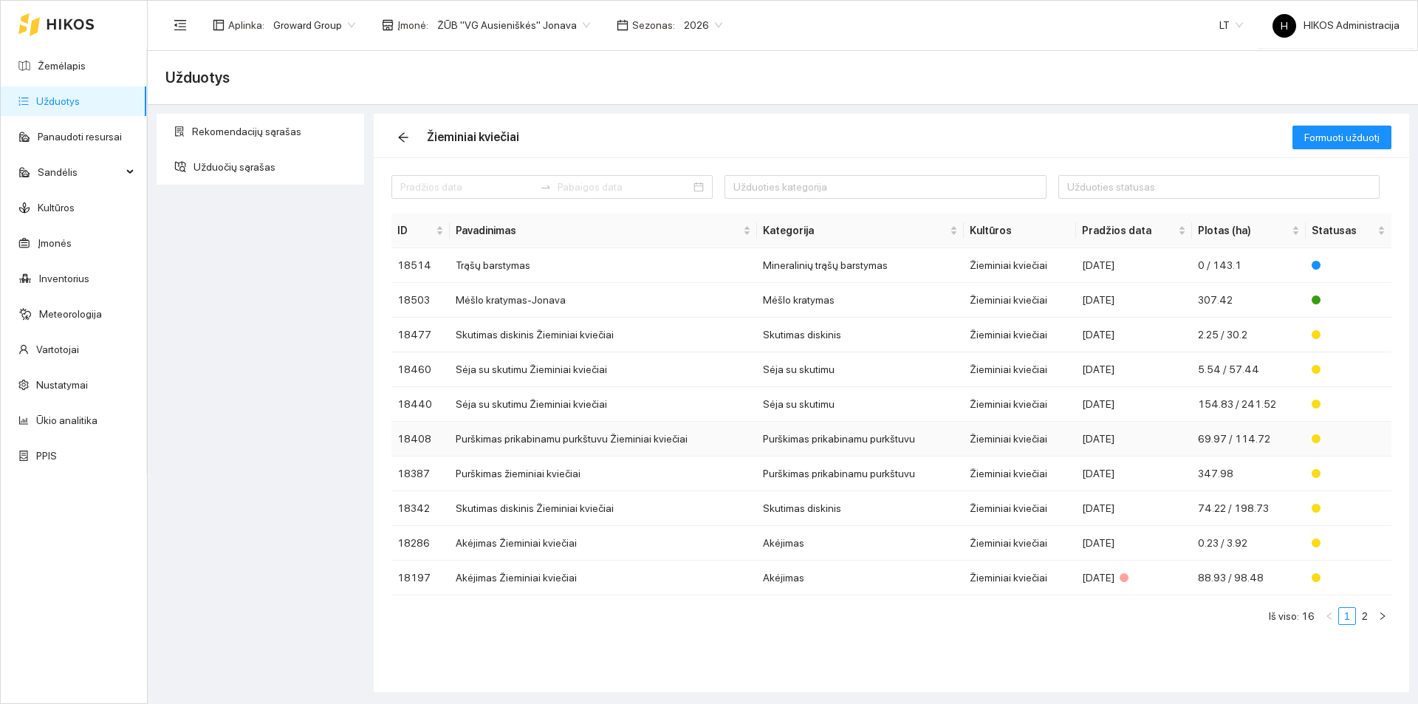
click at [768, 434] on td "Purškimas prikabinamu purkštuvu" at bounding box center [860, 439] width 207 height 35
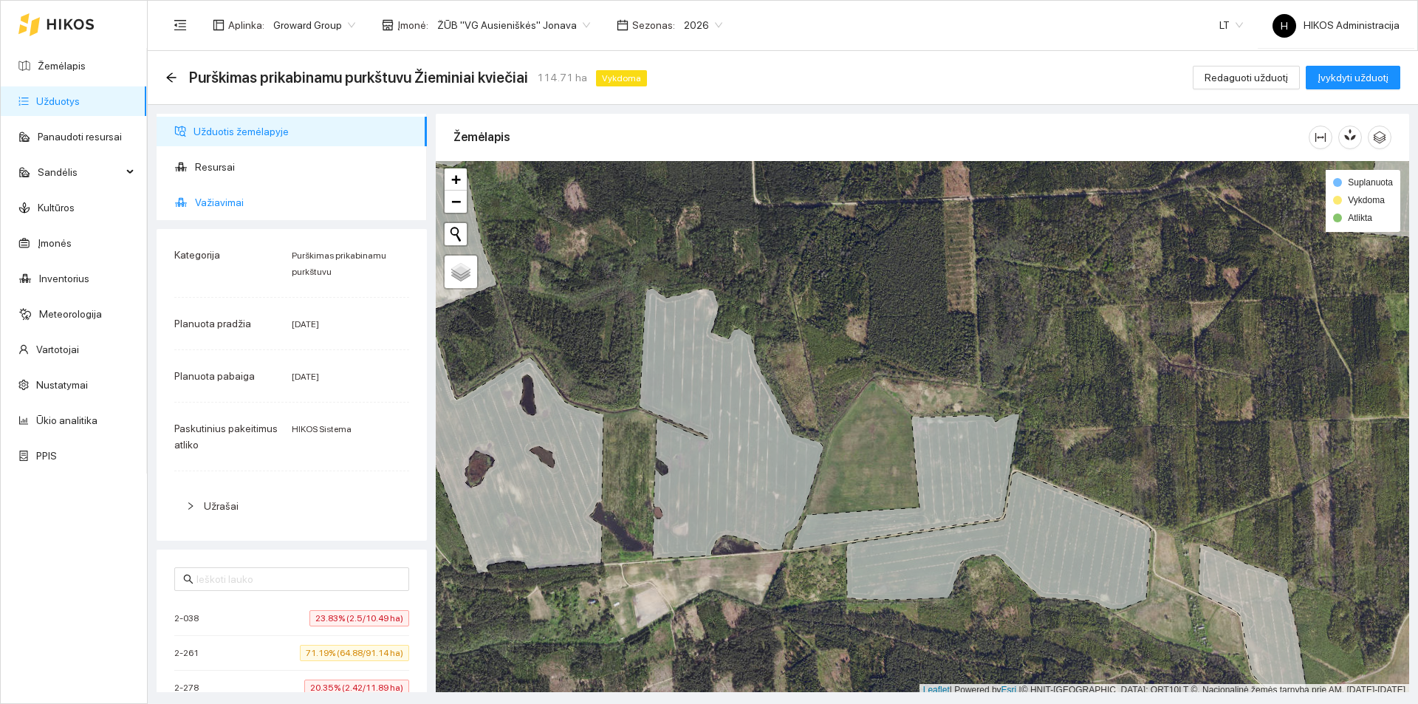
click at [278, 201] on span "Važiavimai" at bounding box center [305, 203] width 220 height 30
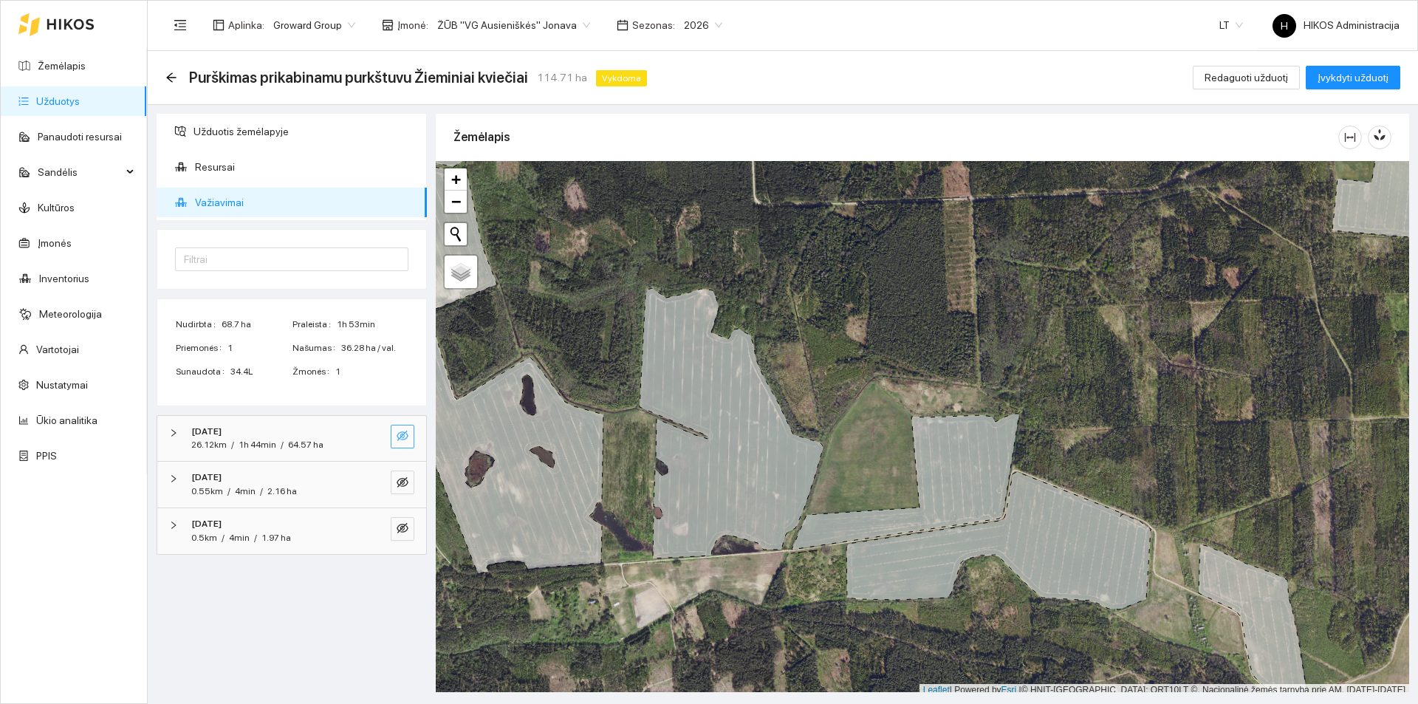
click at [392, 439] on button "button" at bounding box center [403, 437] width 24 height 24
click at [408, 462] on div "2025-08-28 0.55km / 4min / 2.16 ha" at bounding box center [291, 485] width 269 height 46
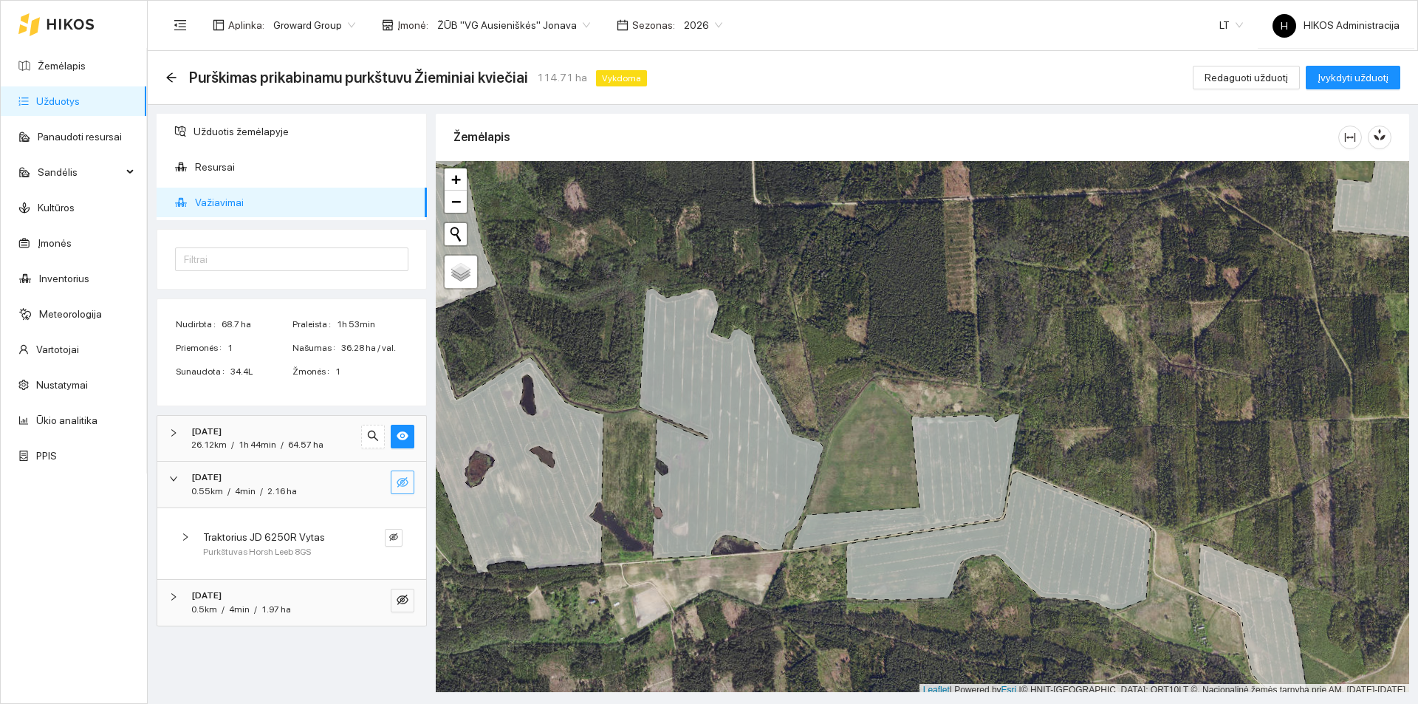
click at [405, 475] on button "button" at bounding box center [403, 483] width 24 height 24
click at [408, 597] on icon "eye-invisible" at bounding box center [403, 601] width 12 height 12
click at [380, 600] on button "button" at bounding box center [373, 601] width 24 height 24
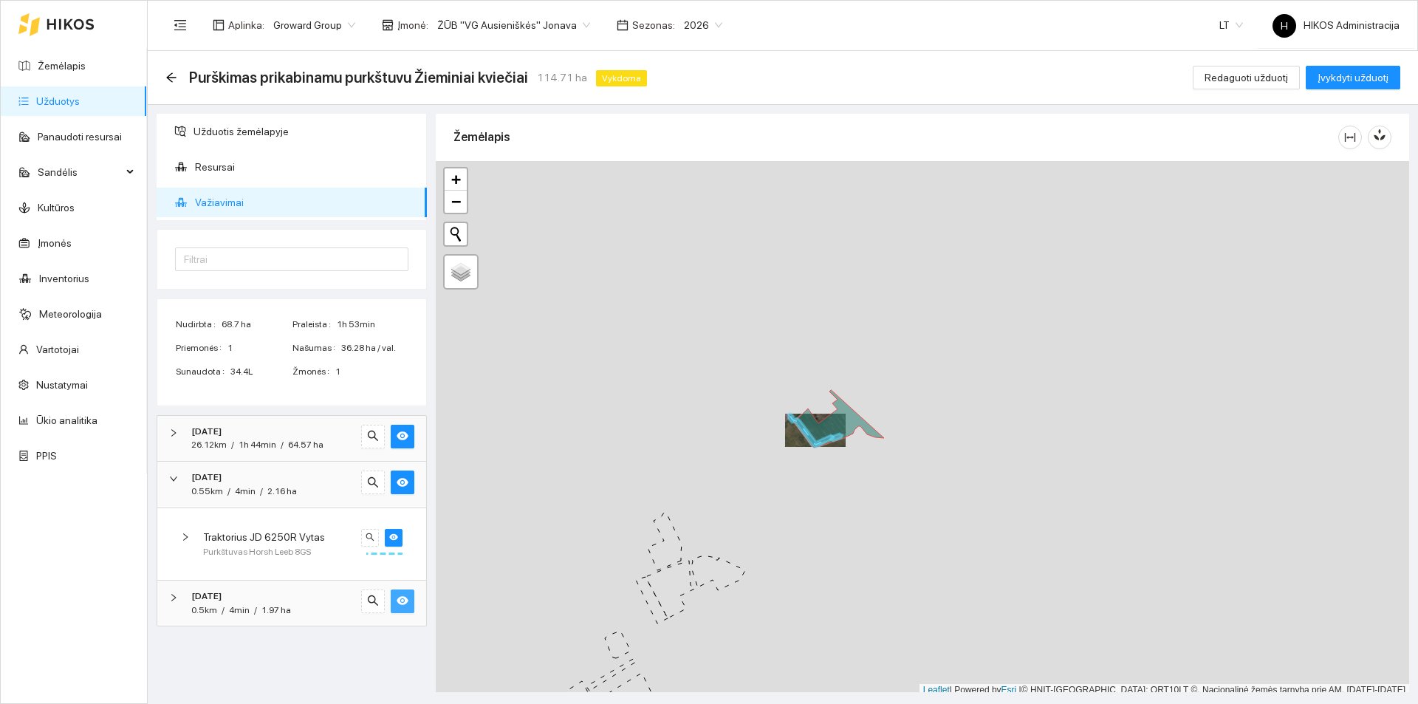
click at [821, 426] on icon at bounding box center [839, 419] width 90 height 58
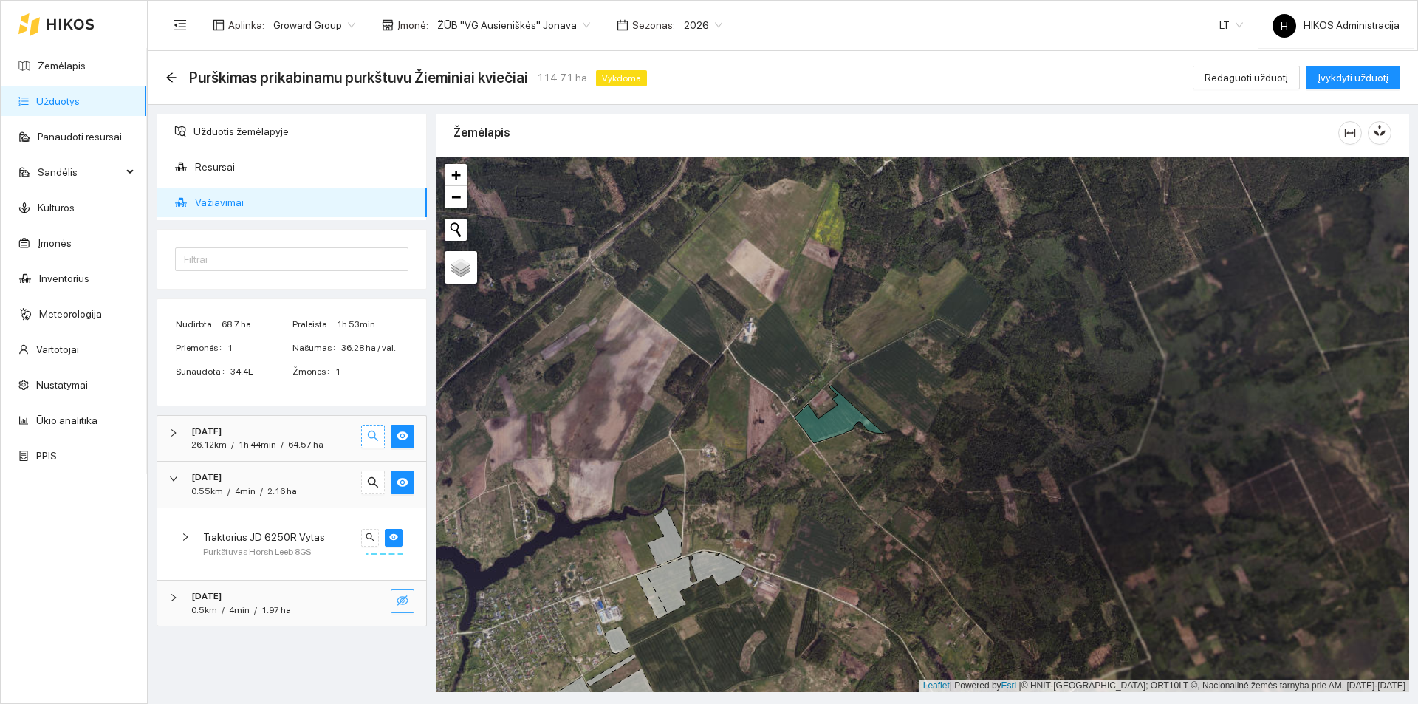
click at [376, 446] on button "button" at bounding box center [373, 437] width 24 height 24
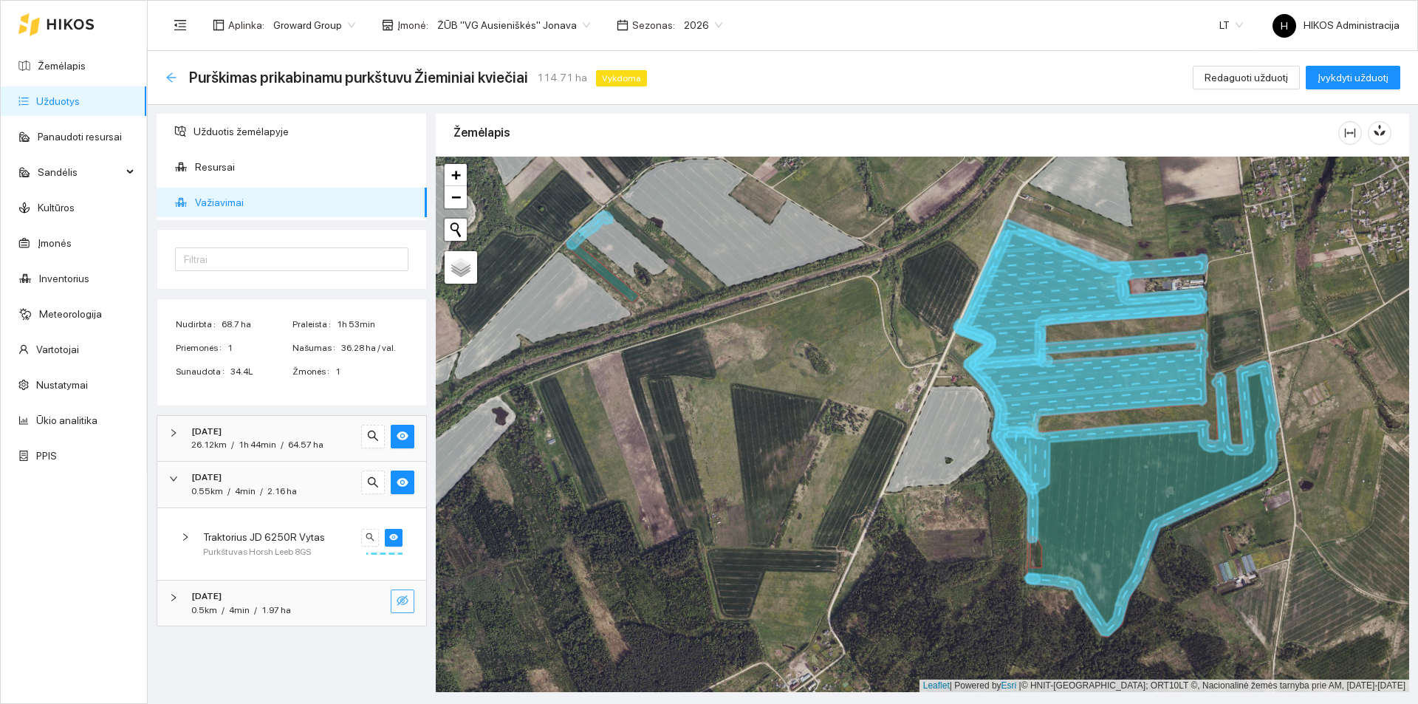
click at [171, 76] on icon "arrow-left" at bounding box center [171, 78] width 12 height 12
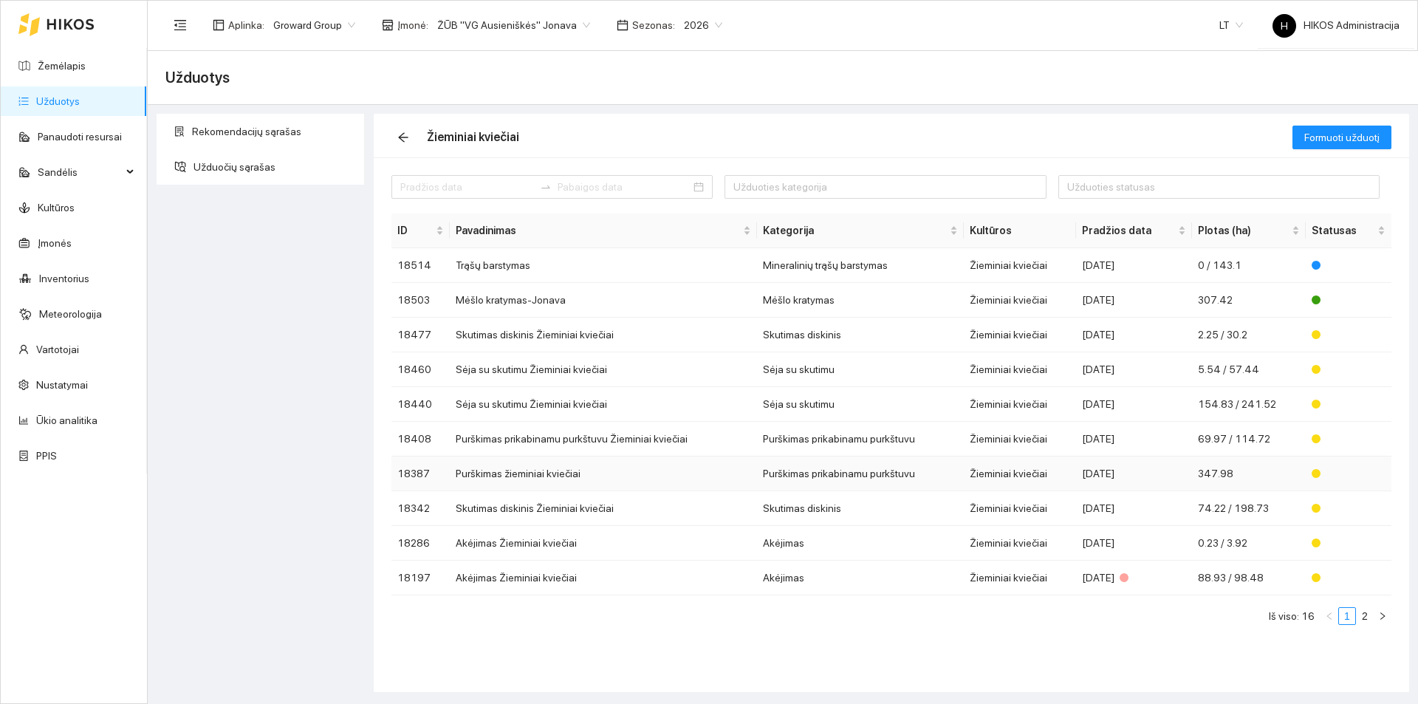
click at [1143, 462] on td "[DATE]" at bounding box center [1134, 473] width 116 height 35
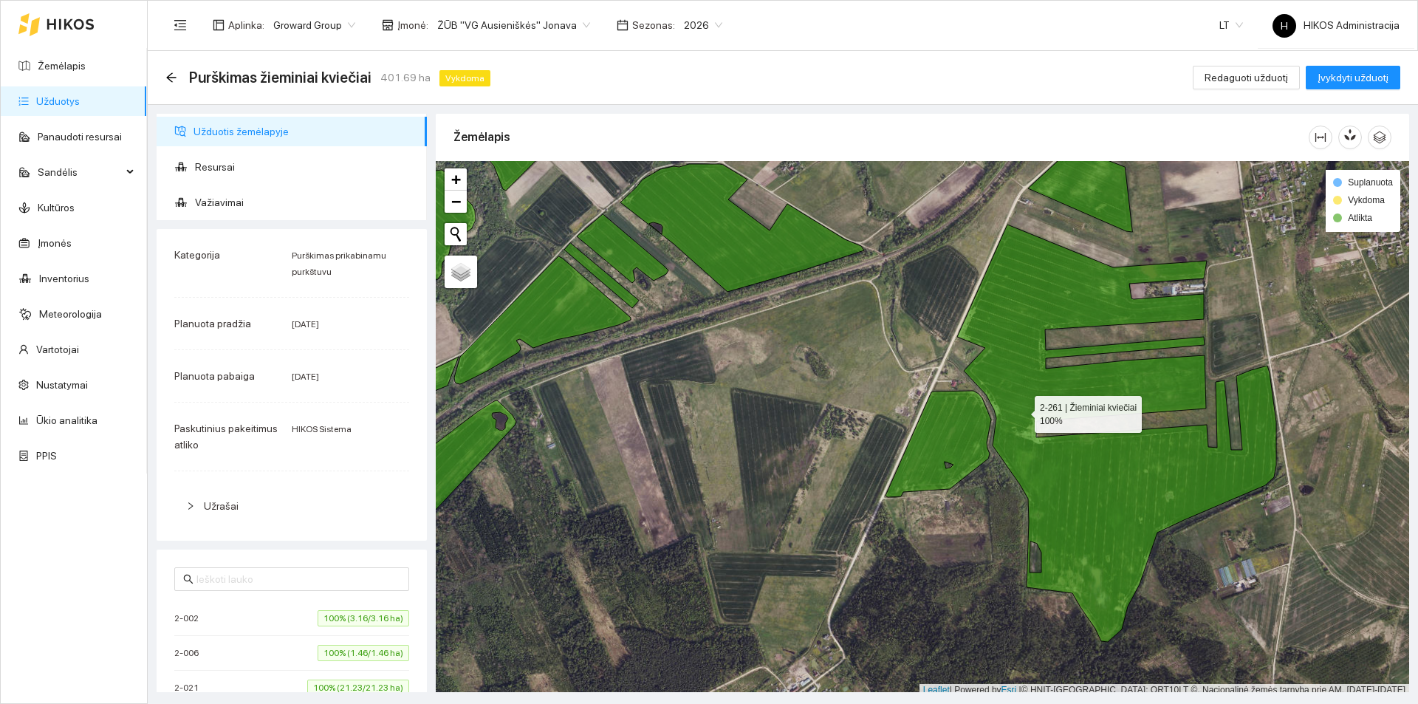
click at [1025, 407] on icon at bounding box center [1116, 433] width 319 height 417
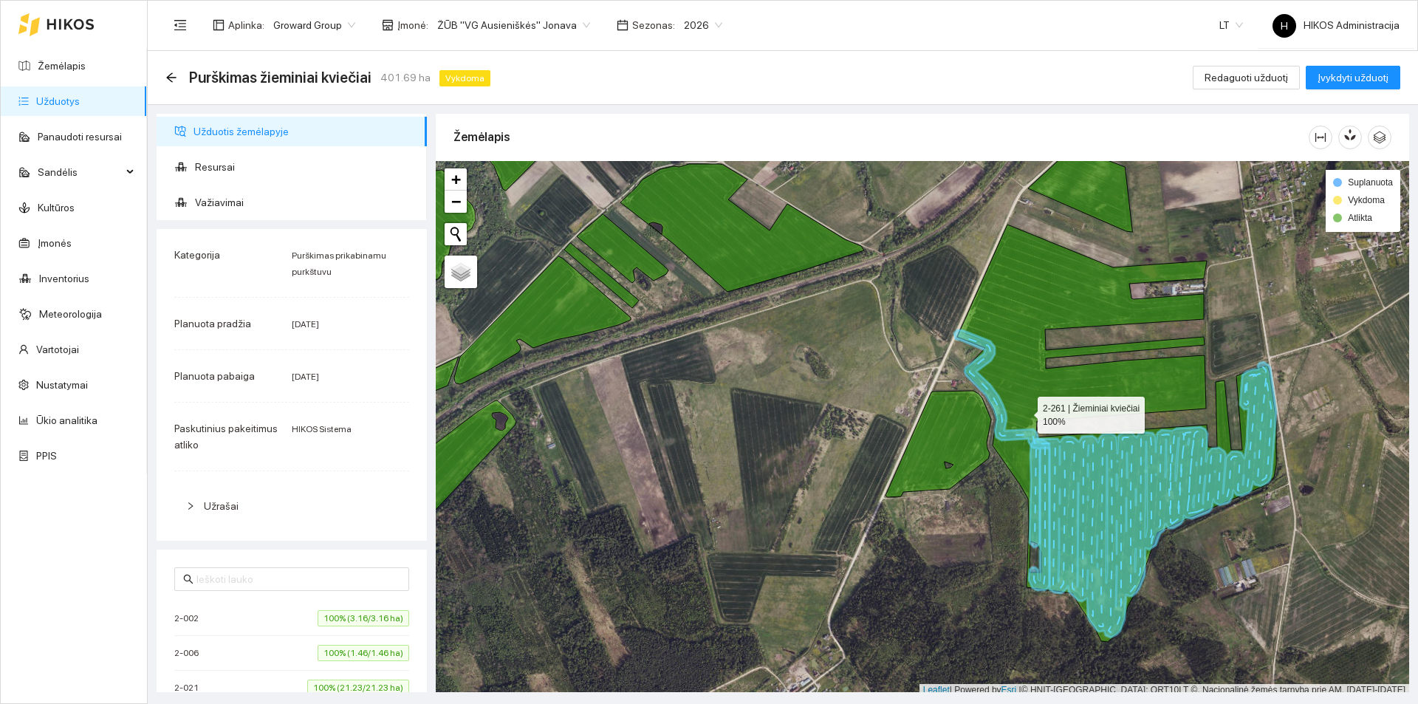
scroll to position [4, 0]
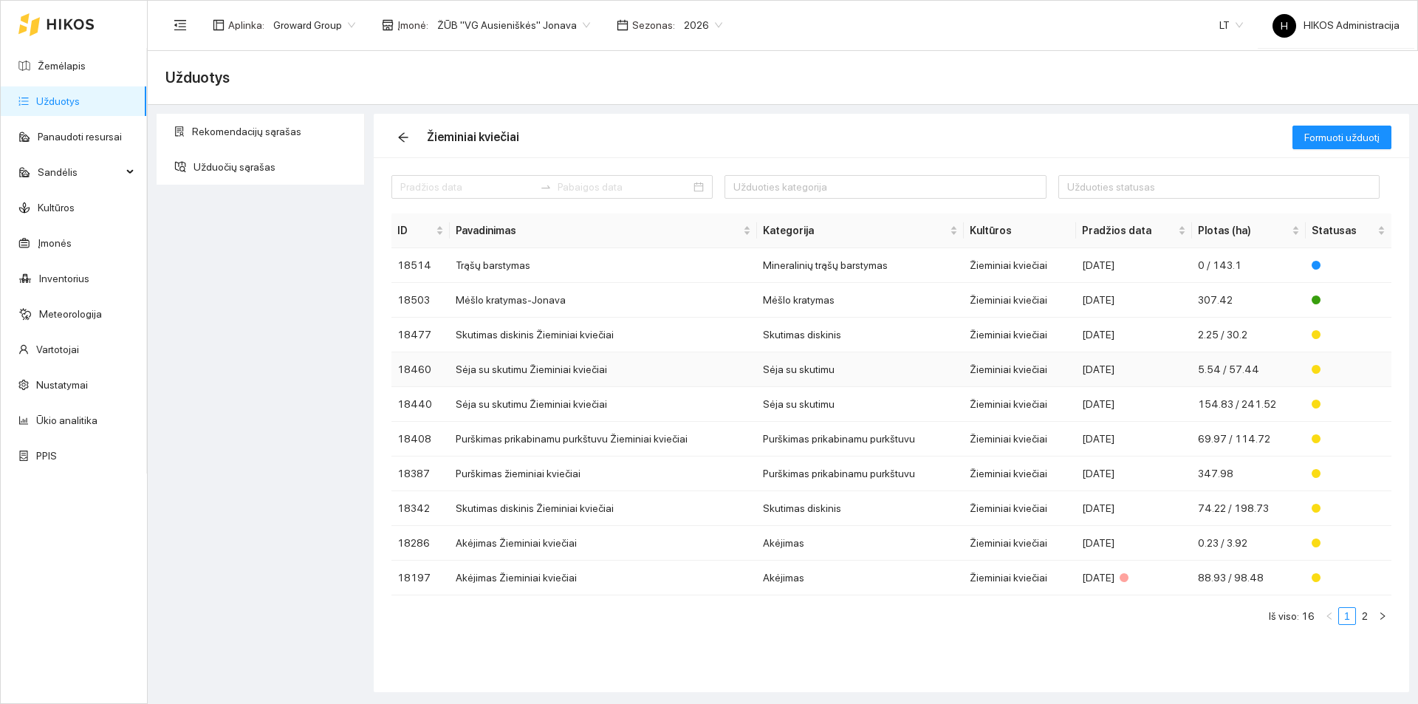
click at [580, 368] on td "Sėja su skutimu Žieminiai kviečiai" at bounding box center [603, 369] width 307 height 35
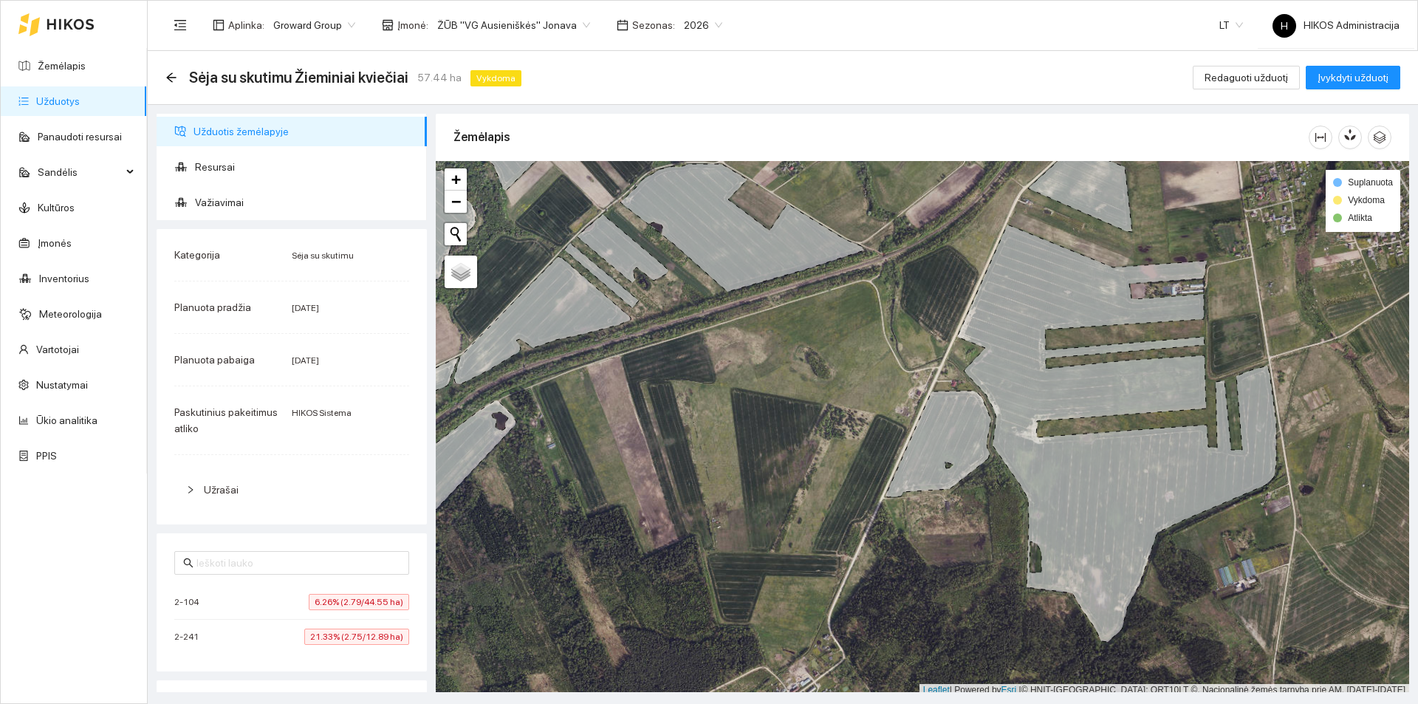
click at [346, 596] on span "6.26% (2.79/44.55 ha)" at bounding box center [359, 602] width 100 height 16
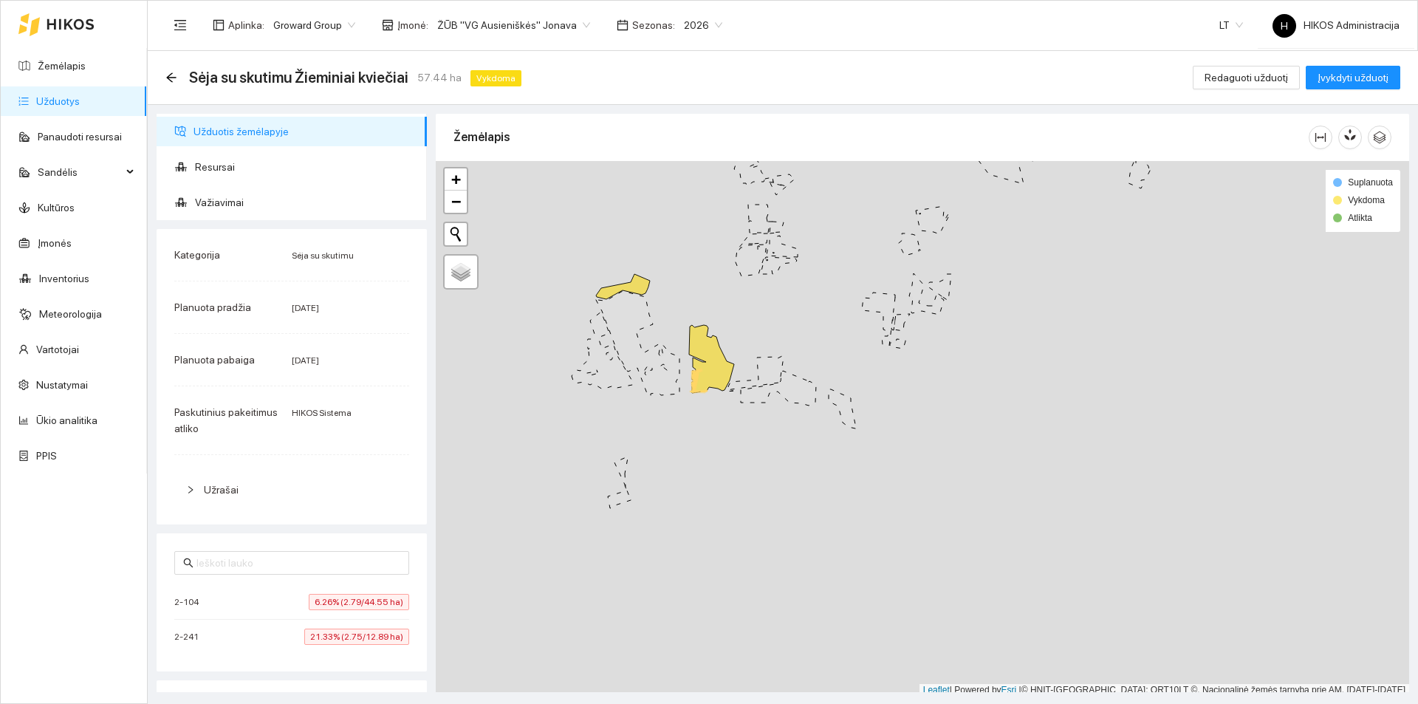
click at [632, 287] on icon at bounding box center [623, 286] width 54 height 25
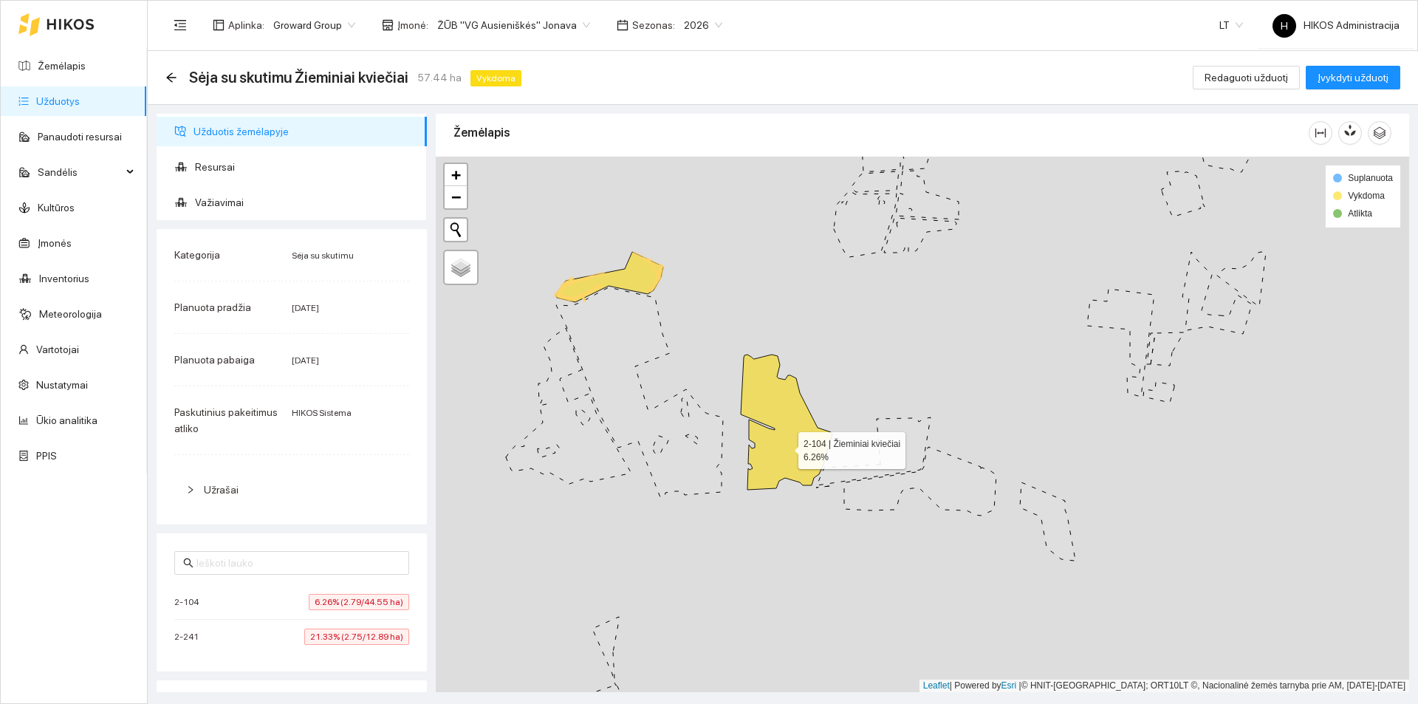
click at [785, 447] on icon at bounding box center [787, 422] width 92 height 135
click at [169, 84] on div "Sėja su skutimu Žieminiai kviečiai 57.44 ha Vykdoma" at bounding box center [346, 78] width 362 height 24
click at [169, 81] on icon "arrow-left" at bounding box center [171, 78] width 12 height 12
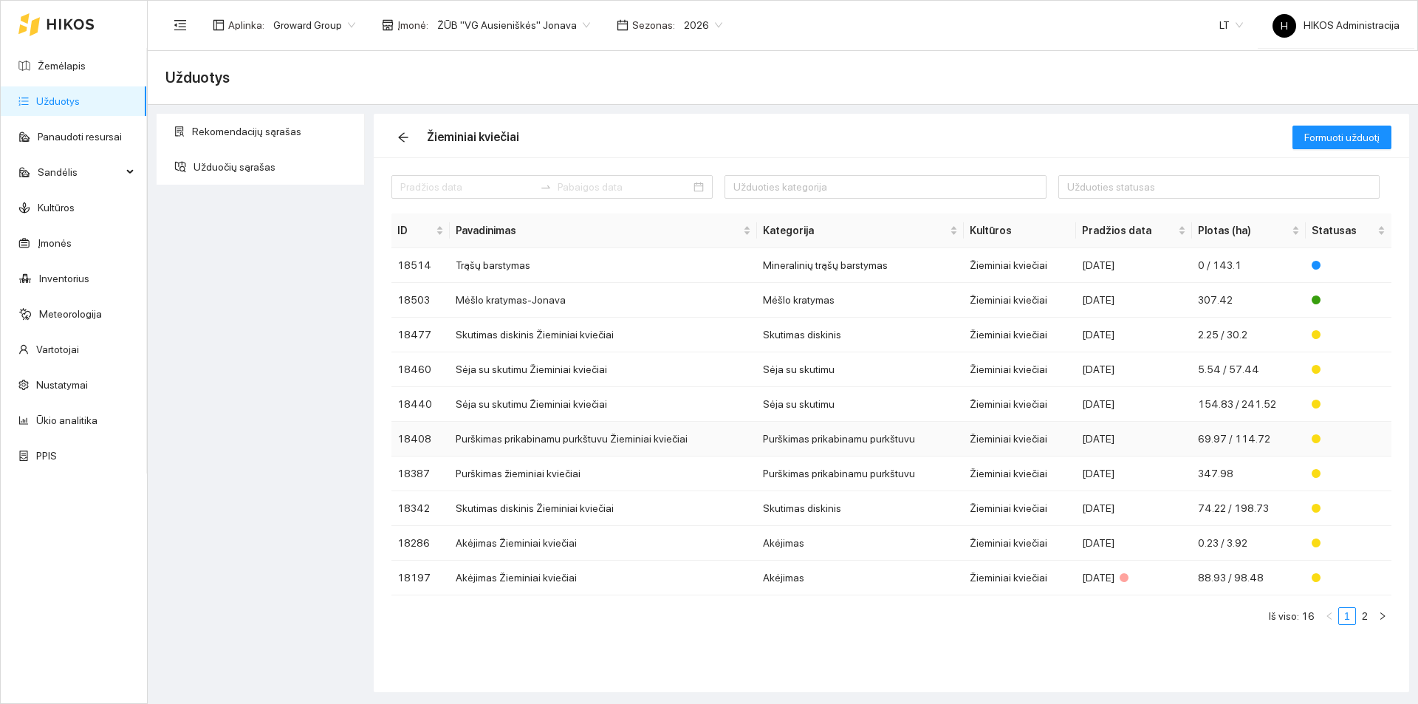
click at [583, 429] on td "Purškimas prikabinamu purkštuvu Žieminiai kviečiai" at bounding box center [603, 439] width 307 height 35
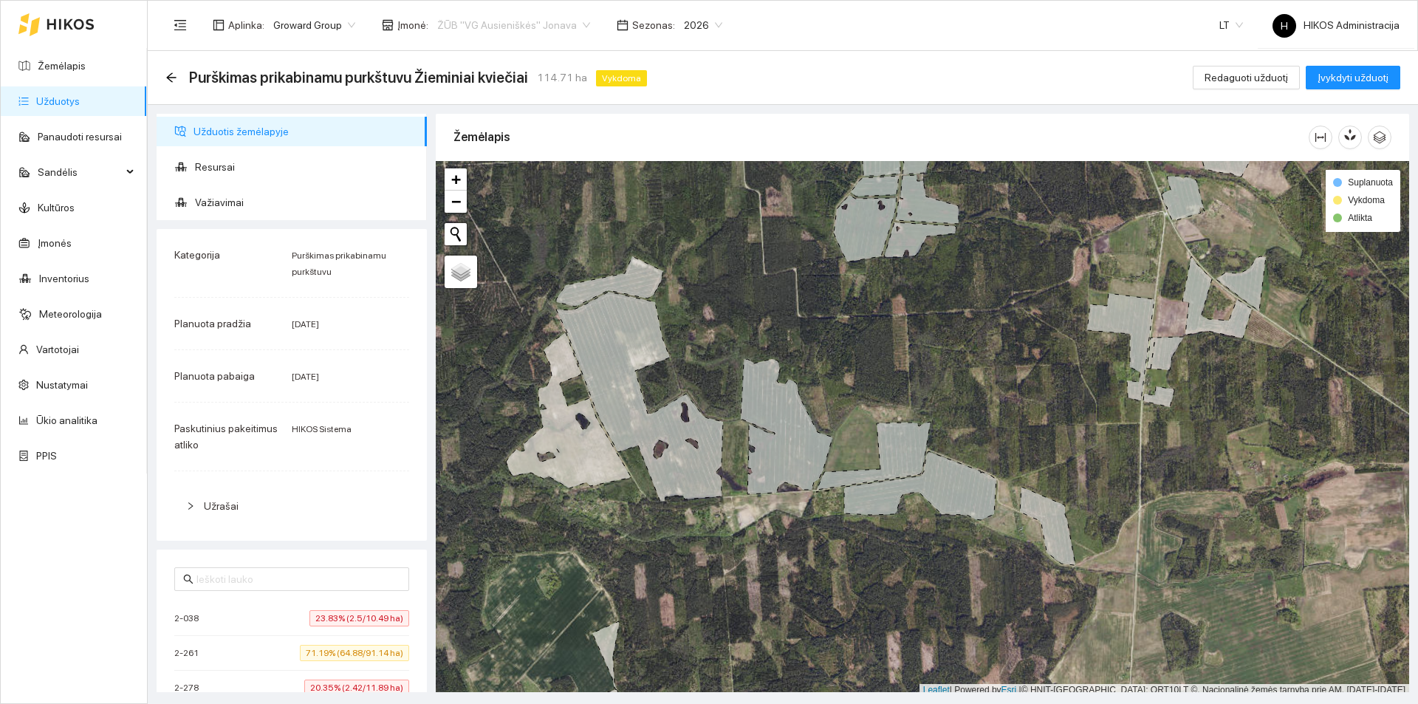
click at [507, 21] on span "ŽŪB "VG Ausieniškės" Jonava" at bounding box center [513, 25] width 153 height 22
click at [501, 44] on div "Visos" at bounding box center [507, 54] width 169 height 24
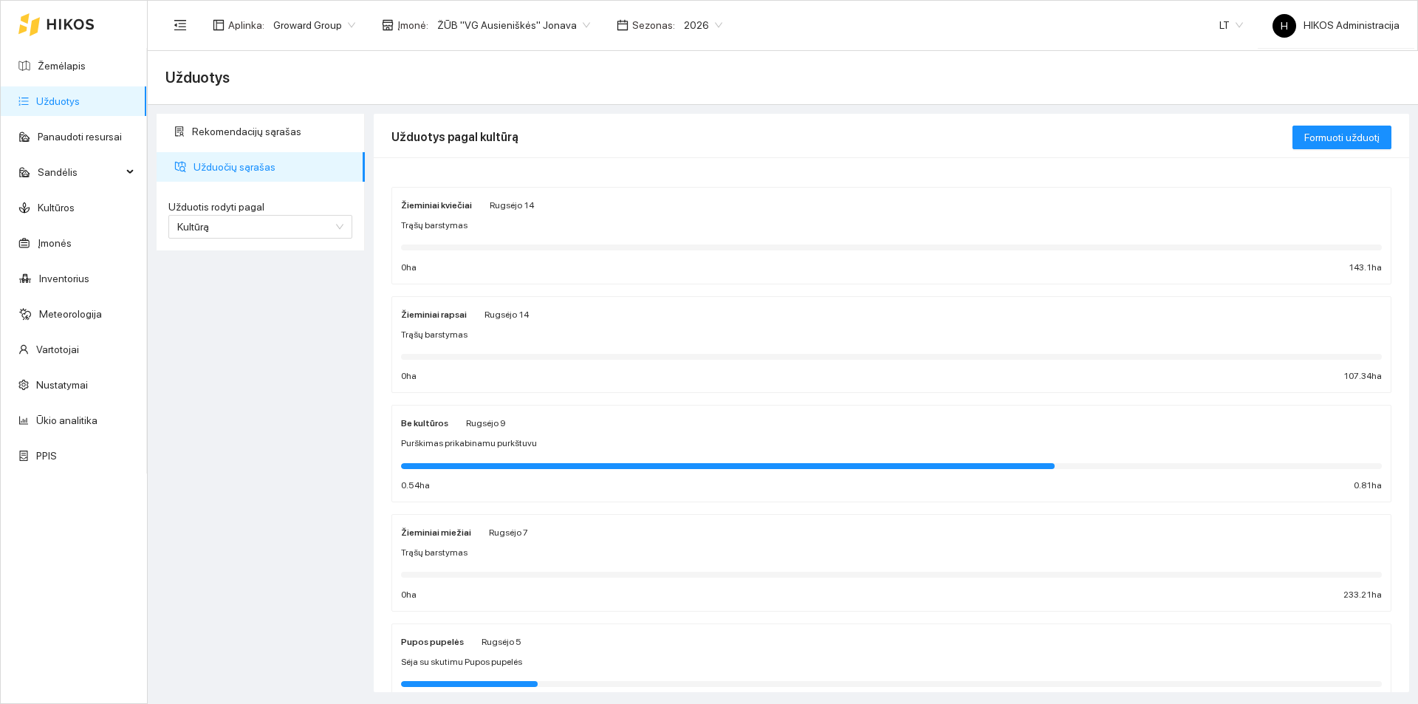
click at [332, 21] on span "Groward Group" at bounding box center [314, 25] width 82 height 22
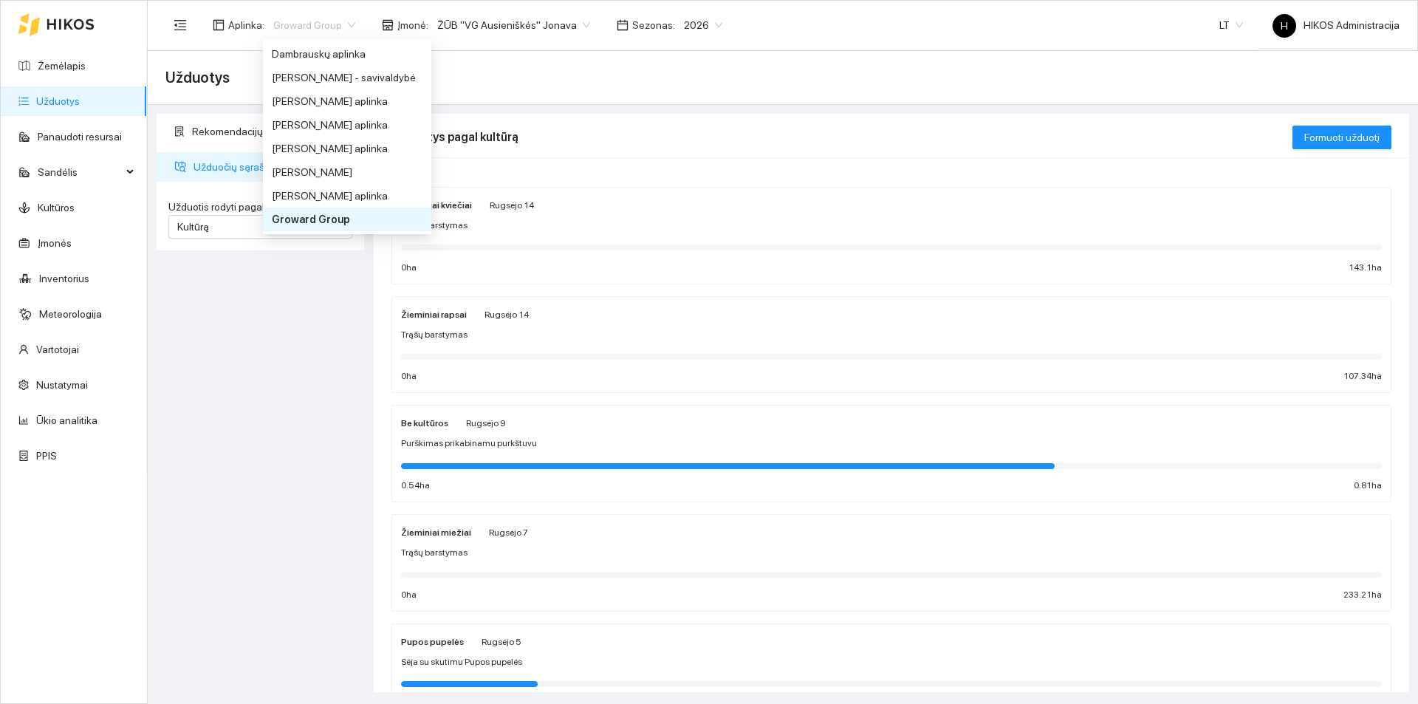
click at [477, 21] on span "ŽŪB "VG Ausieniškės" Jonava" at bounding box center [513, 25] width 153 height 22
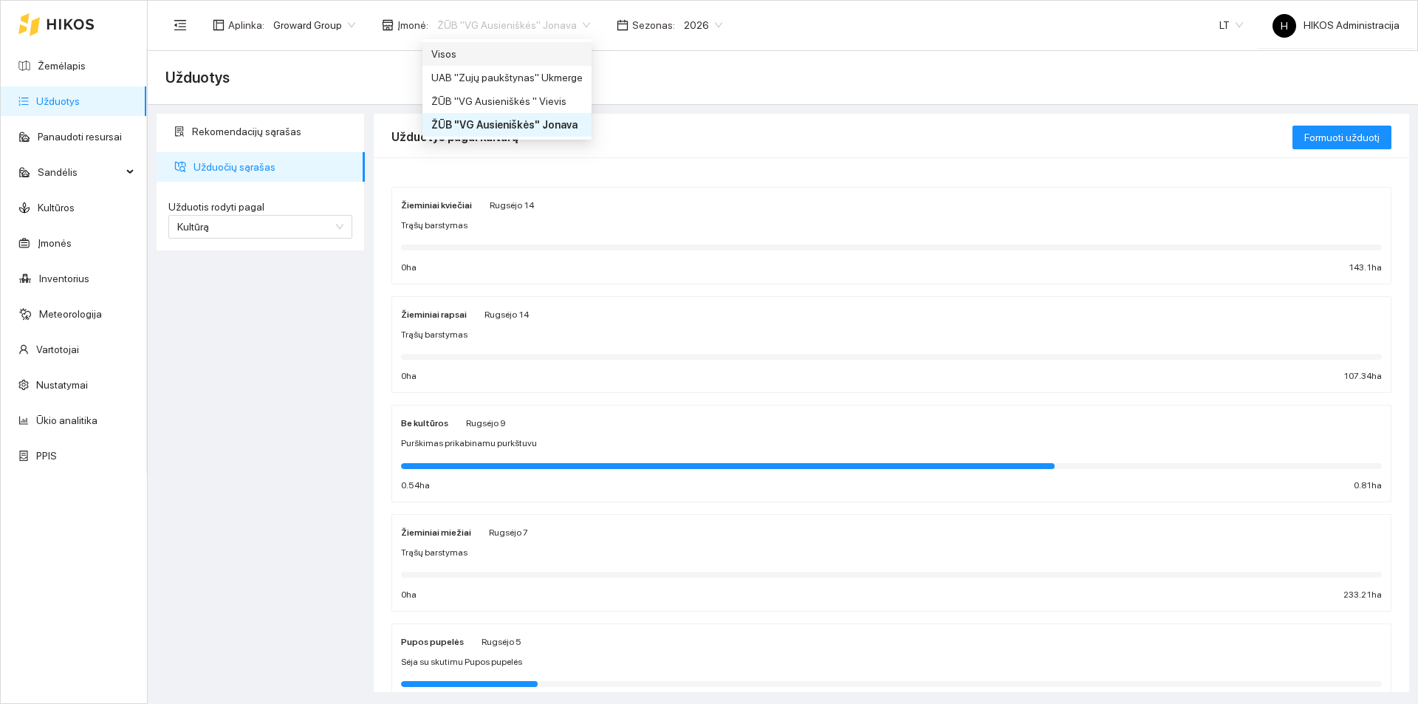
click at [315, 10] on div "Aplinka : Groward Group Įmonė : ŽŪB "VG Ausieniškės" Jonava Sezonas : 2026" at bounding box center [448, 25] width 566 height 30
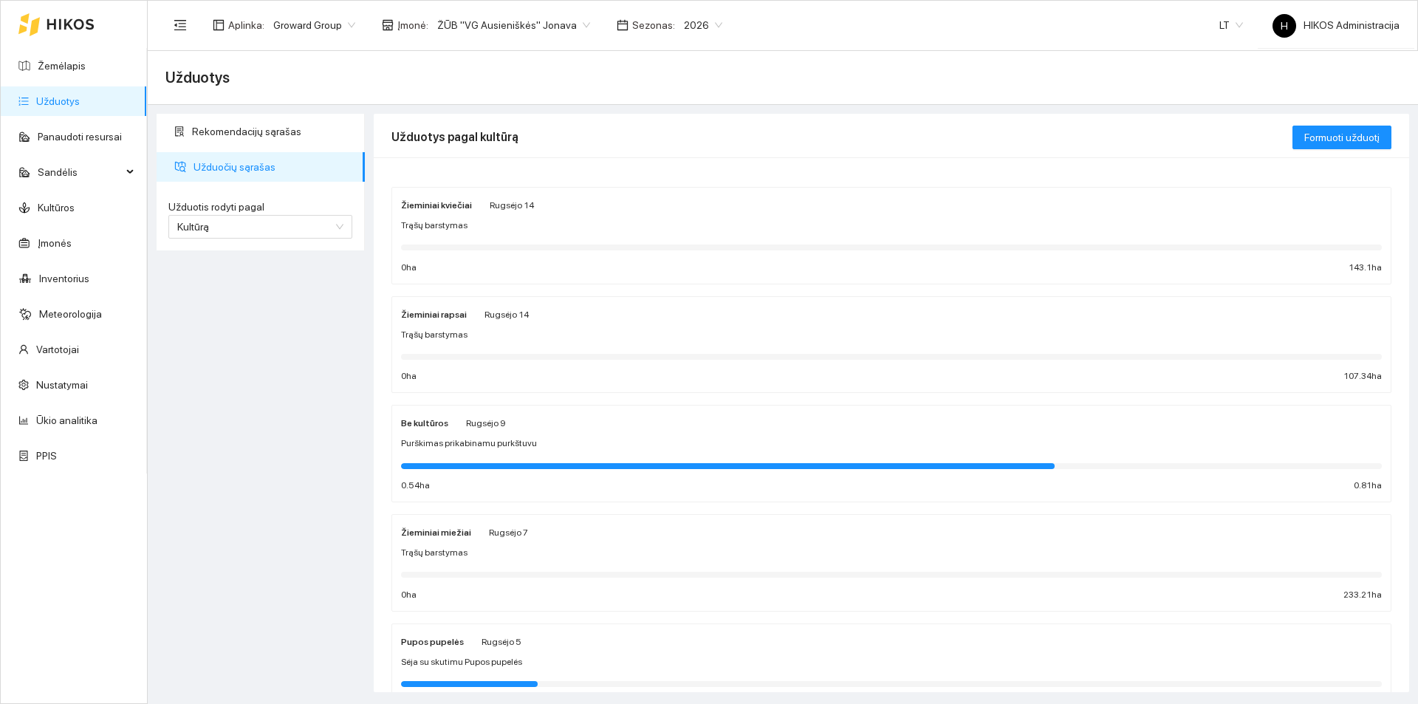
click at [313, 15] on span "Groward Group" at bounding box center [314, 25] width 82 height 22
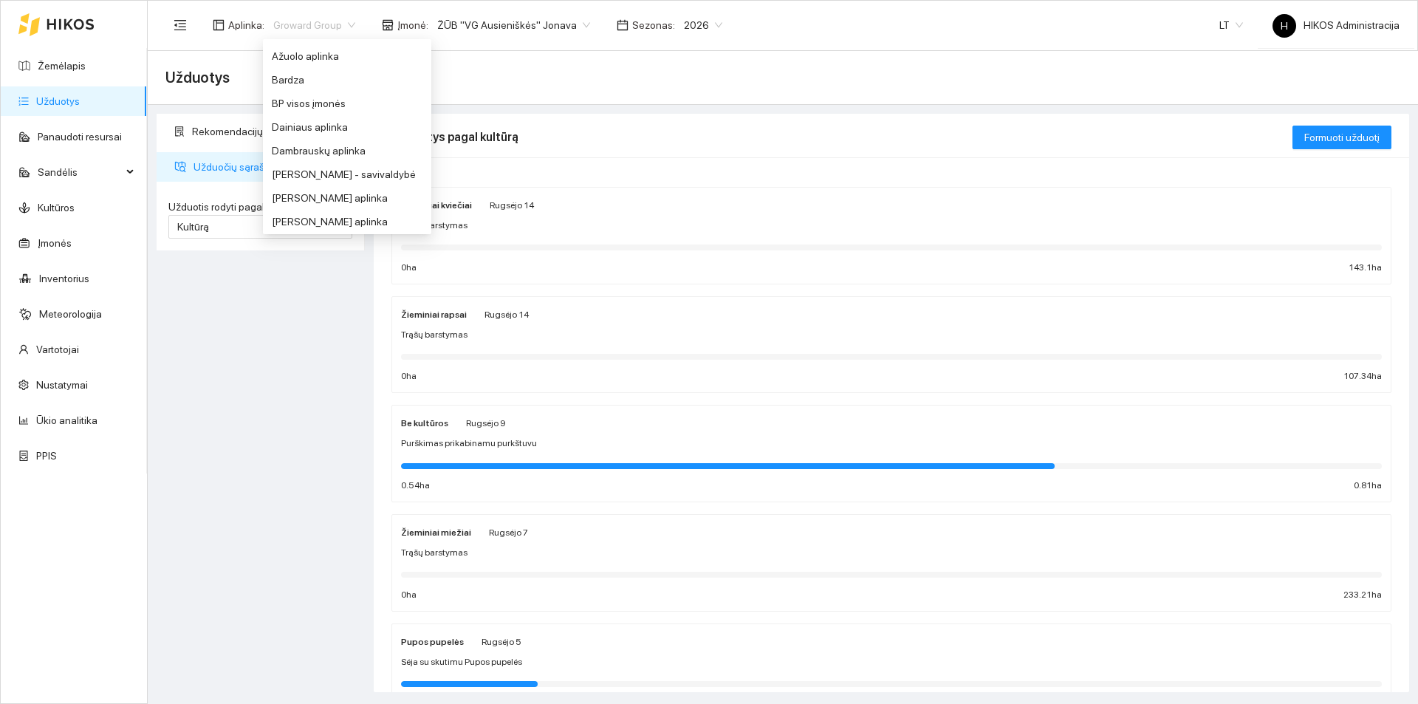
scroll to position [0, 0]
click at [331, 194] on div "BP visos įmonės" at bounding box center [347, 196] width 151 height 16
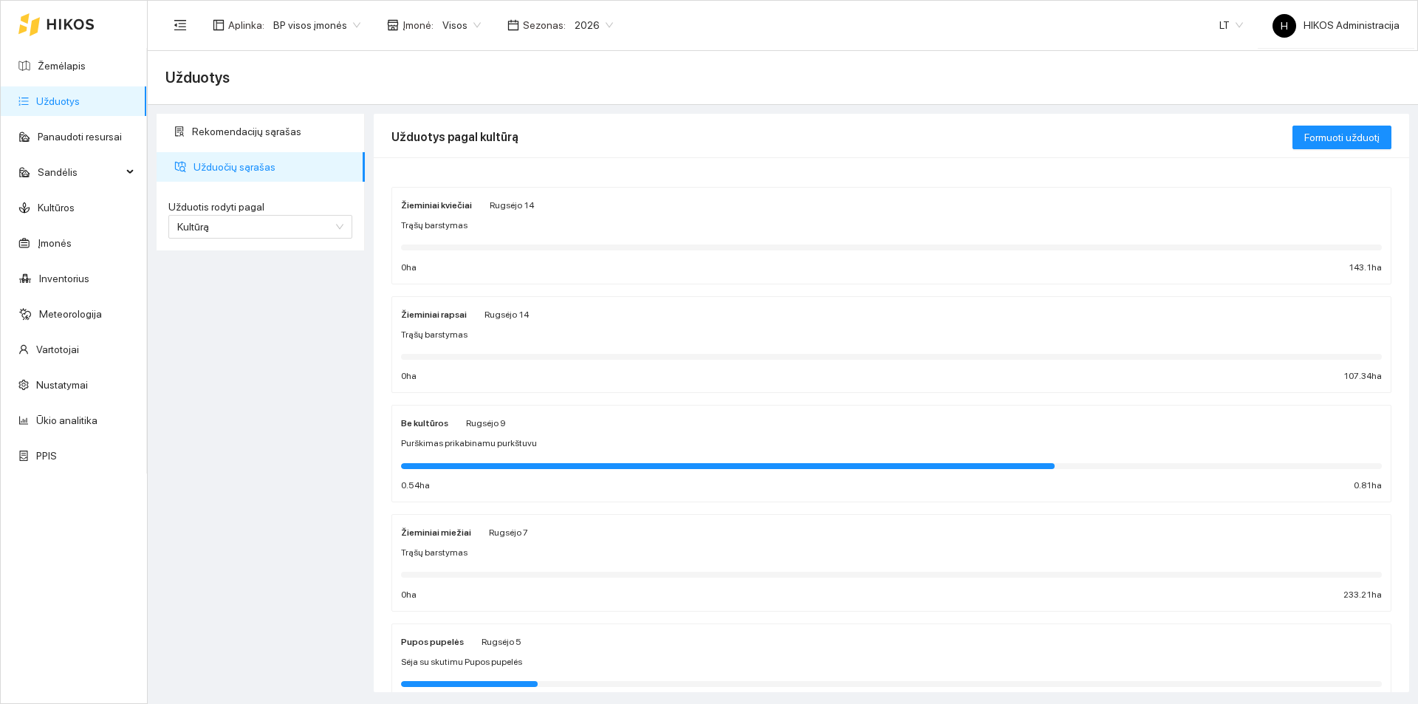
click at [445, 21] on span "Visos" at bounding box center [461, 25] width 38 height 22
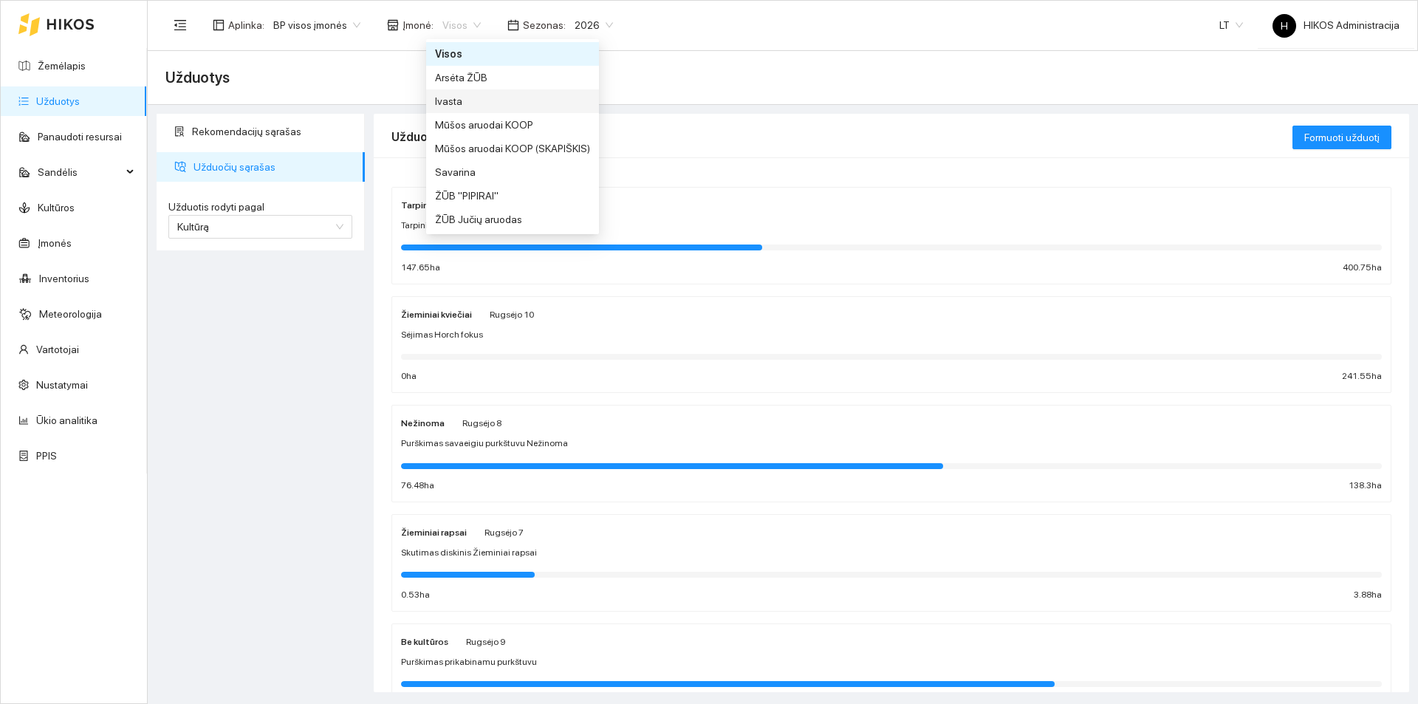
click at [485, 108] on div "Ivasta" at bounding box center [512, 101] width 155 height 16
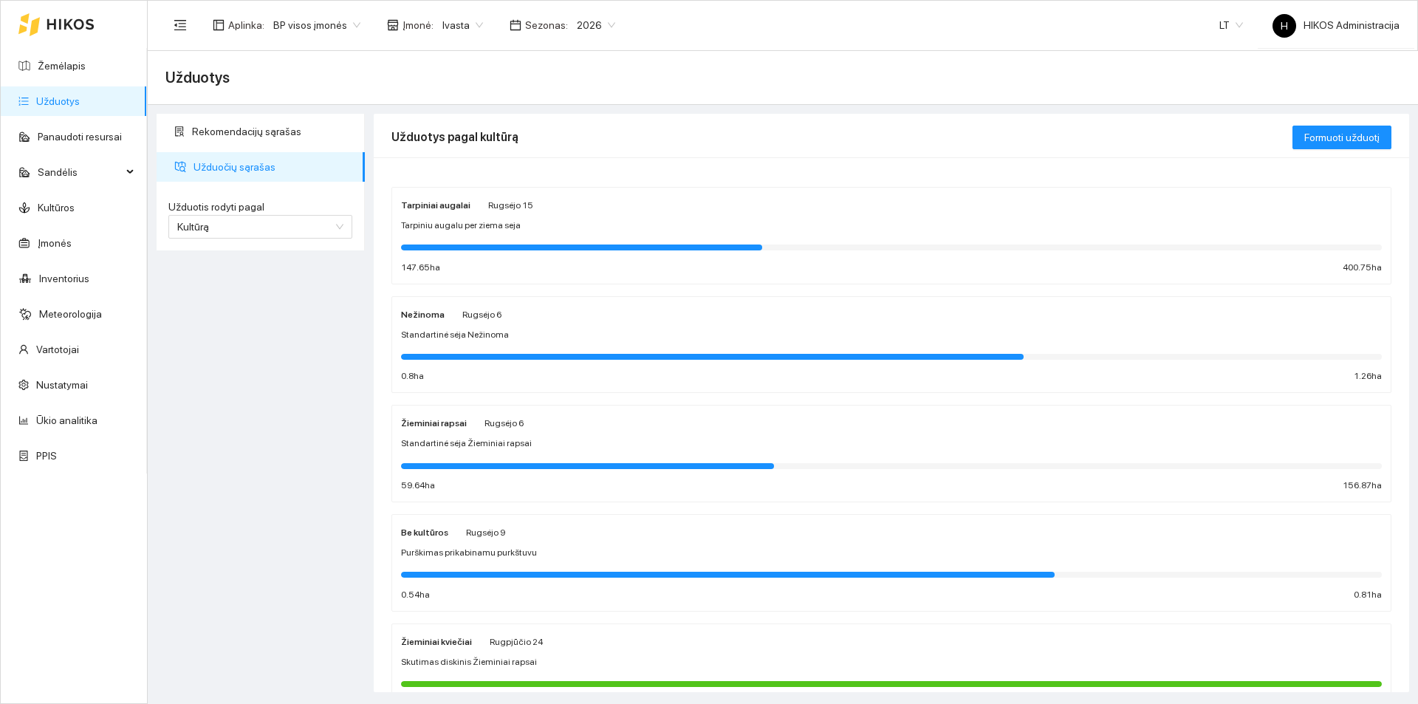
click at [490, 654] on div "Žieminiai kviečiai Rugpjūčio 24 Skutimas diskinis Žieminiai rapsai 292.03 ha 29…" at bounding box center [891, 672] width 981 height 78
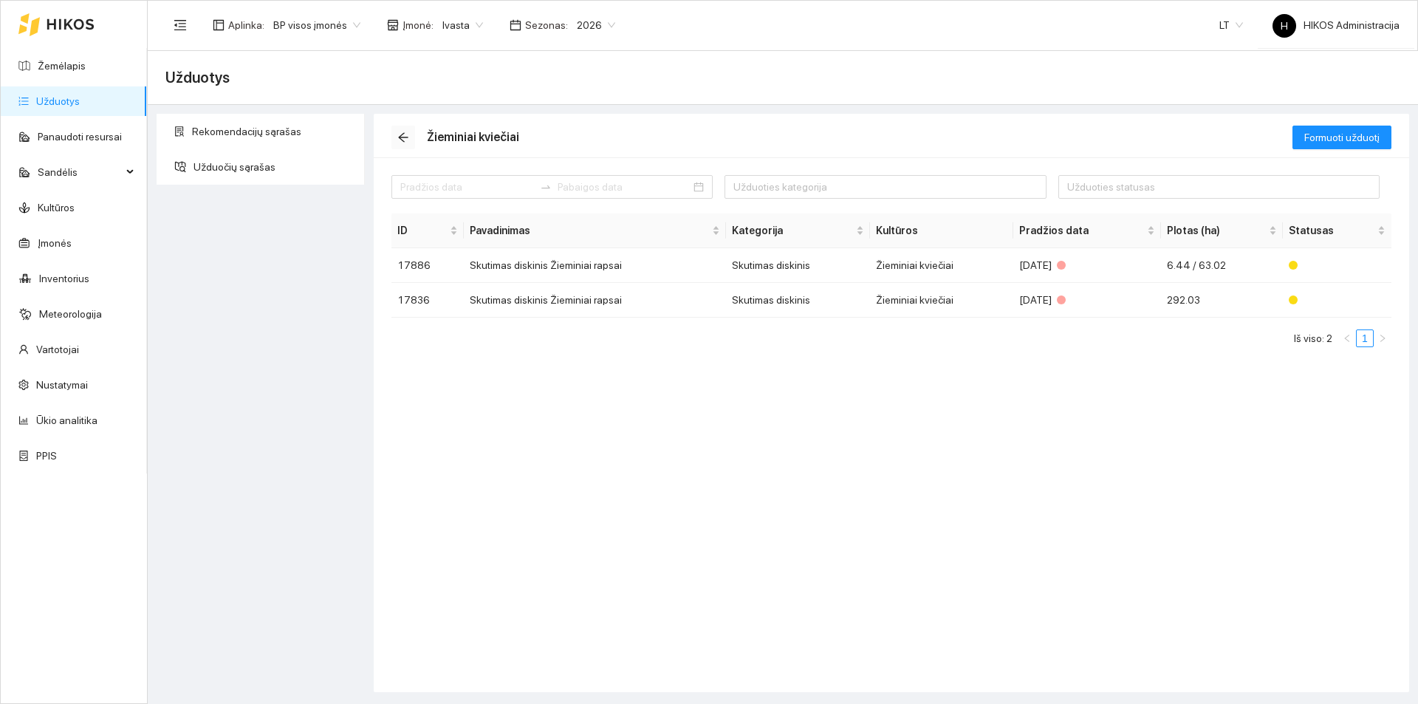
click at [405, 137] on icon "arrow-left" at bounding box center [403, 137] width 12 height 12
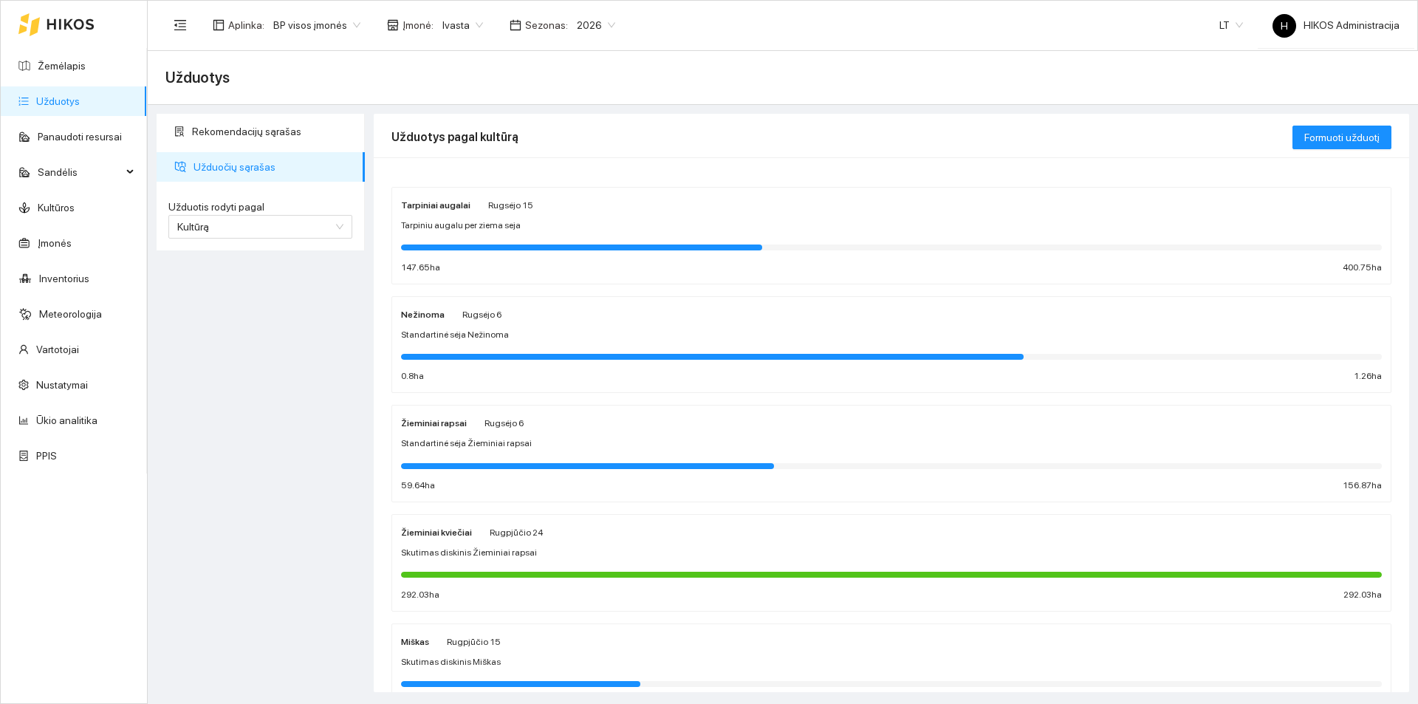
click at [507, 431] on div "Rugsėjo 6" at bounding box center [504, 422] width 39 height 16
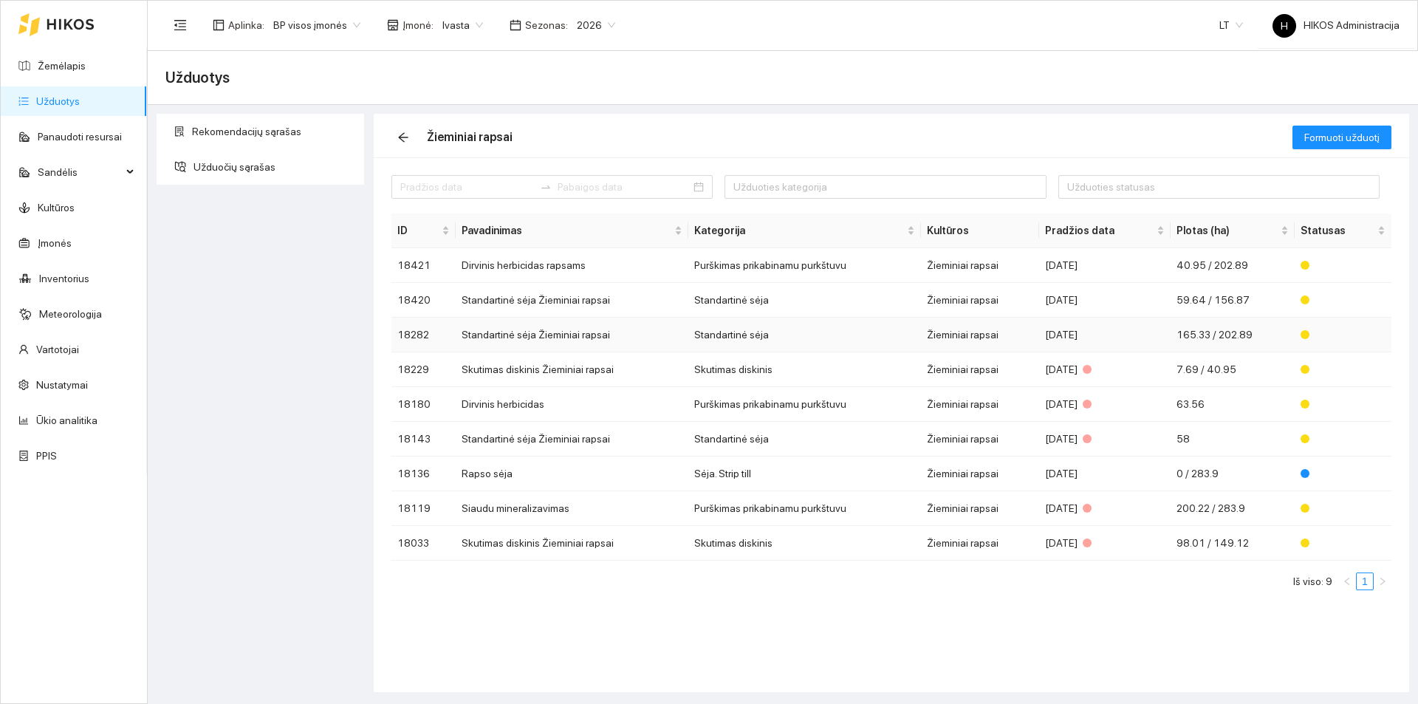
click at [643, 329] on td "Standartinė sėja Žieminiai rapsai" at bounding box center [572, 335] width 233 height 35
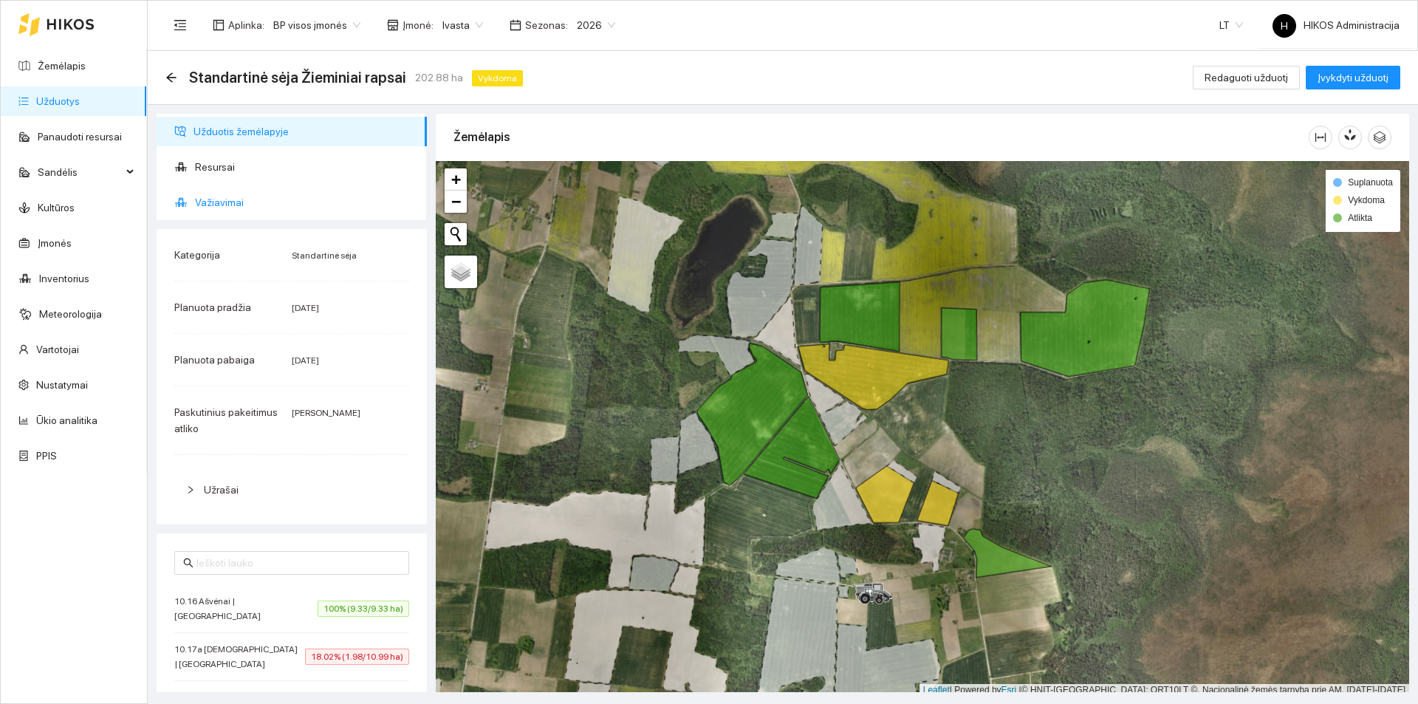
click at [219, 191] on span "Važiavimai" at bounding box center [305, 203] width 220 height 30
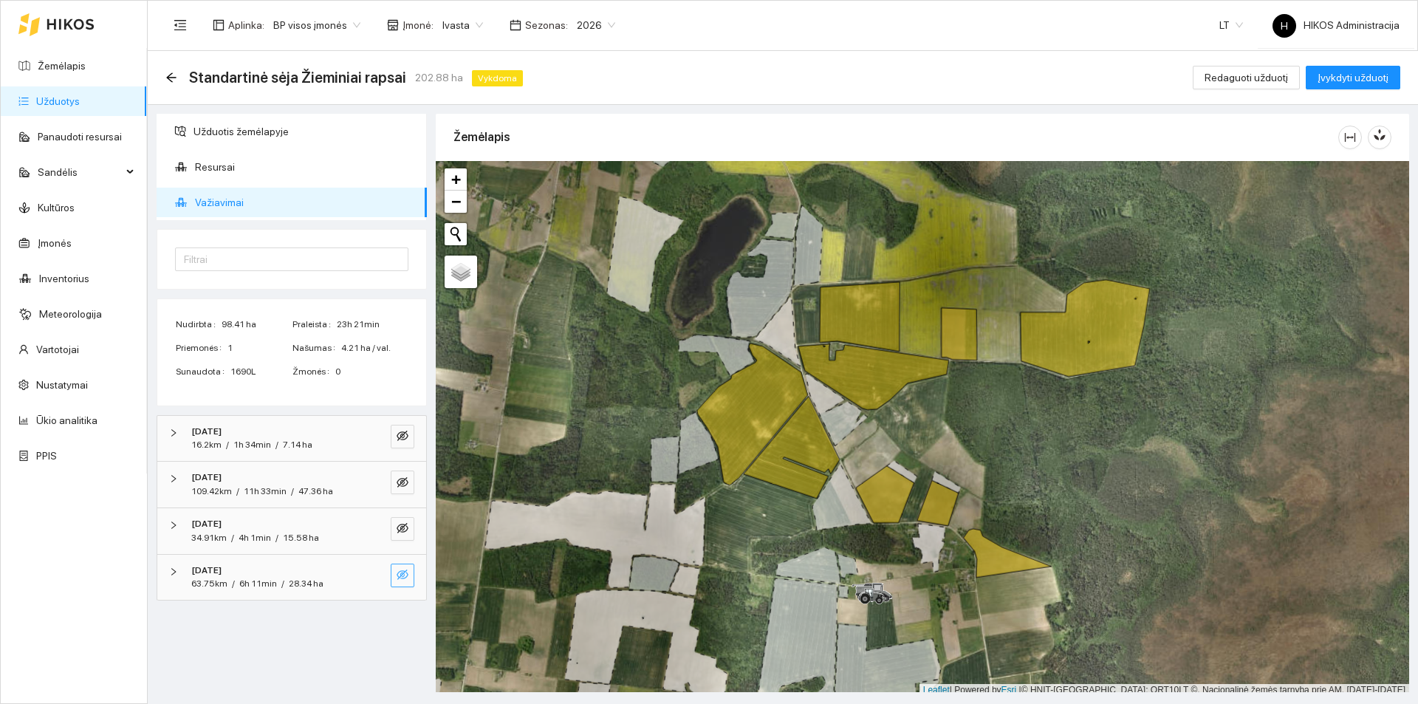
click at [400, 568] on button "button" at bounding box center [403, 576] width 24 height 24
click at [400, 520] on button "button" at bounding box center [403, 529] width 24 height 24
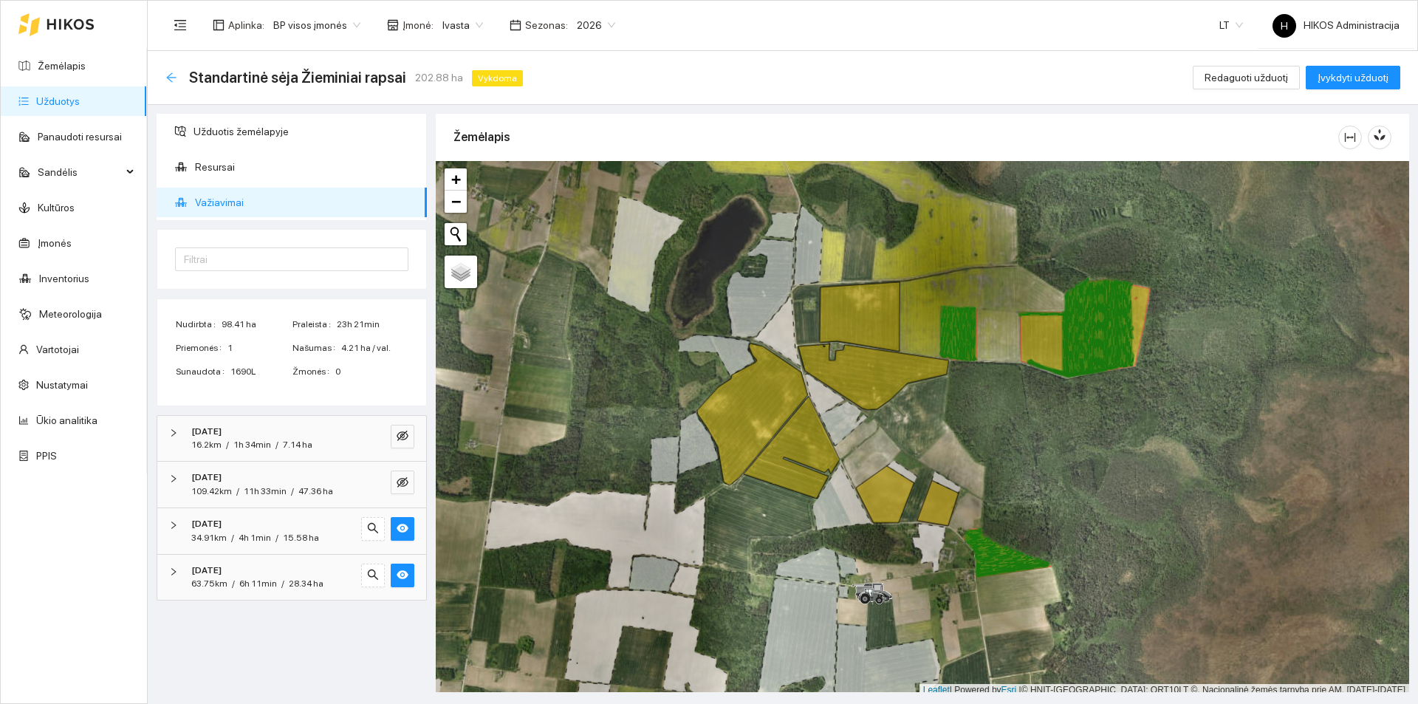
click at [173, 73] on icon "arrow-left" at bounding box center [171, 78] width 12 height 12
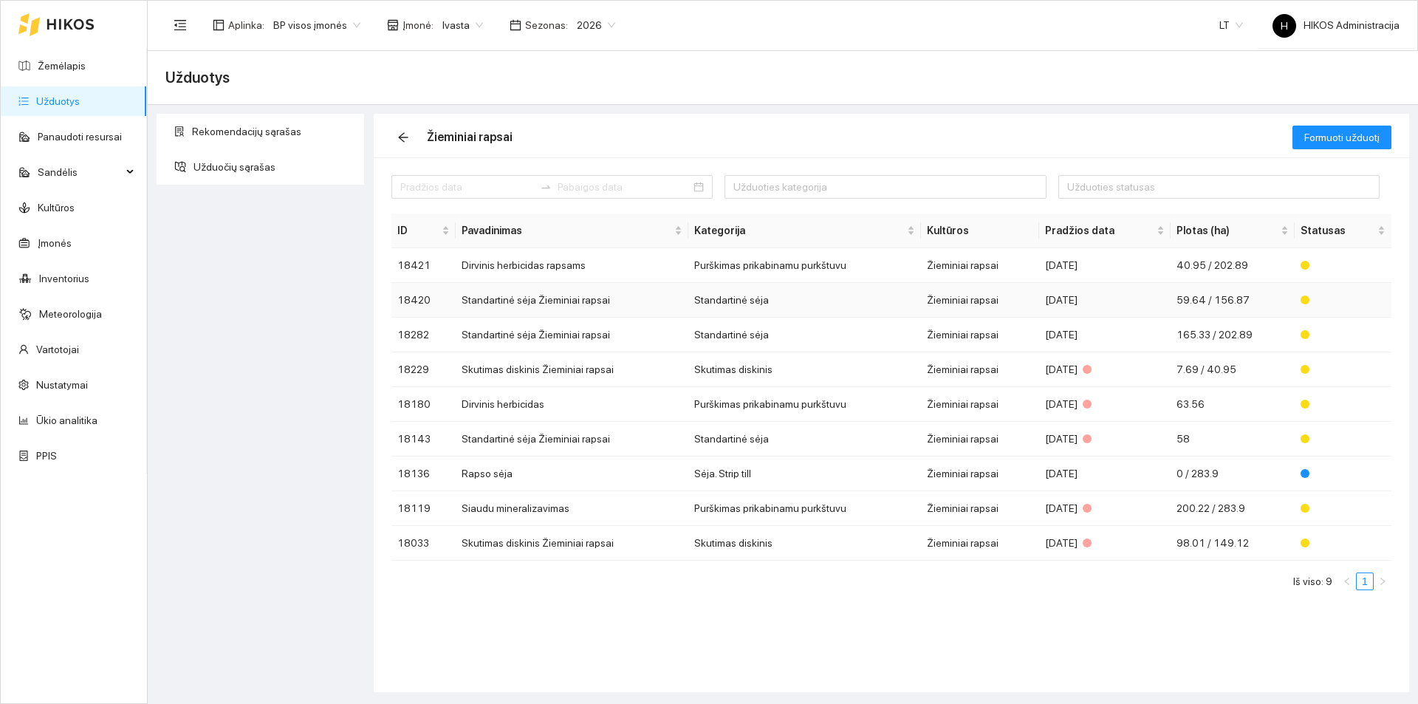
click at [583, 301] on td "Standartinė sėja Žieminiai rapsai" at bounding box center [572, 300] width 233 height 35
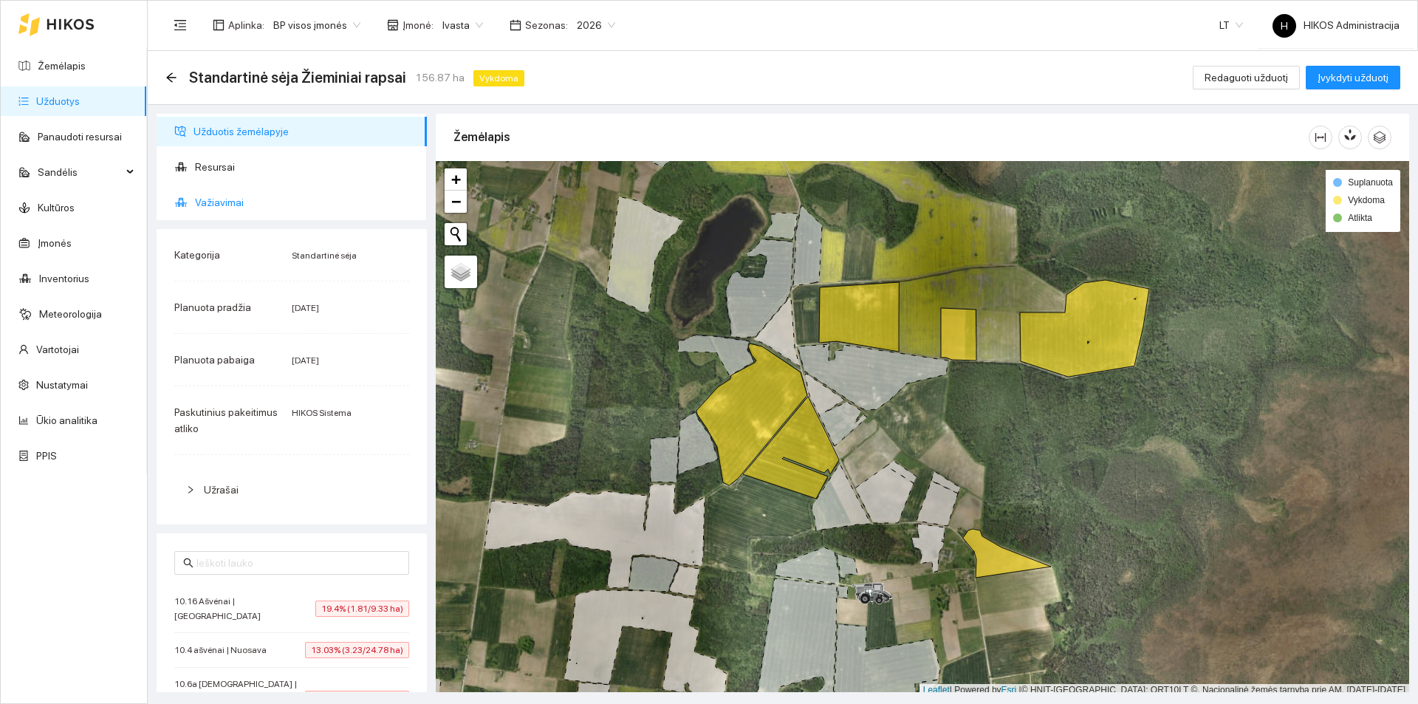
click at [235, 199] on span "Važiavimai" at bounding box center [305, 203] width 220 height 30
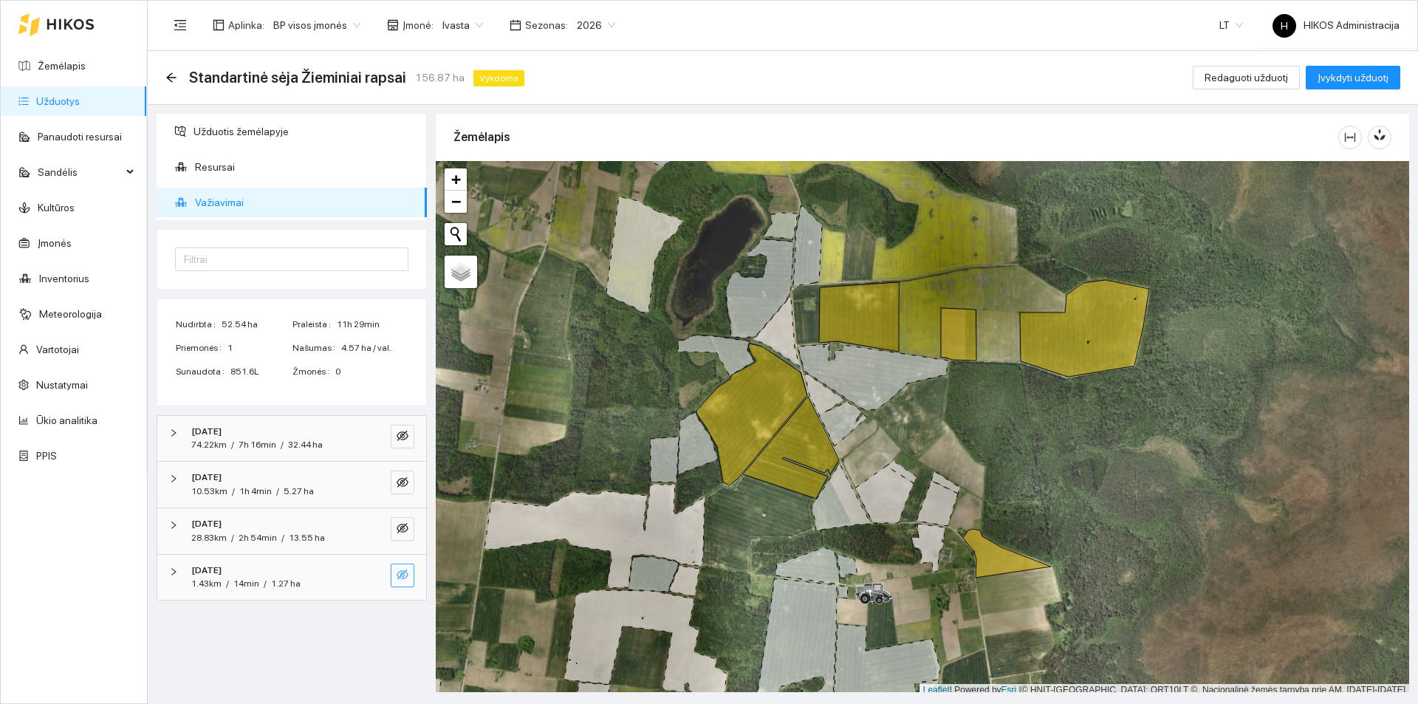
click at [410, 570] on button "button" at bounding box center [403, 576] width 24 height 24
click at [400, 530] on icon "eye-invisible" at bounding box center [403, 528] width 12 height 10
click at [169, 75] on icon "arrow-left" at bounding box center [171, 78] width 12 height 12
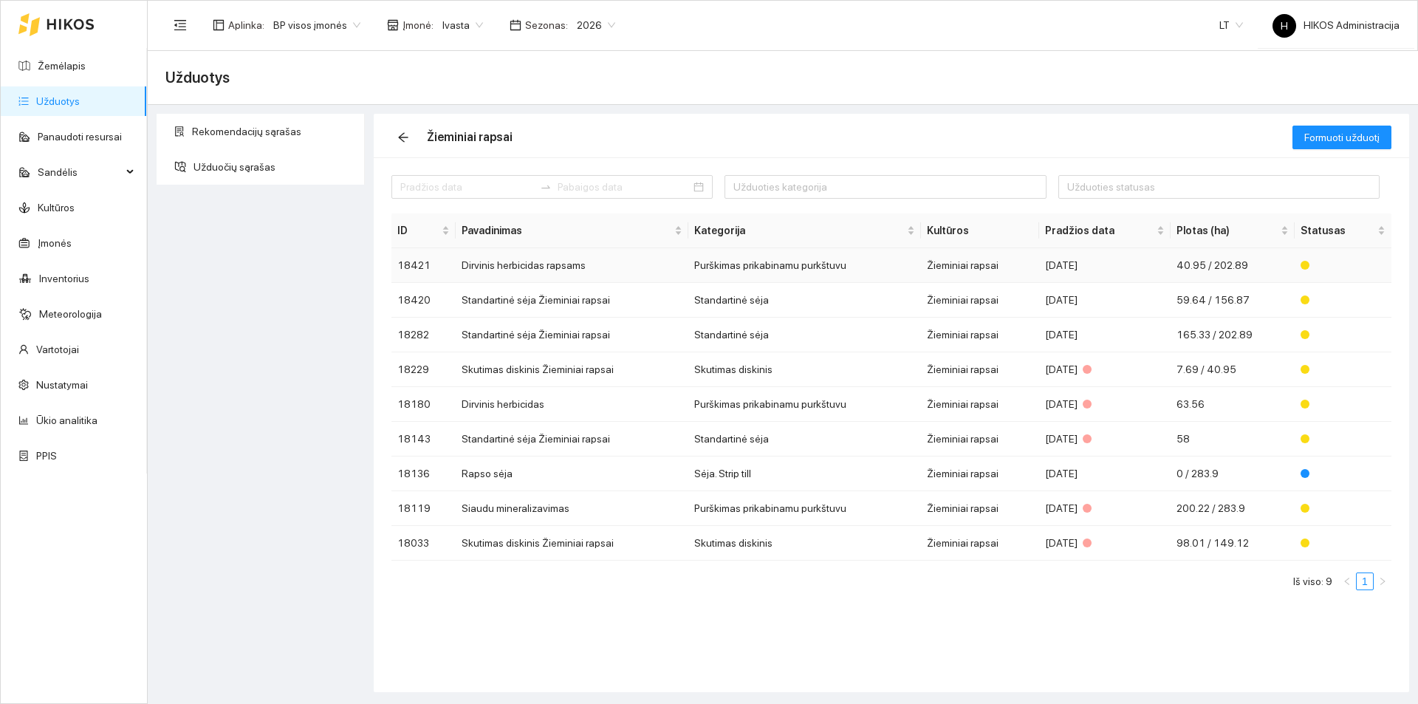
click at [629, 270] on td "Dirvinis herbicidas rapsams" at bounding box center [572, 265] width 233 height 35
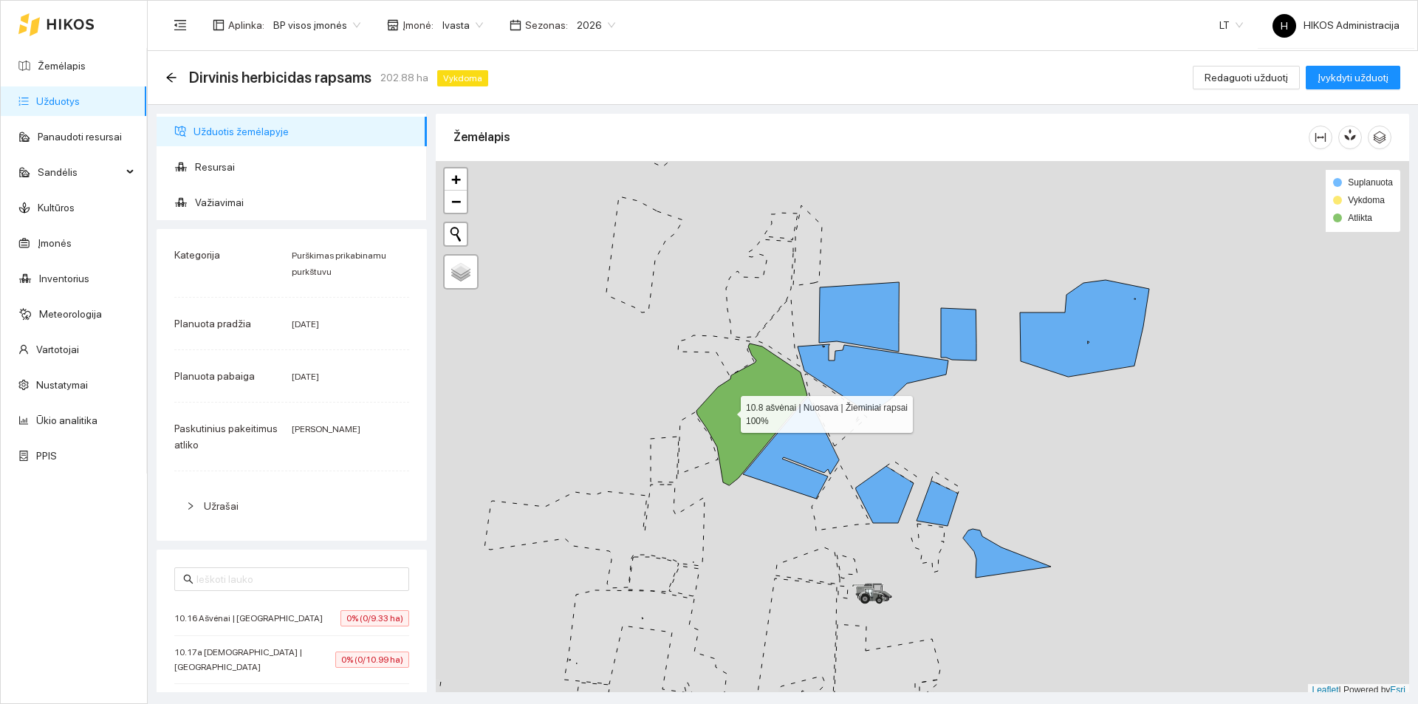
click at [731, 403] on icon at bounding box center [752, 414] width 111 height 142
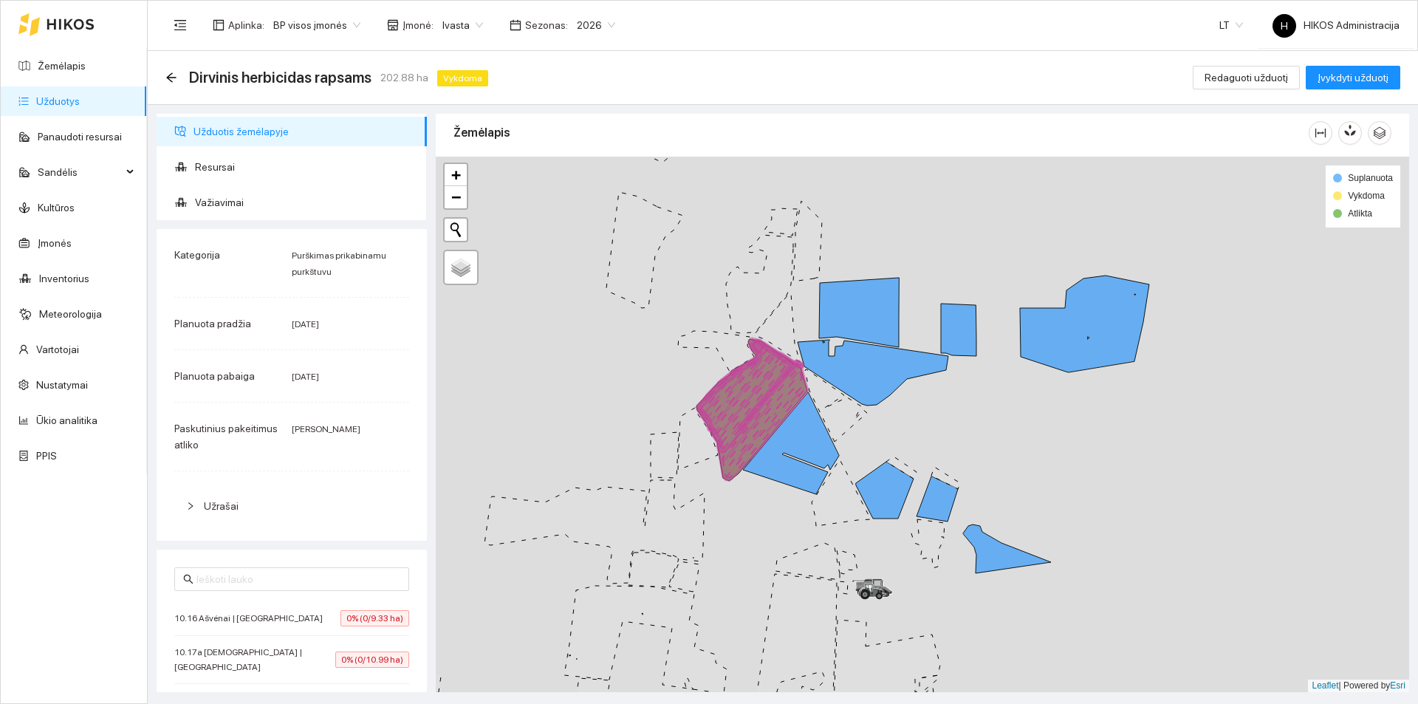
click at [778, 406] on icon at bounding box center [752, 409] width 111 height 142
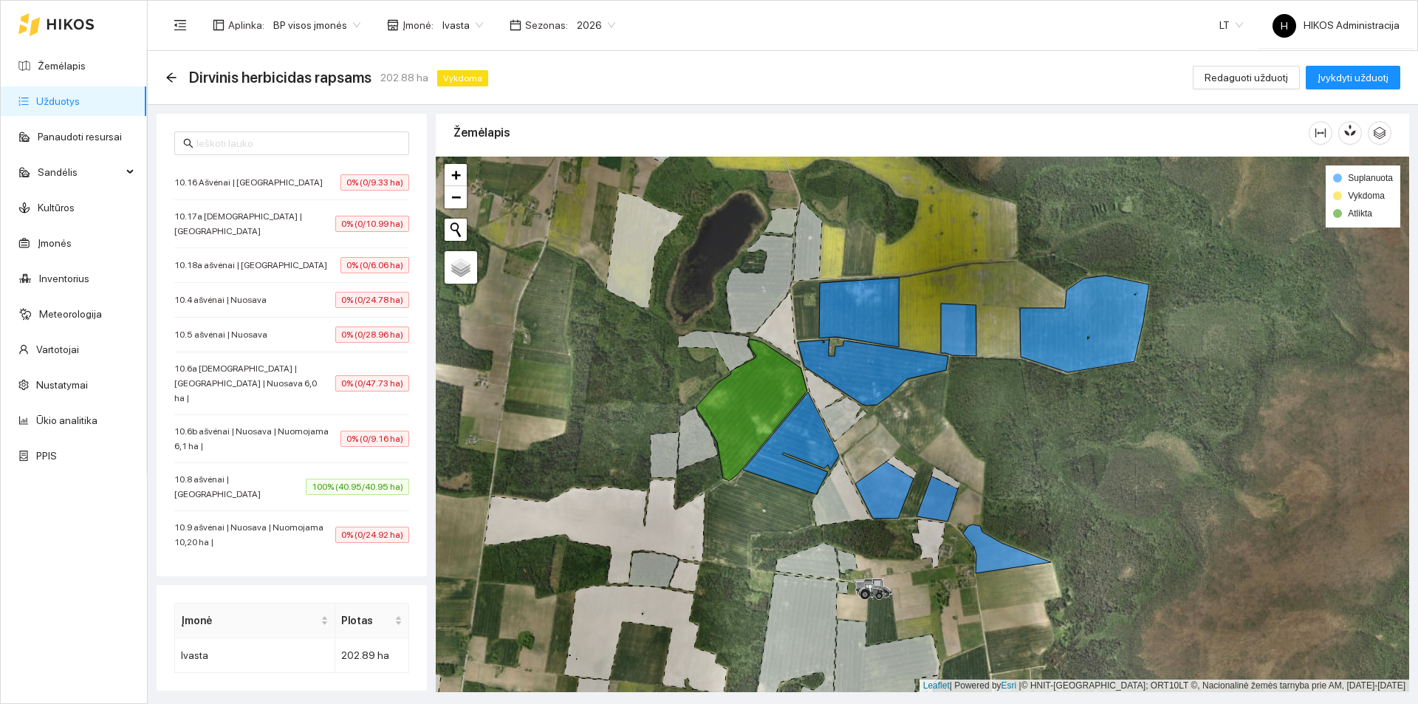
scroll to position [443, 0]
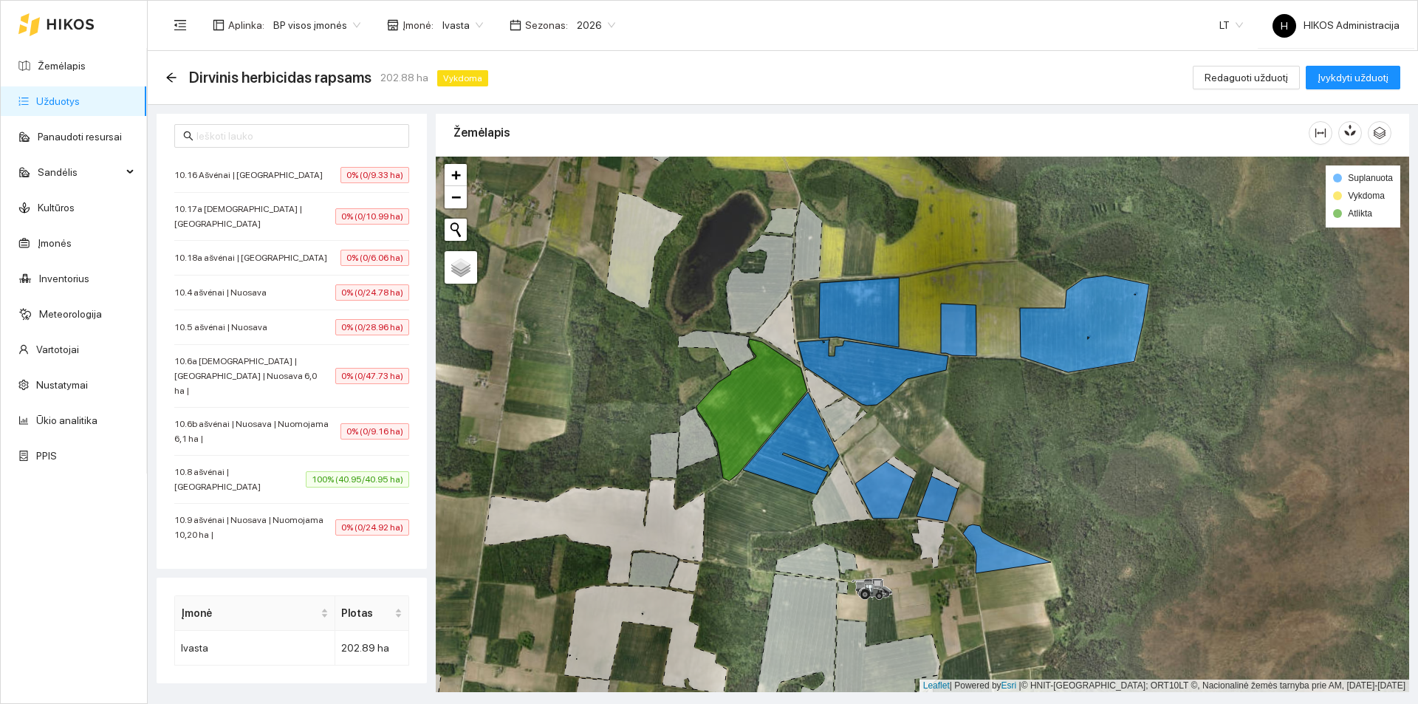
click at [310, 471] on span "100% (40.95/40.95 ha)" at bounding box center [357, 479] width 103 height 16
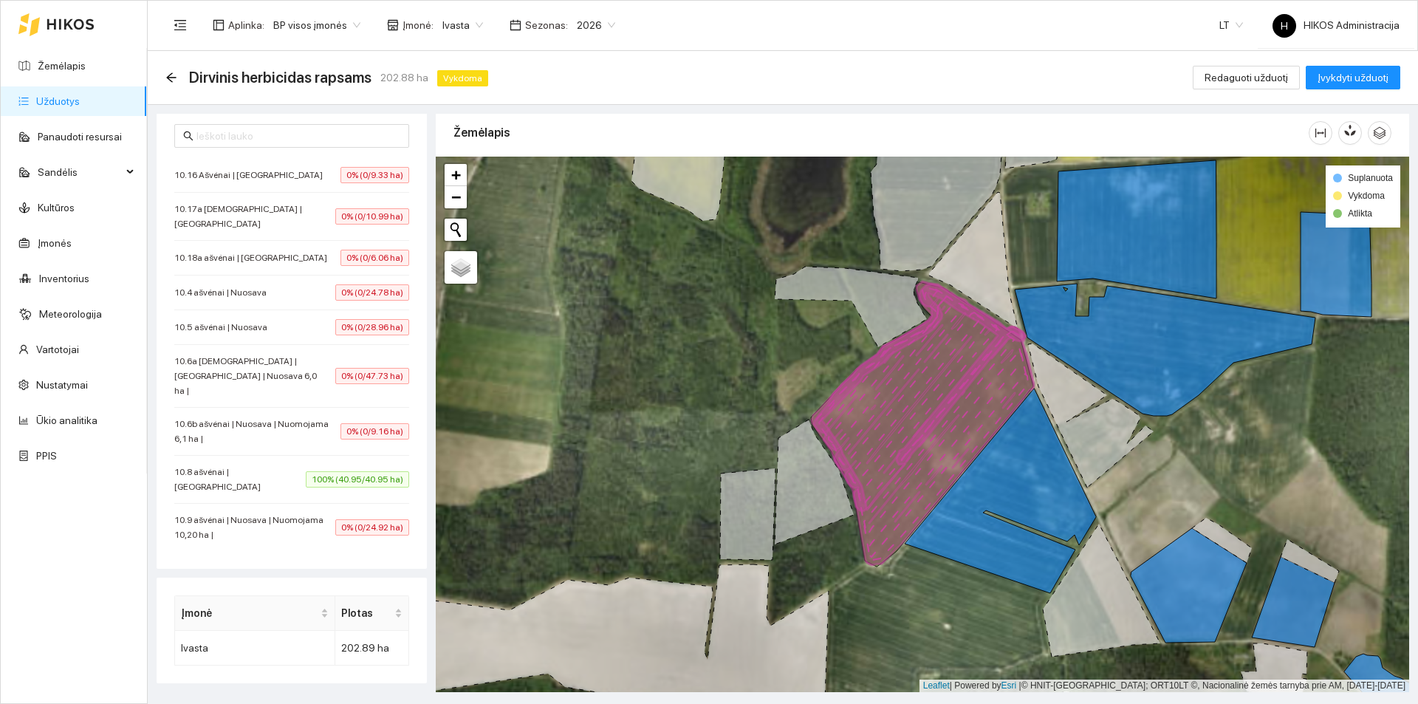
scroll to position [74, 0]
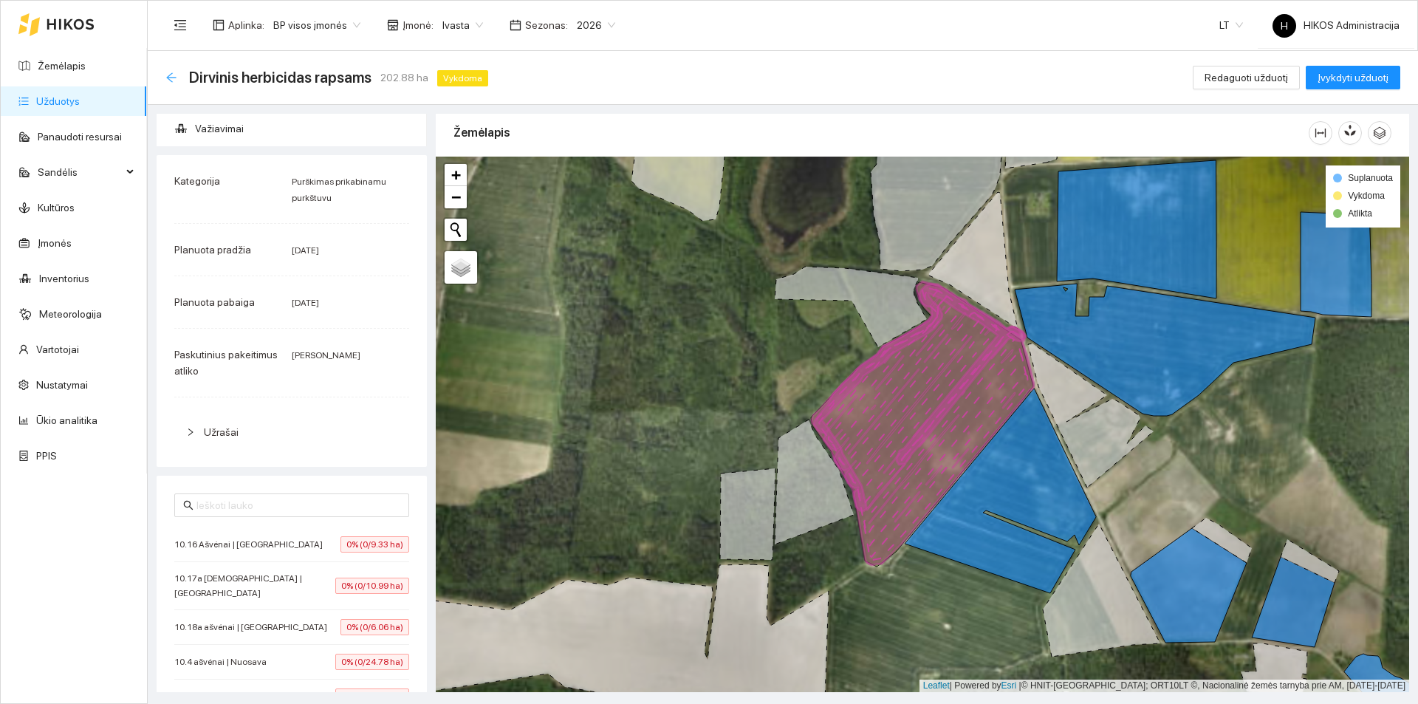
click at [166, 78] on icon "arrow-left" at bounding box center [171, 78] width 12 height 12
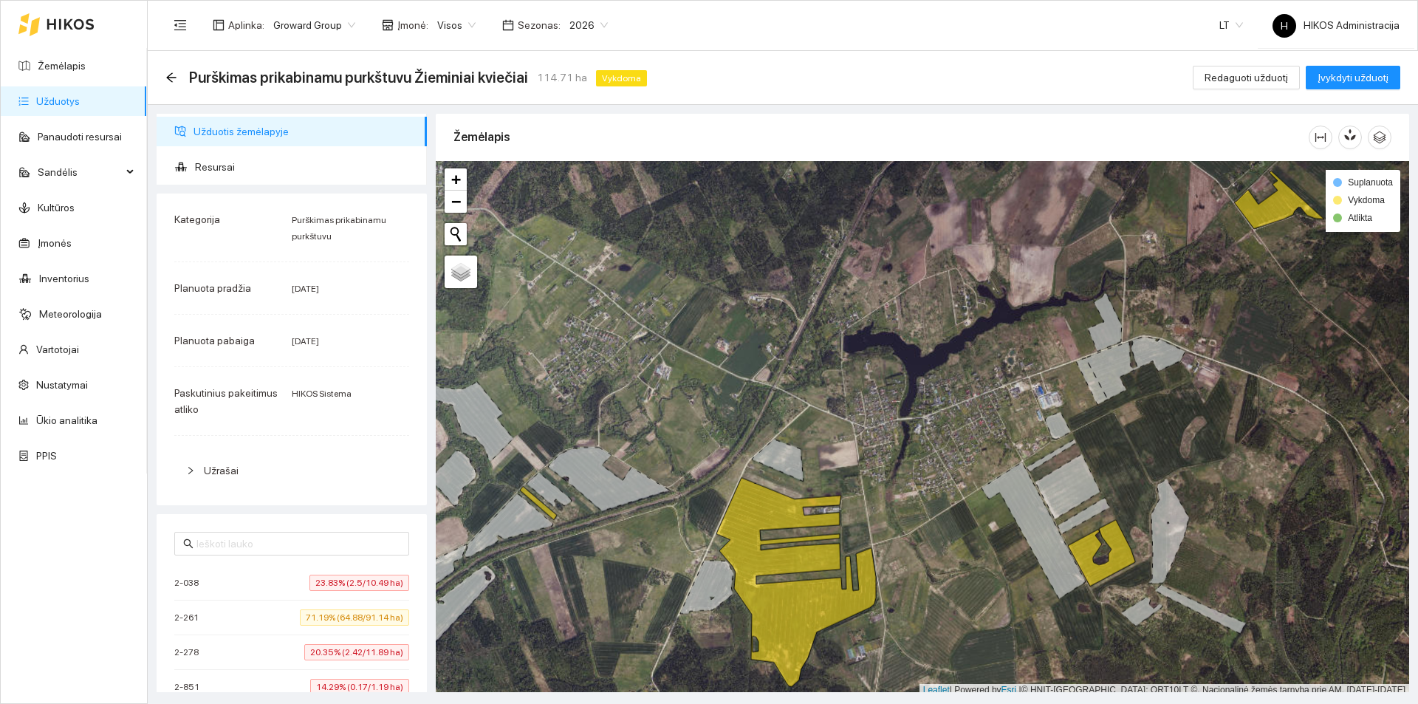
click at [333, 581] on span "23.83% (2.5/10.49 ha)" at bounding box center [360, 583] width 100 height 16
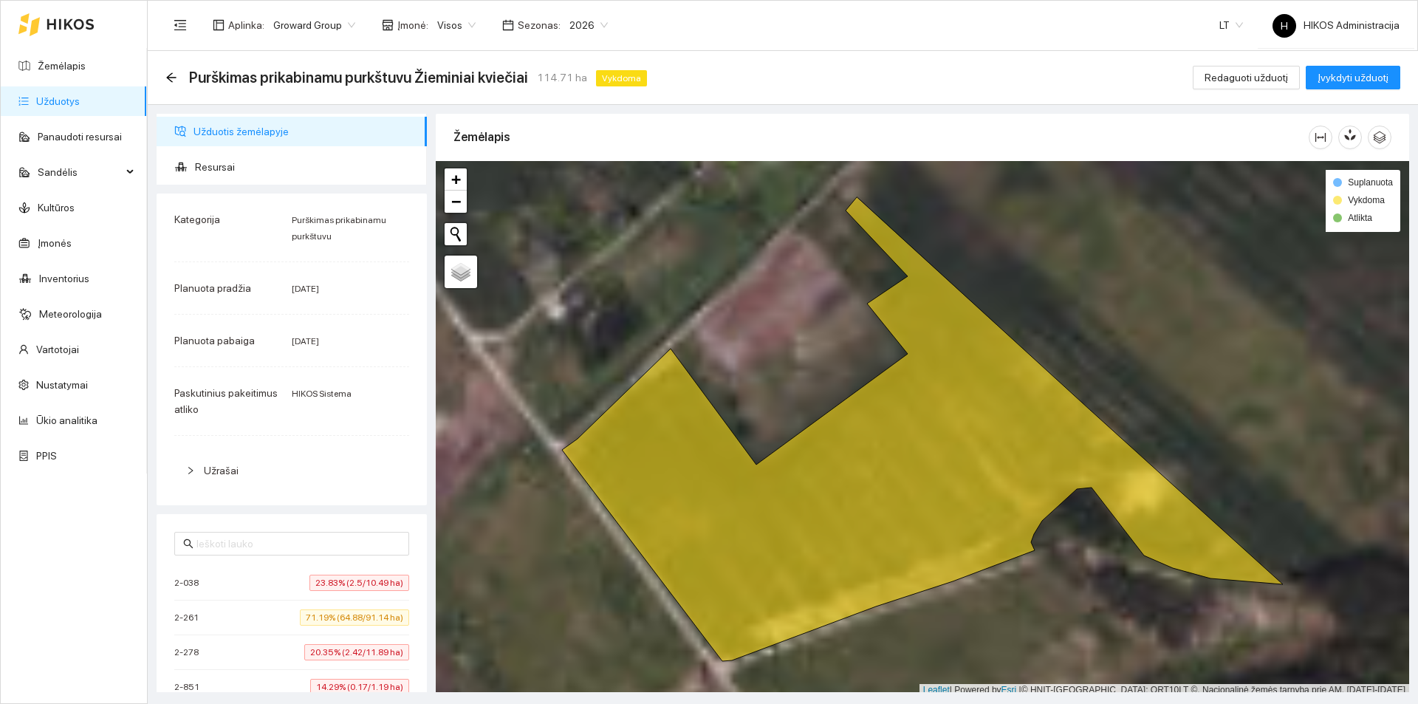
click at [346, 626] on li "2-261 71.19% (64.88/91.14 ha)" at bounding box center [291, 618] width 235 height 35
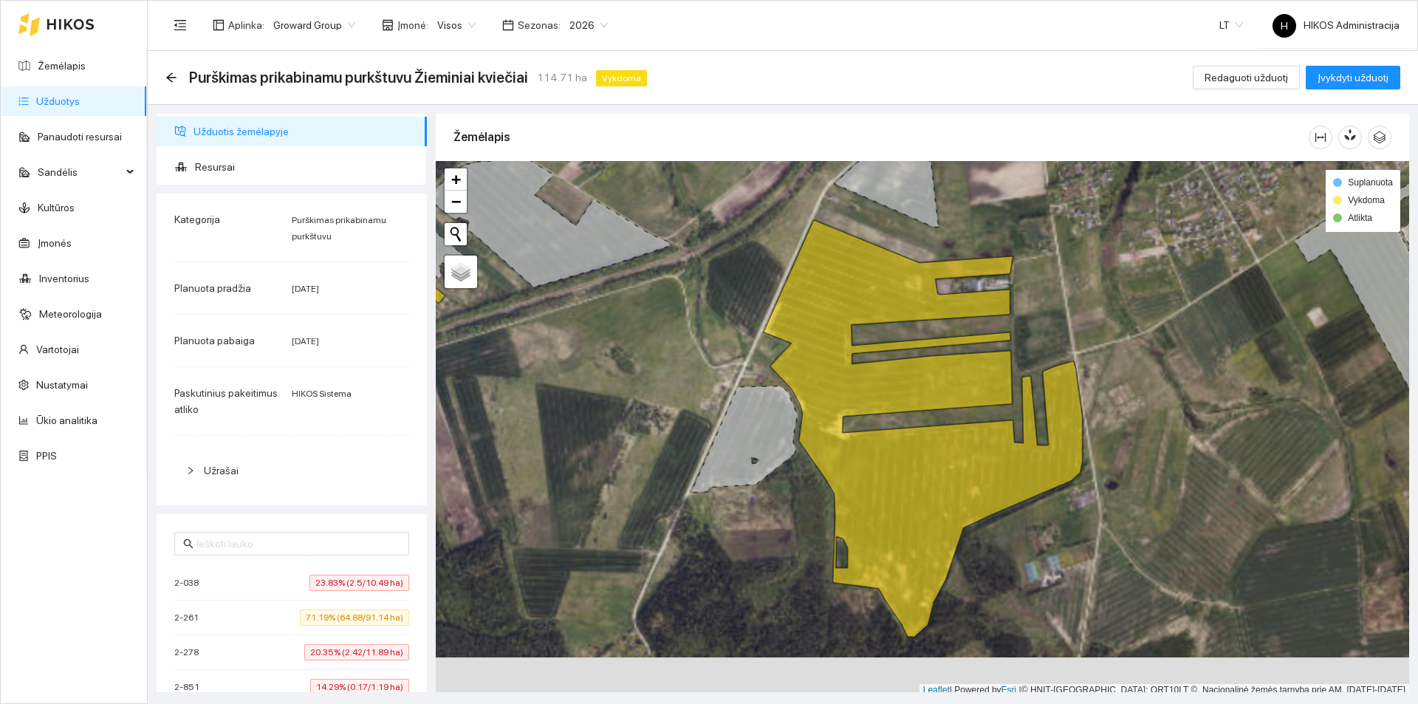
click at [345, 644] on span "20.35% (2.42/11.89 ha)" at bounding box center [356, 652] width 105 height 16
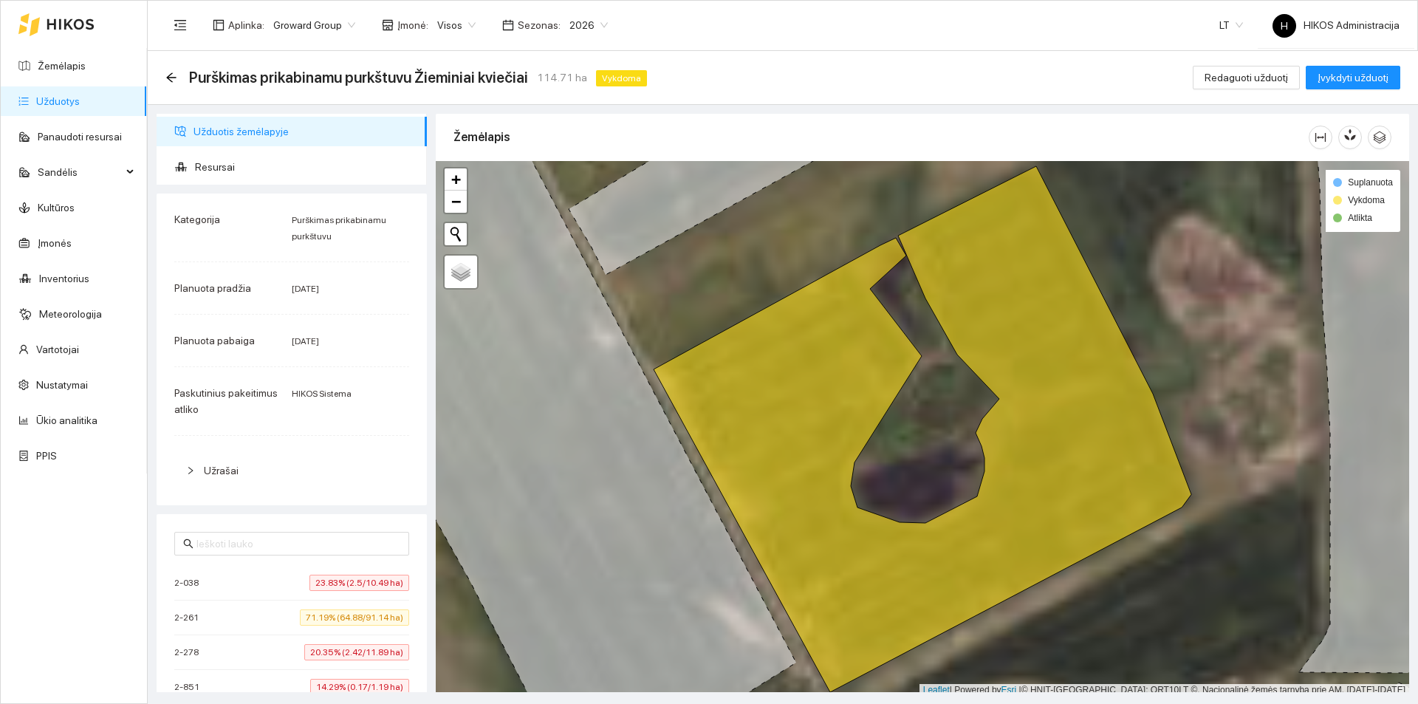
scroll to position [263, 0]
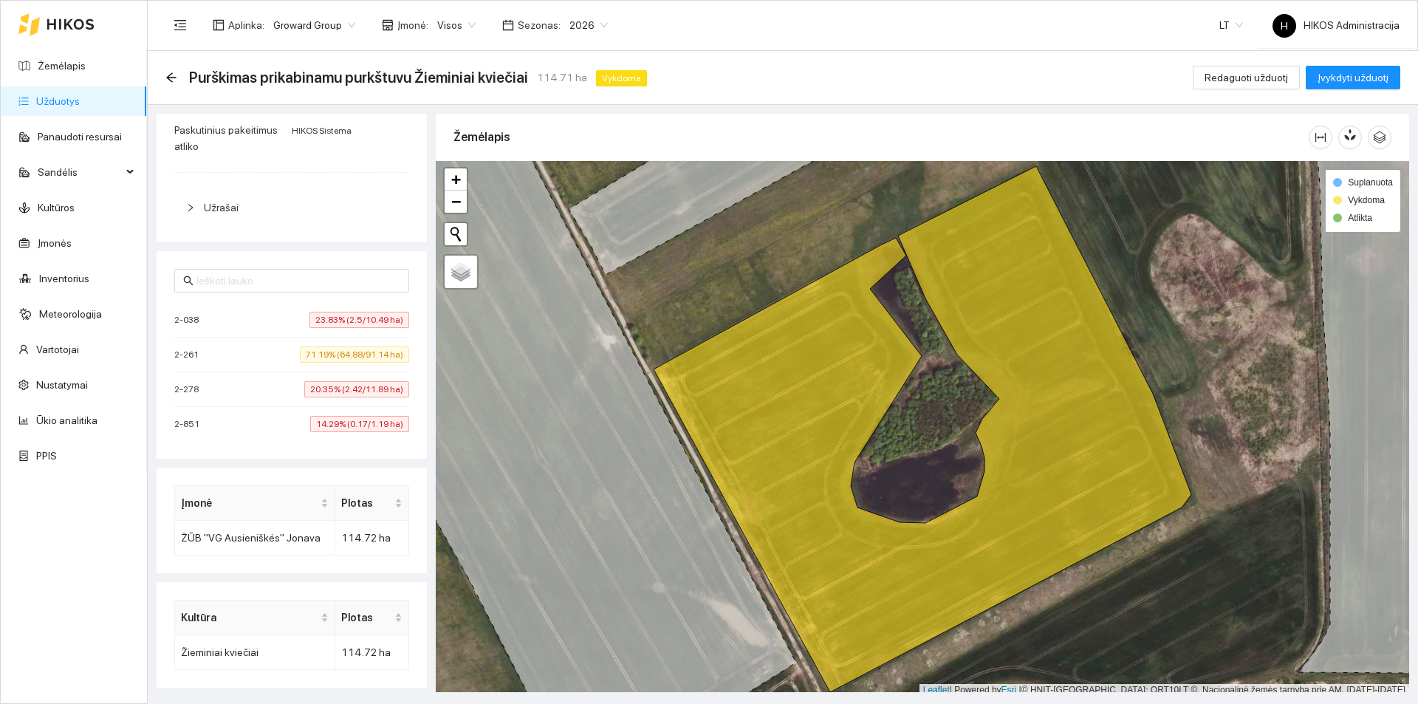
click at [359, 406] on li "2-278 20.35% (2.42/11.89 ha)" at bounding box center [291, 389] width 235 height 35
click at [353, 421] on span "14.29% (0.17/1.19 ha)" at bounding box center [359, 424] width 99 height 16
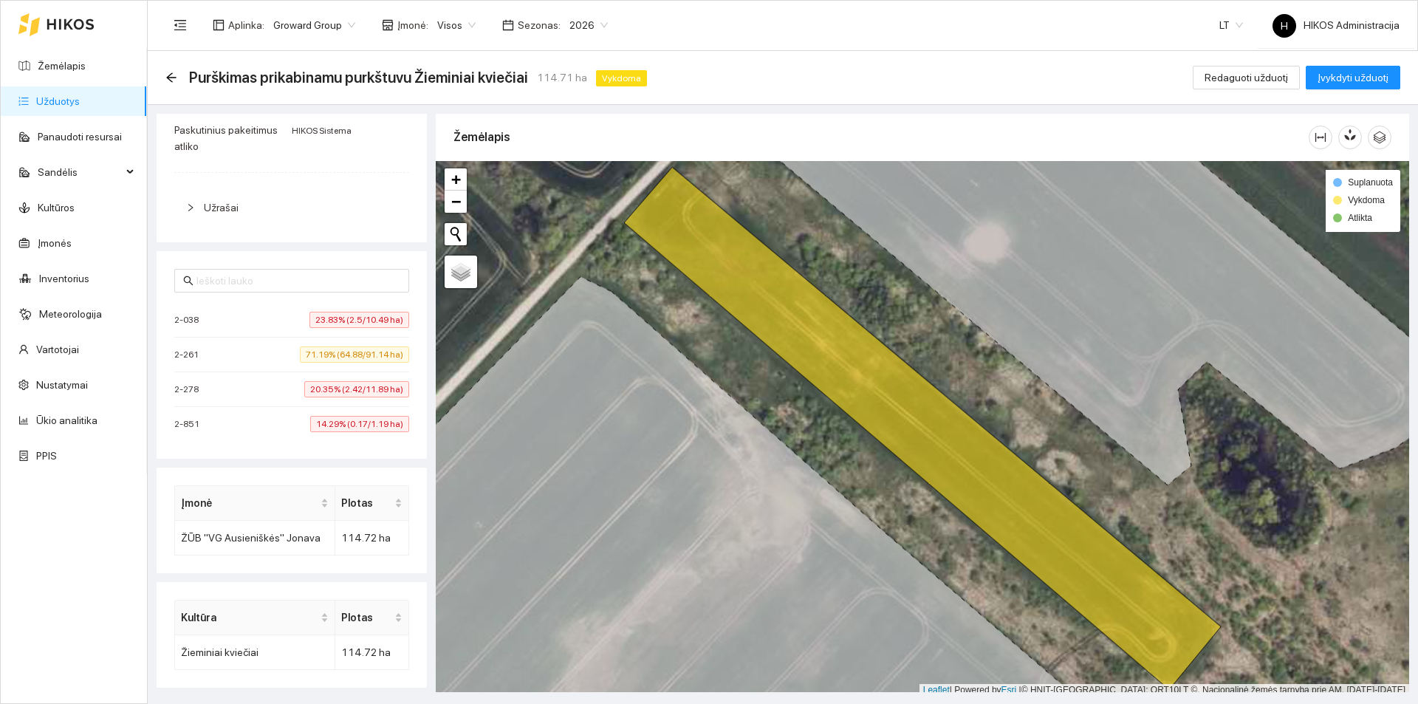
click at [334, 355] on span "71.19% (64.88/91.14 ha)" at bounding box center [354, 354] width 109 height 16
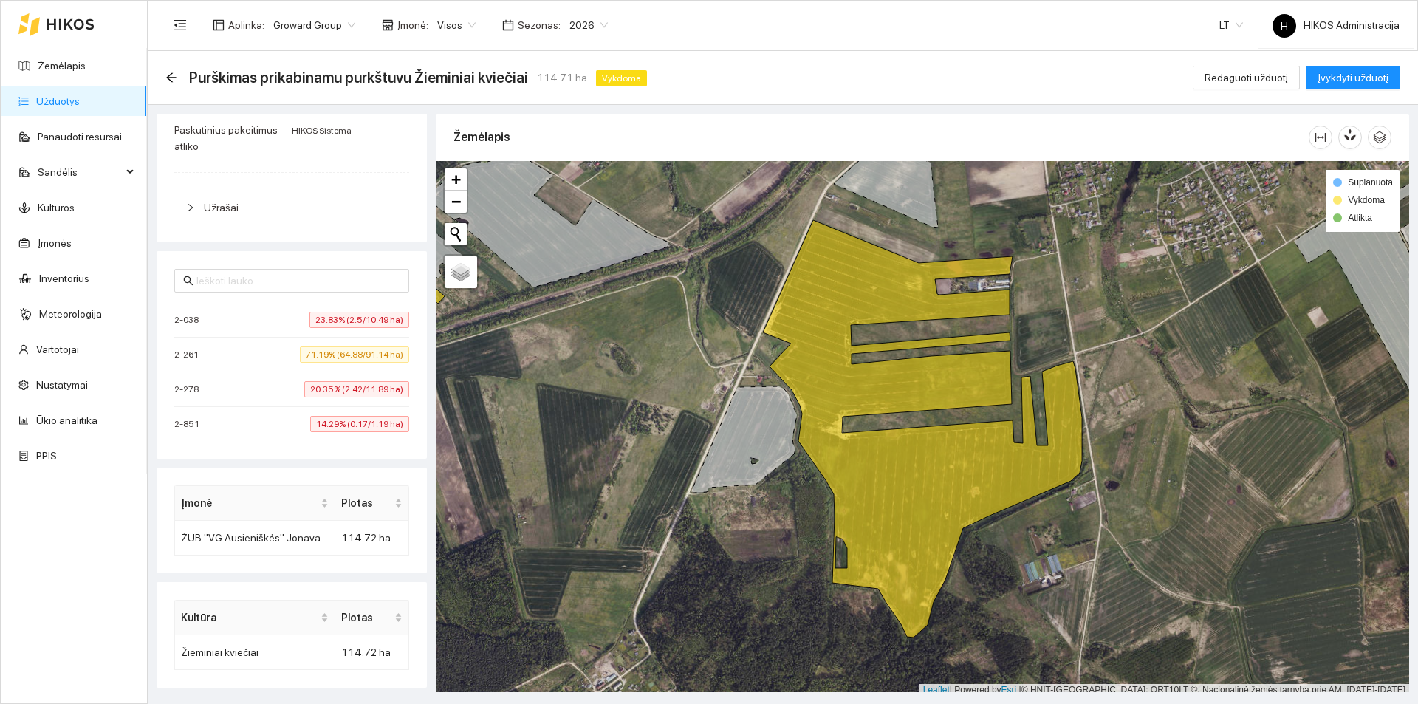
click at [428, 30] on div "Visos" at bounding box center [456, 25] width 56 height 24
click at [441, 25] on span "Visos" at bounding box center [456, 25] width 38 height 22
click at [1239, 86] on button "Redaguoti užduotį" at bounding box center [1246, 78] width 107 height 24
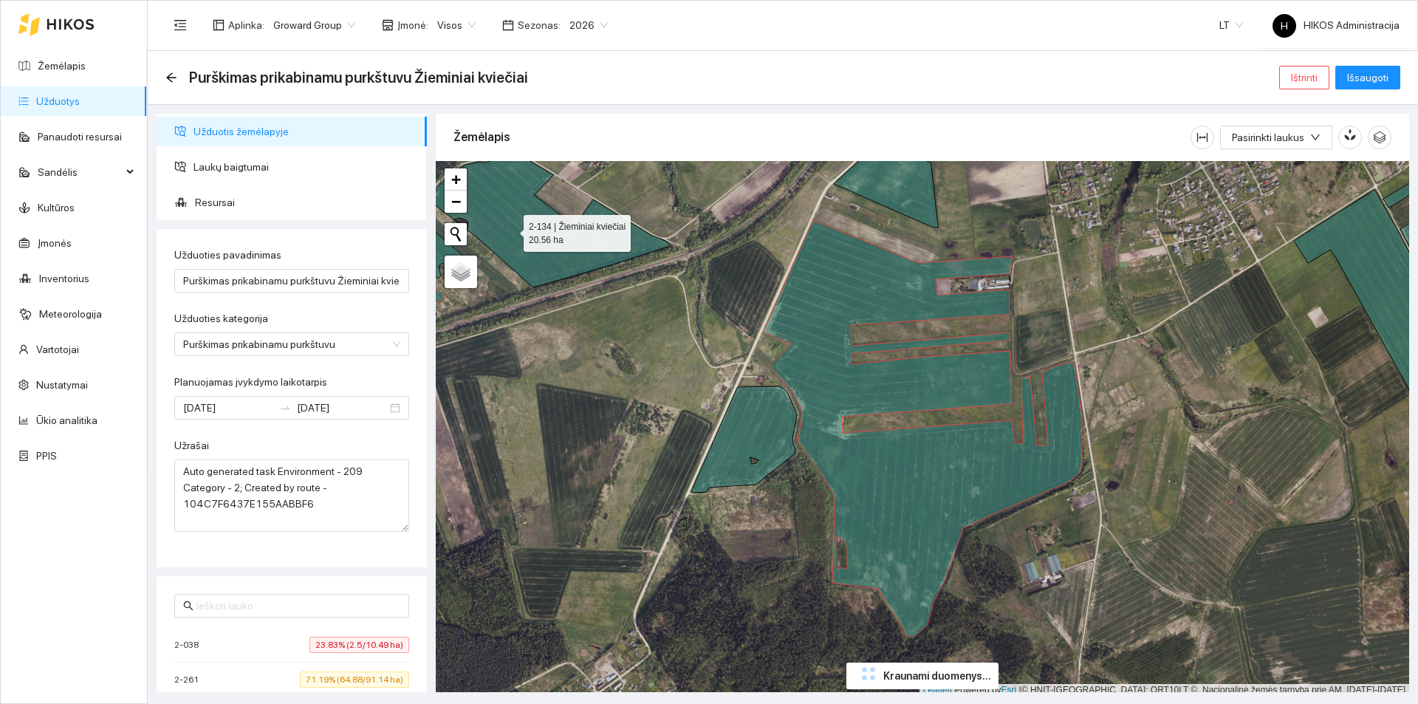
type input "[DATE]"
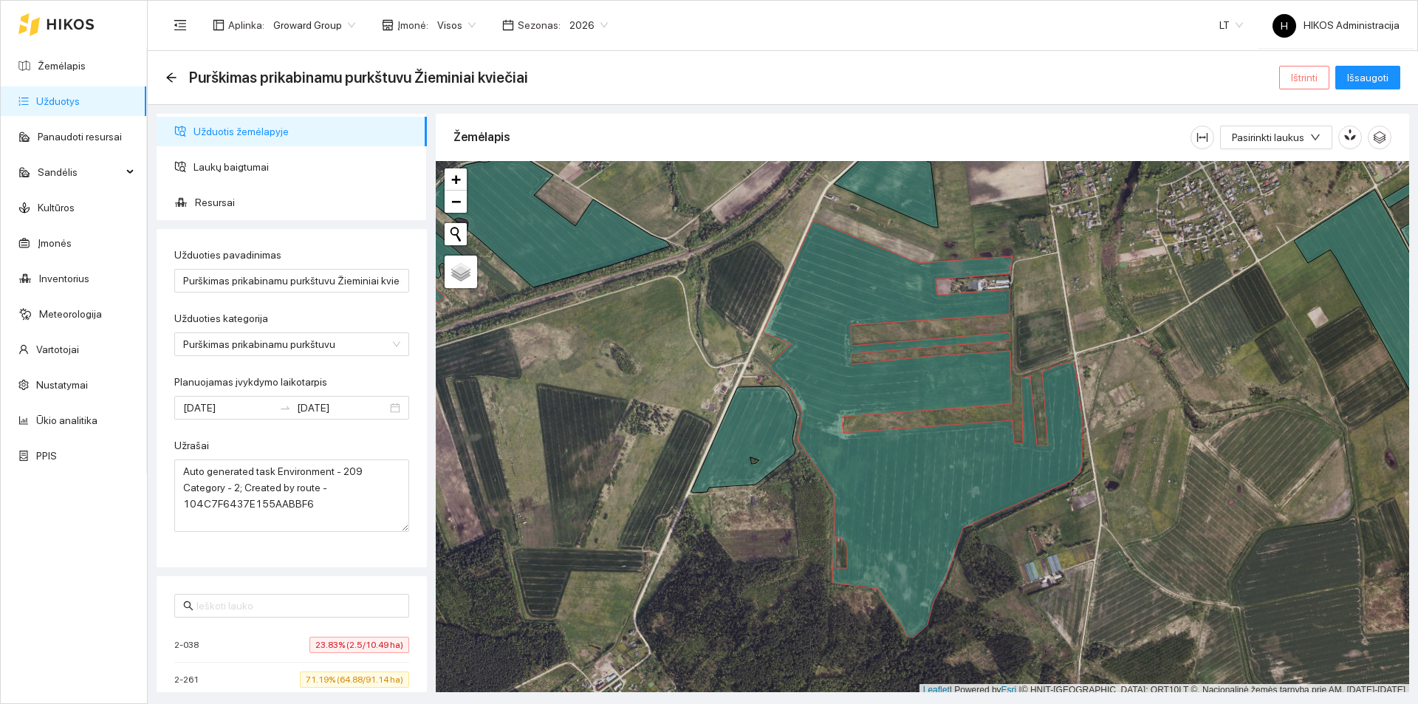
click at [1310, 81] on span "Ištrinti" at bounding box center [1304, 77] width 27 height 16
click at [1300, 148] on span "Taip" at bounding box center [1309, 149] width 19 height 16
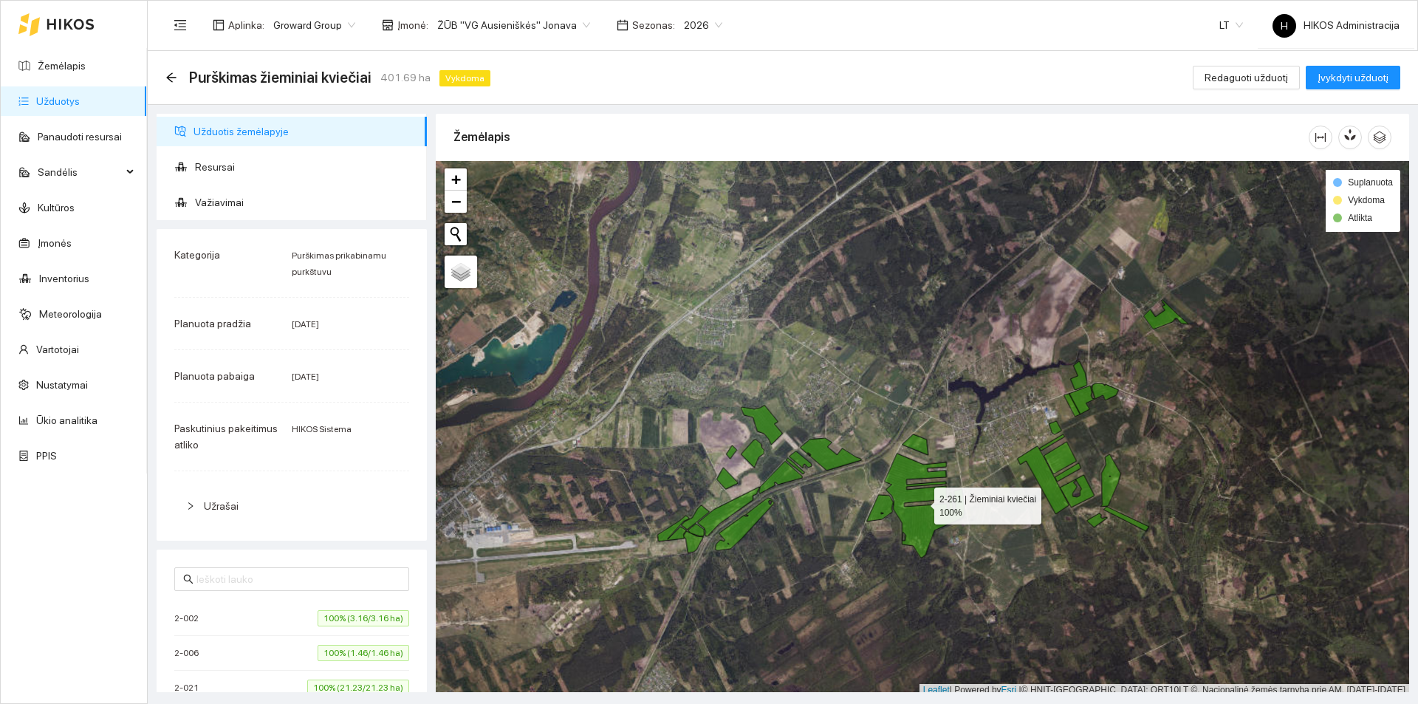
click at [913, 511] on icon at bounding box center [924, 506] width 80 height 104
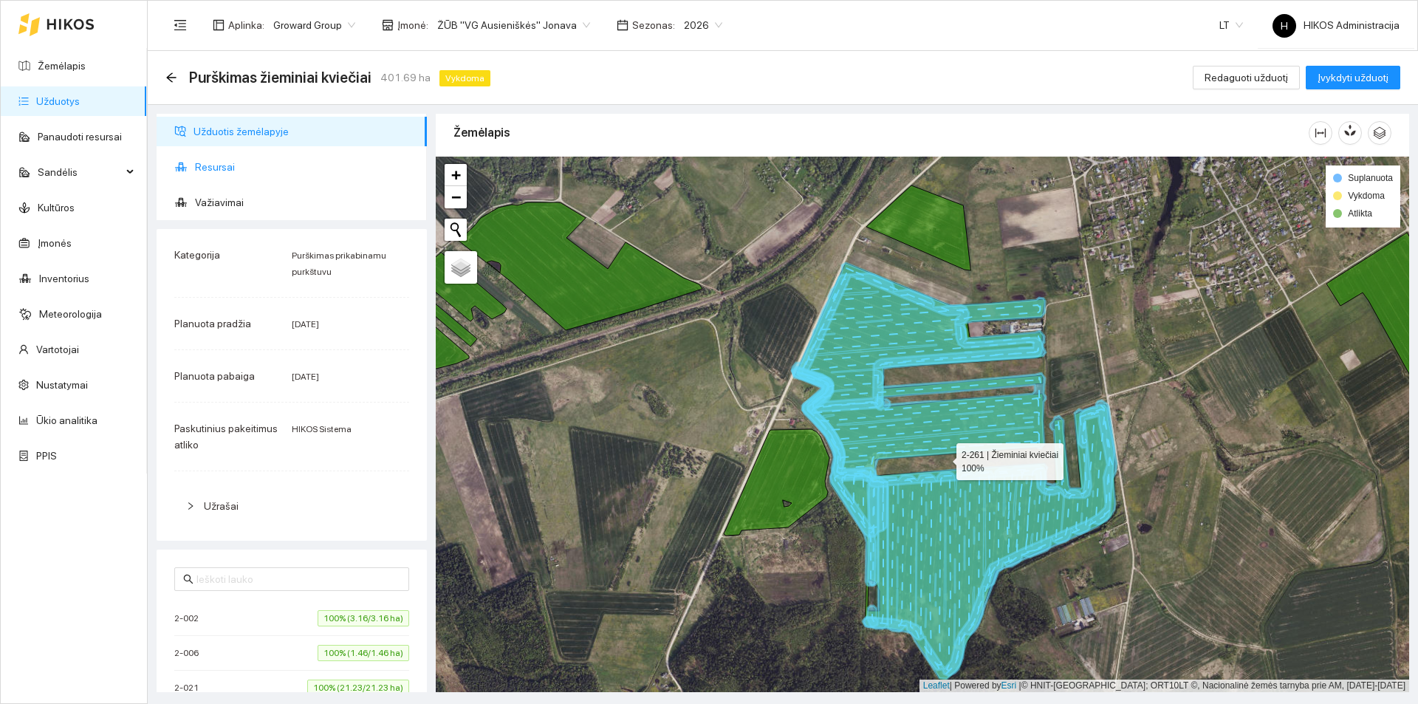
click at [253, 164] on span "Resursai" at bounding box center [305, 167] width 220 height 30
